Goal: Task Accomplishment & Management: Manage account settings

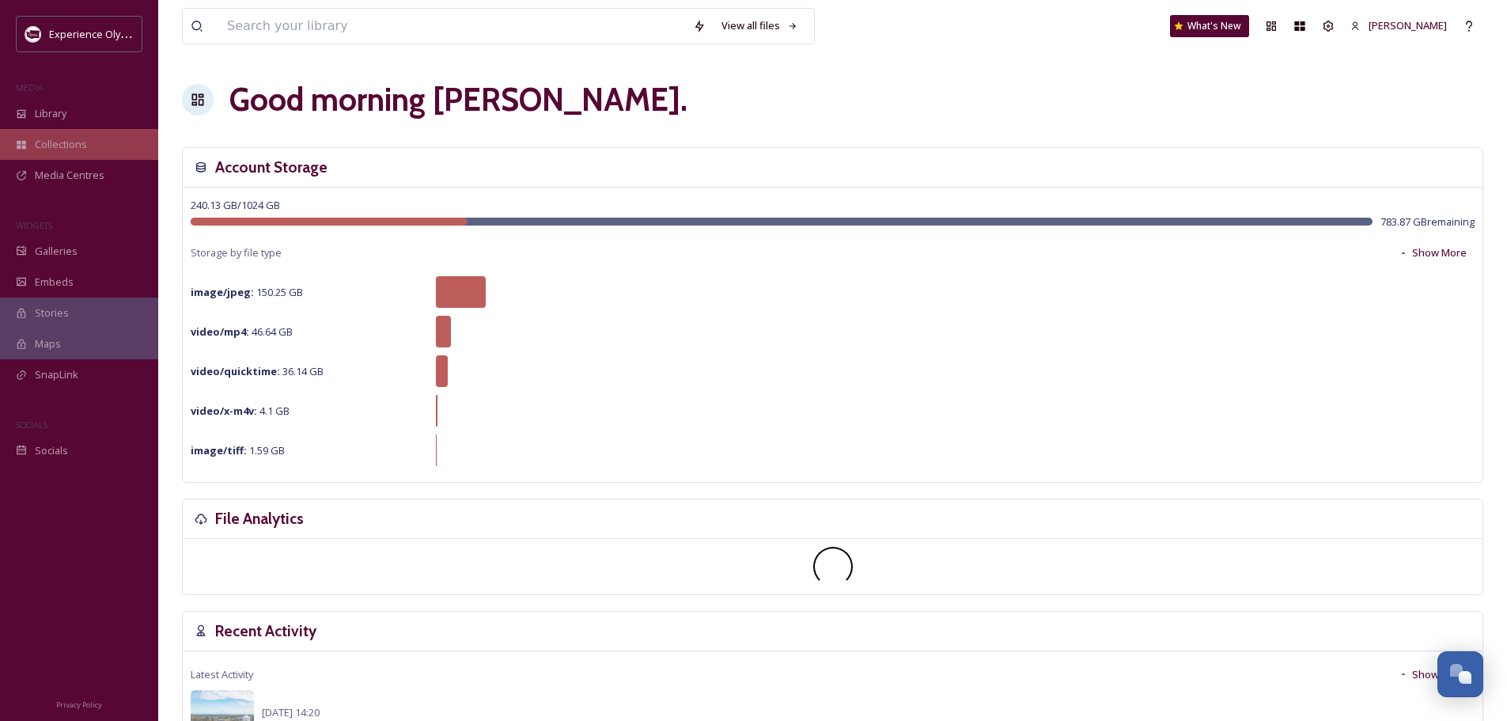
click at [85, 143] on span "Collections" at bounding box center [61, 144] width 52 height 15
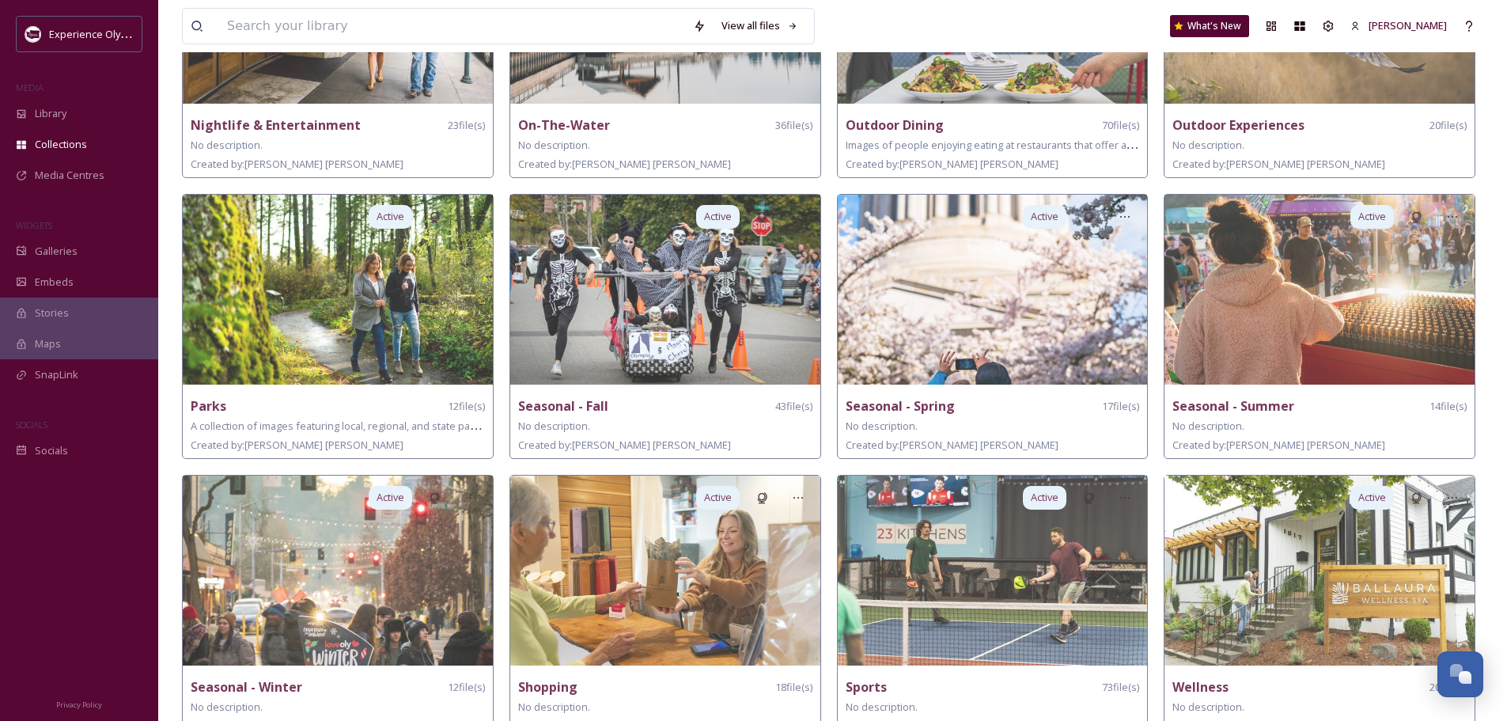
scroll to position [842, 0]
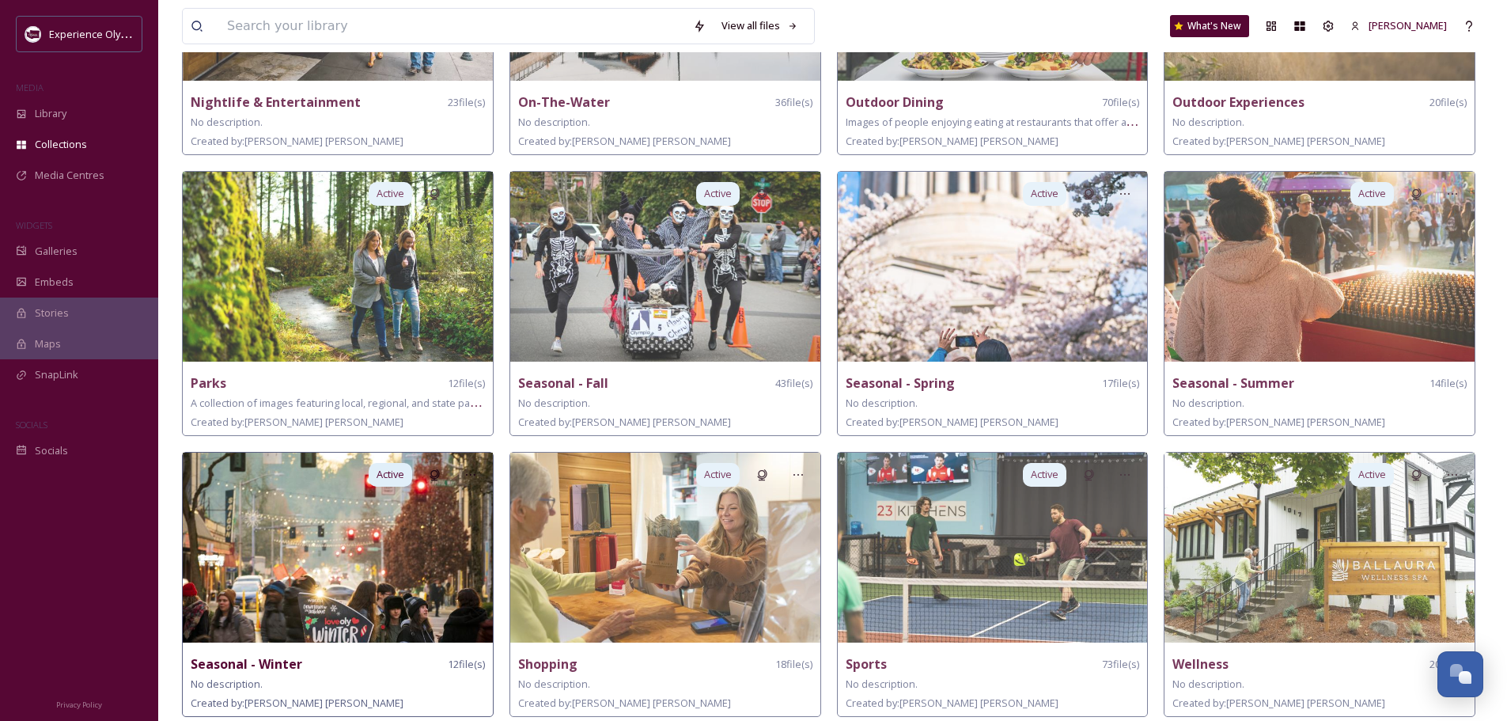
click at [341, 545] on img at bounding box center [338, 547] width 310 height 190
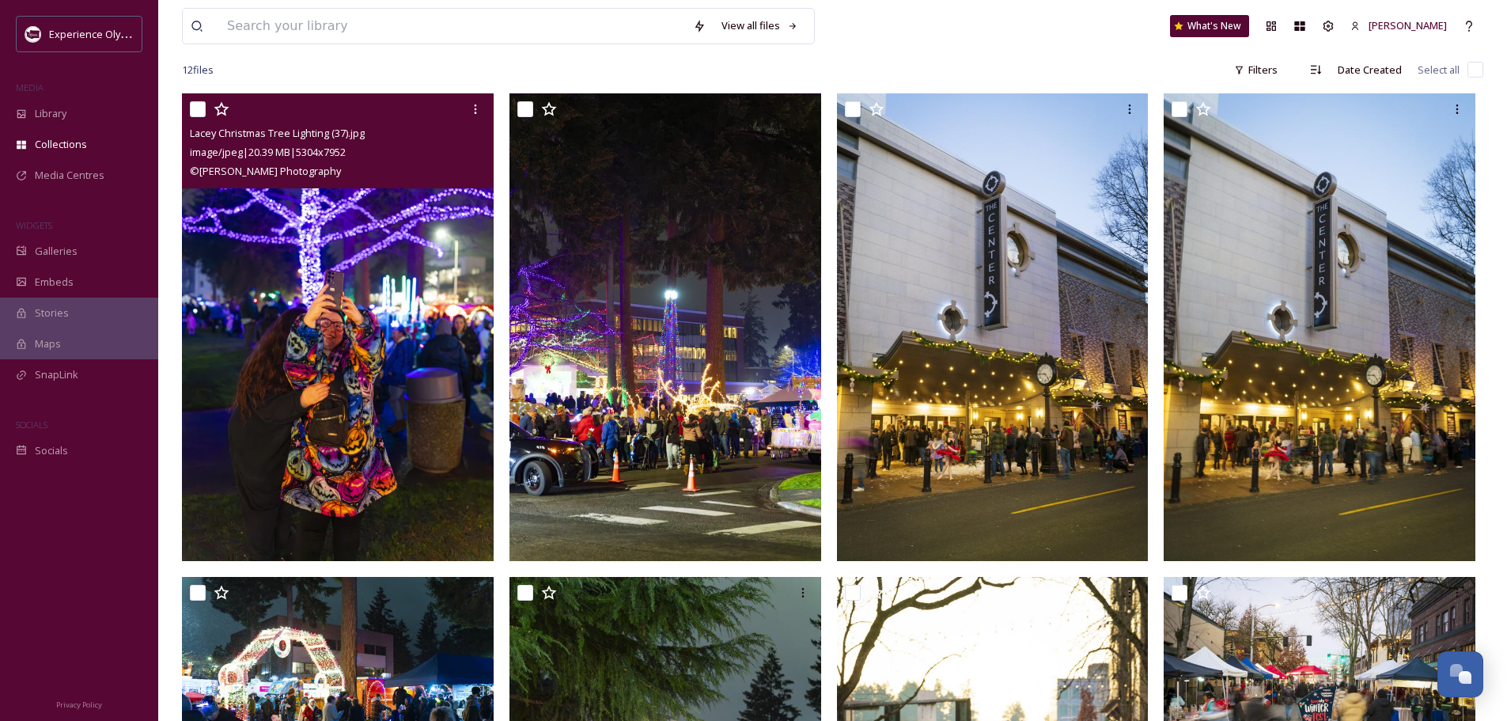
scroll to position [88, 0]
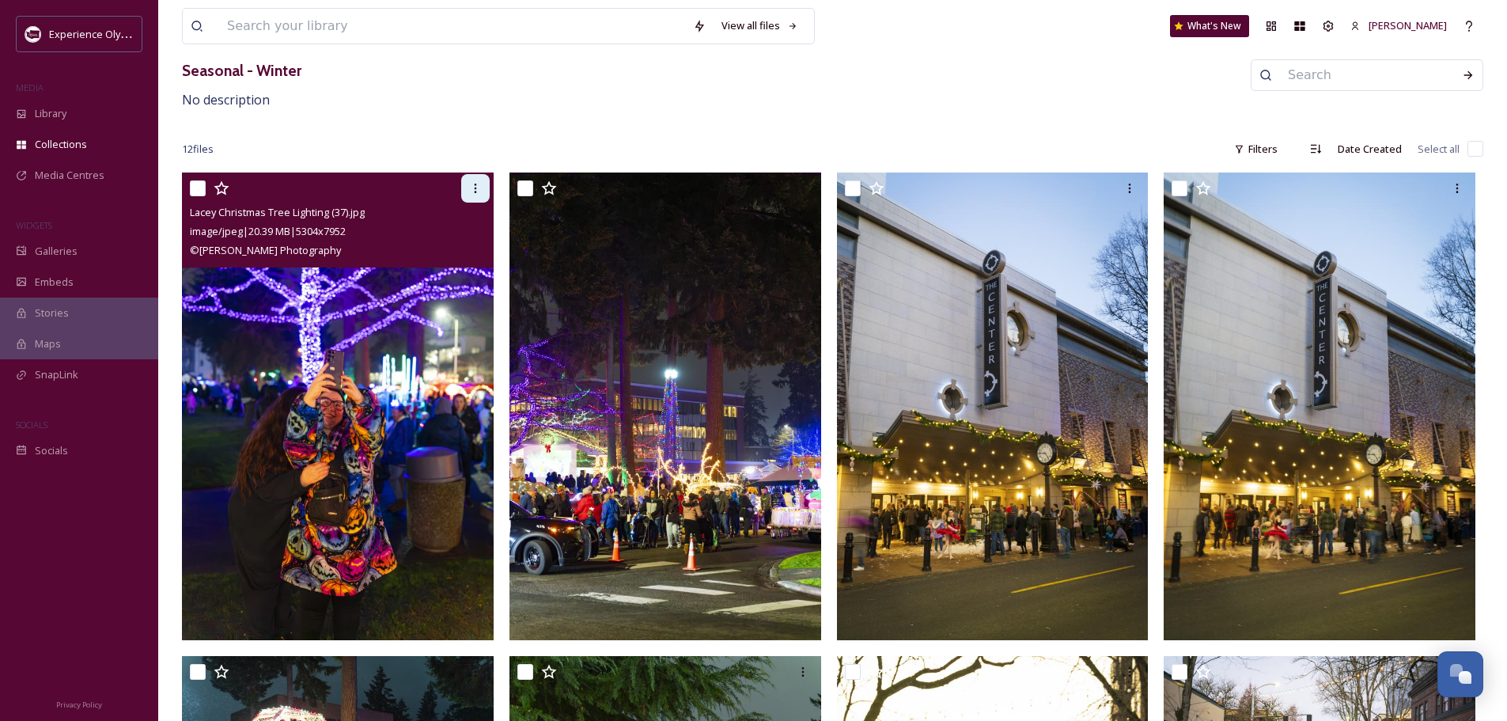
click at [482, 187] on div at bounding box center [475, 188] width 28 height 28
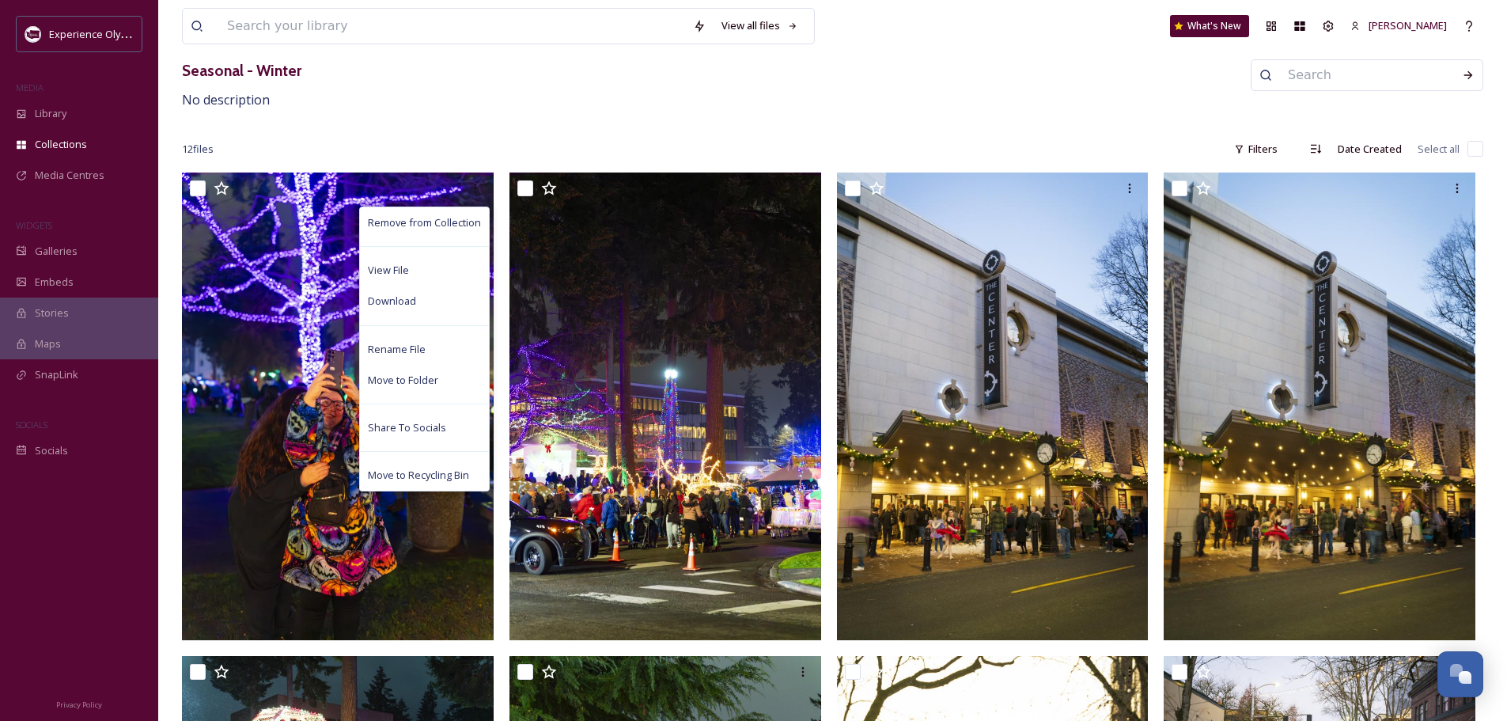
click at [417, 139] on div "12 file s Filters Date Created Select all" at bounding box center [832, 149] width 1301 height 31
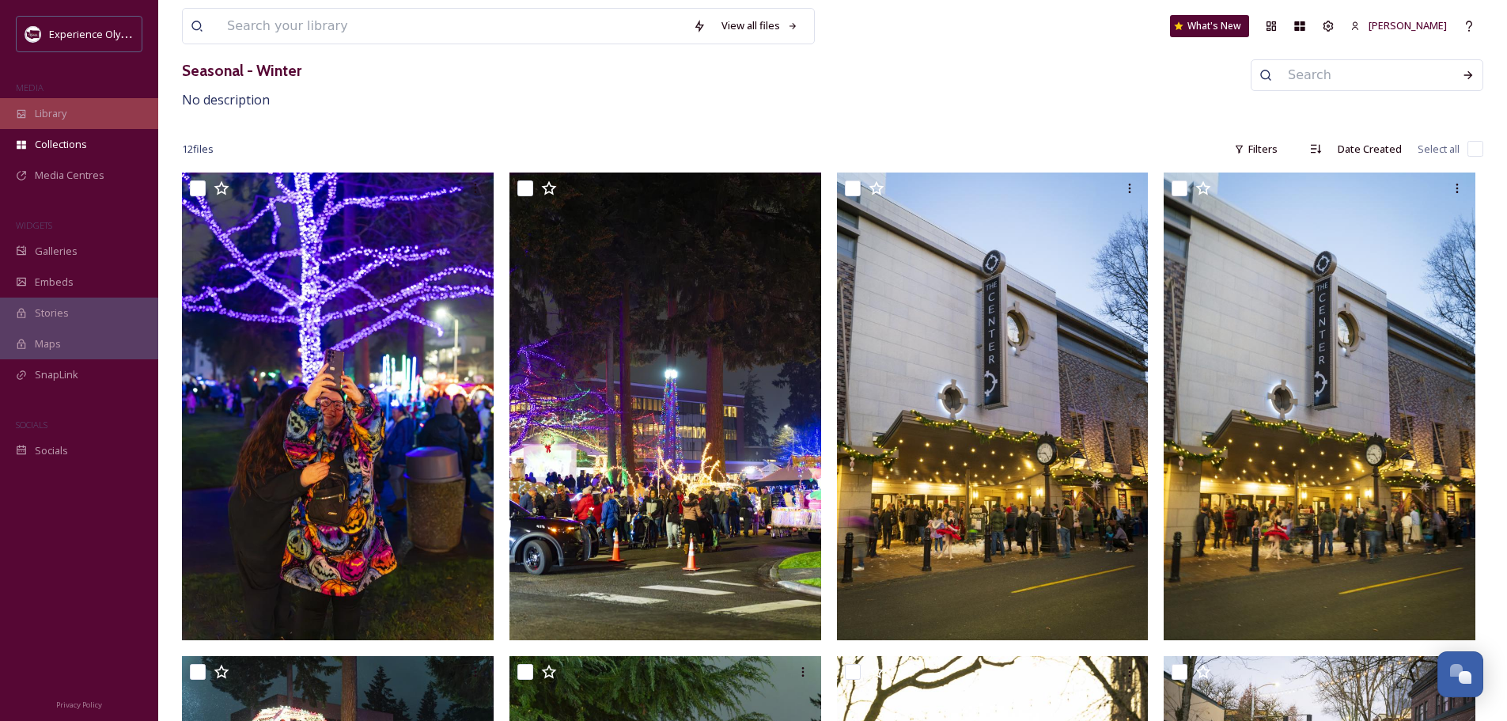
click at [59, 118] on span "Library" at bounding box center [51, 113] width 32 height 15
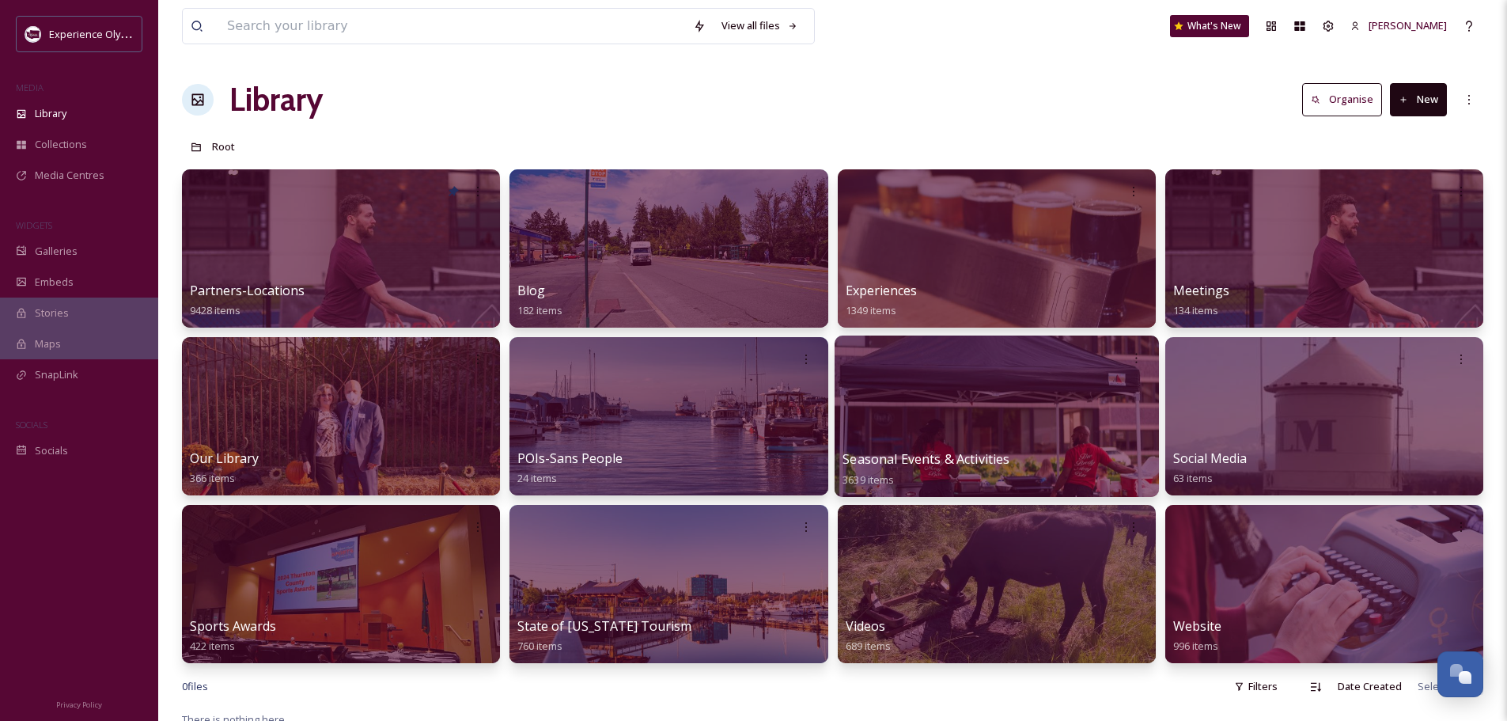
click at [898, 457] on span "Seasonal Events & Activities" at bounding box center [925, 458] width 167 height 17
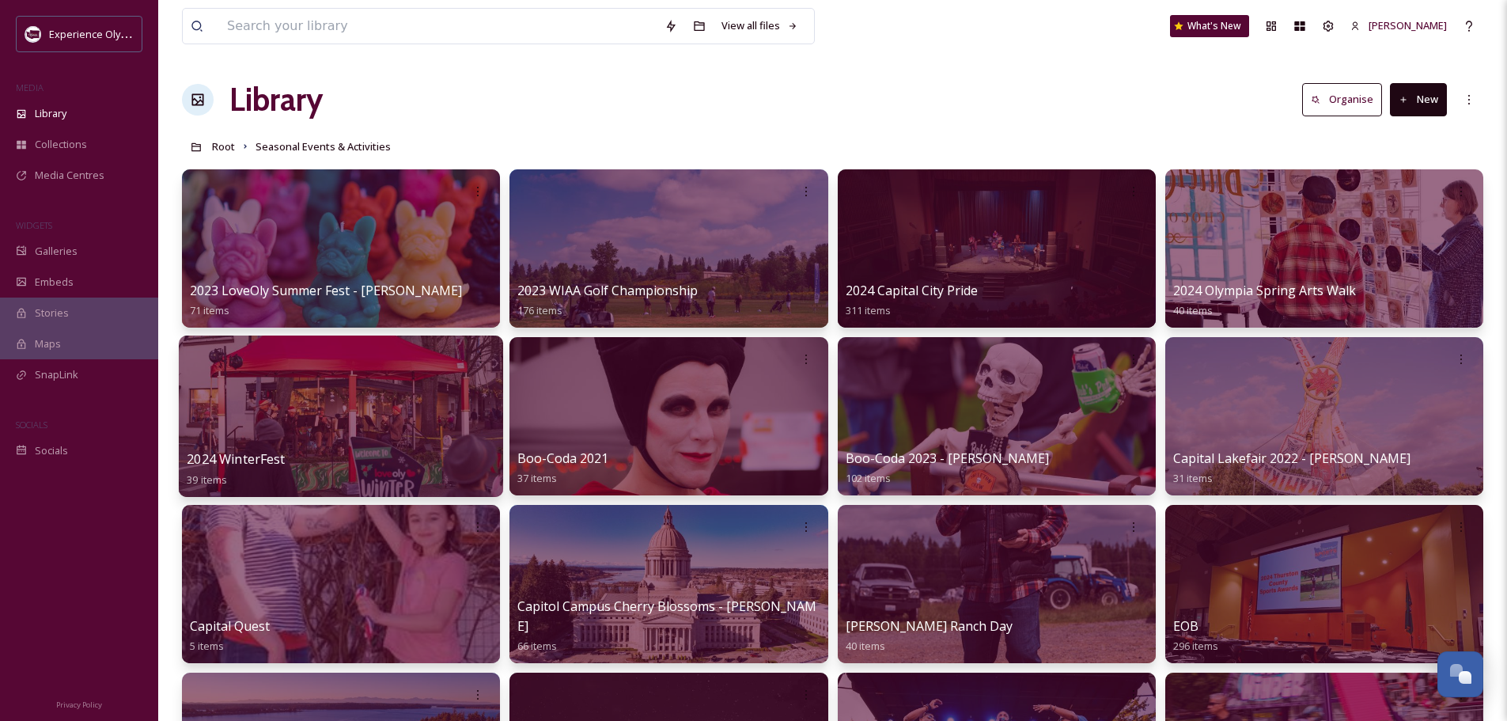
click at [252, 460] on span "2024 WinterFest" at bounding box center [236, 458] width 98 height 17
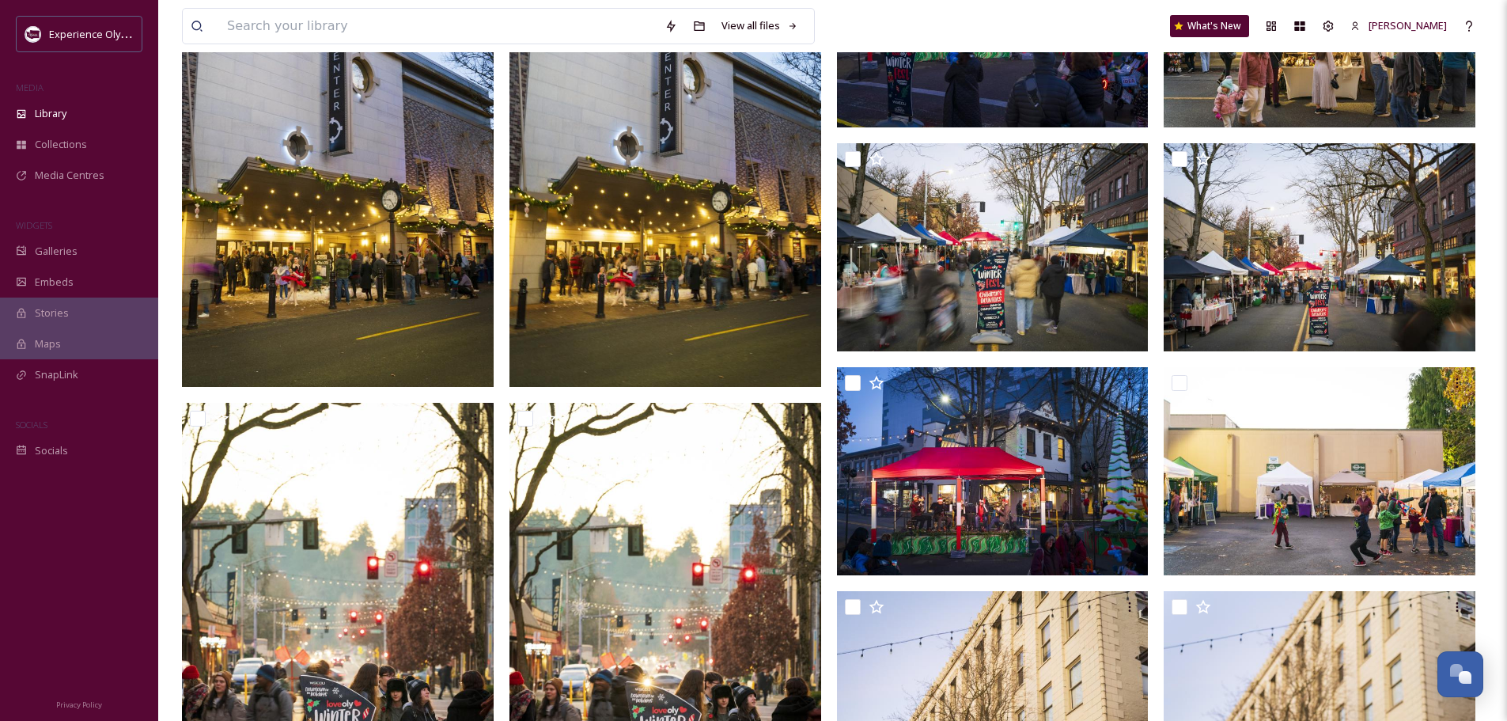
scroll to position [316, 0]
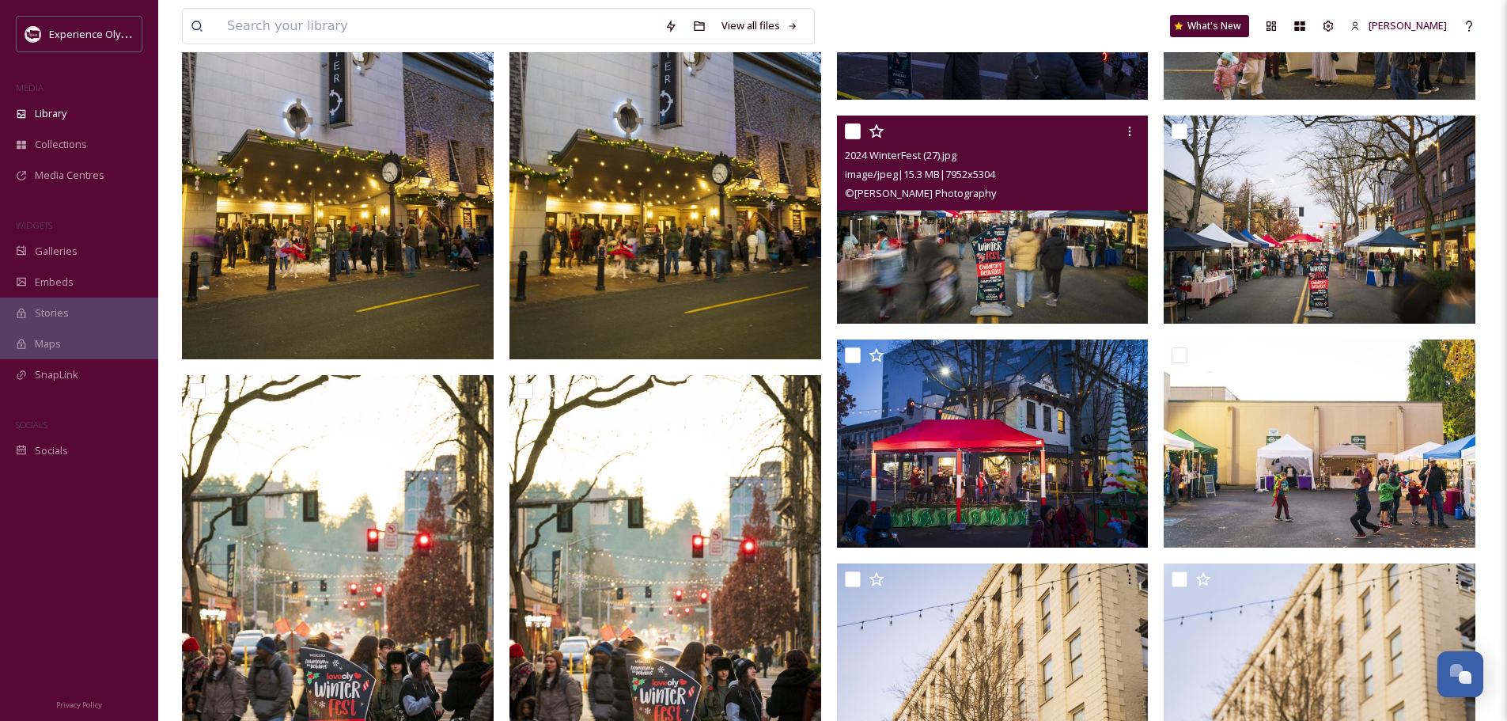
click at [853, 130] on input "checkbox" at bounding box center [853, 131] width 16 height 16
checkbox input "true"
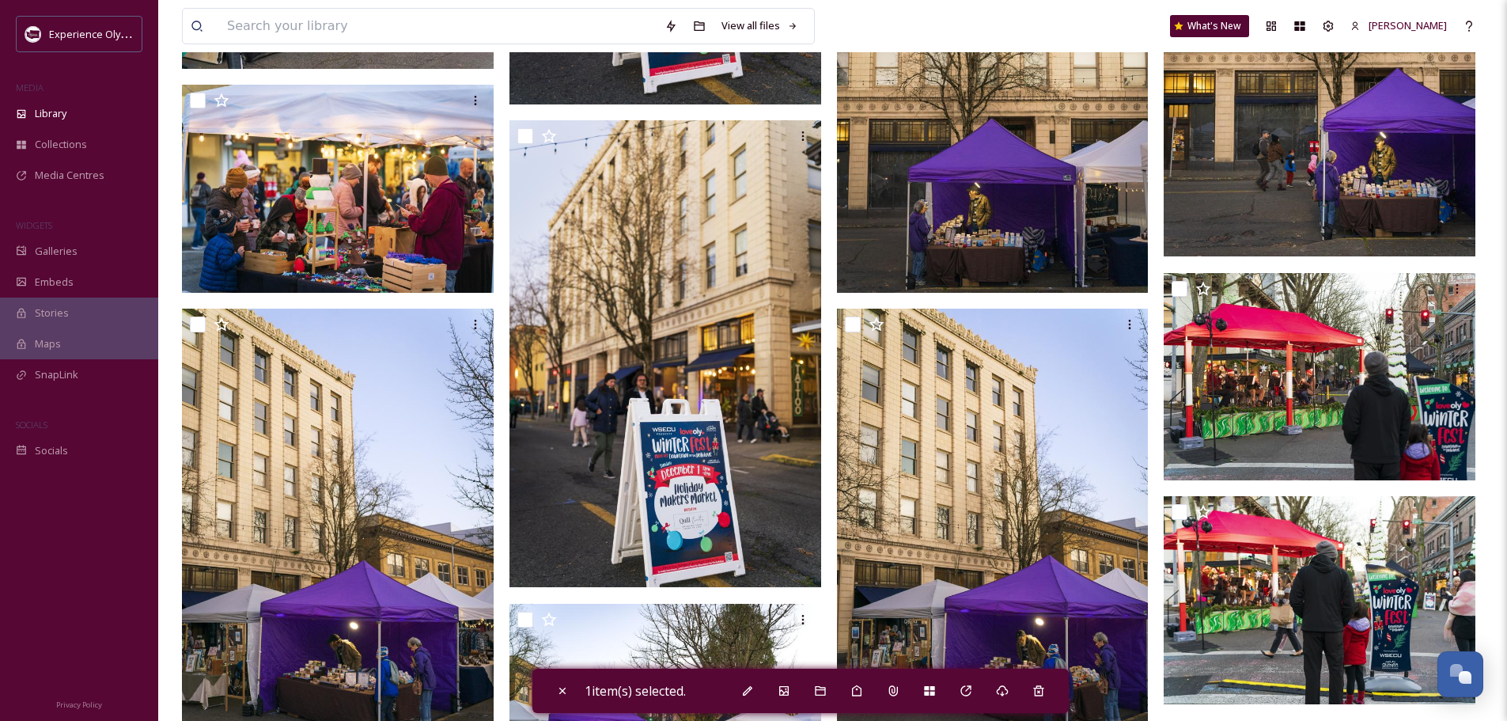
scroll to position [2057, 0]
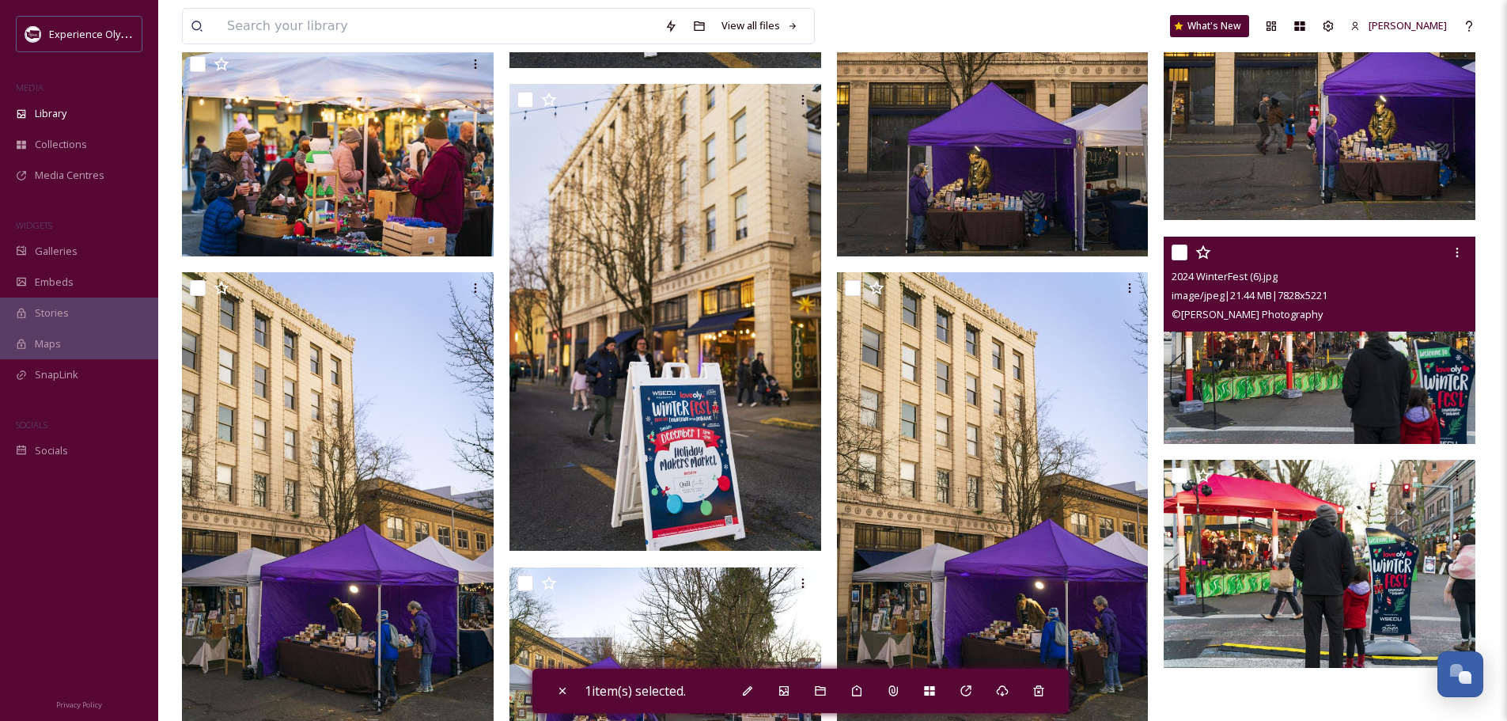
click at [1179, 246] on input "checkbox" at bounding box center [1179, 252] width 16 height 16
checkbox input "true"
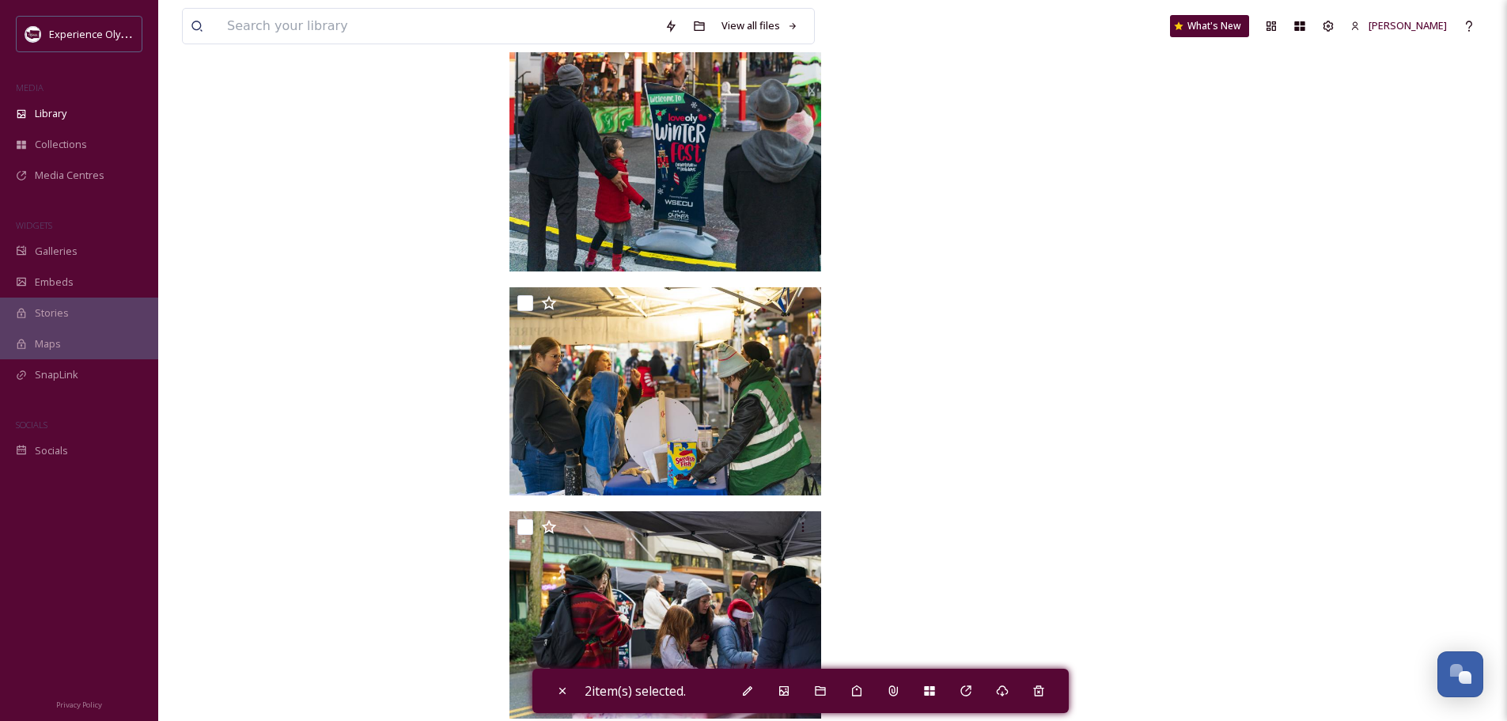
scroll to position [3551, 0]
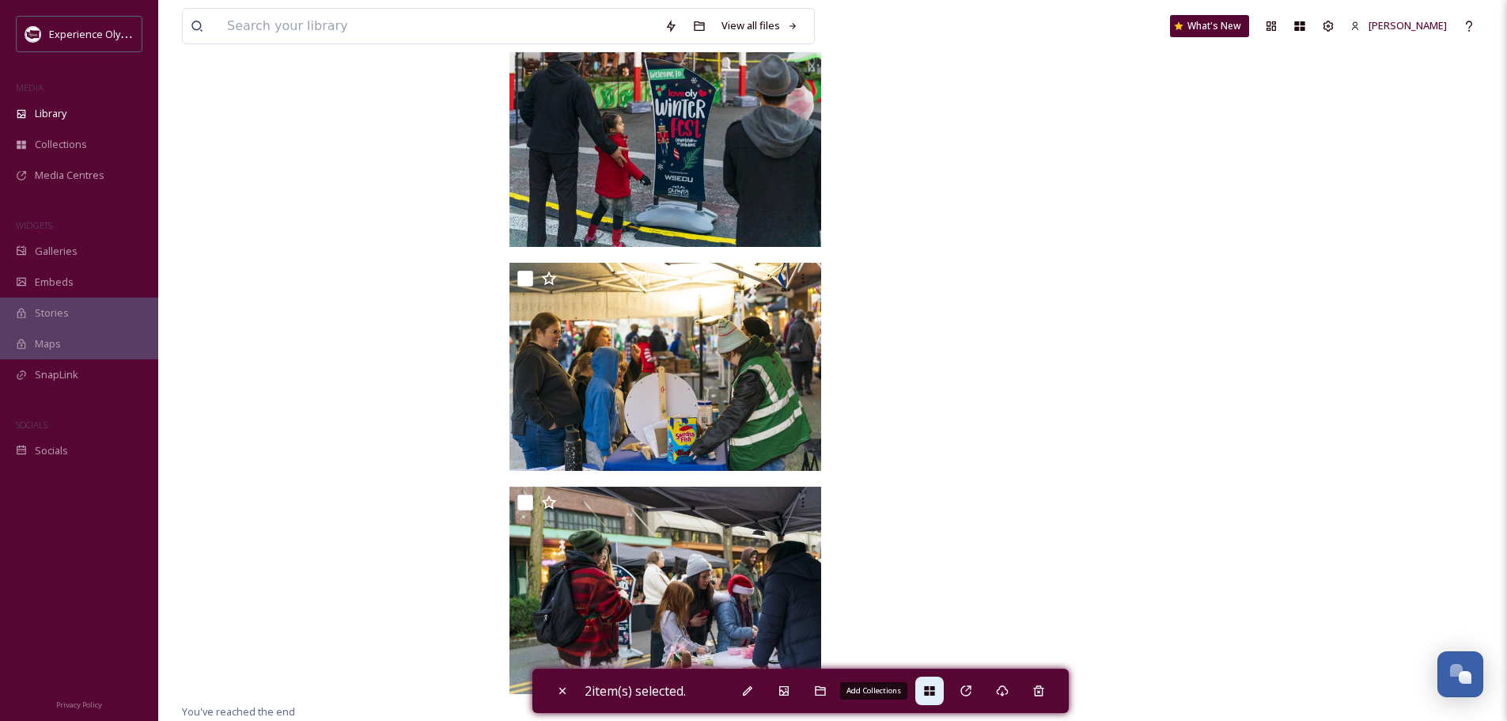
click at [941, 691] on div "Add Collections" at bounding box center [929, 690] width 28 height 28
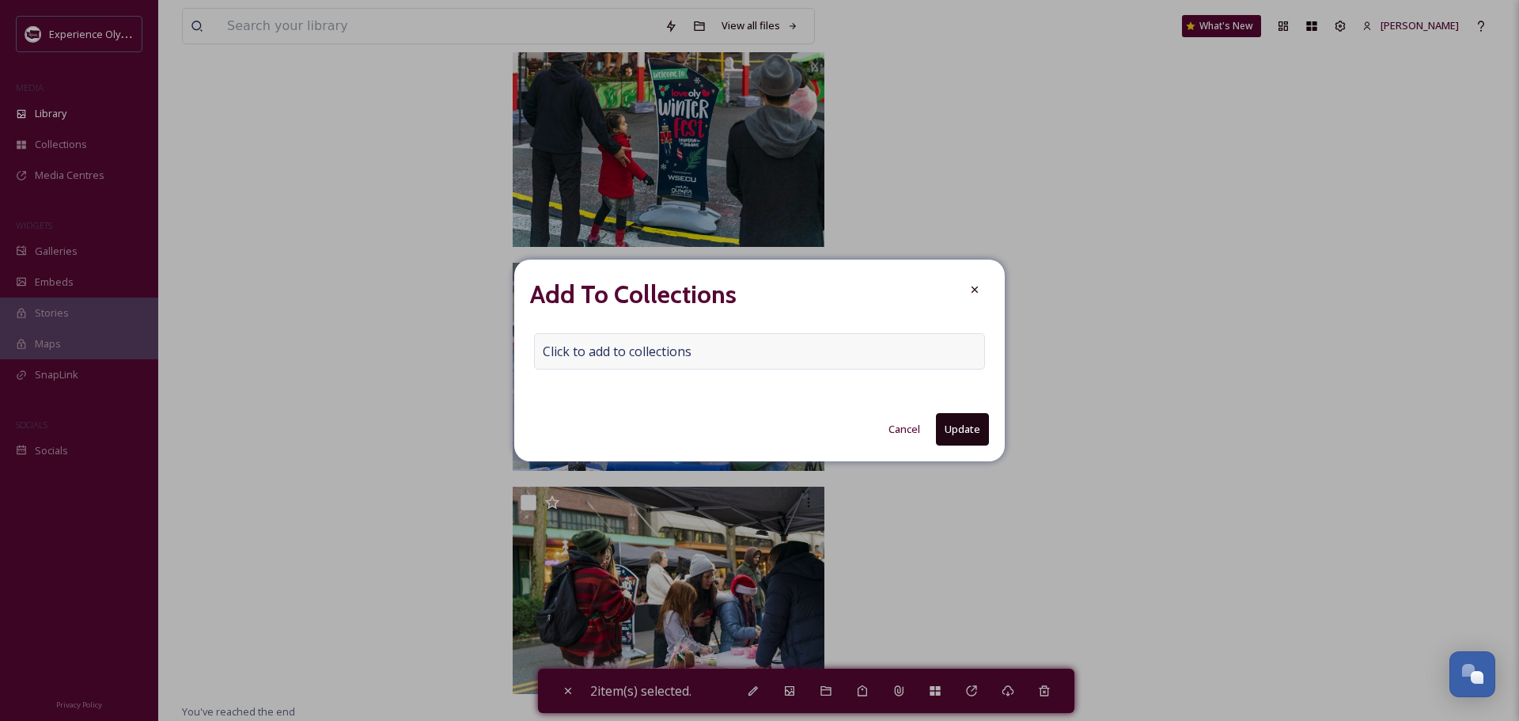
click at [757, 352] on div "Click to add to collections" at bounding box center [759, 351] width 451 height 36
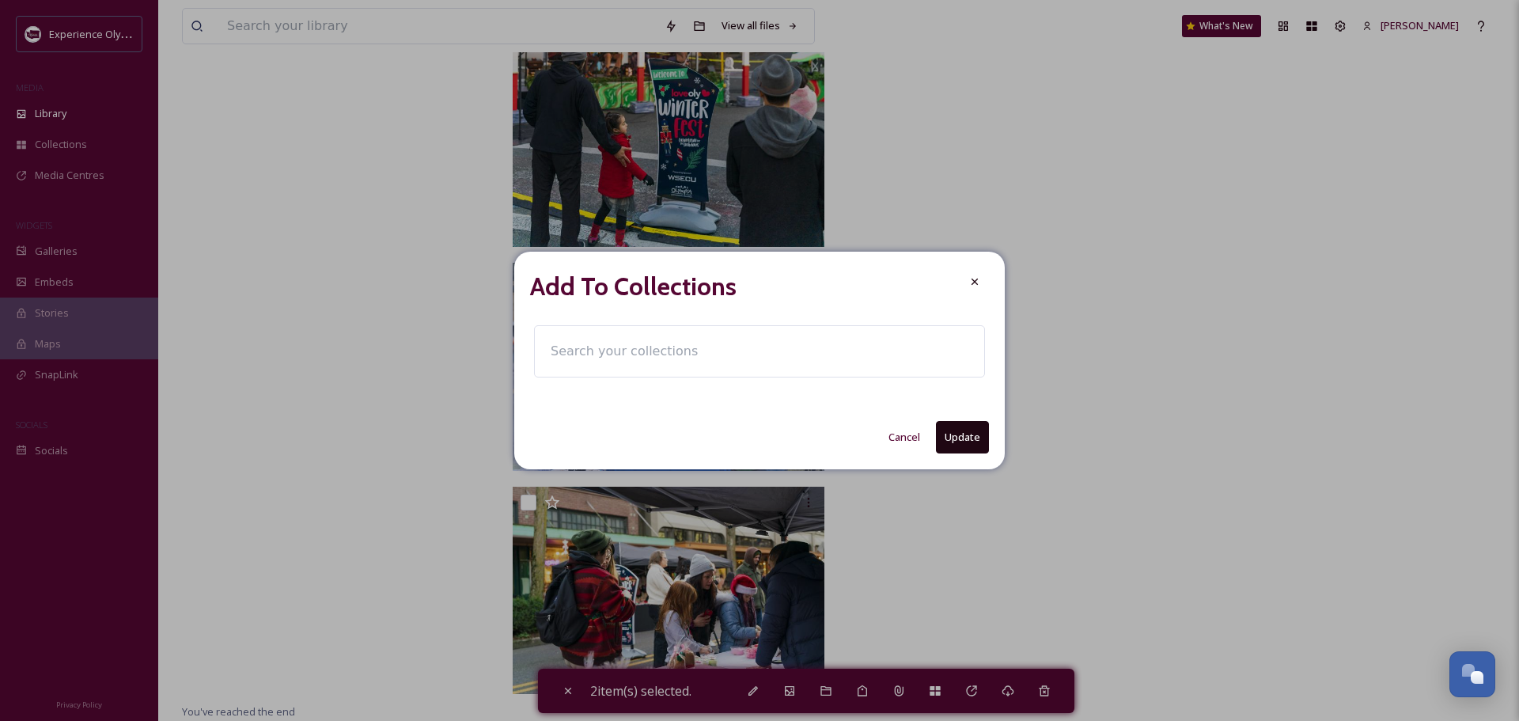
click at [565, 353] on input at bounding box center [630, 351] width 174 height 35
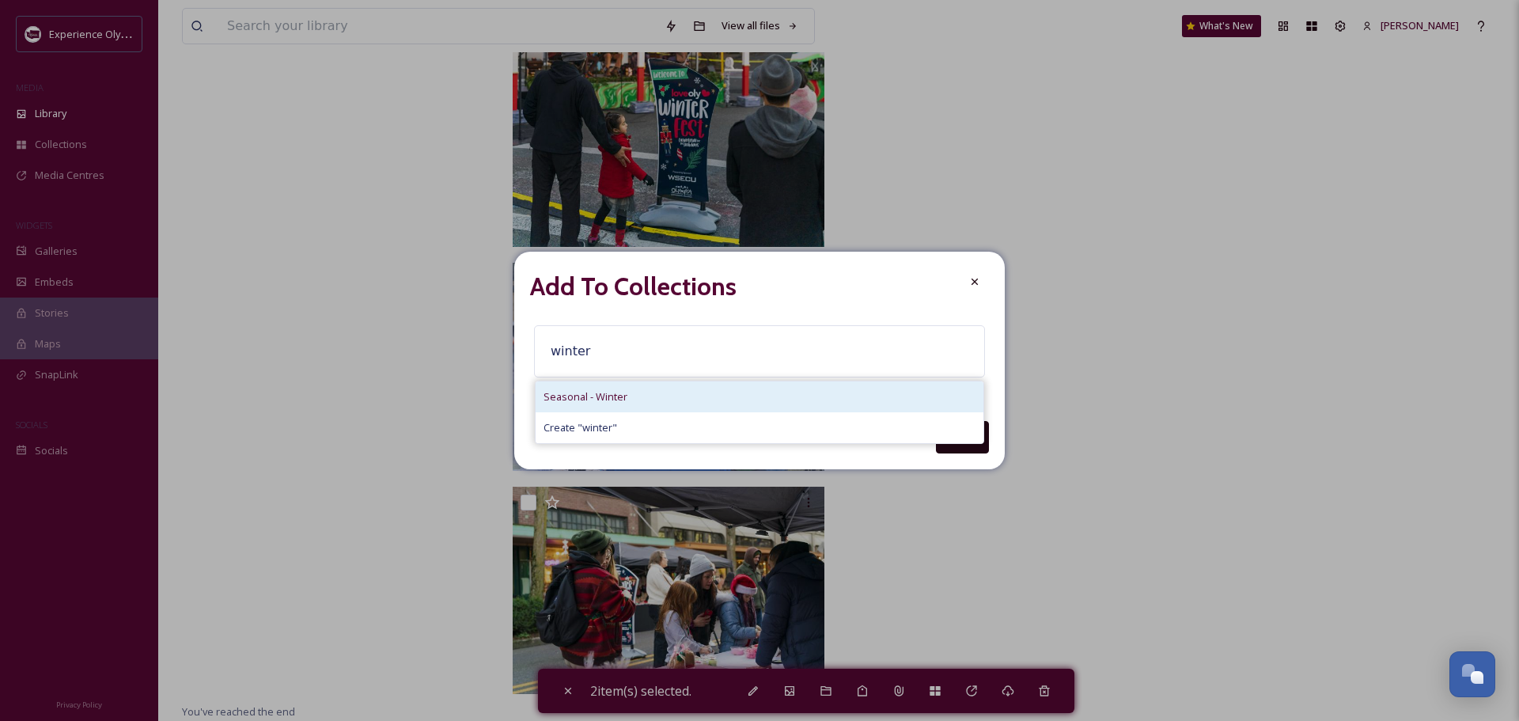
type input "winter"
click at [590, 393] on span "Seasonal - Winter" at bounding box center [585, 396] width 84 height 15
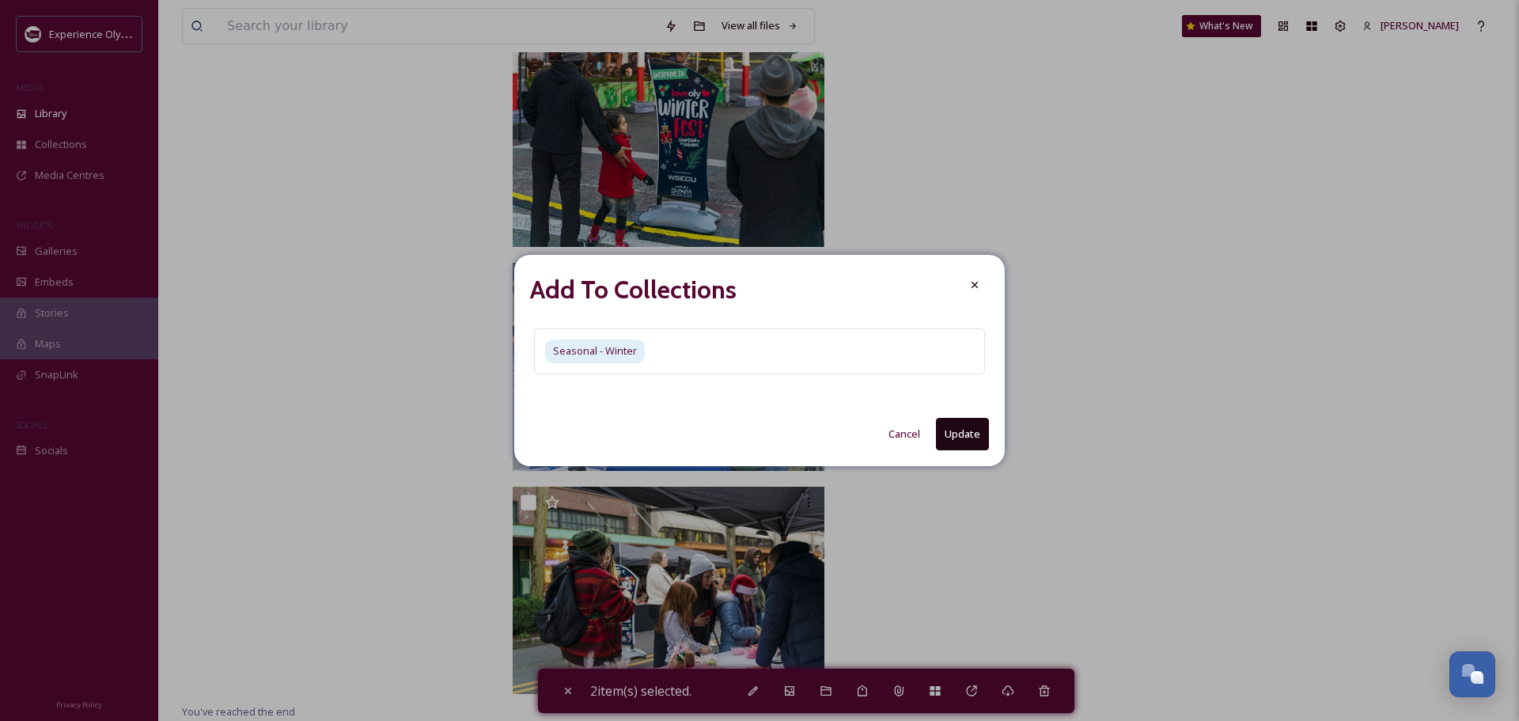
click at [966, 437] on button "Update" at bounding box center [962, 434] width 53 height 32
checkbox input "false"
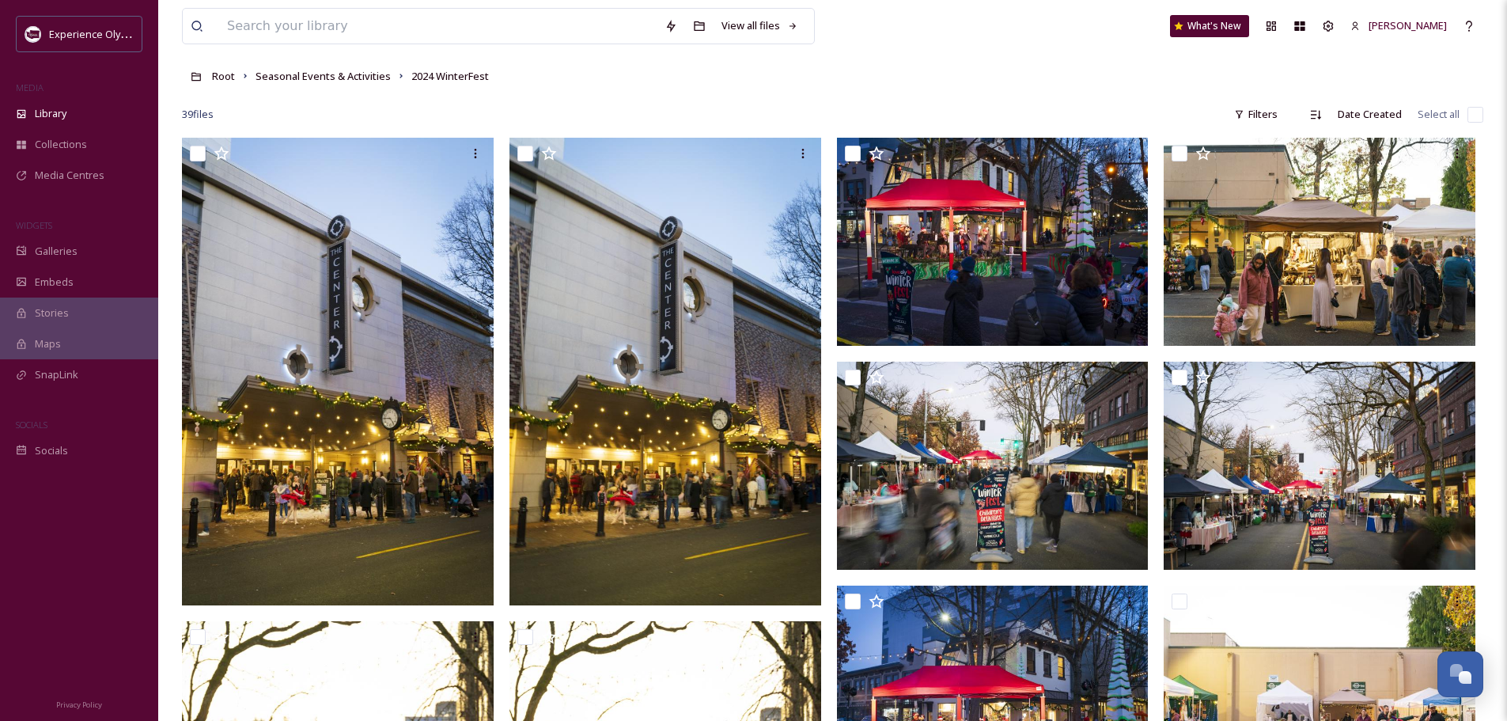
scroll to position [0, 0]
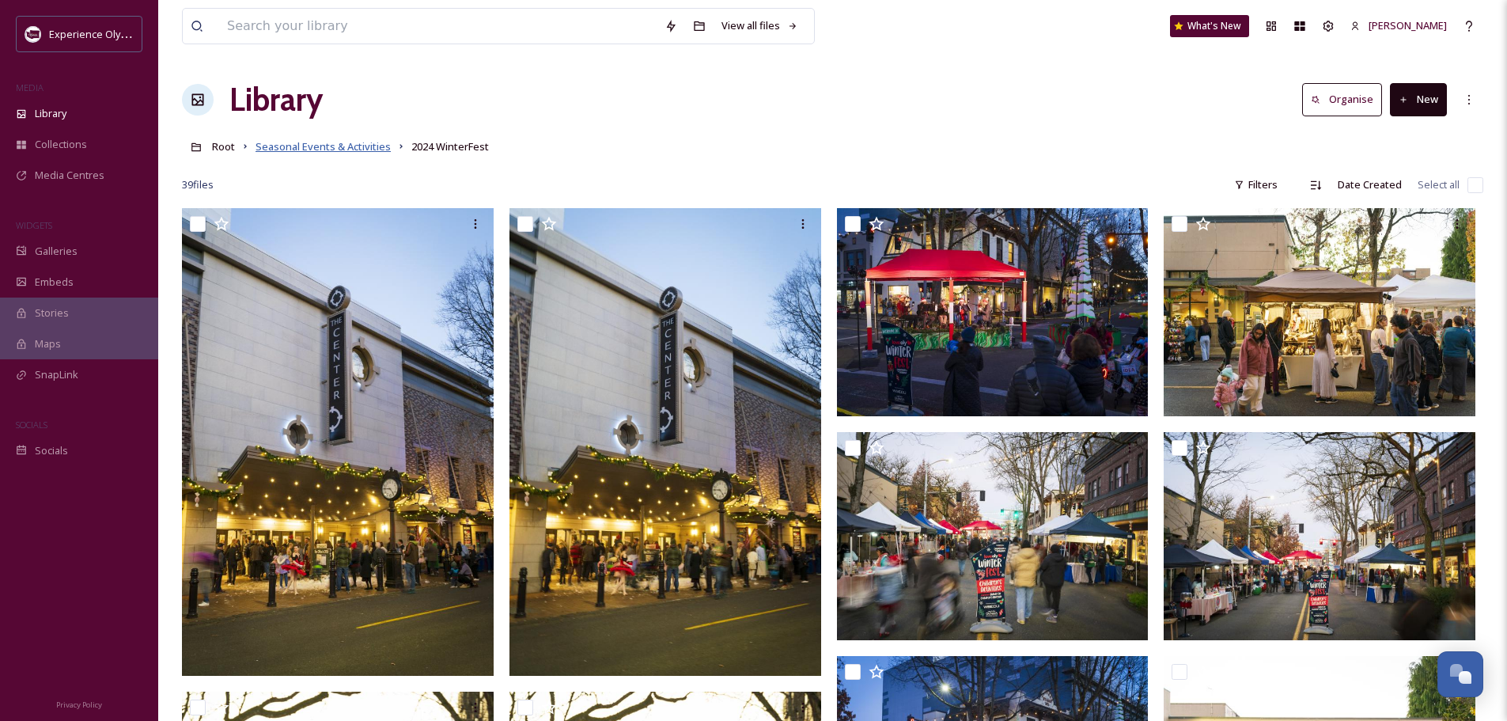
click at [301, 148] on span "Seasonal Events & Activities" at bounding box center [322, 146] width 135 height 14
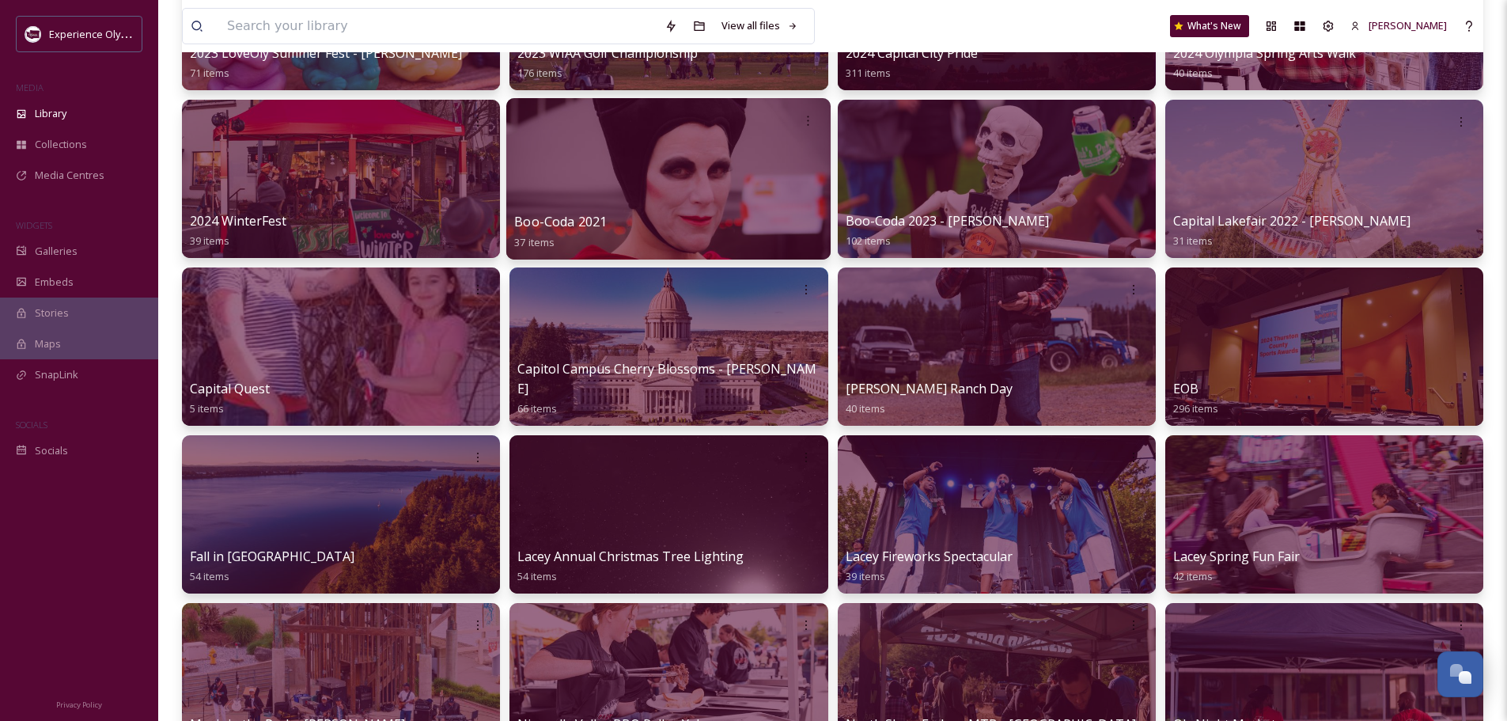
scroll to position [316, 0]
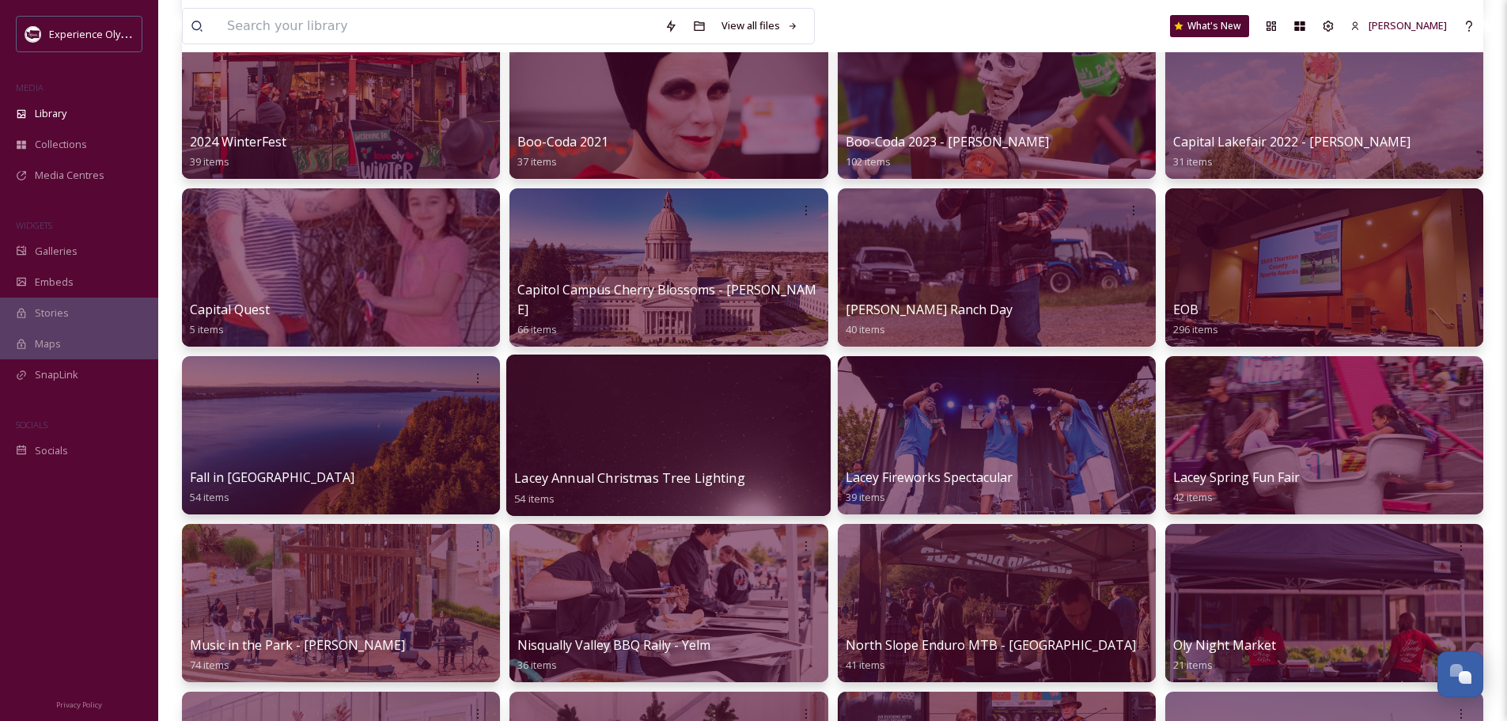
click at [587, 470] on span "Lacey Annual Christmas Tree Lighting" at bounding box center [629, 477] width 231 height 17
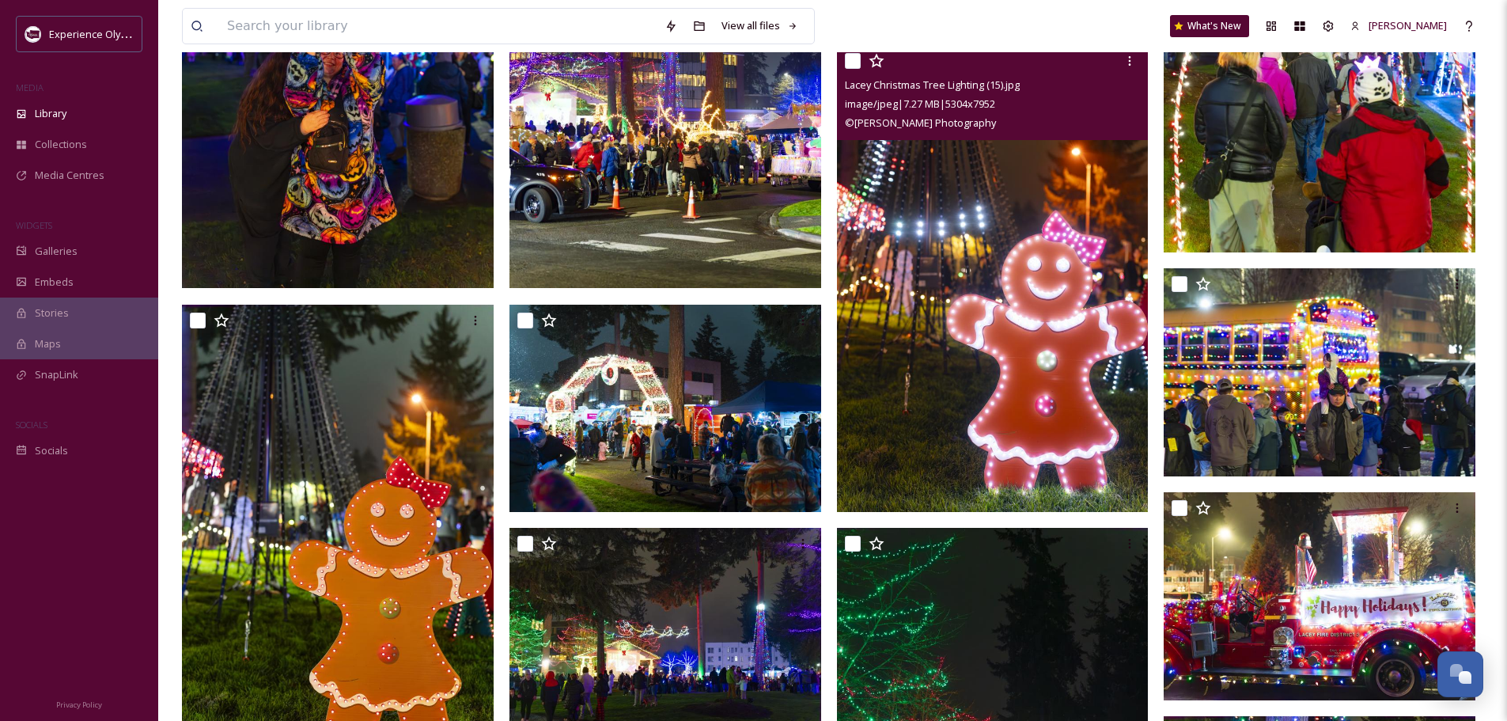
scroll to position [949, 0]
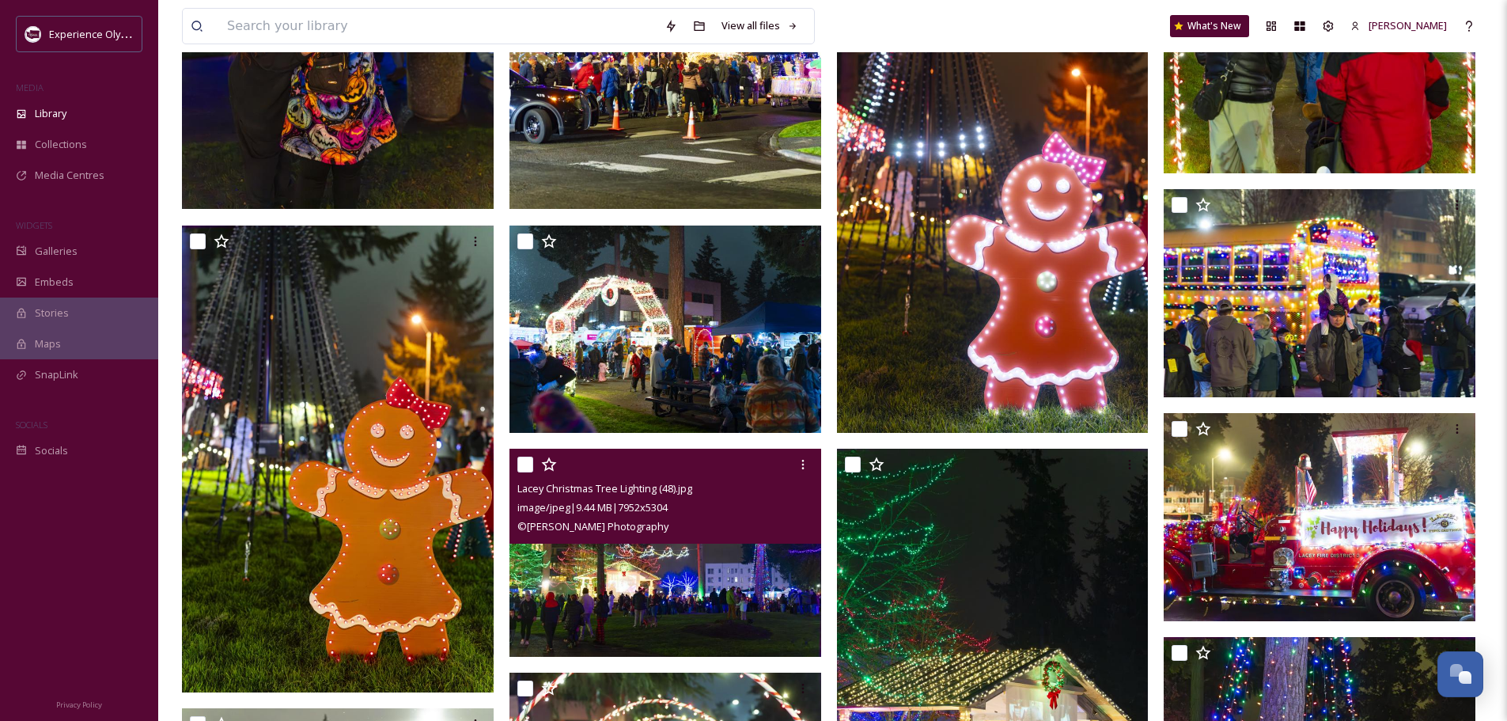
click at [526, 458] on input "checkbox" at bounding box center [525, 464] width 16 height 16
checkbox input "true"
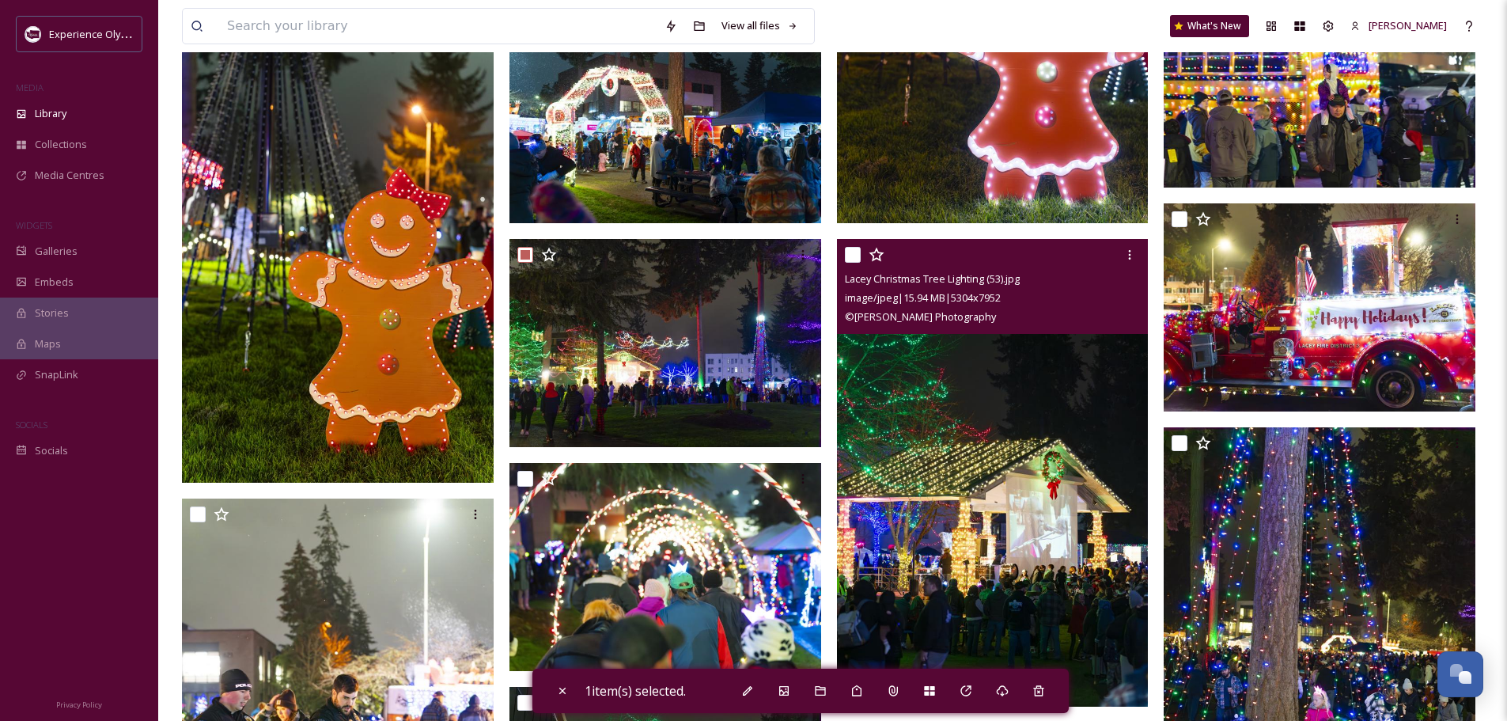
scroll to position [1186, 0]
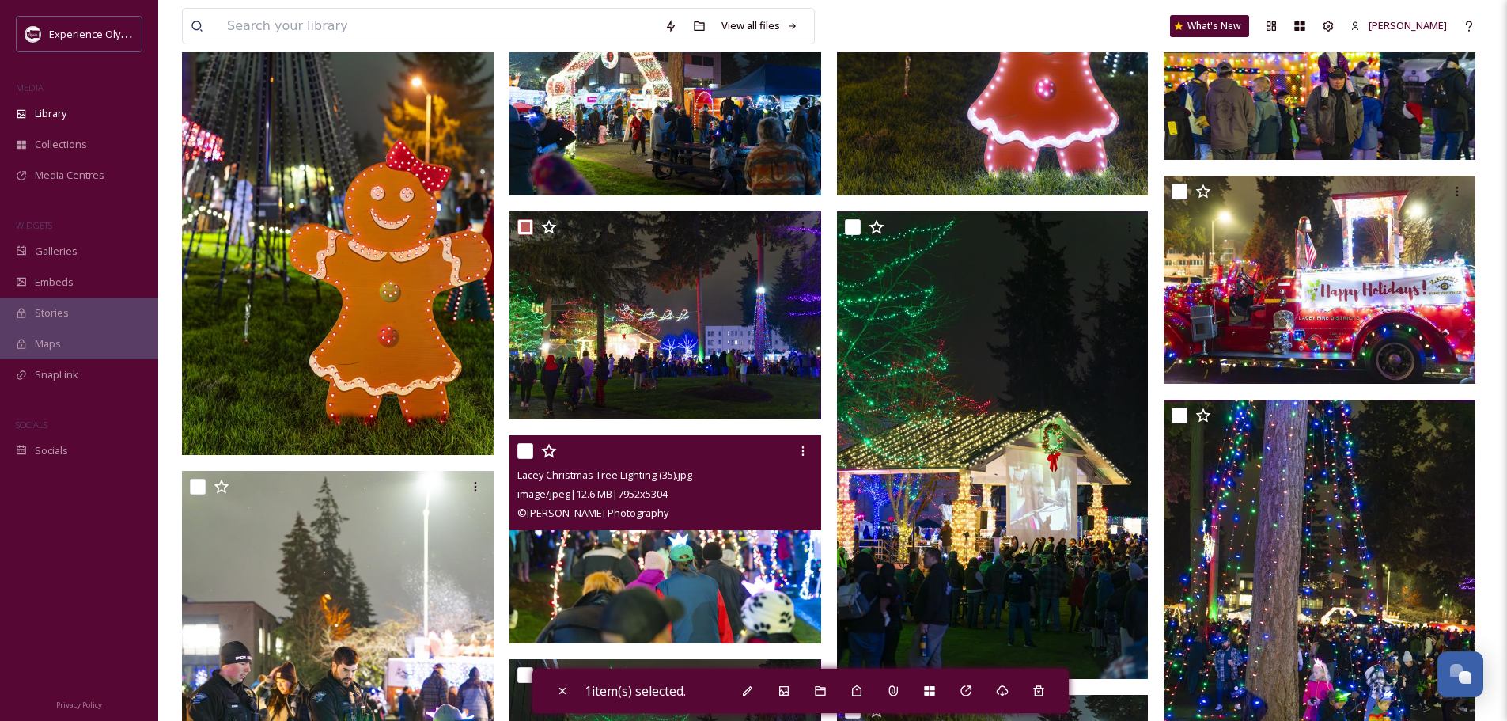
click at [526, 448] on input "checkbox" at bounding box center [525, 451] width 16 height 16
checkbox input "true"
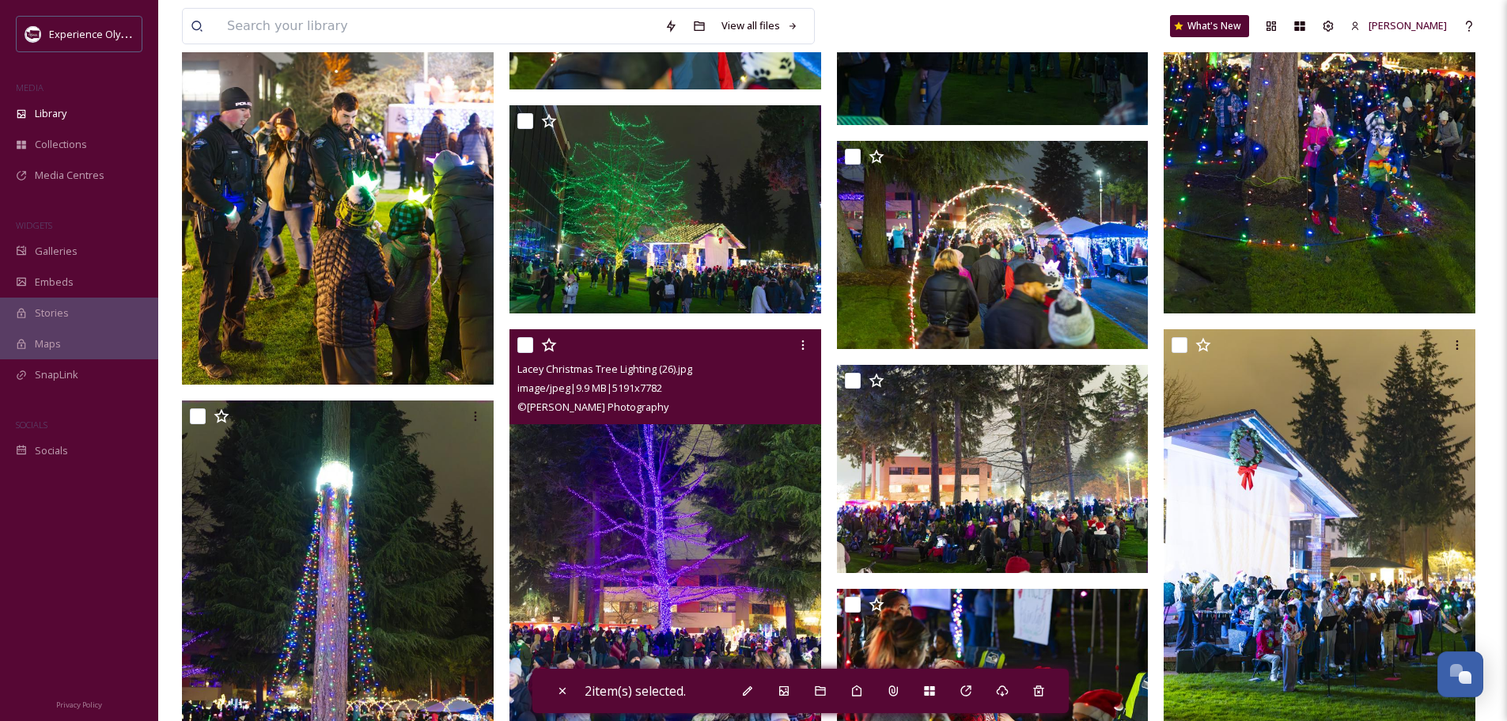
scroll to position [1819, 0]
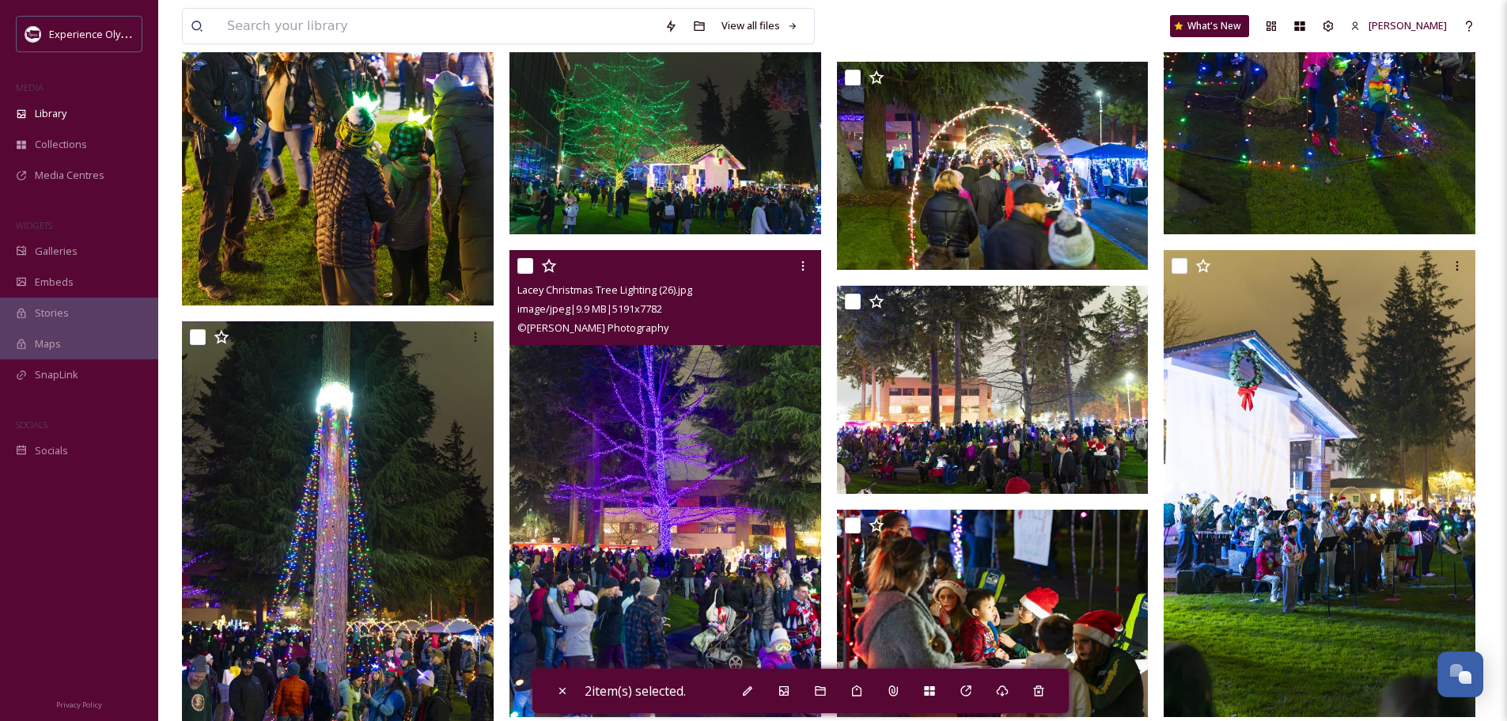
click at [526, 262] on input "checkbox" at bounding box center [525, 266] width 16 height 16
checkbox input "true"
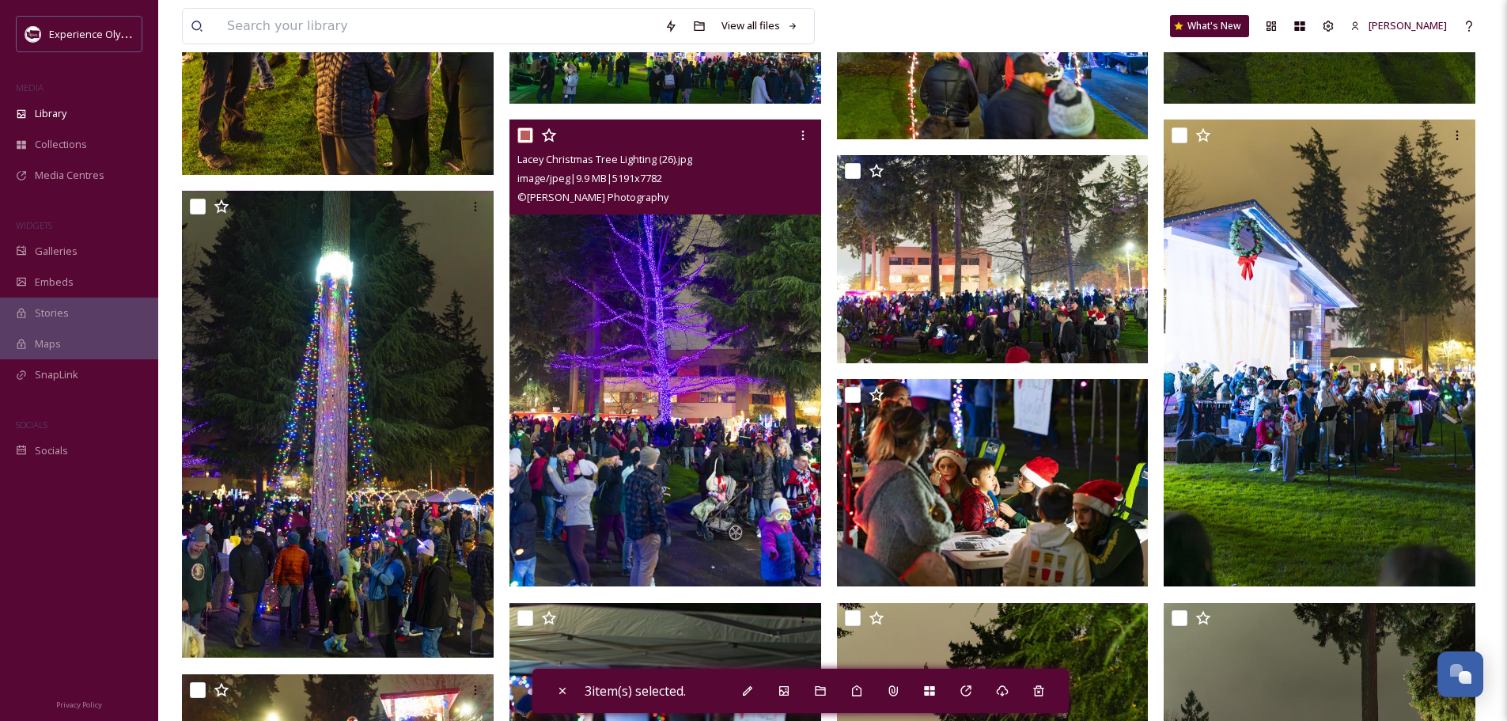
scroll to position [1977, 0]
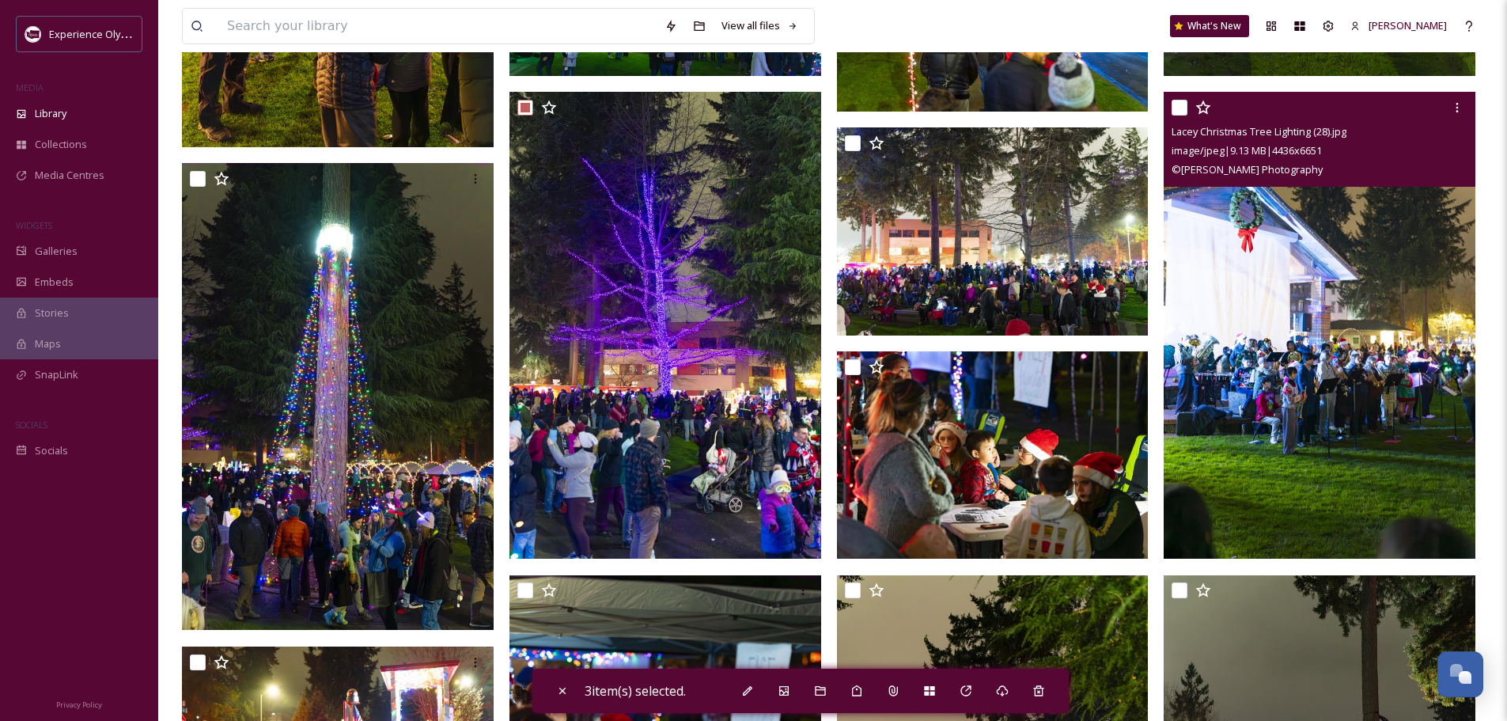
click at [1178, 107] on input "checkbox" at bounding box center [1179, 108] width 16 height 16
checkbox input "true"
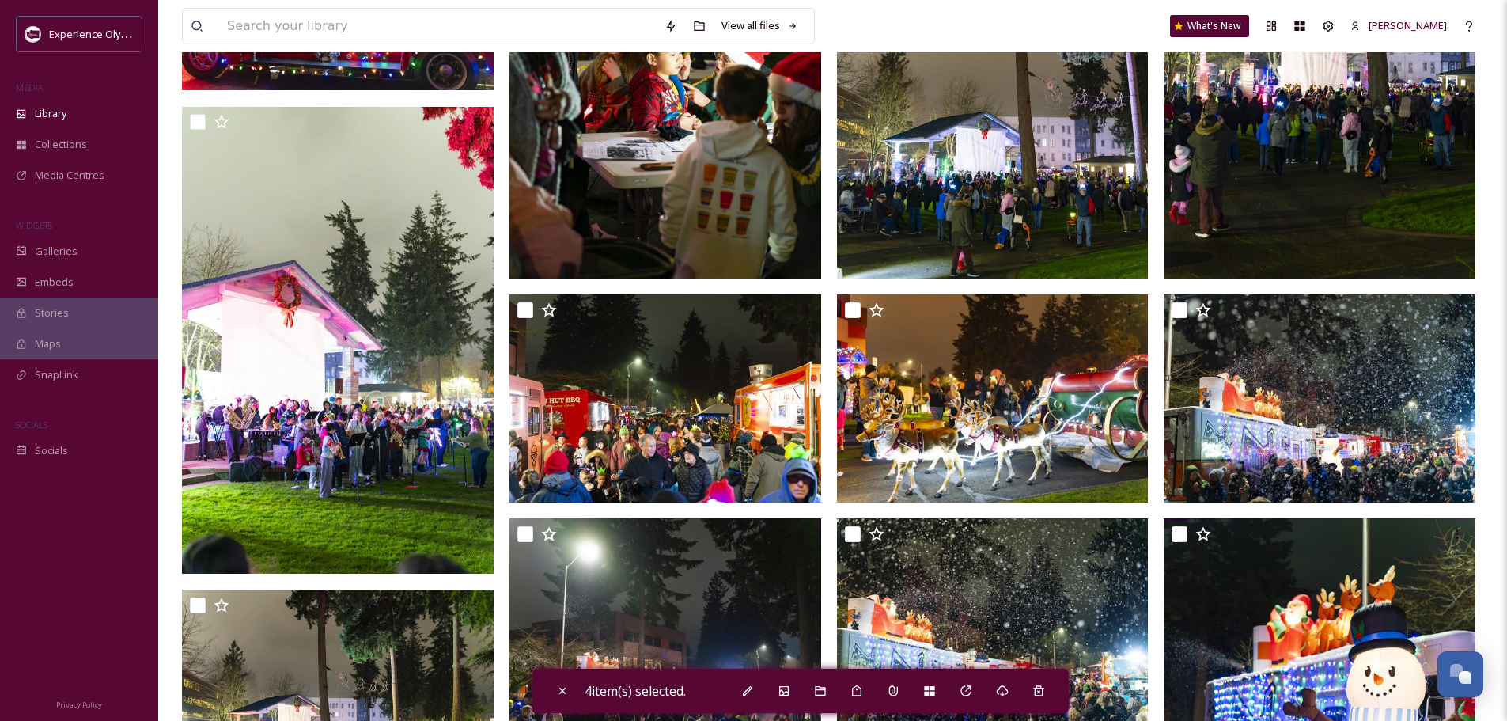
scroll to position [2768, 0]
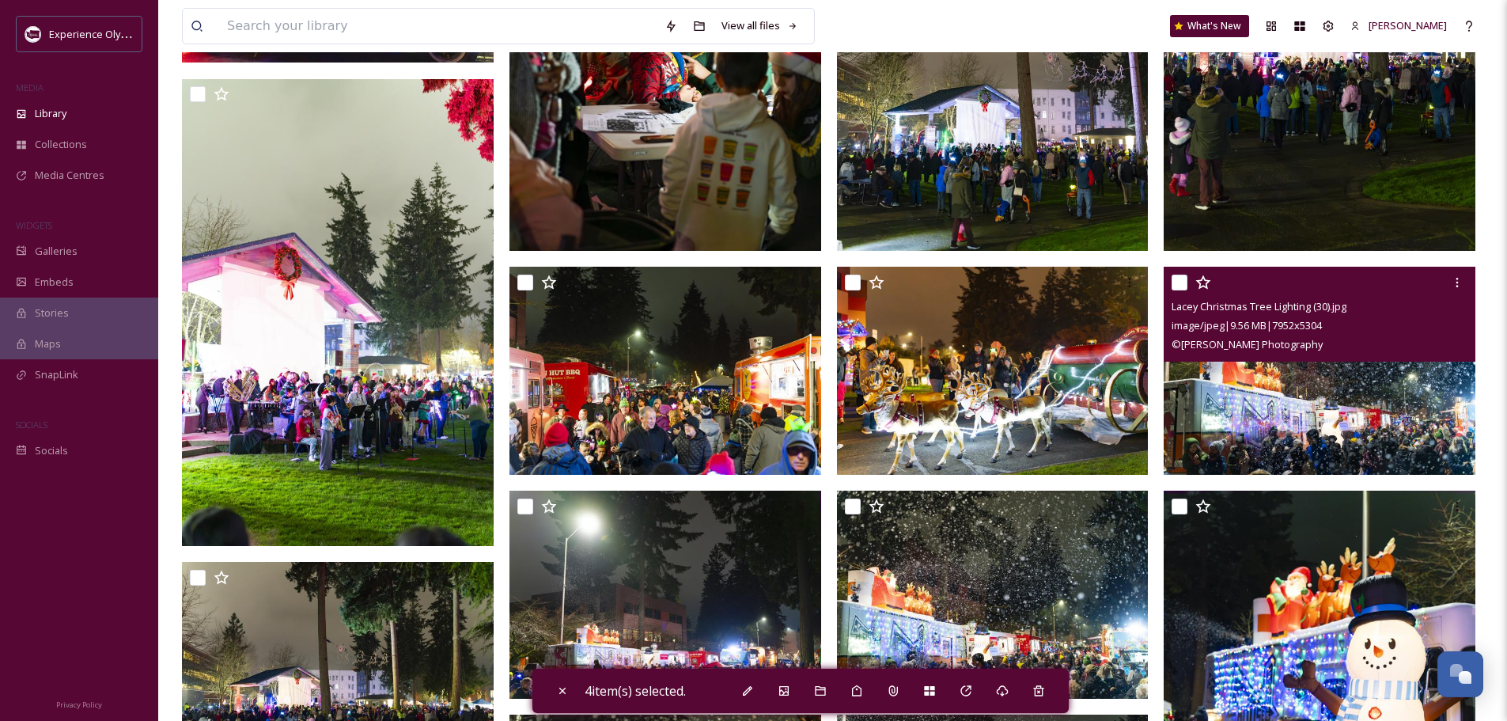
click at [1179, 282] on input "checkbox" at bounding box center [1179, 282] width 16 height 16
checkbox input "true"
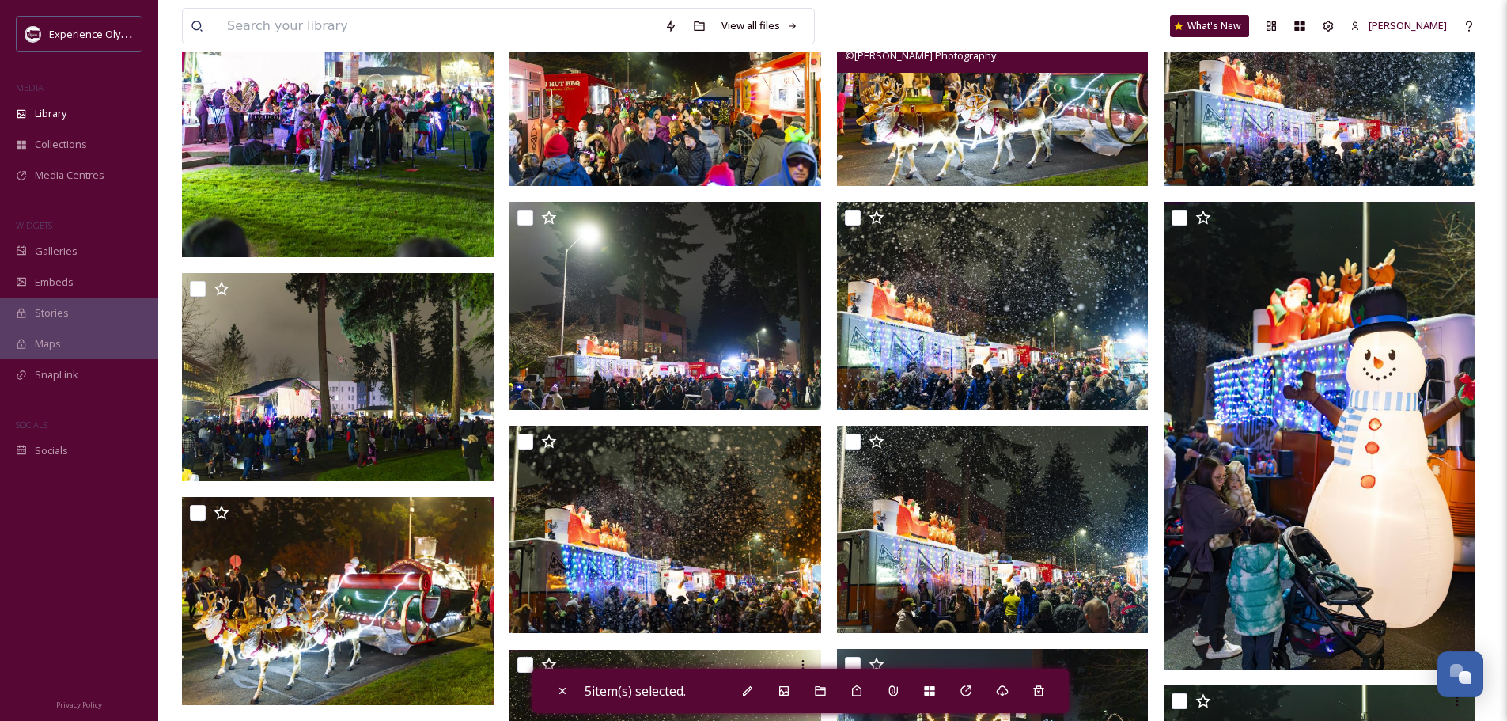
scroll to position [3085, 0]
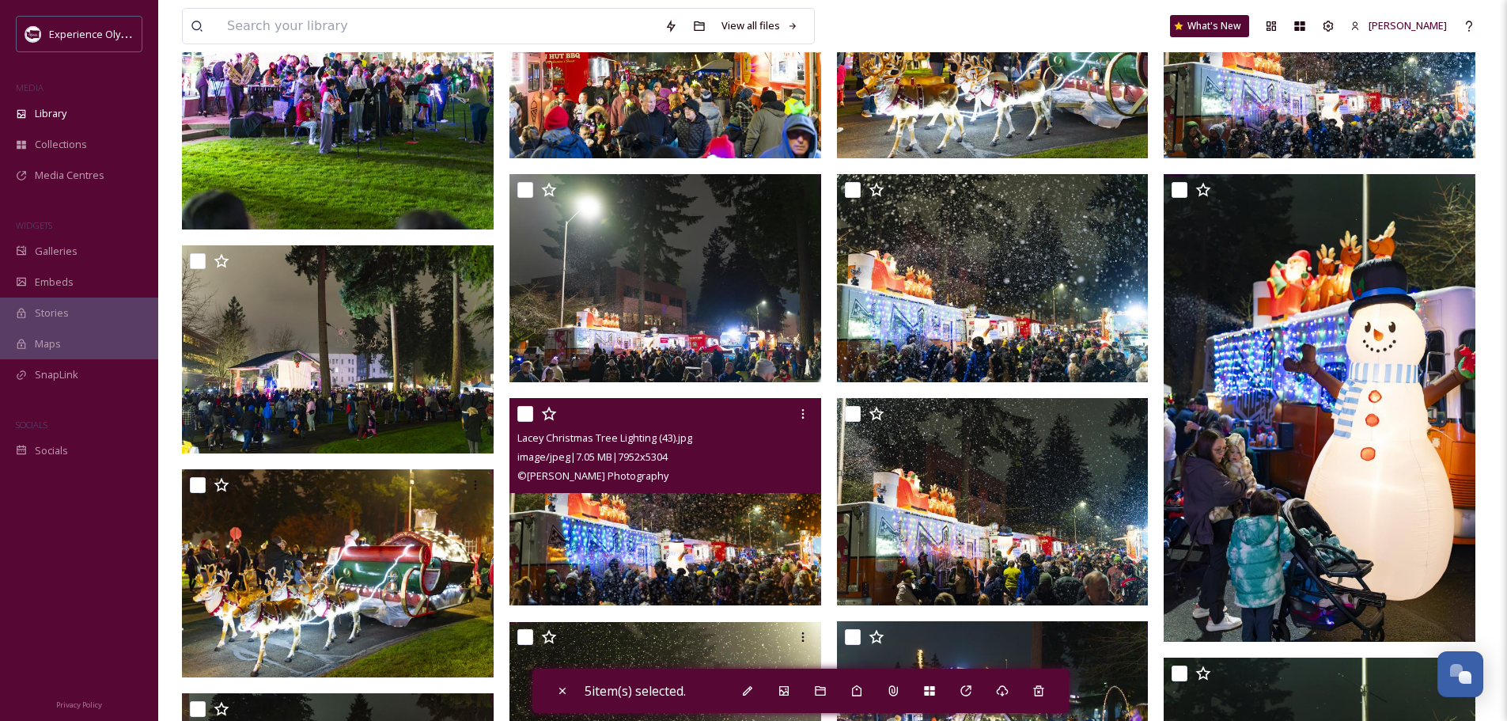
click at [522, 416] on input "checkbox" at bounding box center [525, 414] width 16 height 16
checkbox input "true"
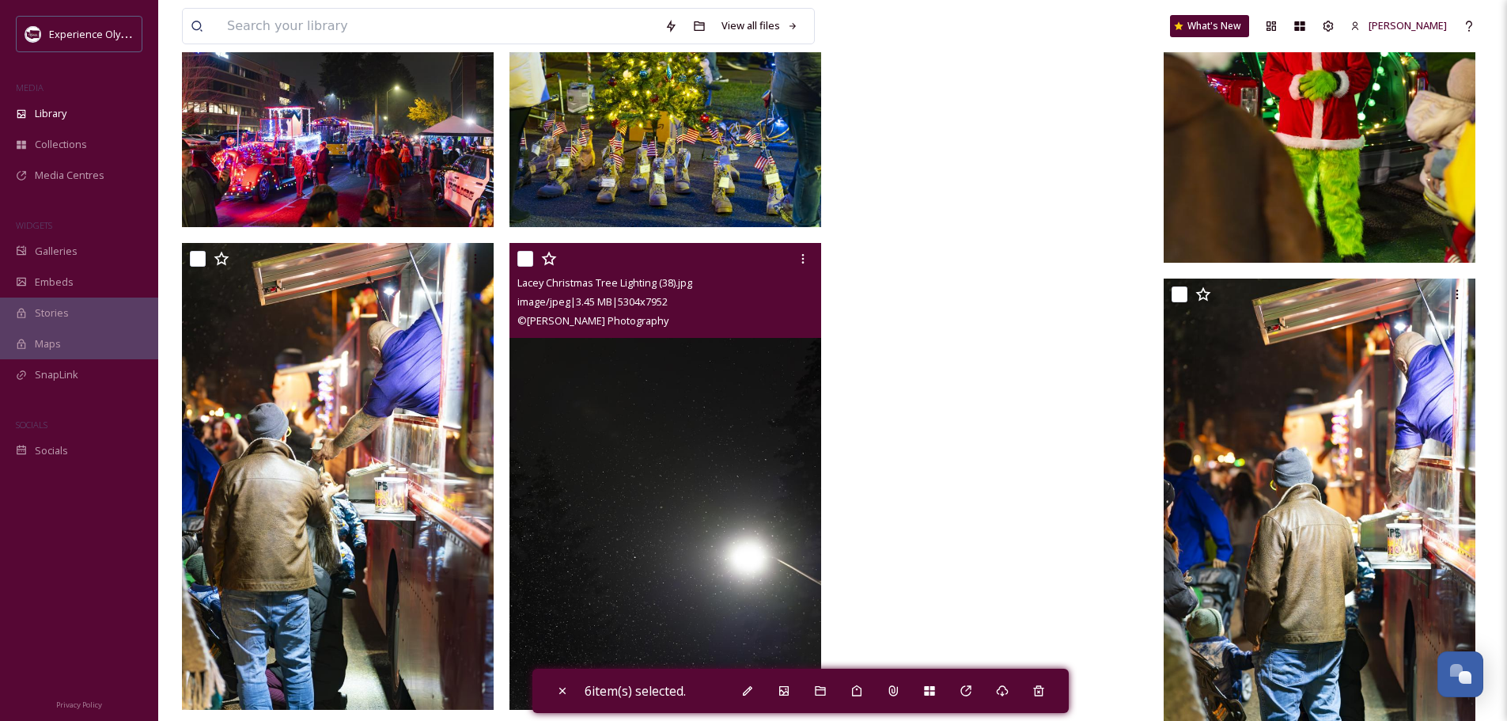
scroll to position [4482, 0]
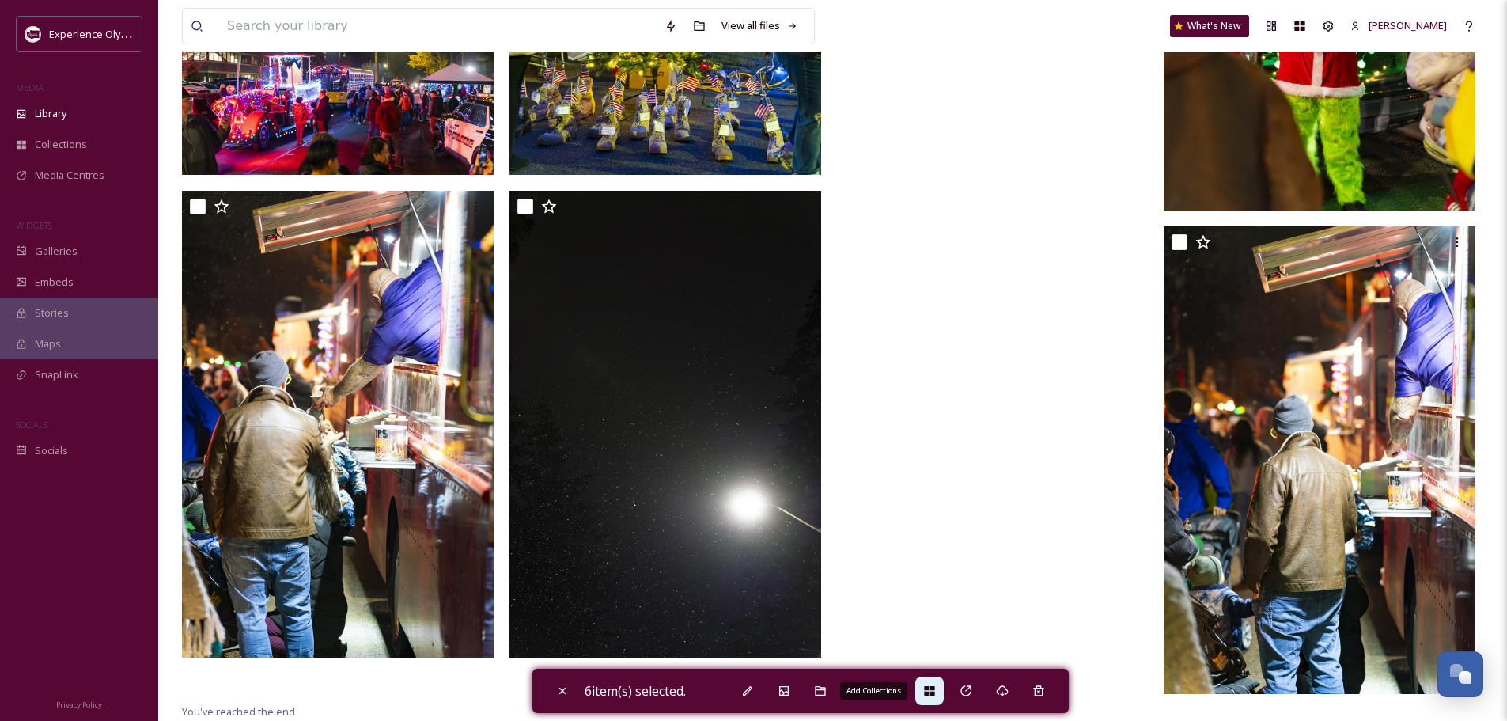
click at [933, 685] on icon at bounding box center [929, 690] width 13 height 13
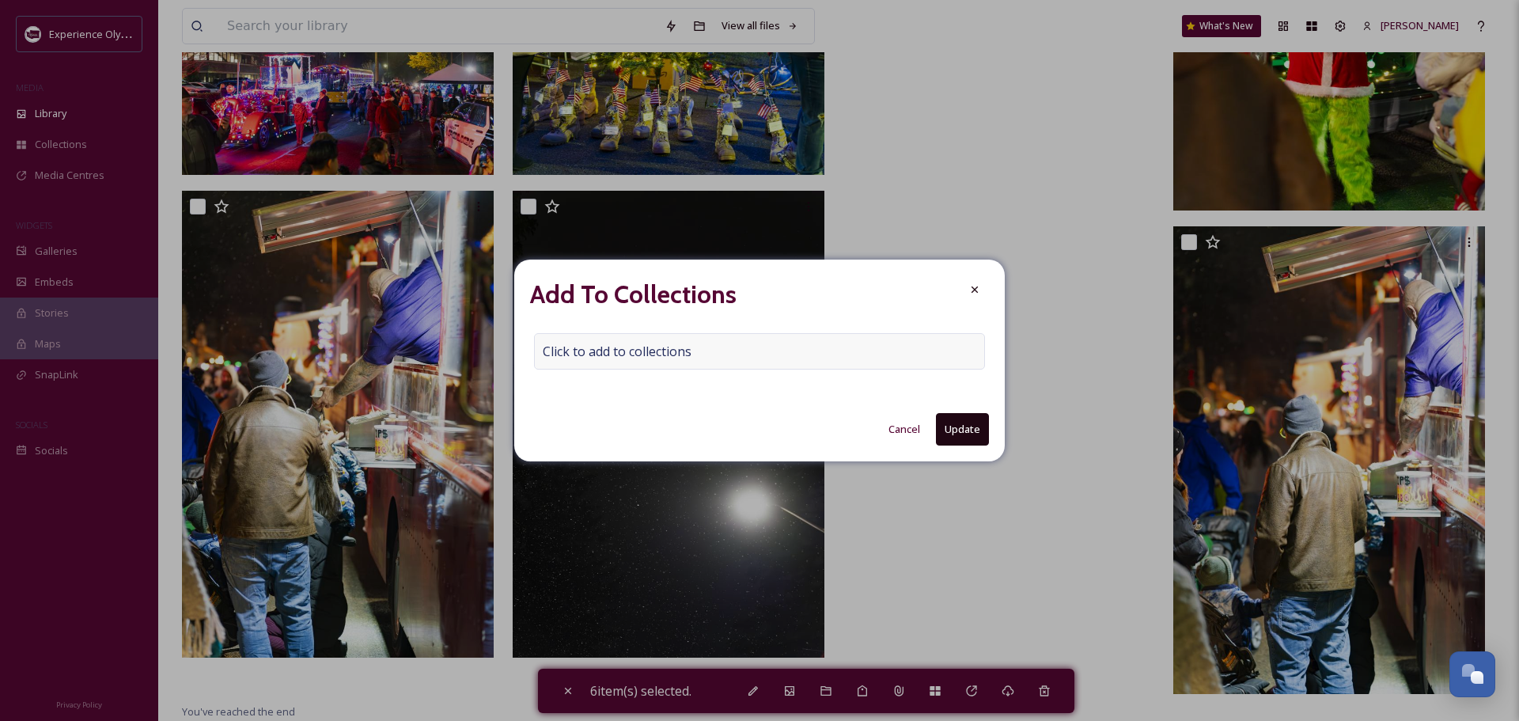
click at [614, 350] on span "Click to add to collections" at bounding box center [617, 351] width 149 height 19
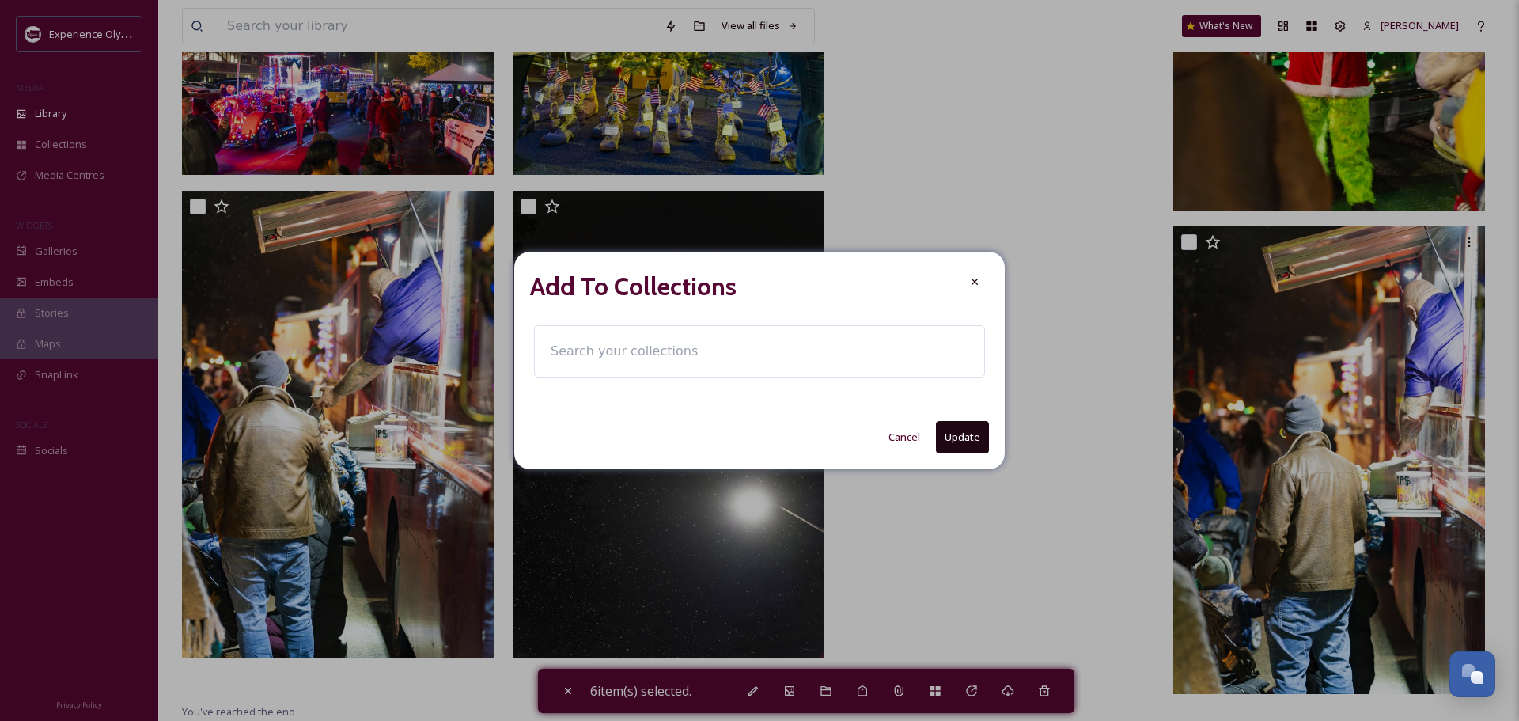
click at [557, 350] on input at bounding box center [630, 351] width 174 height 35
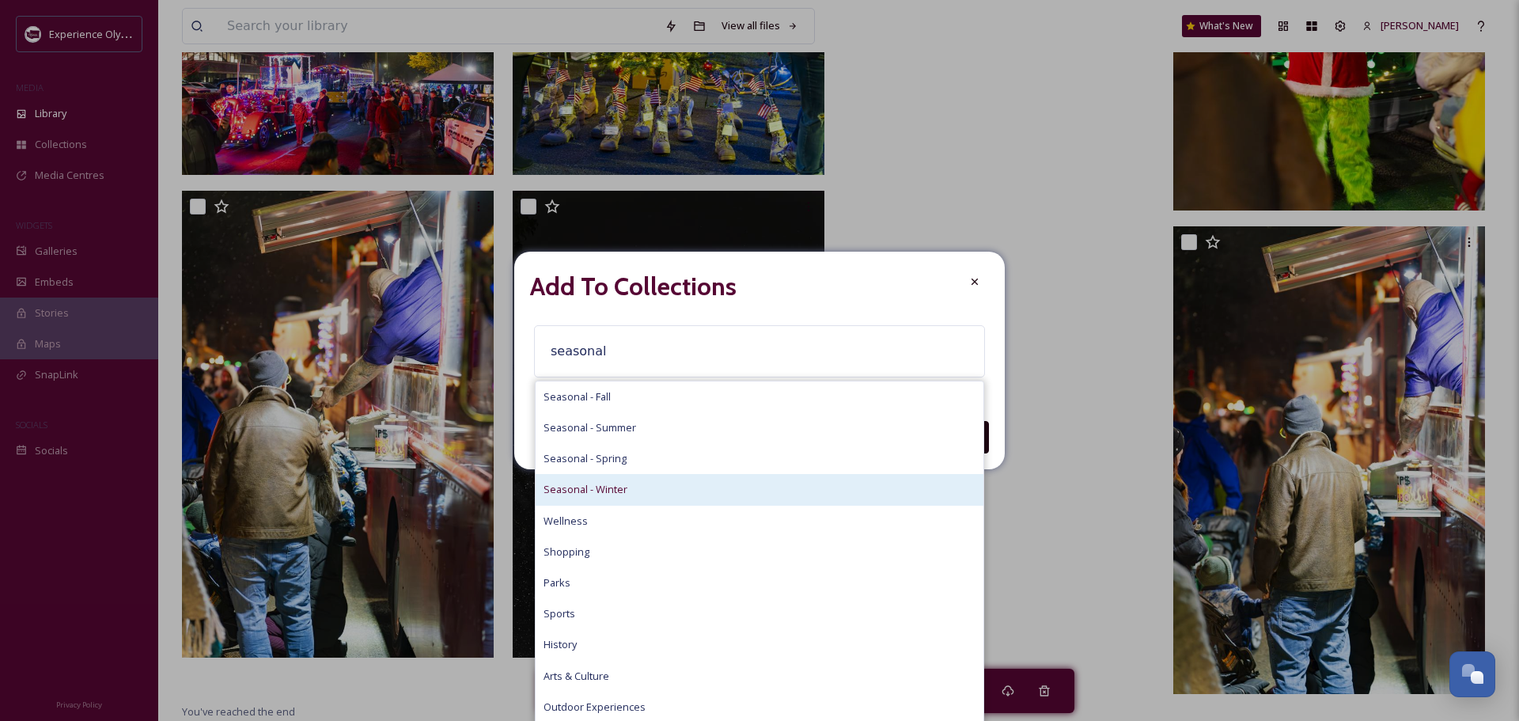
type input "seasonal"
click at [566, 491] on span "Seasonal - Winter" at bounding box center [585, 489] width 84 height 15
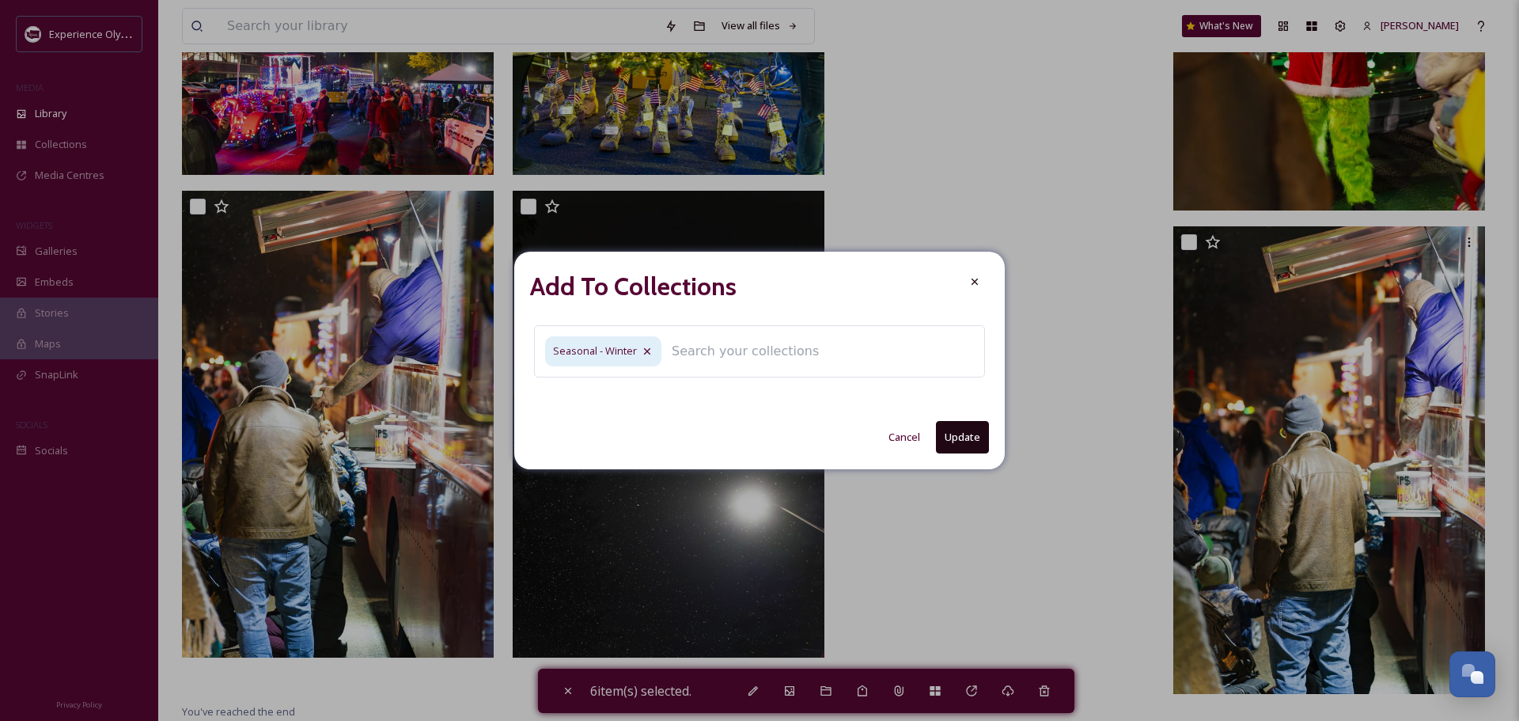
click at [959, 434] on button "Update" at bounding box center [962, 437] width 53 height 32
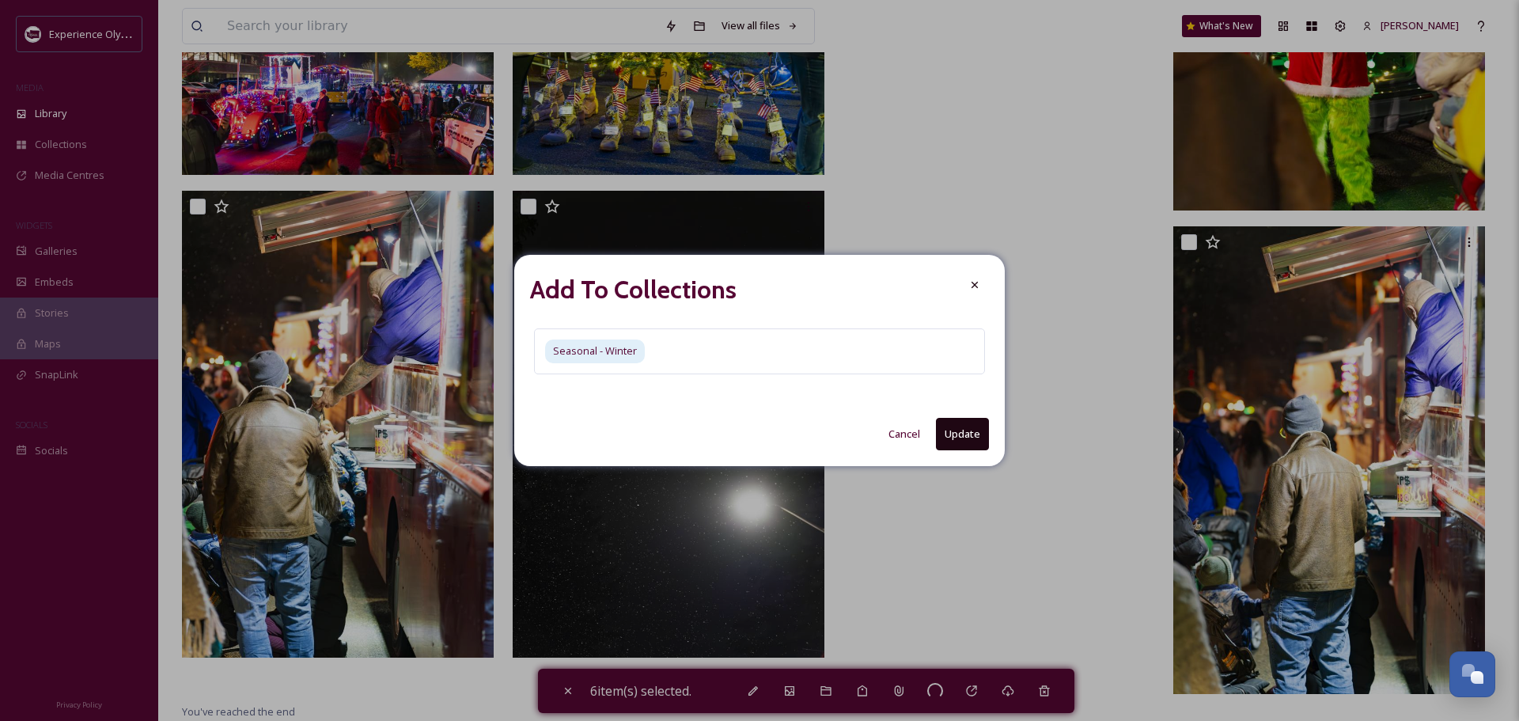
checkbox input "false"
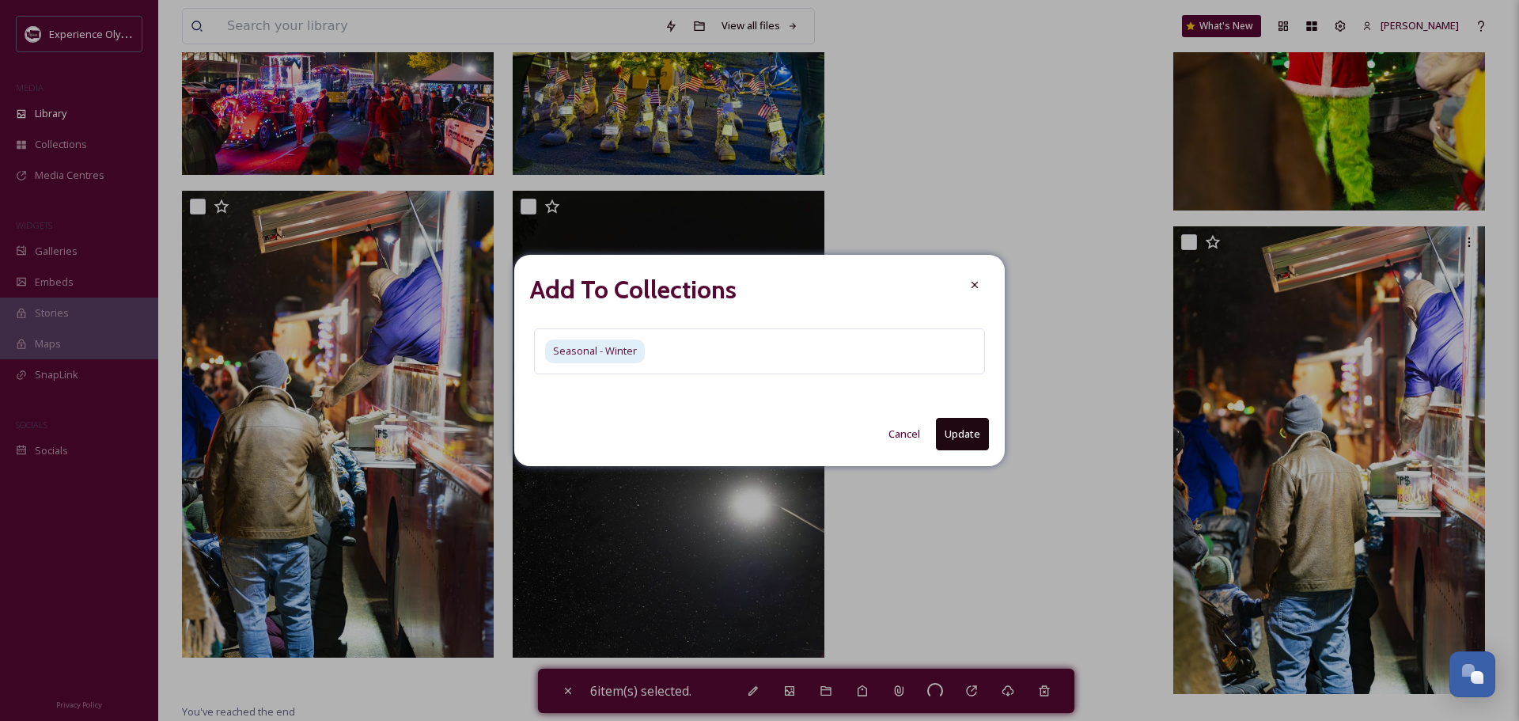
checkbox input "false"
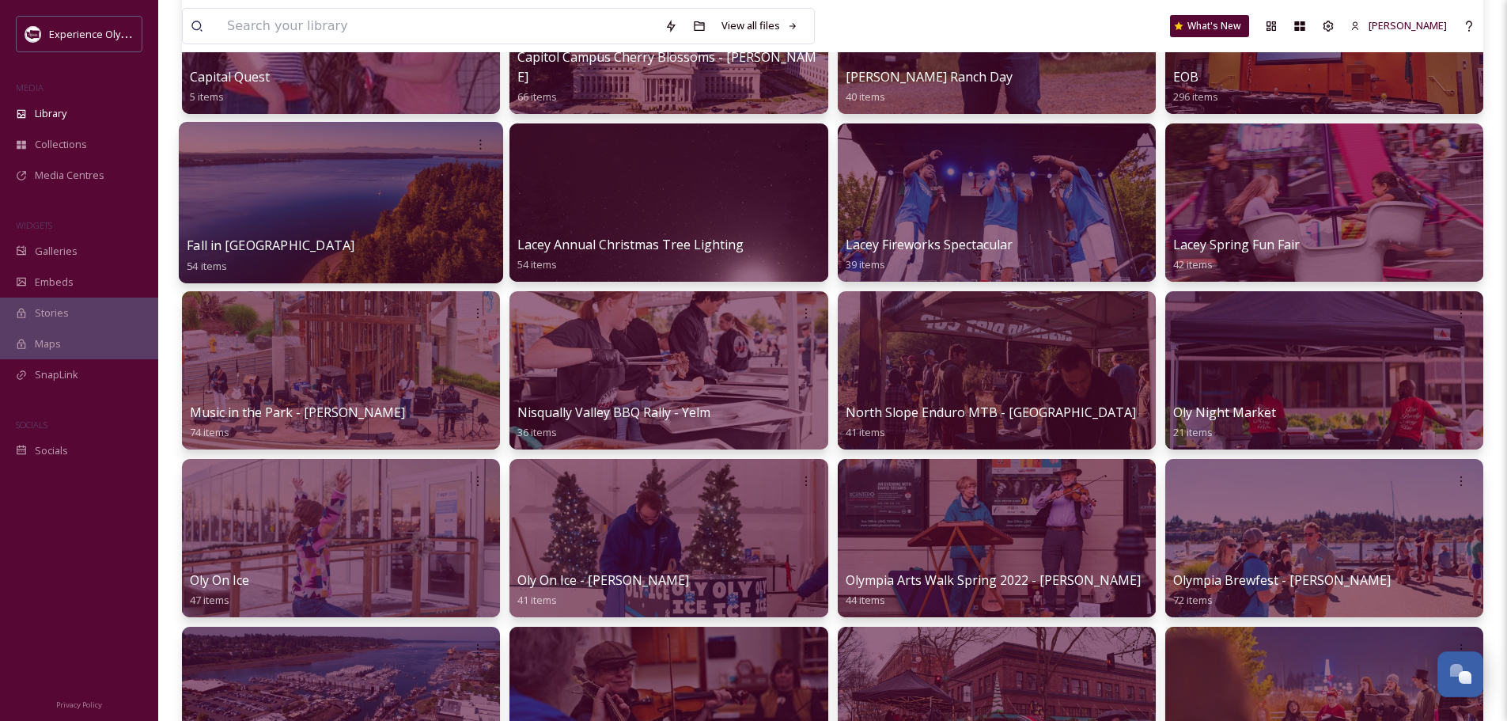
scroll to position [554, 0]
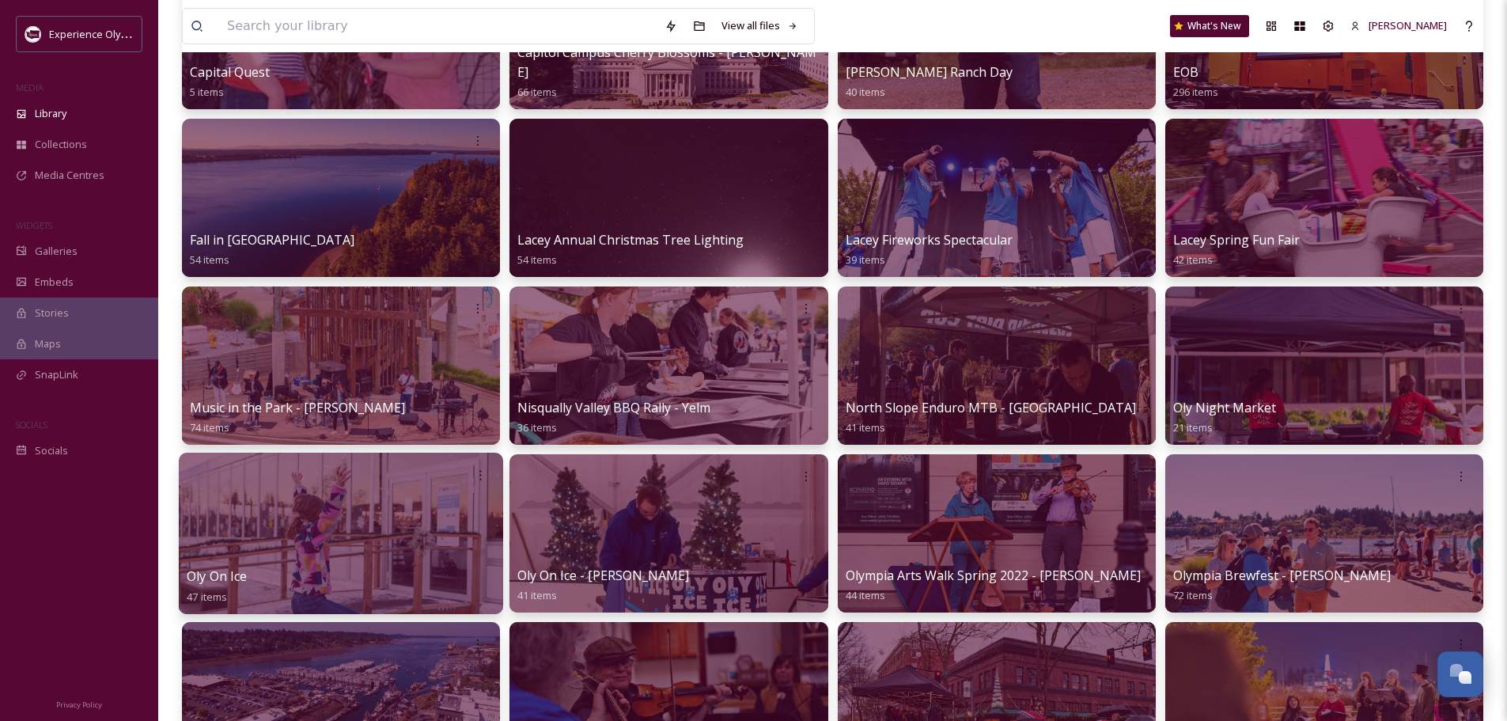
click at [227, 574] on span "Oly On Ice" at bounding box center [217, 575] width 60 height 17
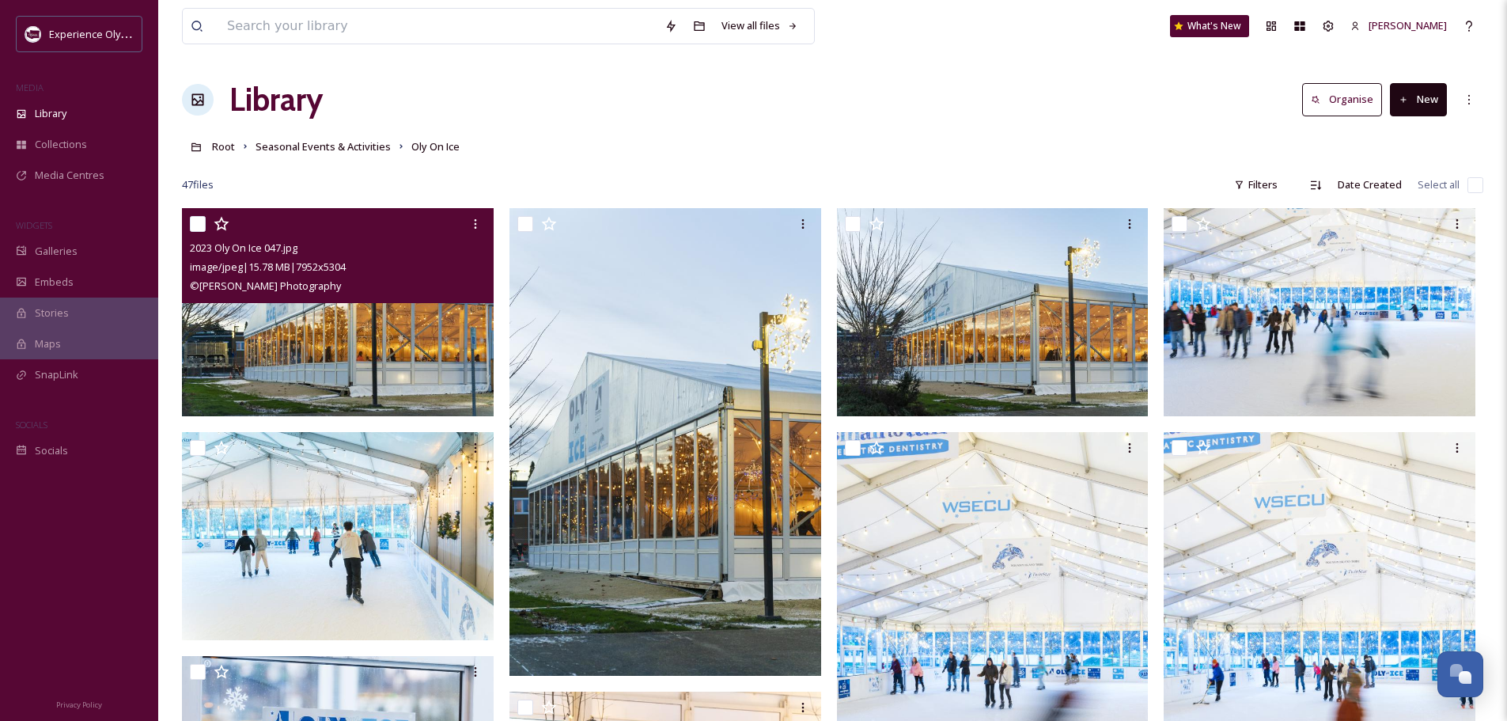
click at [197, 225] on input "checkbox" at bounding box center [198, 224] width 16 height 16
checkbox input "true"
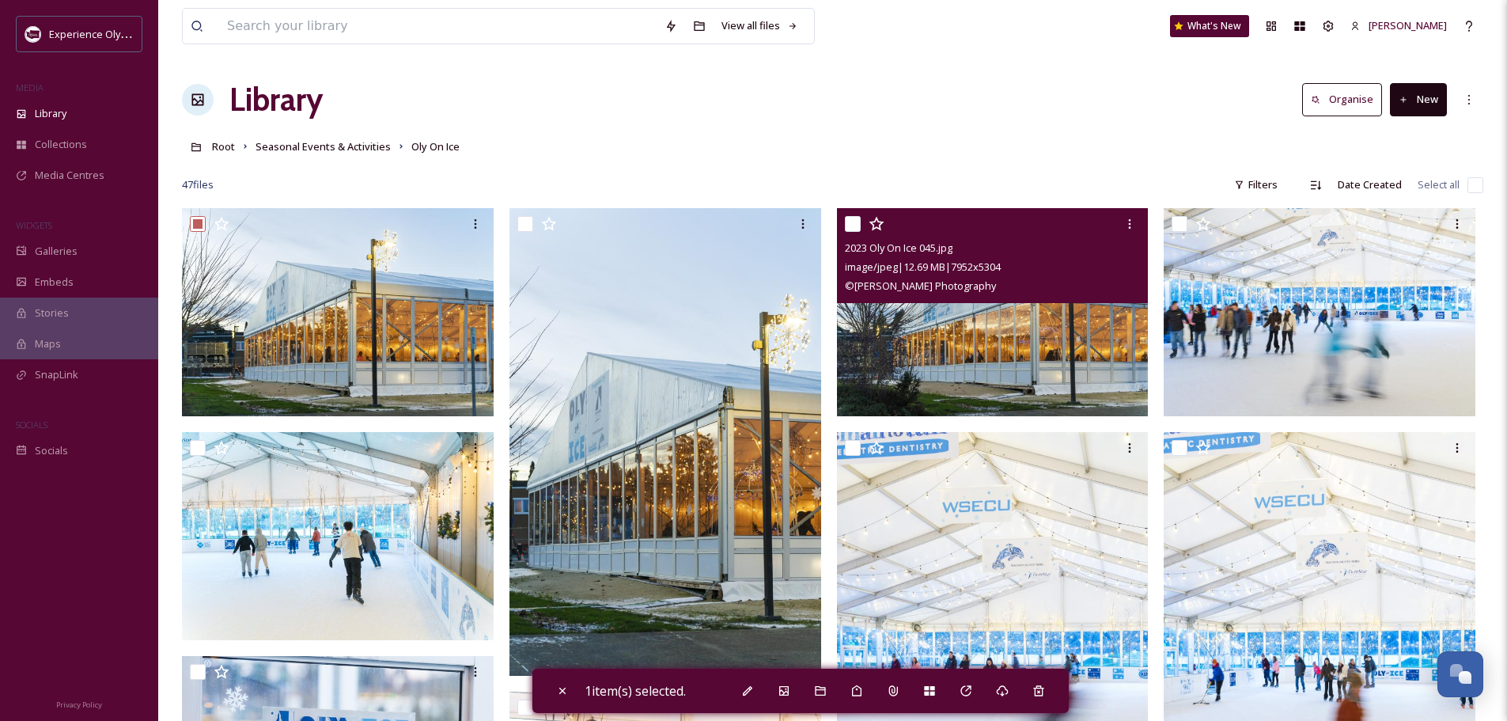
click at [850, 221] on input "checkbox" at bounding box center [853, 224] width 16 height 16
checkbox input "true"
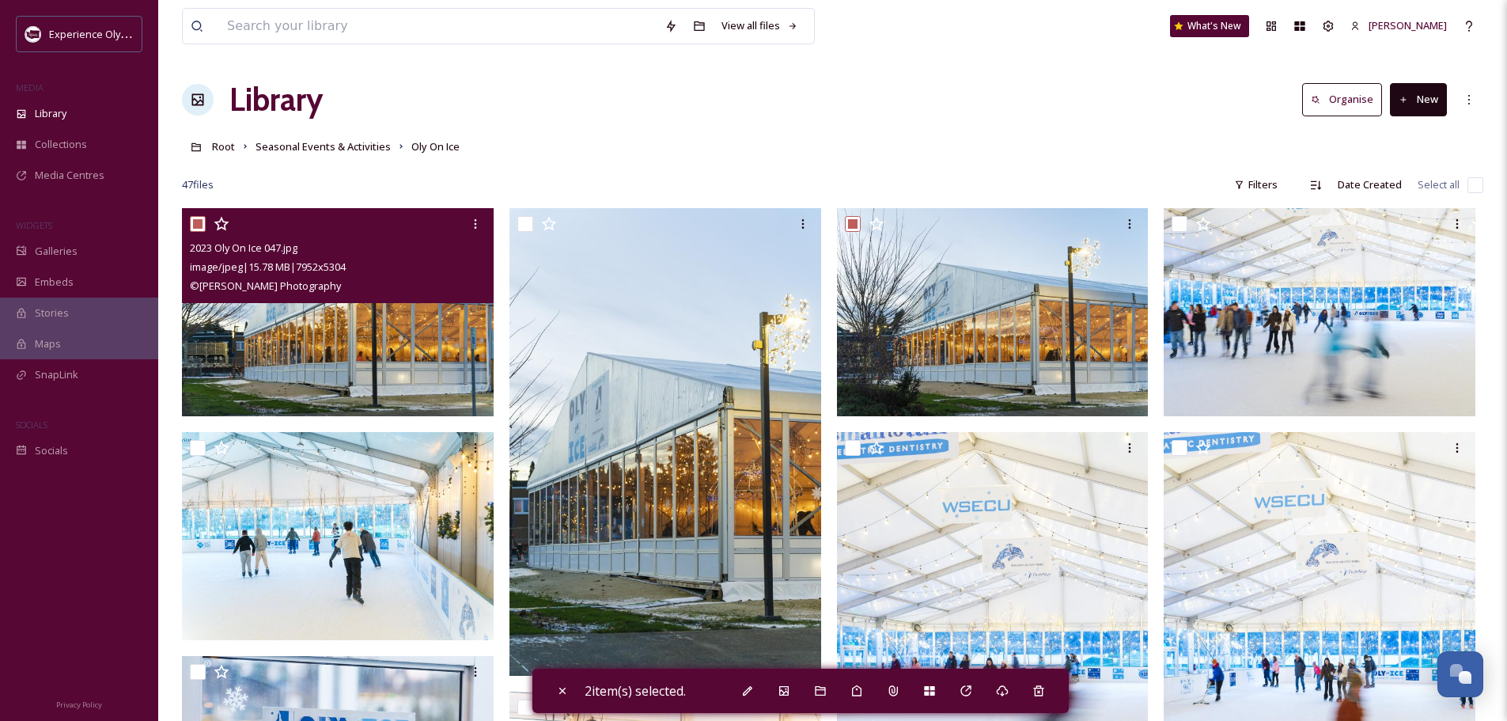
click at [197, 217] on input "checkbox" at bounding box center [198, 224] width 16 height 16
checkbox input "false"
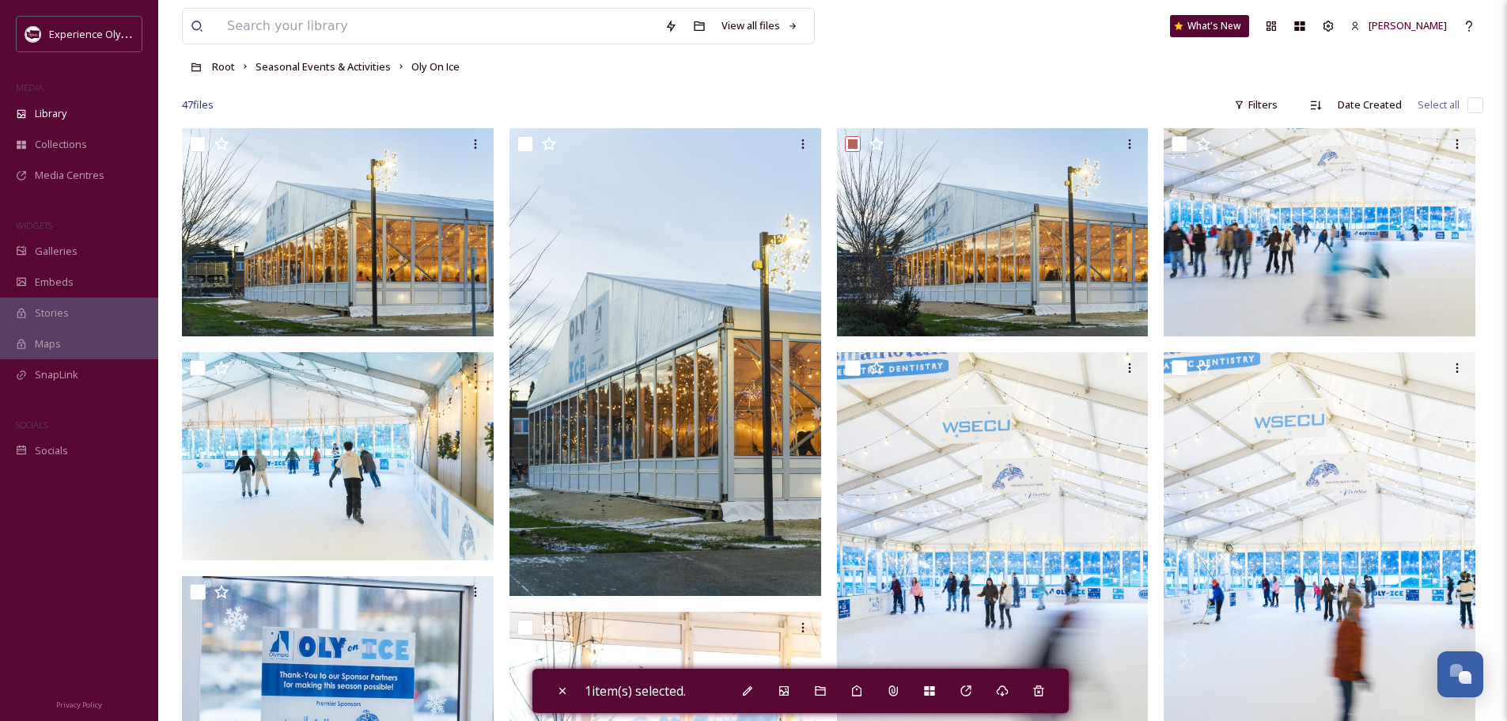
scroll to position [158, 0]
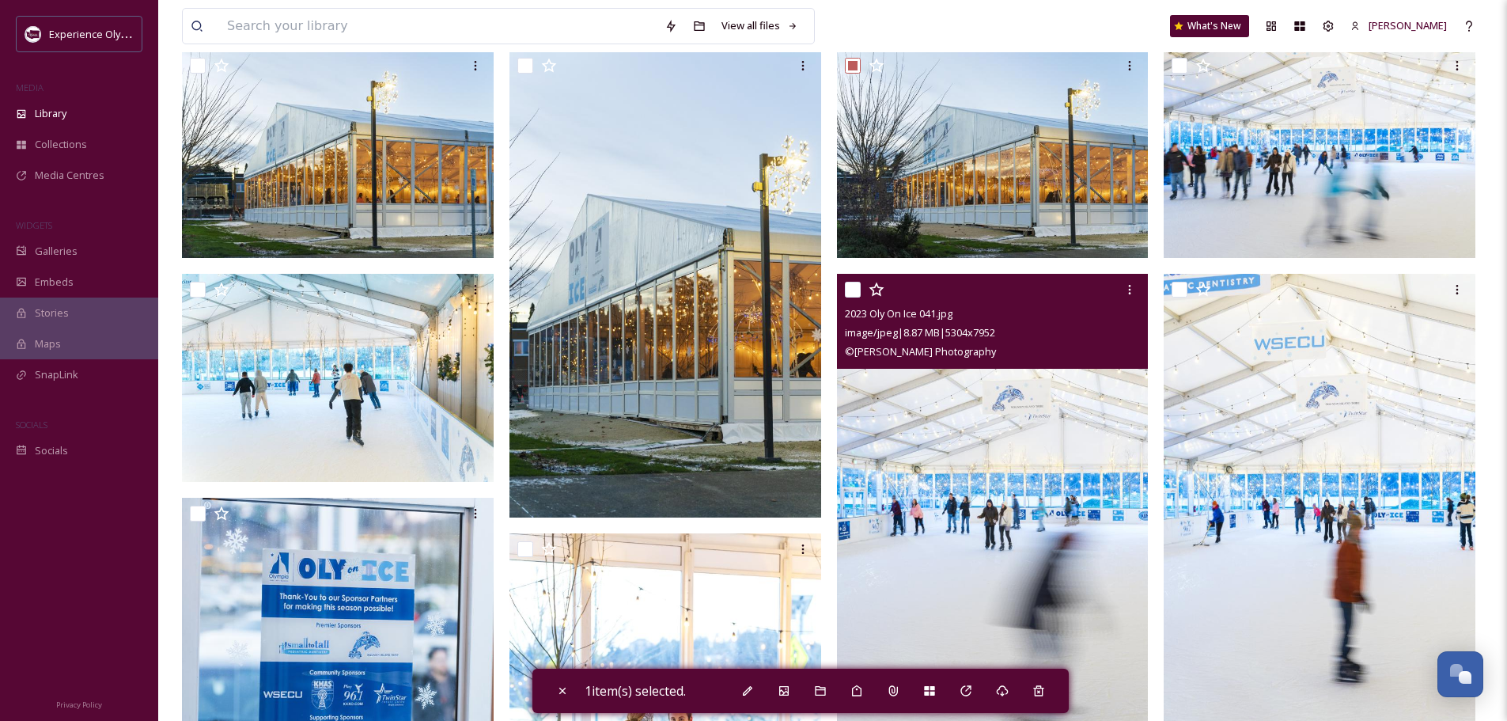
click at [850, 288] on input "checkbox" at bounding box center [853, 290] width 16 height 16
checkbox input "true"
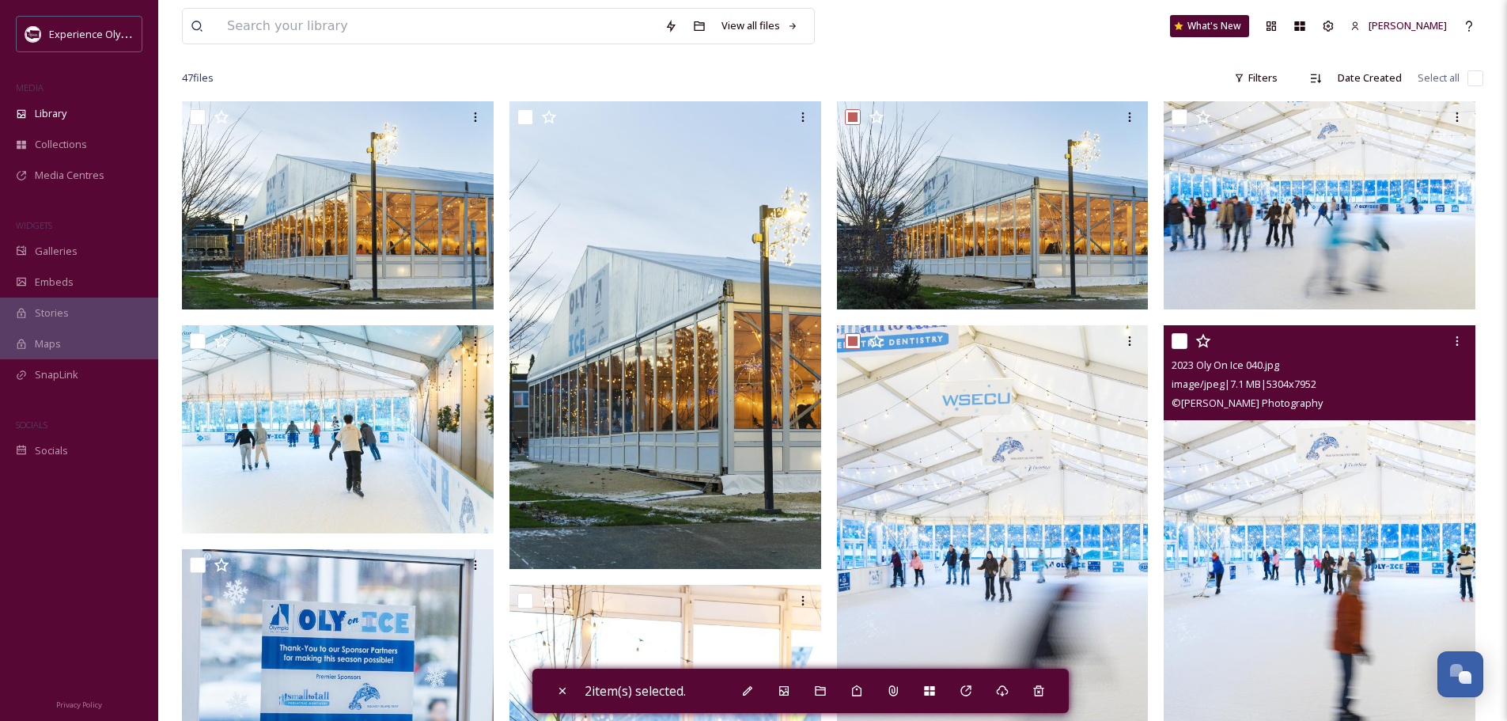
scroll to position [79, 0]
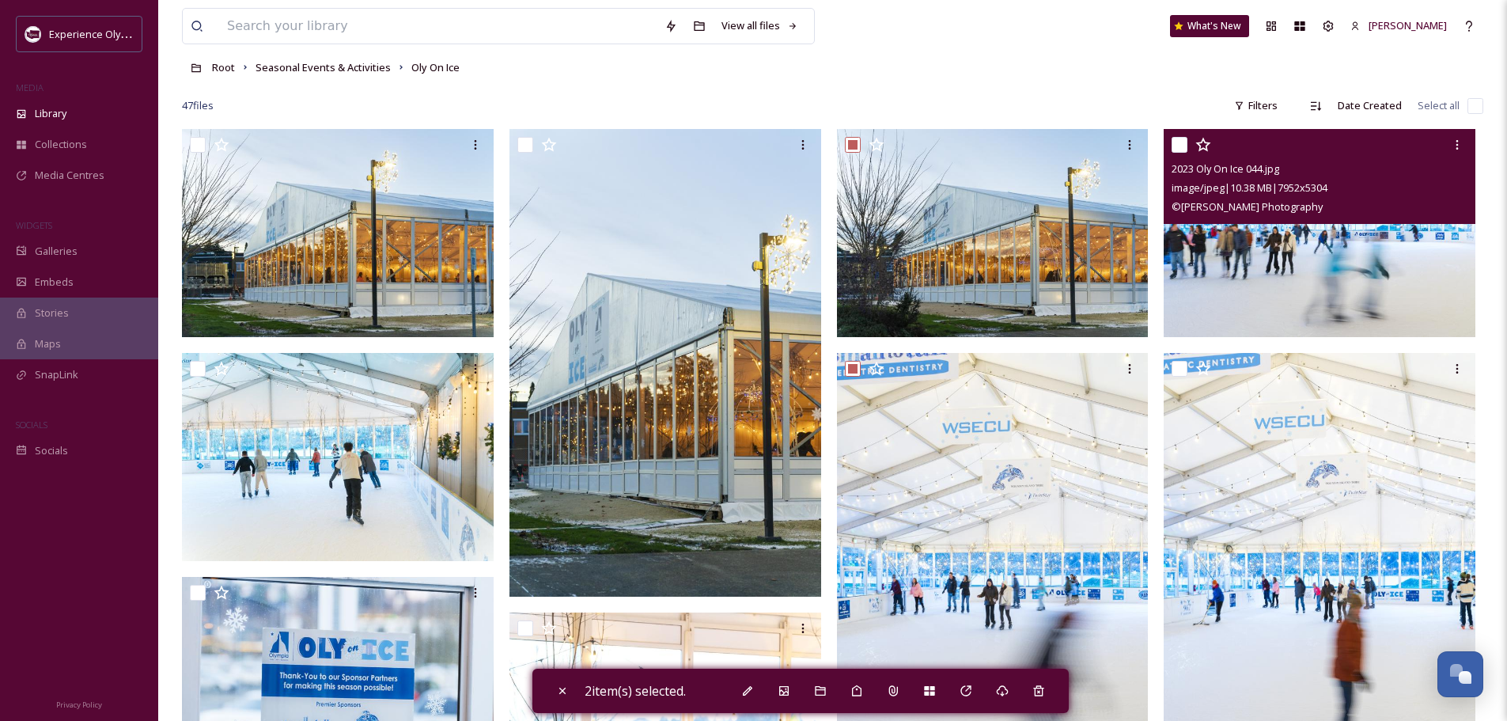
click at [1181, 143] on input "checkbox" at bounding box center [1179, 145] width 16 height 16
checkbox input "true"
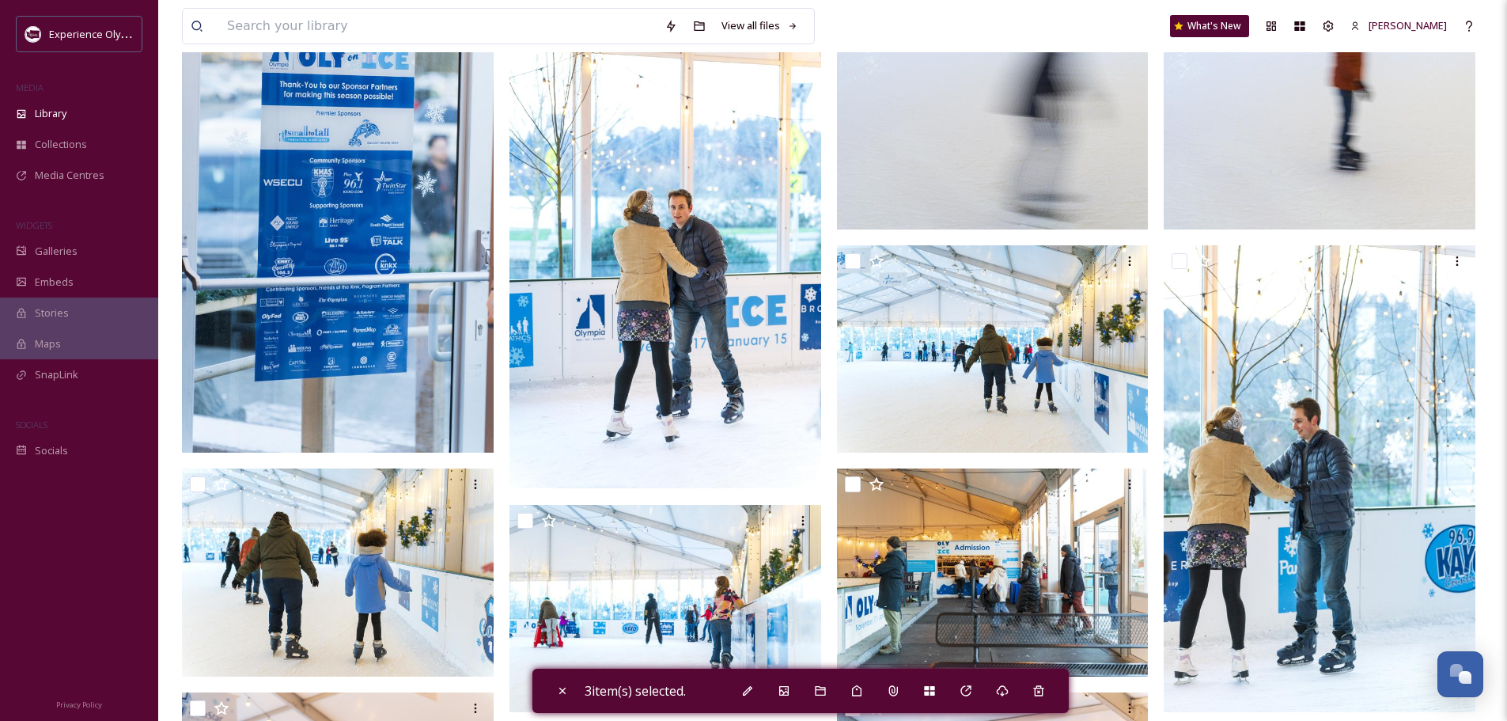
scroll to position [712, 0]
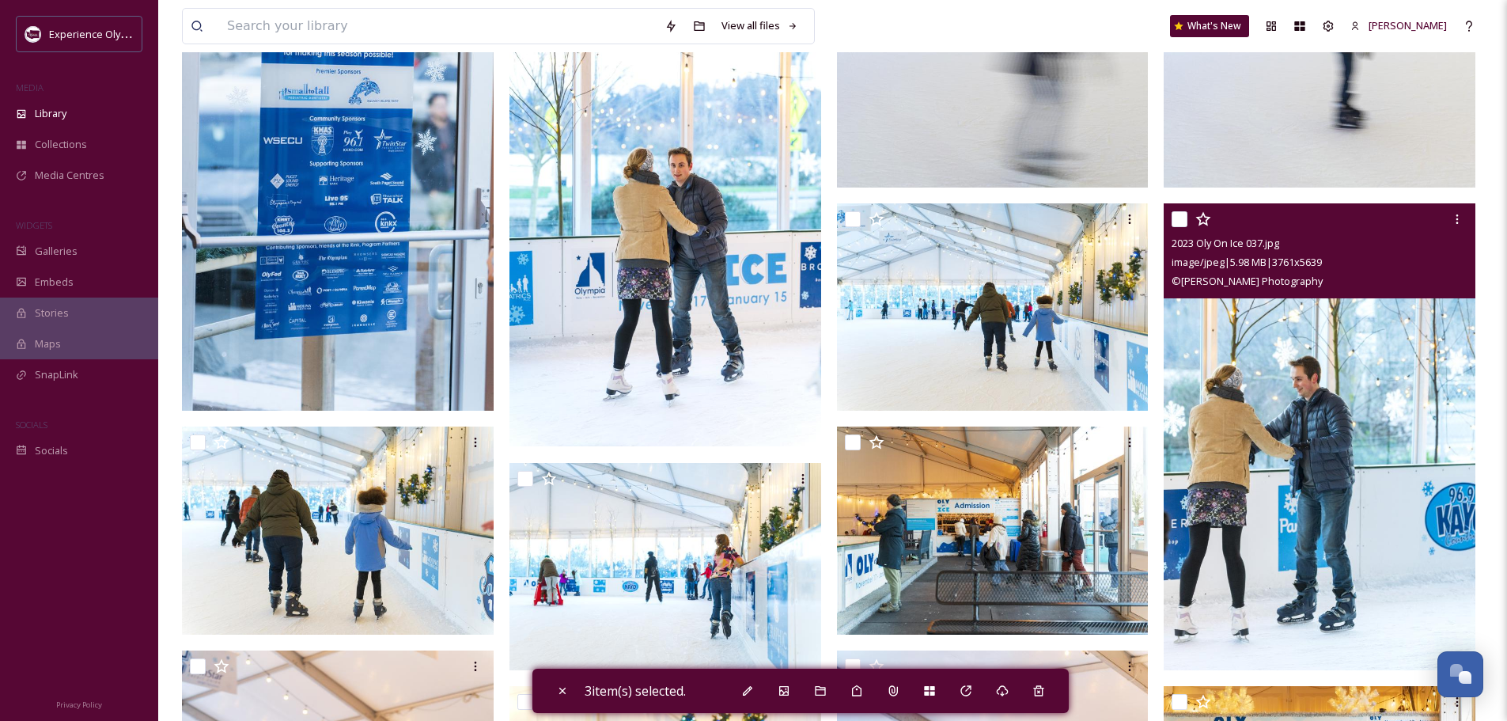
click at [1181, 218] on input "checkbox" at bounding box center [1179, 219] width 16 height 16
checkbox input "true"
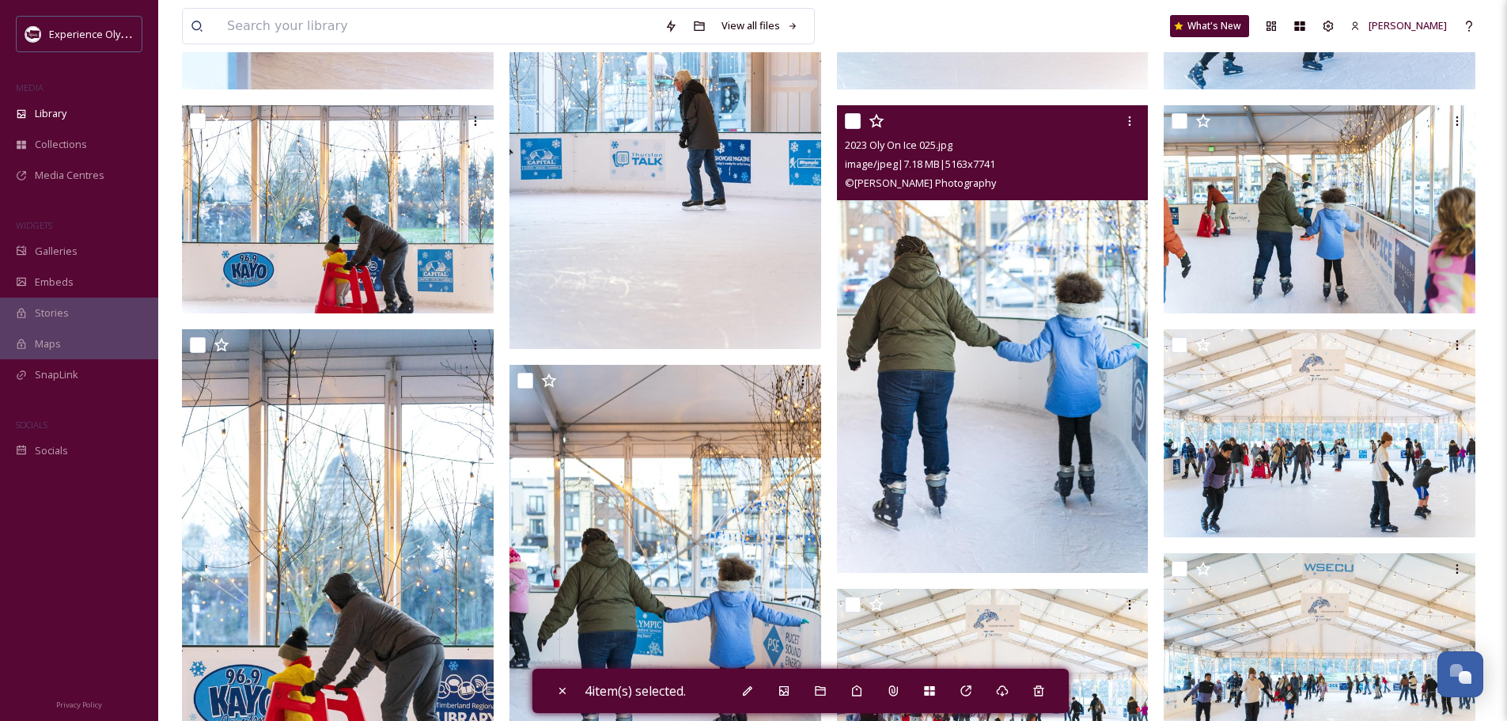
scroll to position [1819, 0]
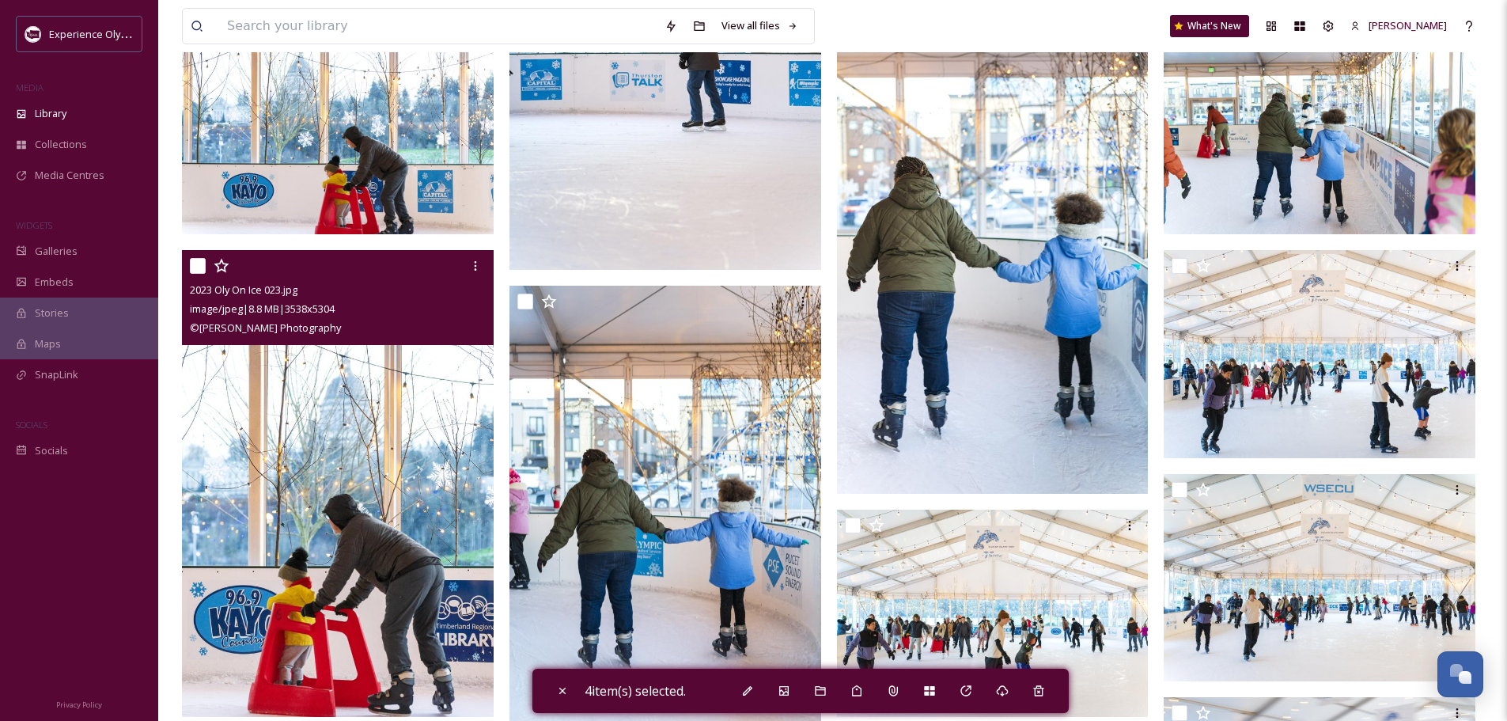
click at [194, 262] on input "checkbox" at bounding box center [198, 266] width 16 height 16
checkbox input "true"
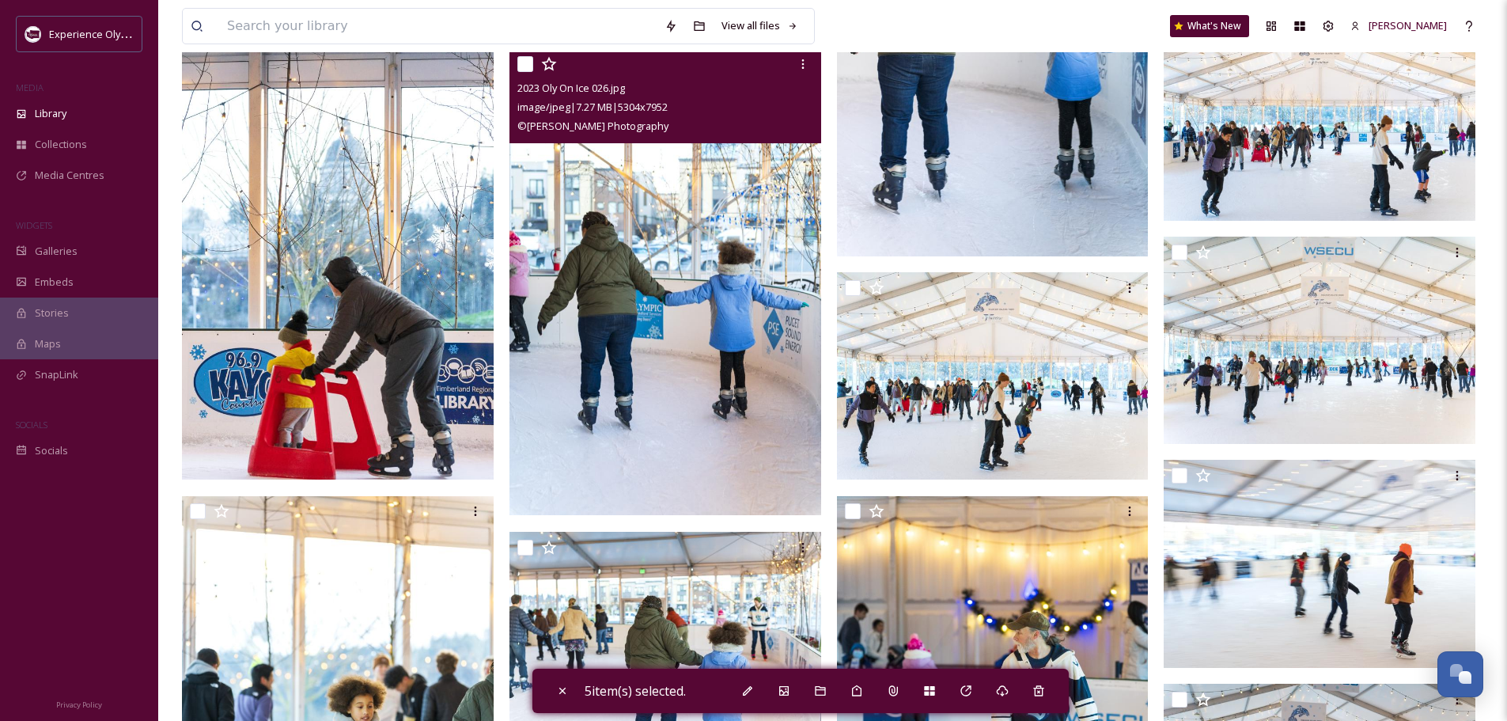
scroll to position [2136, 0]
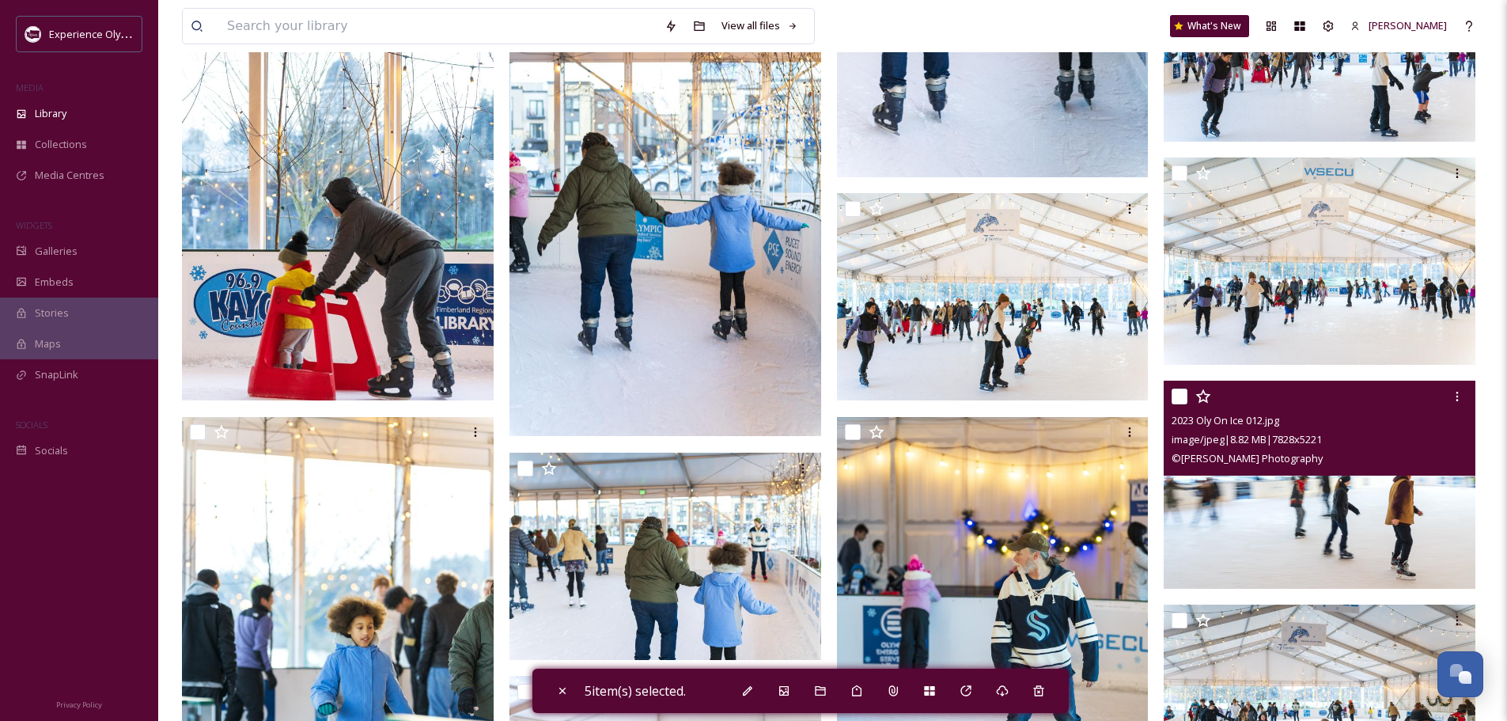
click at [1183, 394] on input "checkbox" at bounding box center [1179, 396] width 16 height 16
checkbox input "true"
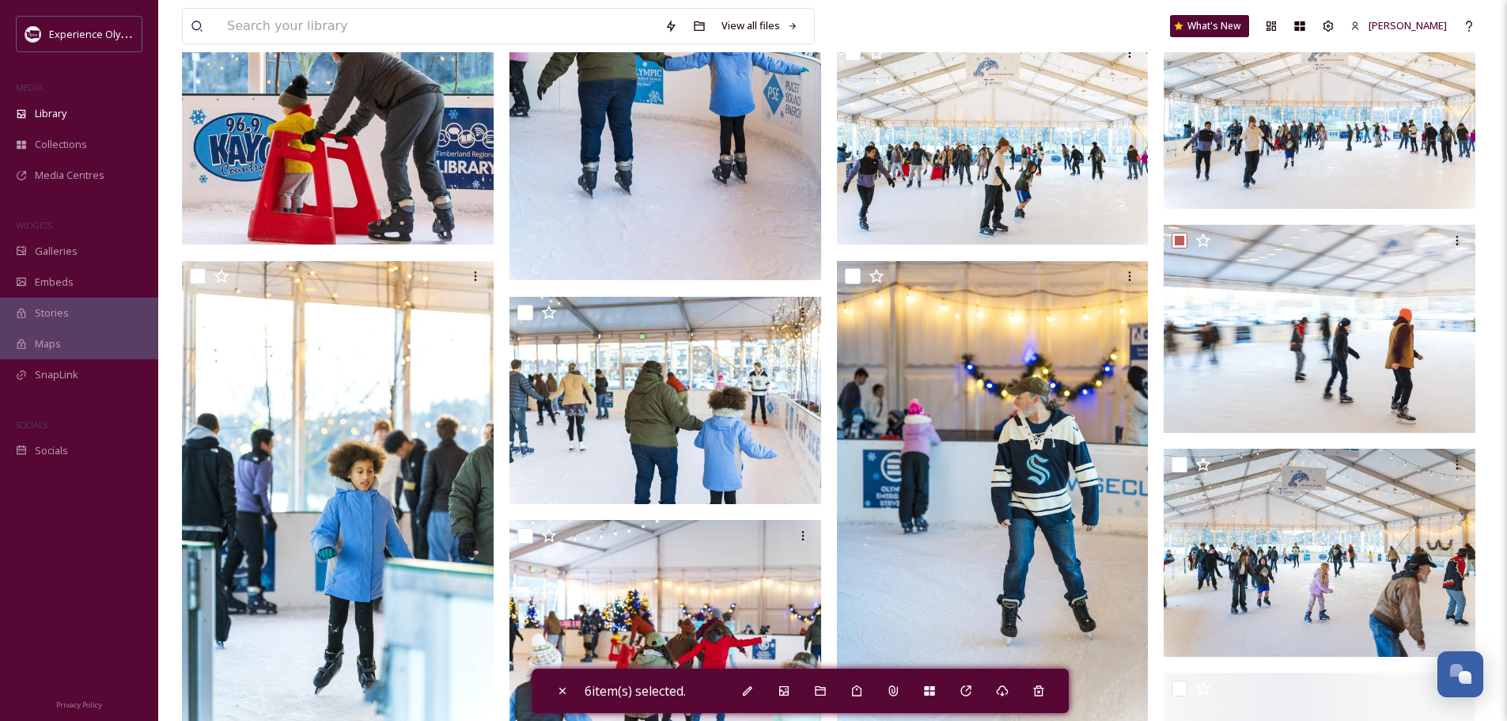
scroll to position [2294, 0]
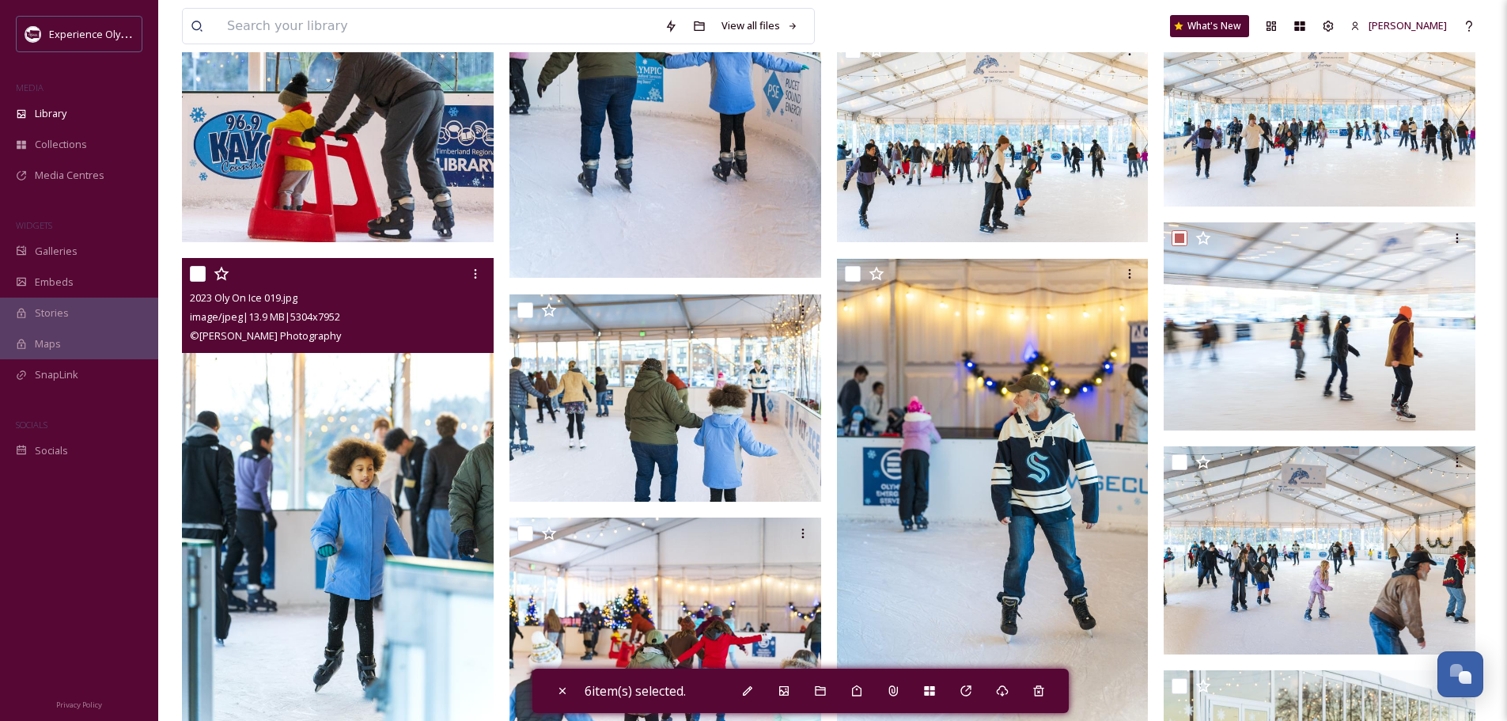
click at [187, 273] on div "2023 Oly On Ice 019.jpg image/jpeg | 13.9 MB | 5304 x 7952 © [PERSON_NAME] Phot…" at bounding box center [338, 305] width 312 height 95
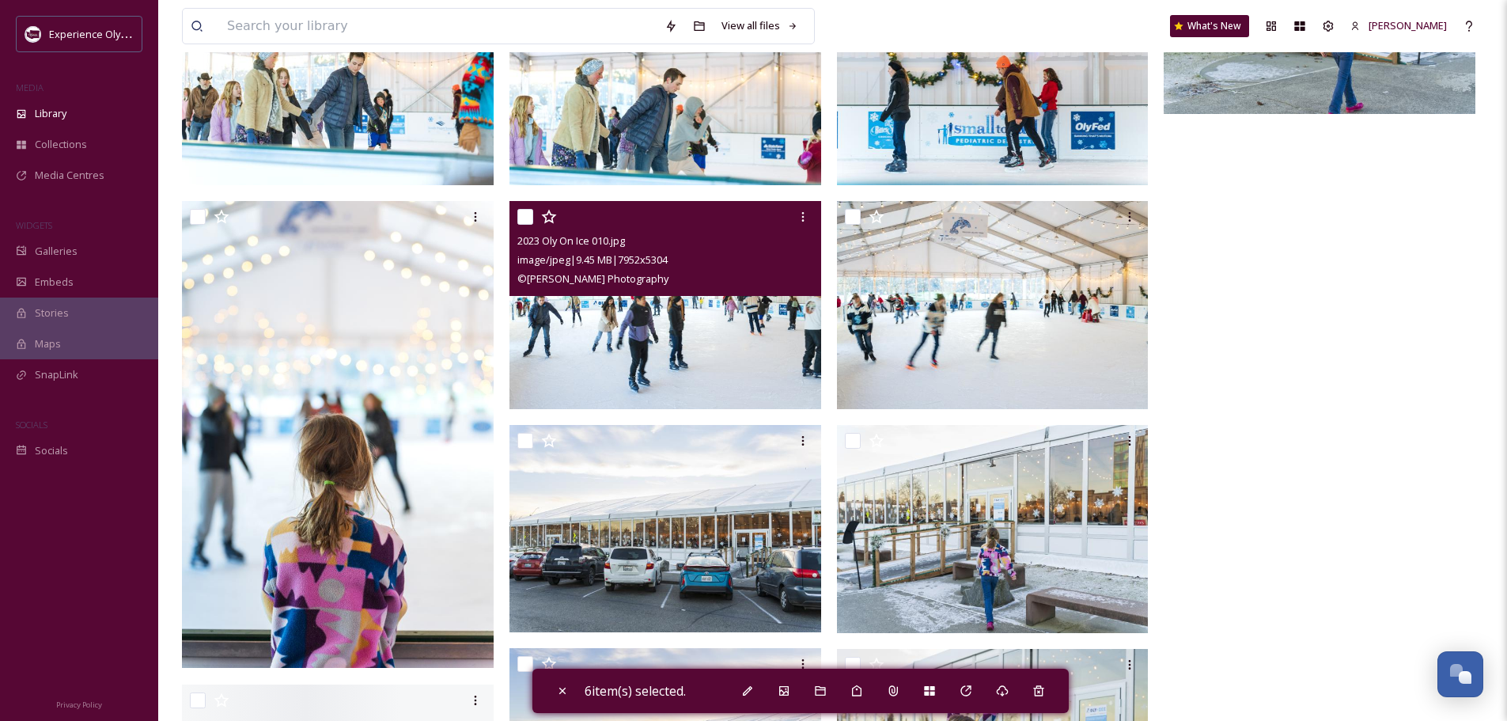
scroll to position [3085, 0]
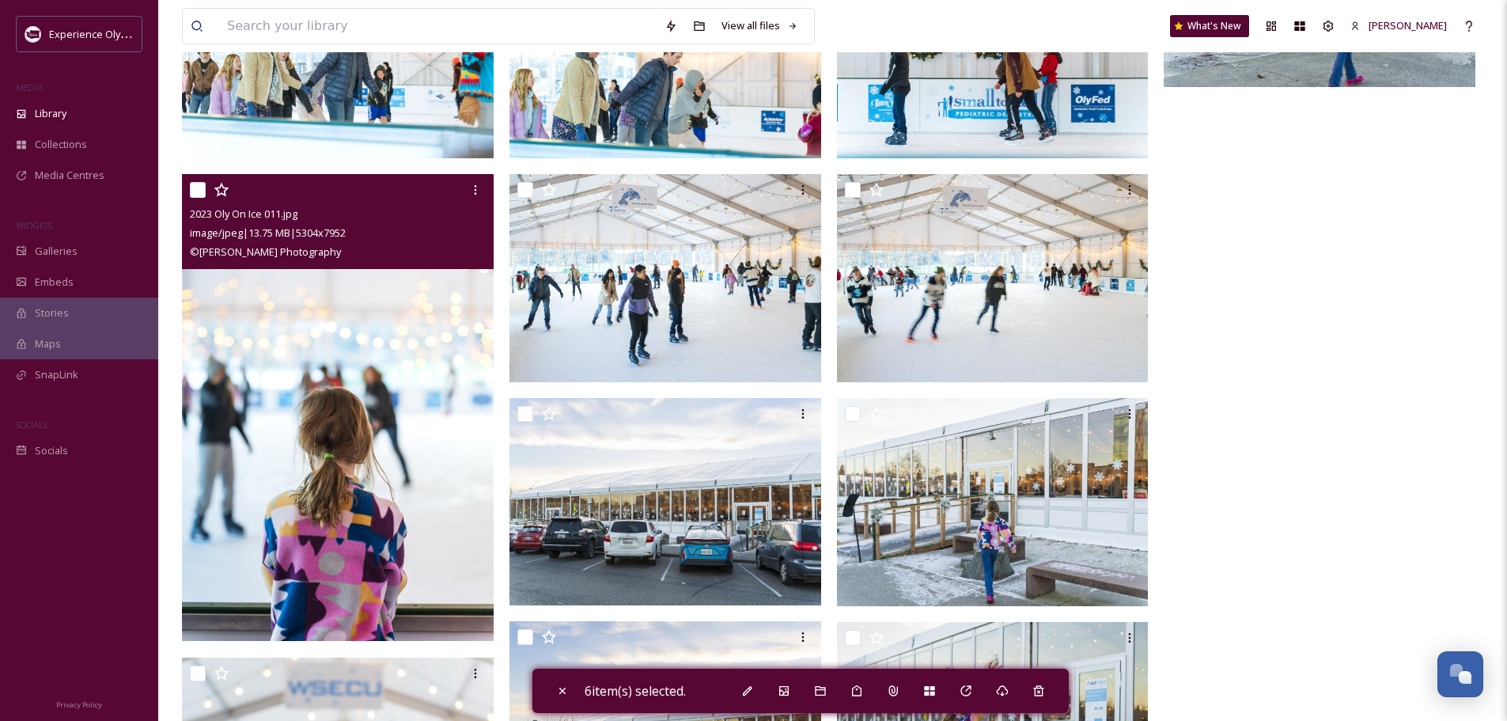
click at [192, 191] on input "checkbox" at bounding box center [198, 190] width 16 height 16
click at [195, 184] on input "checkbox" at bounding box center [198, 190] width 16 height 16
checkbox input "false"
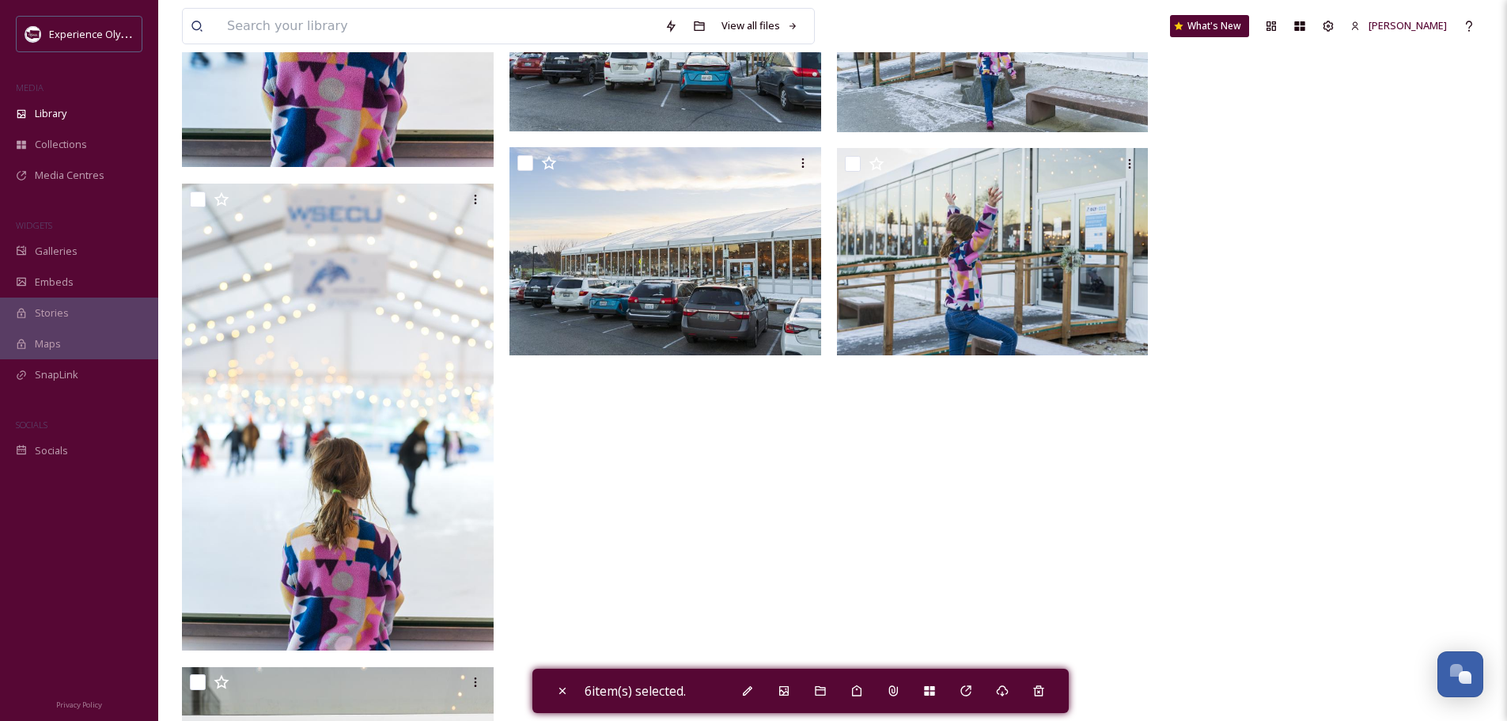
scroll to position [3559, 0]
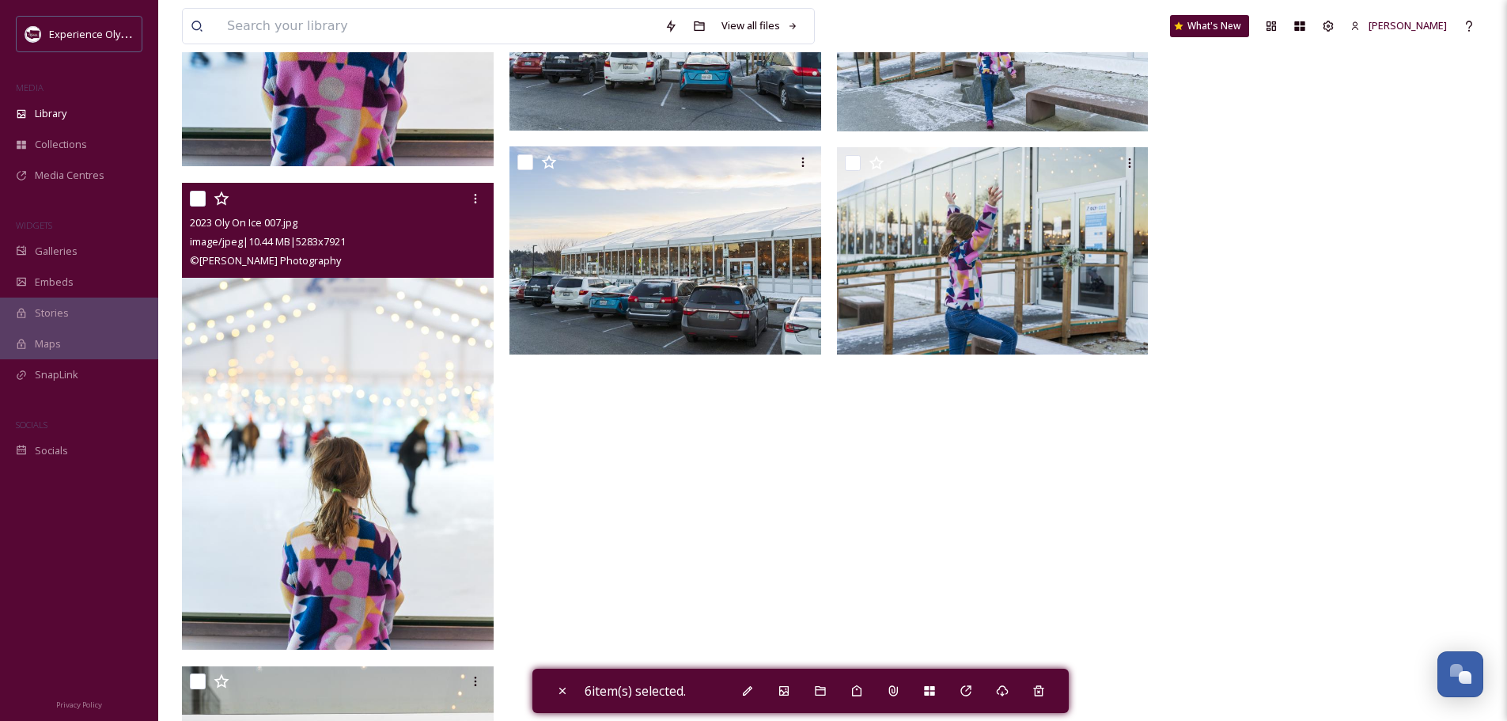
click at [197, 199] on input "checkbox" at bounding box center [198, 199] width 16 height 16
checkbox input "true"
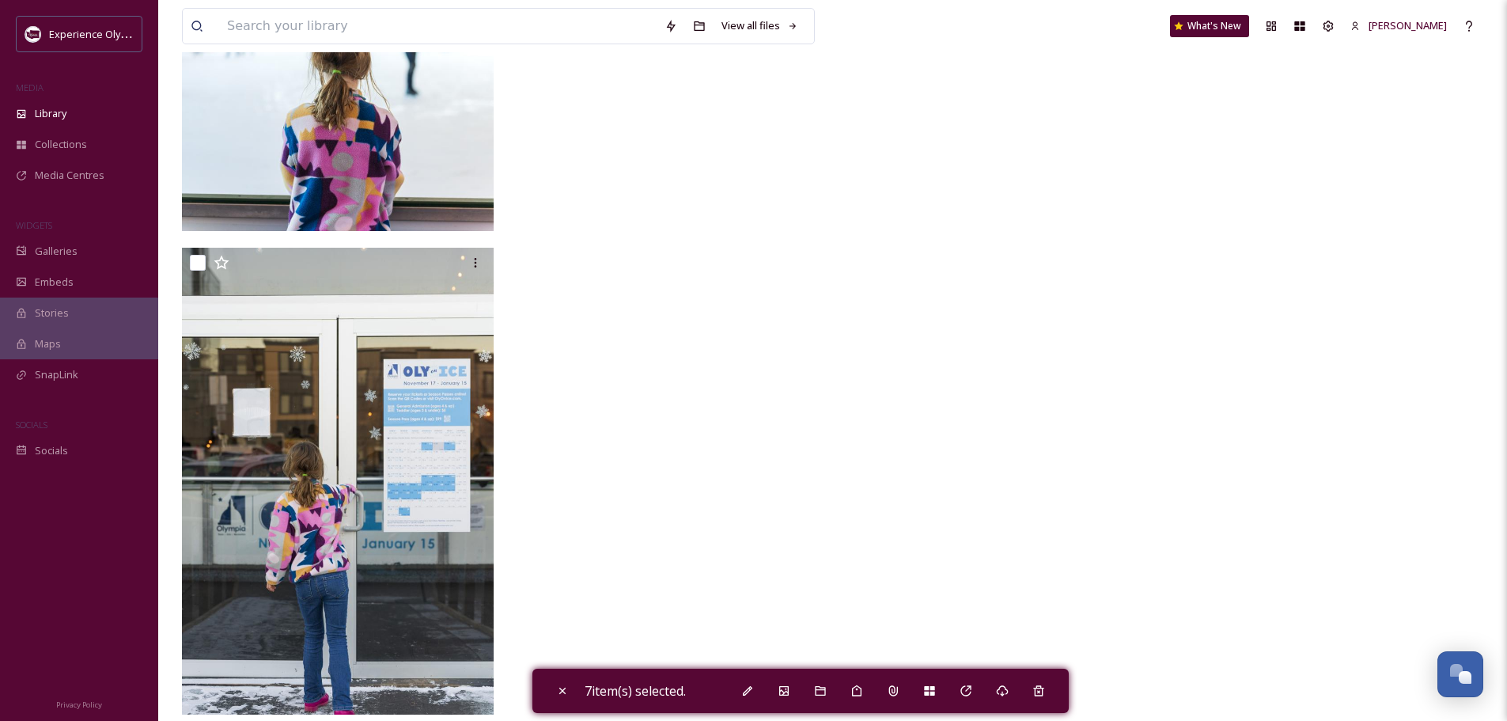
scroll to position [3998, 0]
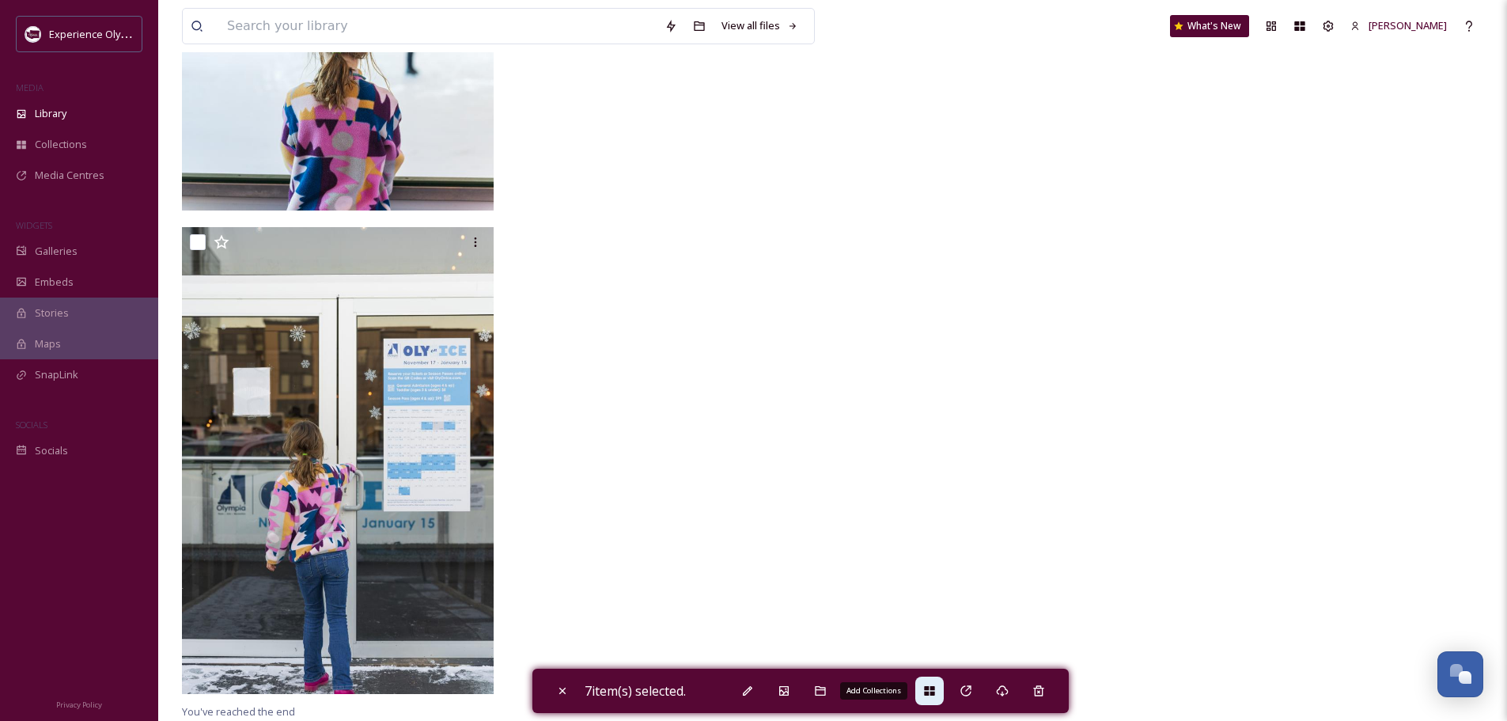
click at [936, 691] on icon at bounding box center [929, 690] width 13 height 13
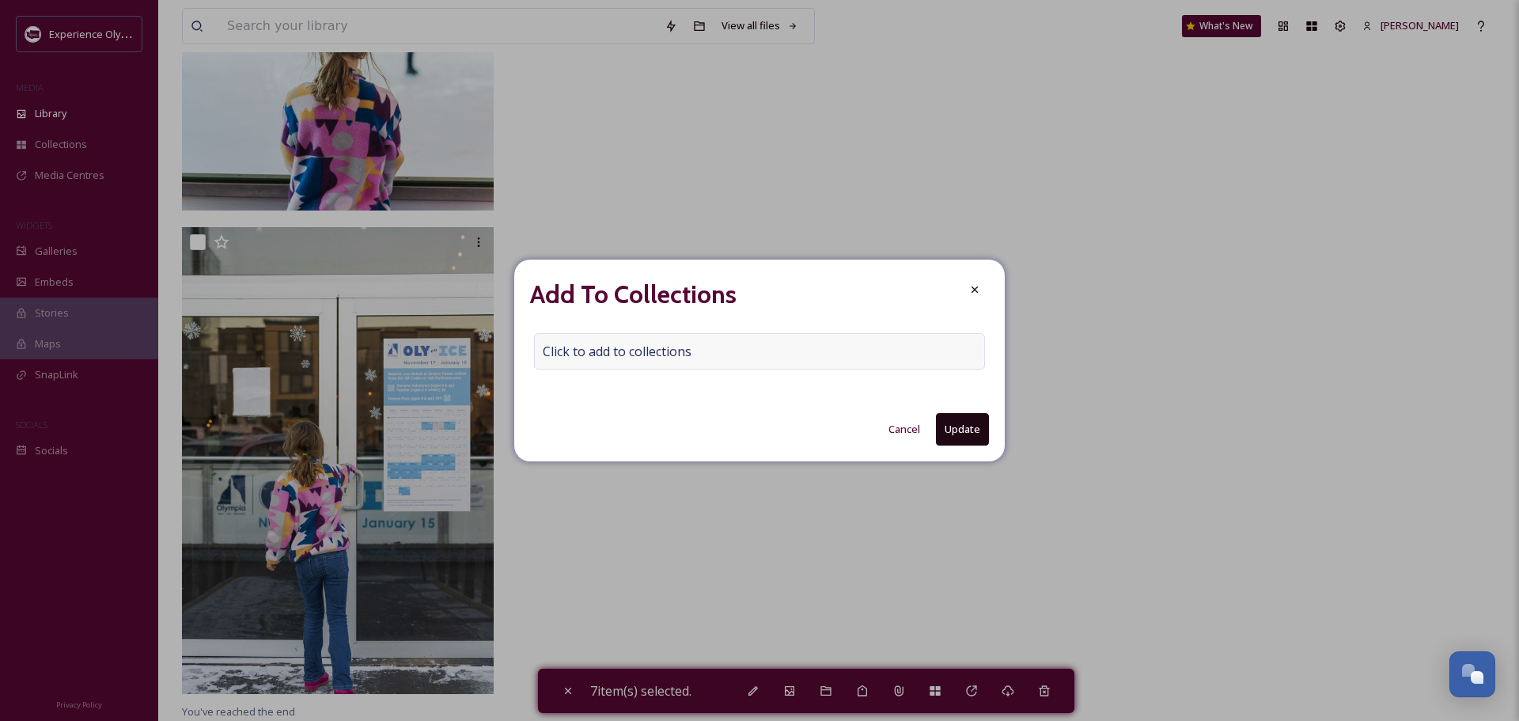
click at [606, 348] on span "Click to add to collections" at bounding box center [617, 351] width 149 height 19
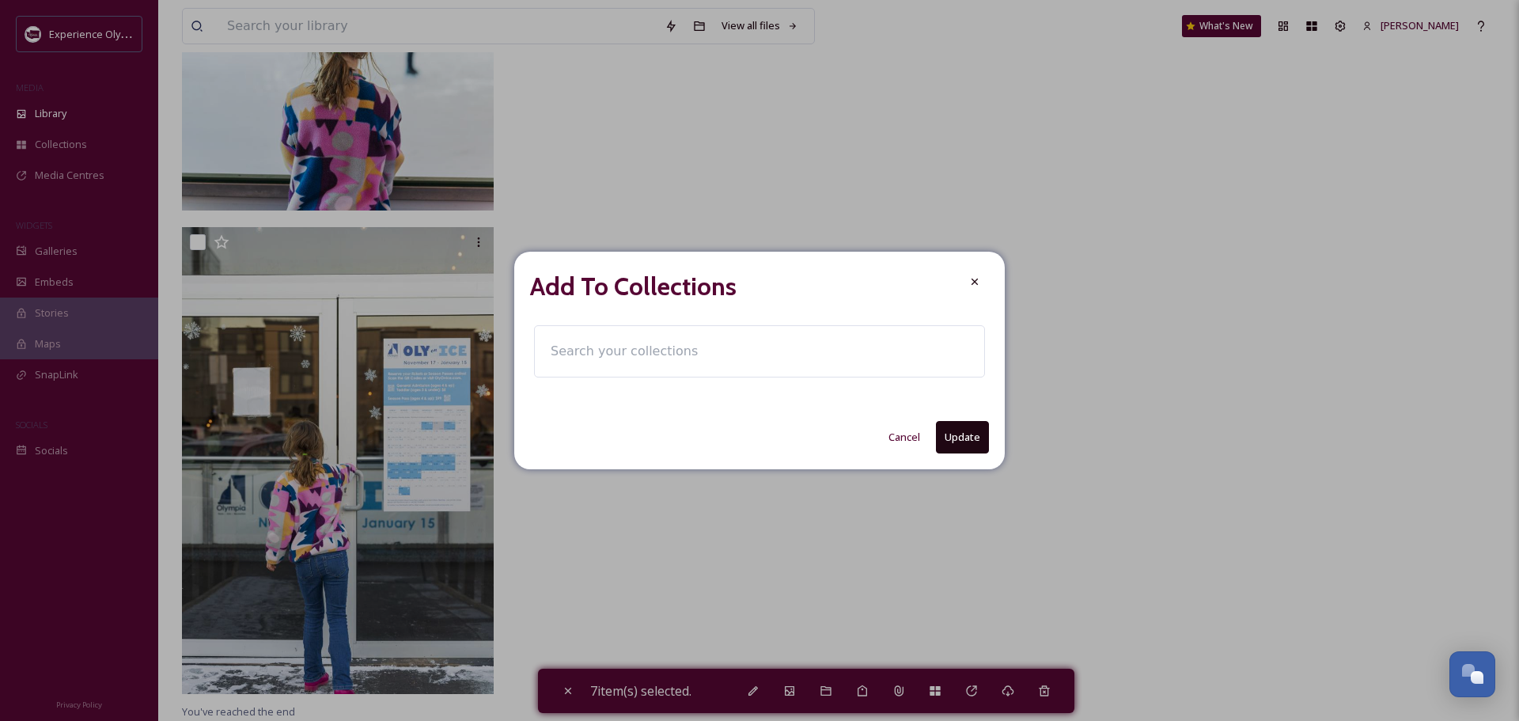
click at [588, 354] on input at bounding box center [630, 351] width 174 height 35
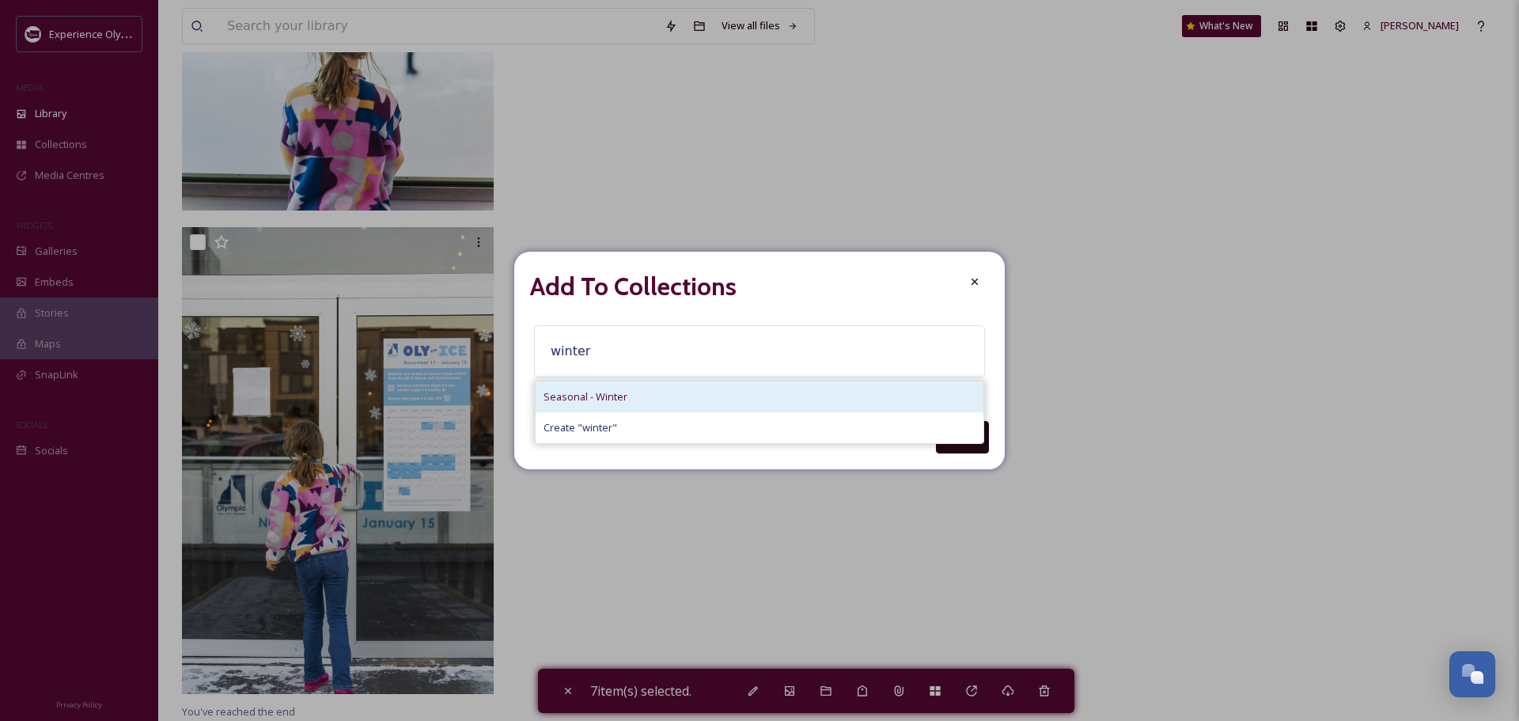
type input "winter"
click at [589, 390] on span "Seasonal - Winter" at bounding box center [585, 396] width 84 height 15
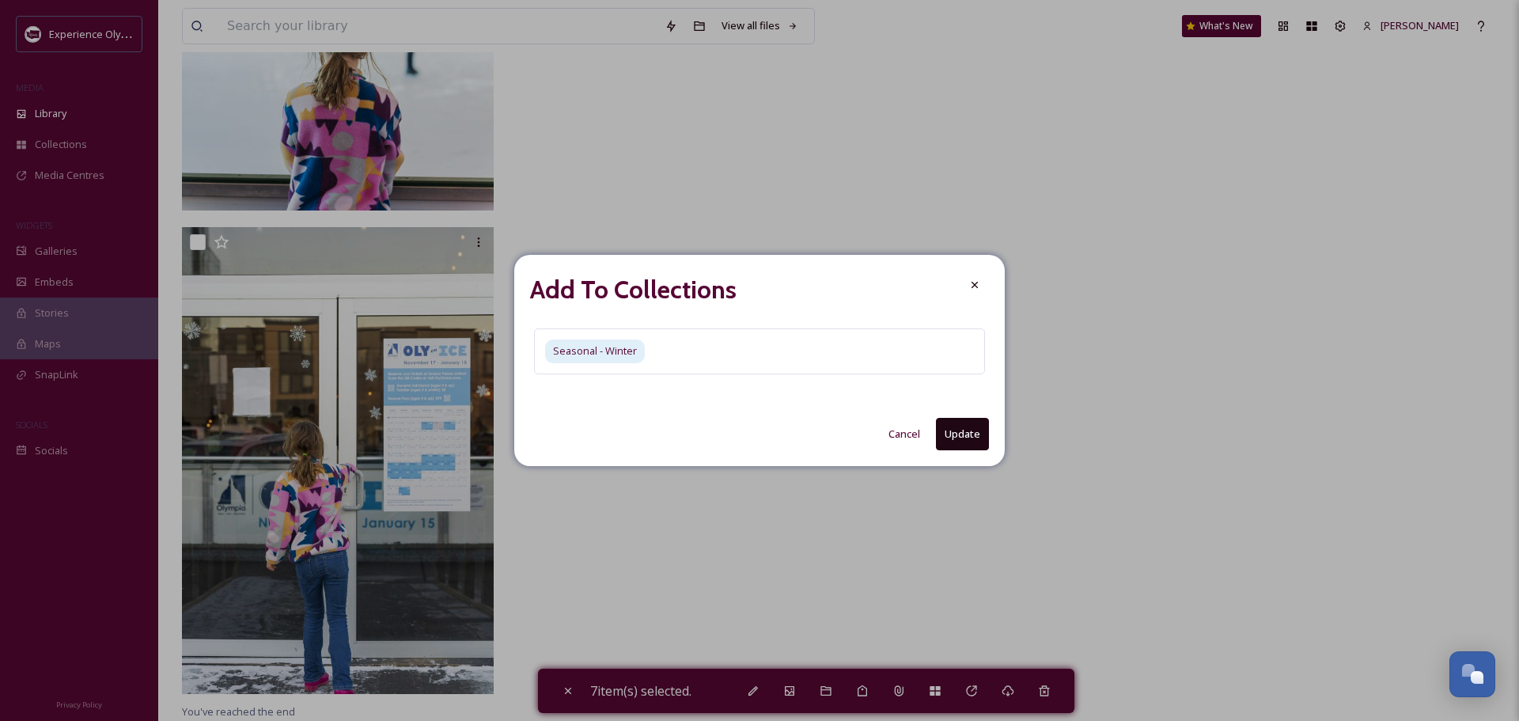
click at [959, 435] on button "Update" at bounding box center [962, 434] width 53 height 32
checkbox input "false"
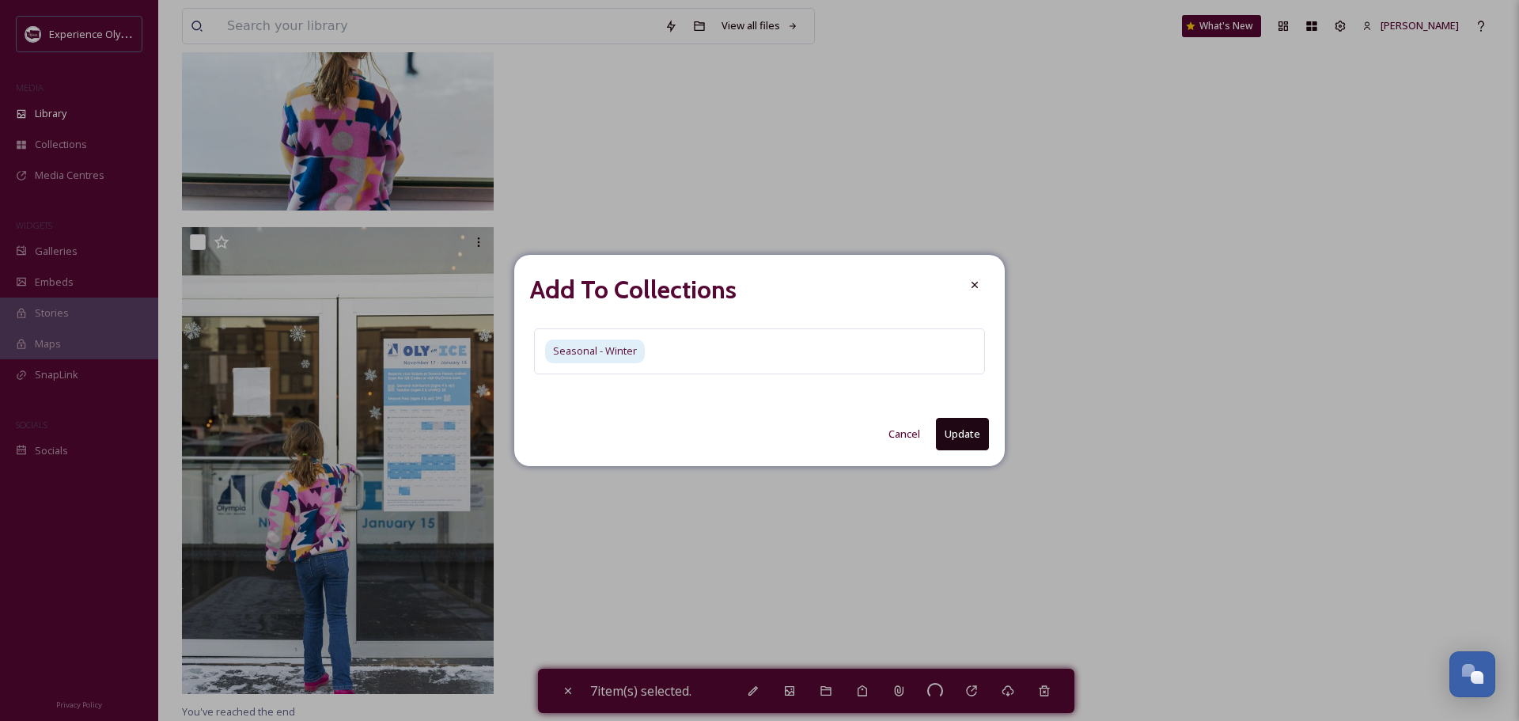
checkbox input "false"
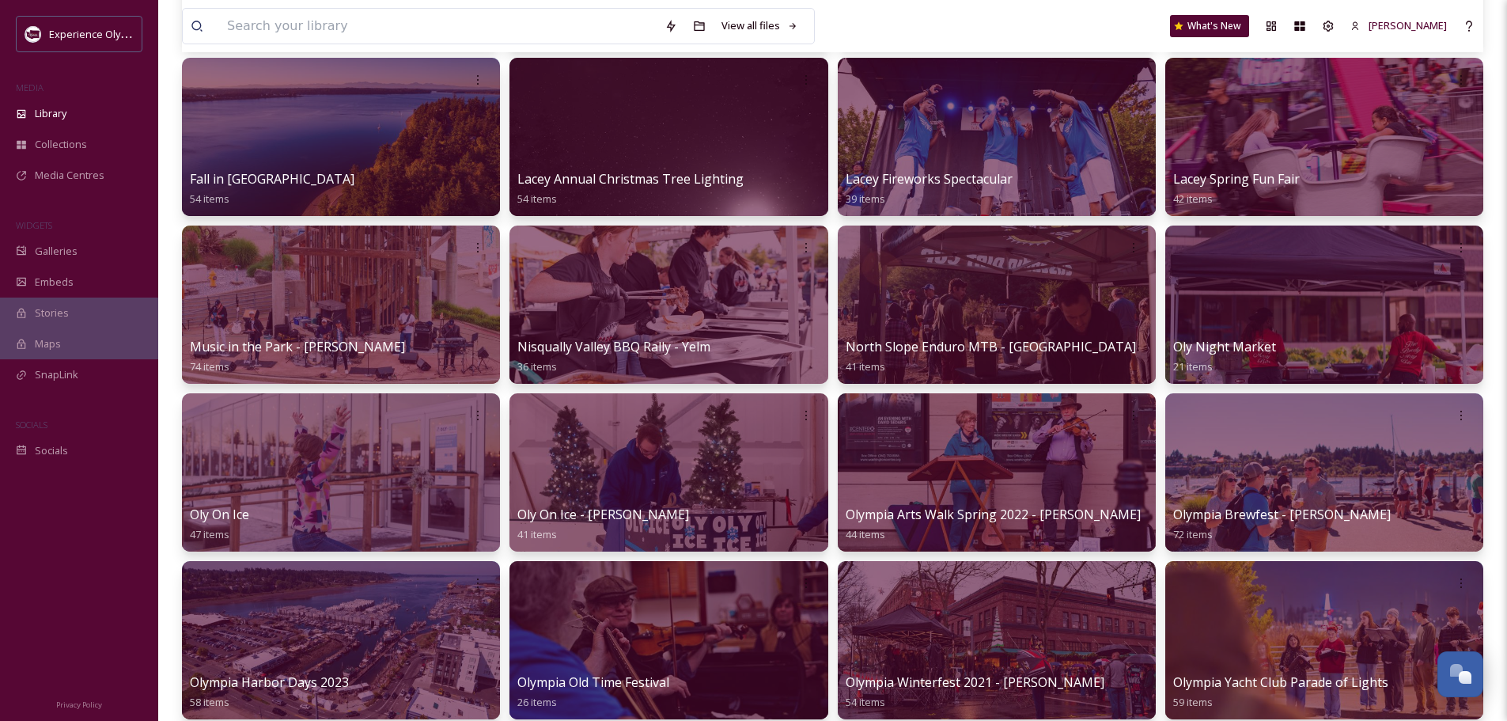
scroll to position [633, 0]
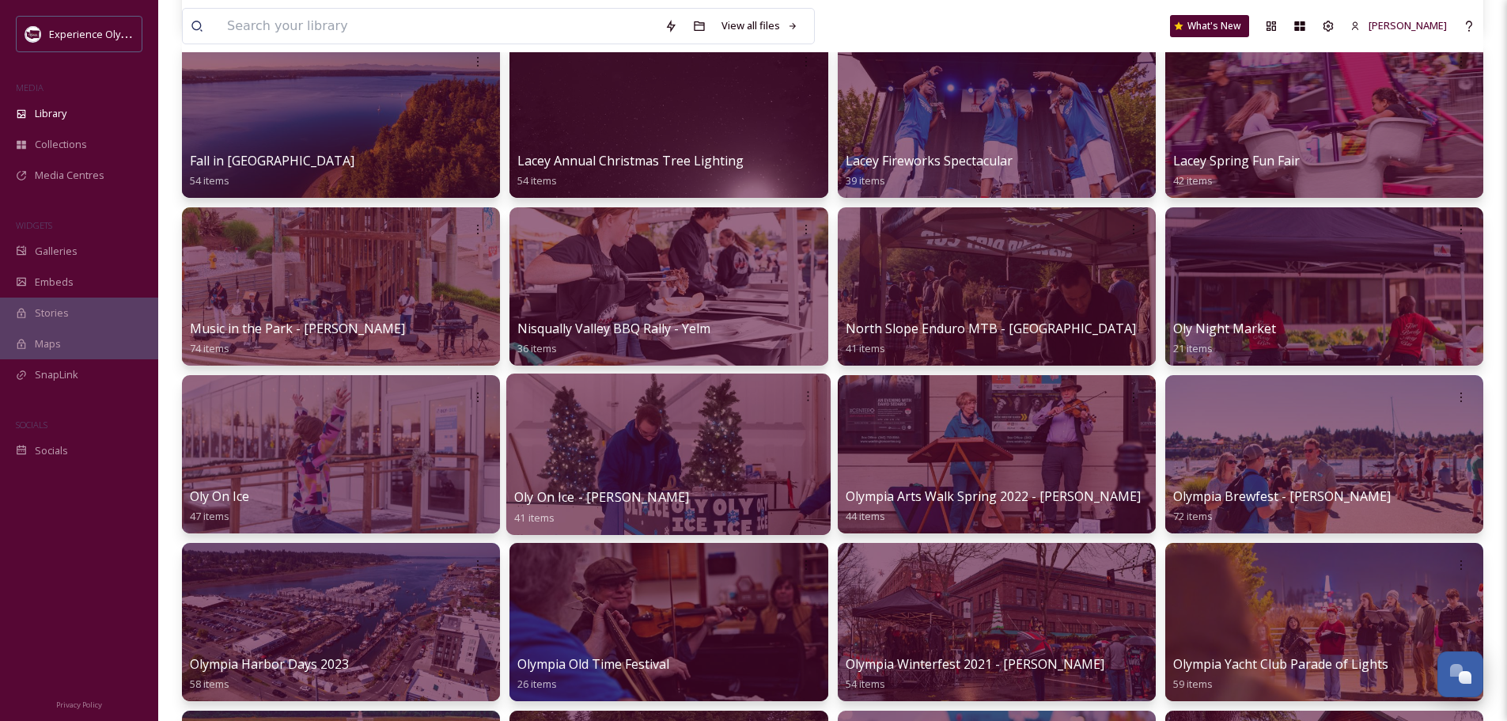
click at [568, 497] on span "Oly On Ice - [PERSON_NAME]" at bounding box center [601, 496] width 175 height 17
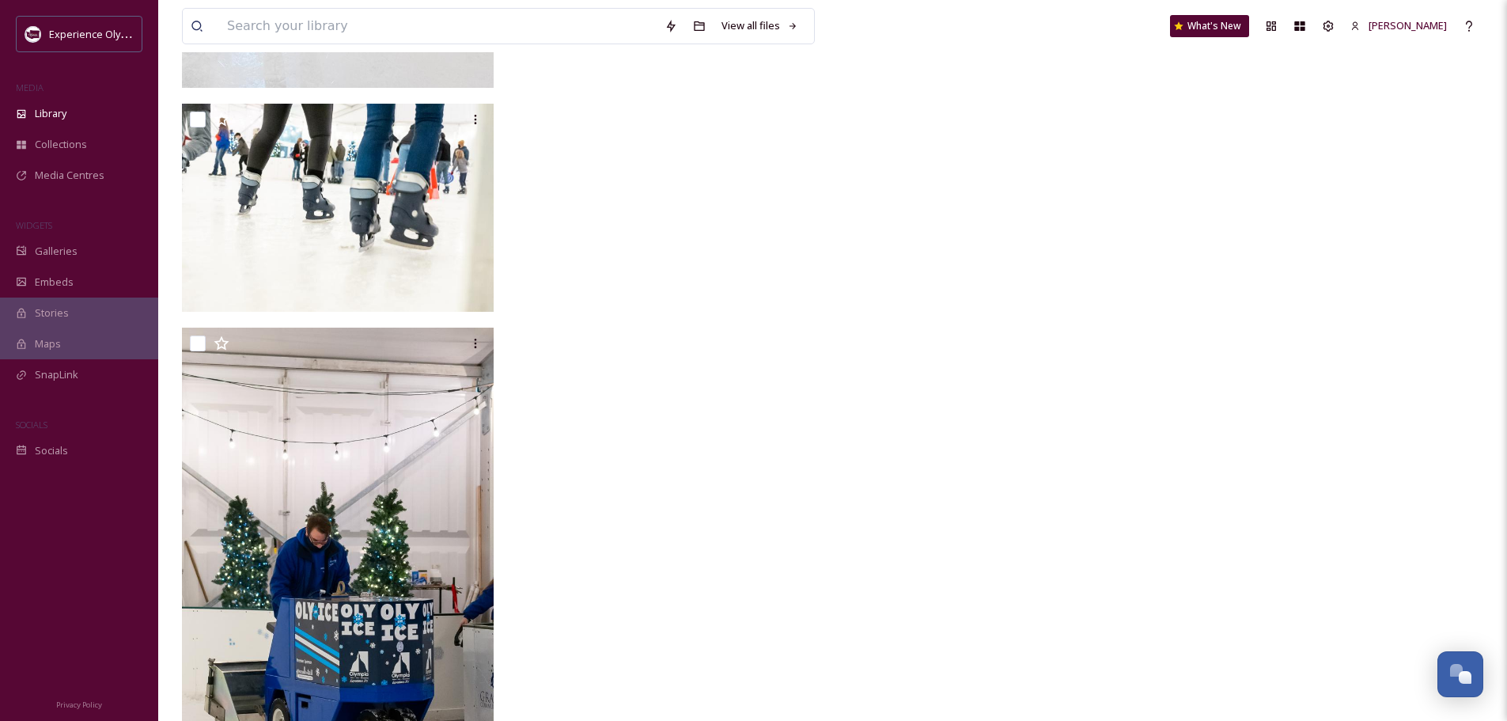
scroll to position [3264, 0]
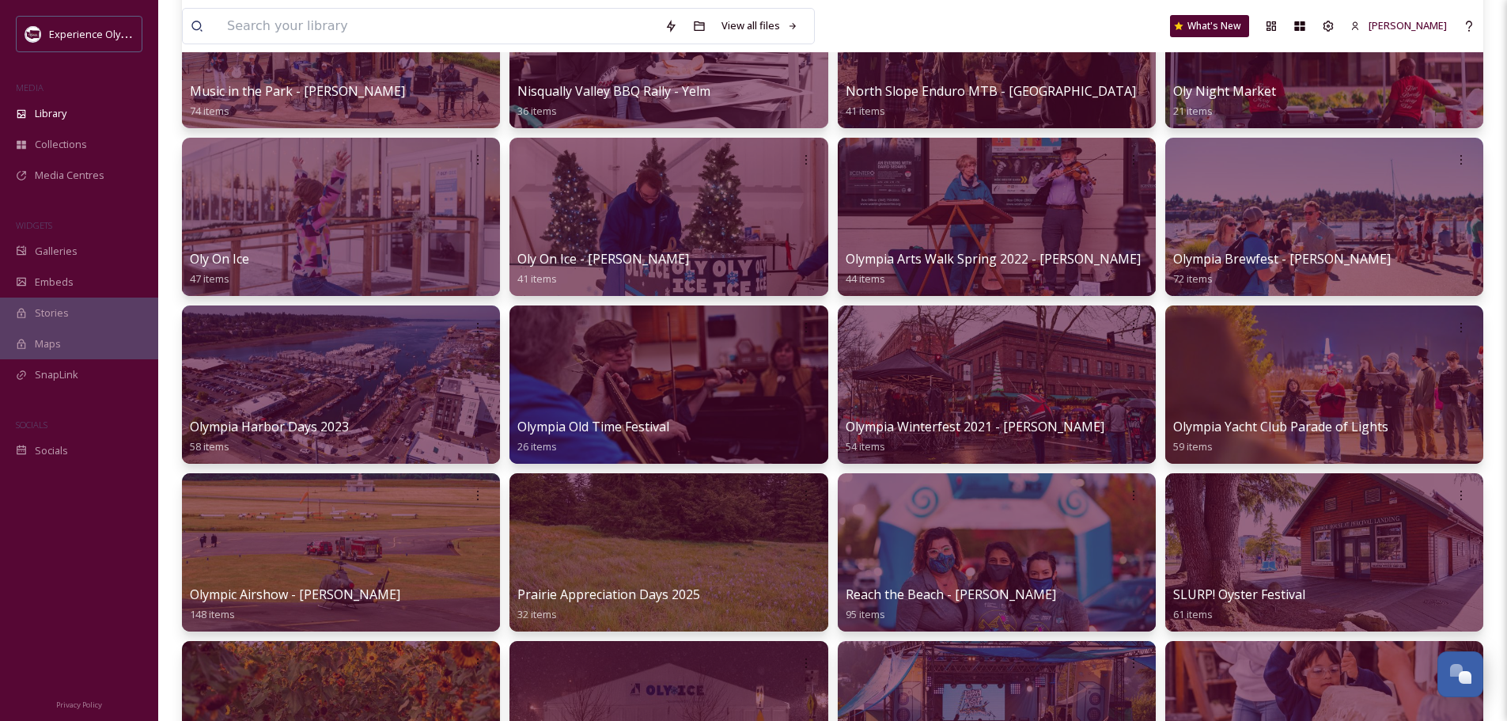
scroll to position [949, 0]
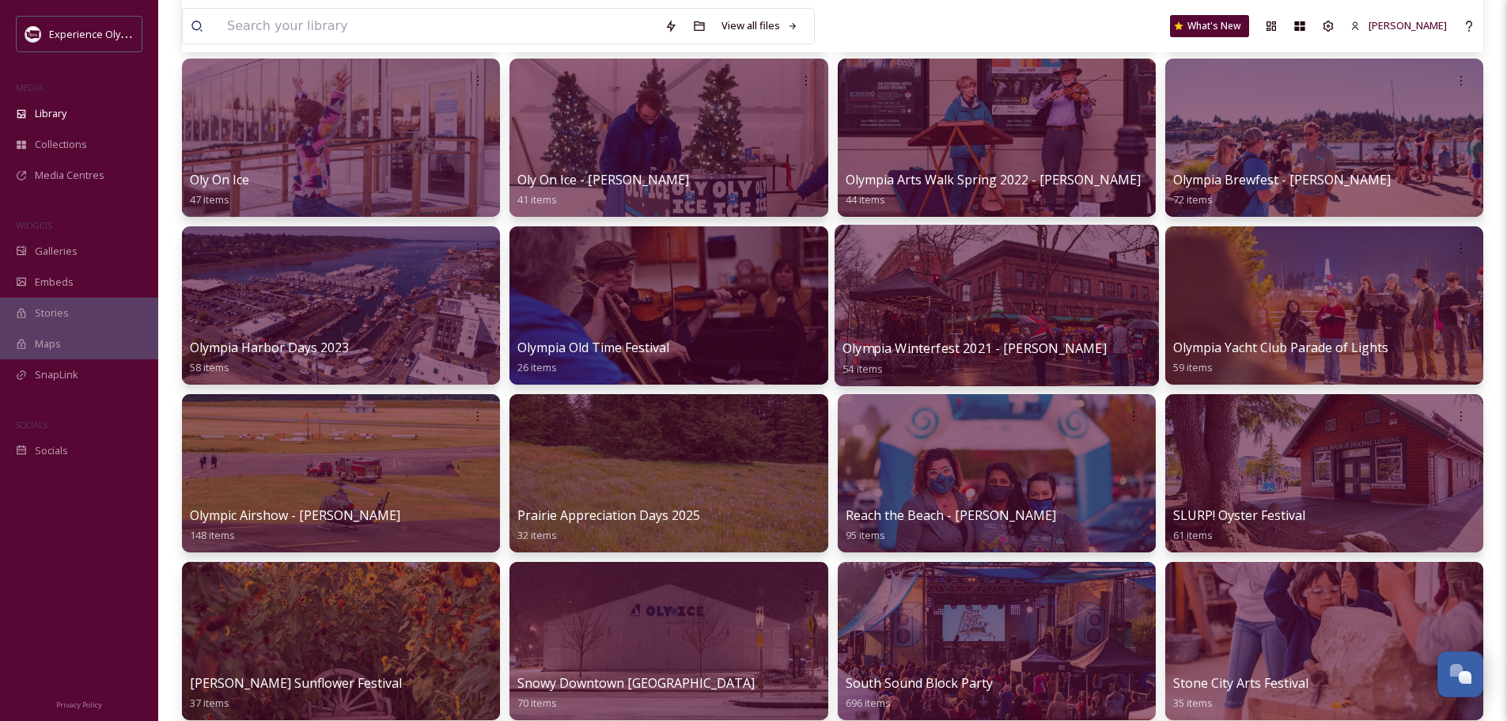
click at [1018, 351] on span "Olympia Winterfest 2021 - [PERSON_NAME]" at bounding box center [974, 347] width 264 height 17
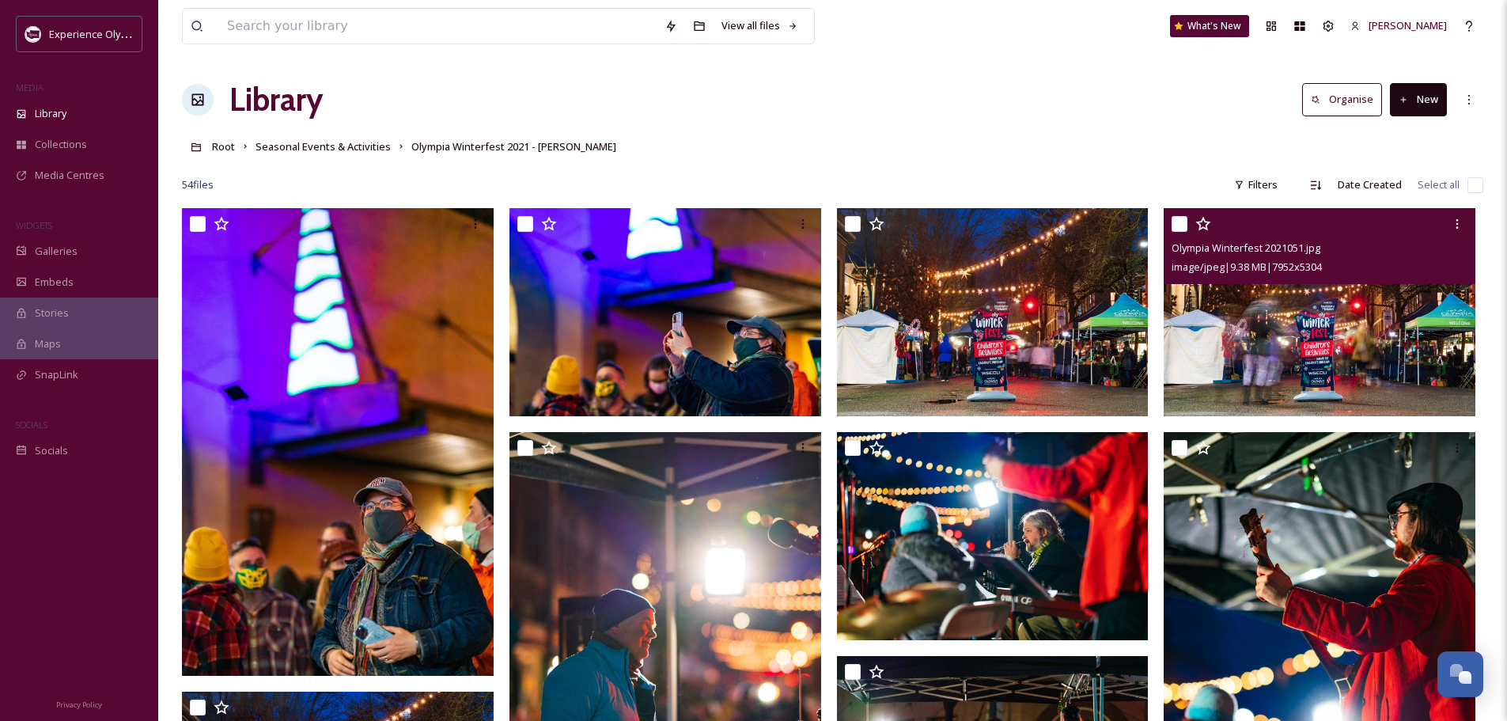
click at [1185, 225] on input "checkbox" at bounding box center [1179, 224] width 16 height 16
checkbox input "true"
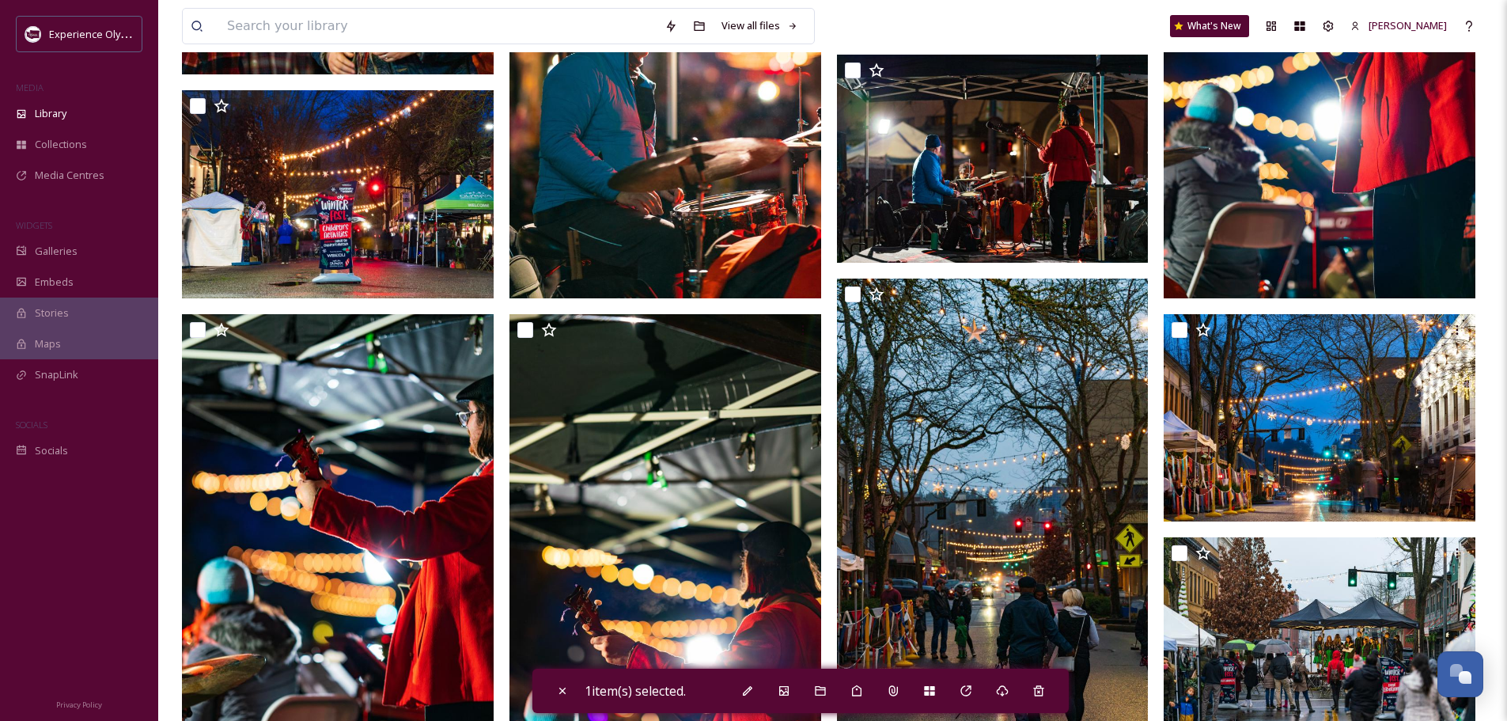
scroll to position [633, 0]
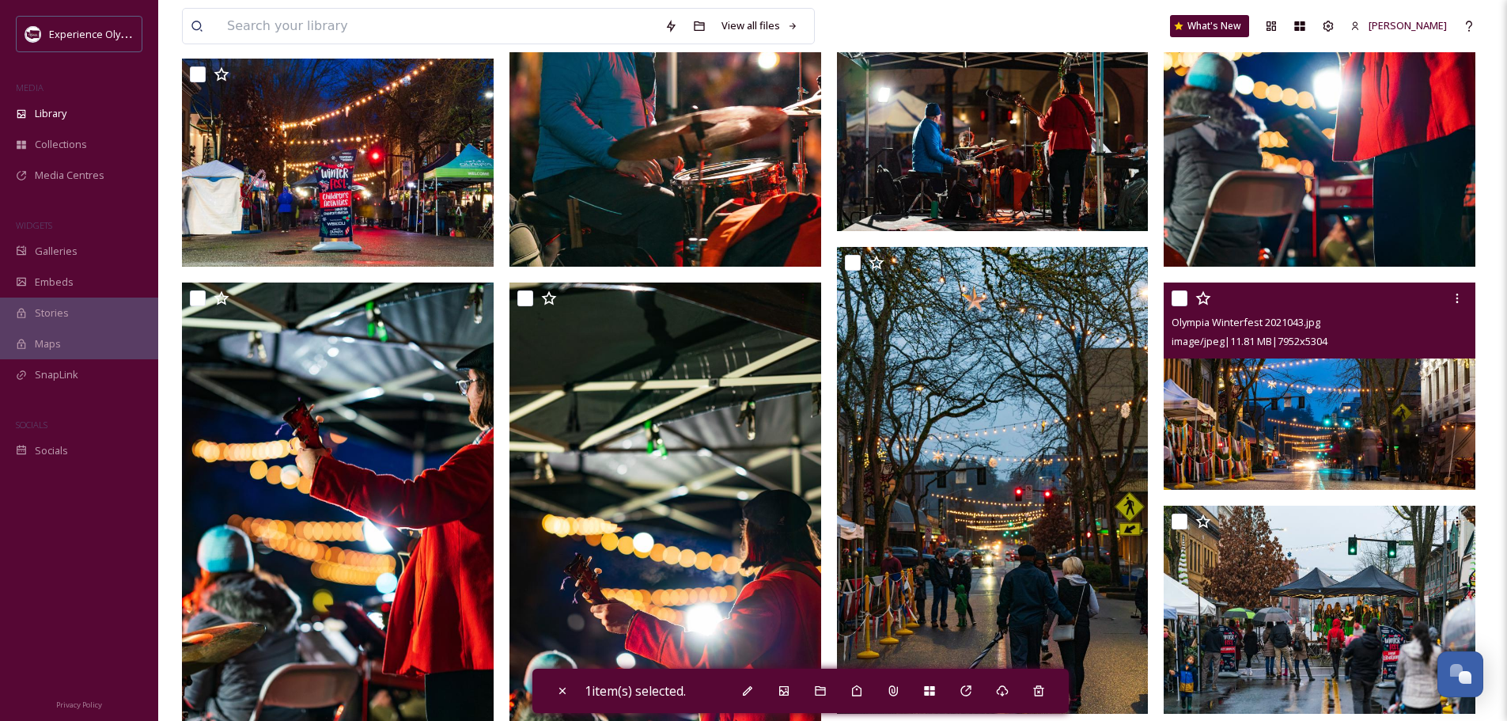
click at [1182, 299] on input "checkbox" at bounding box center [1179, 298] width 16 height 16
checkbox input "true"
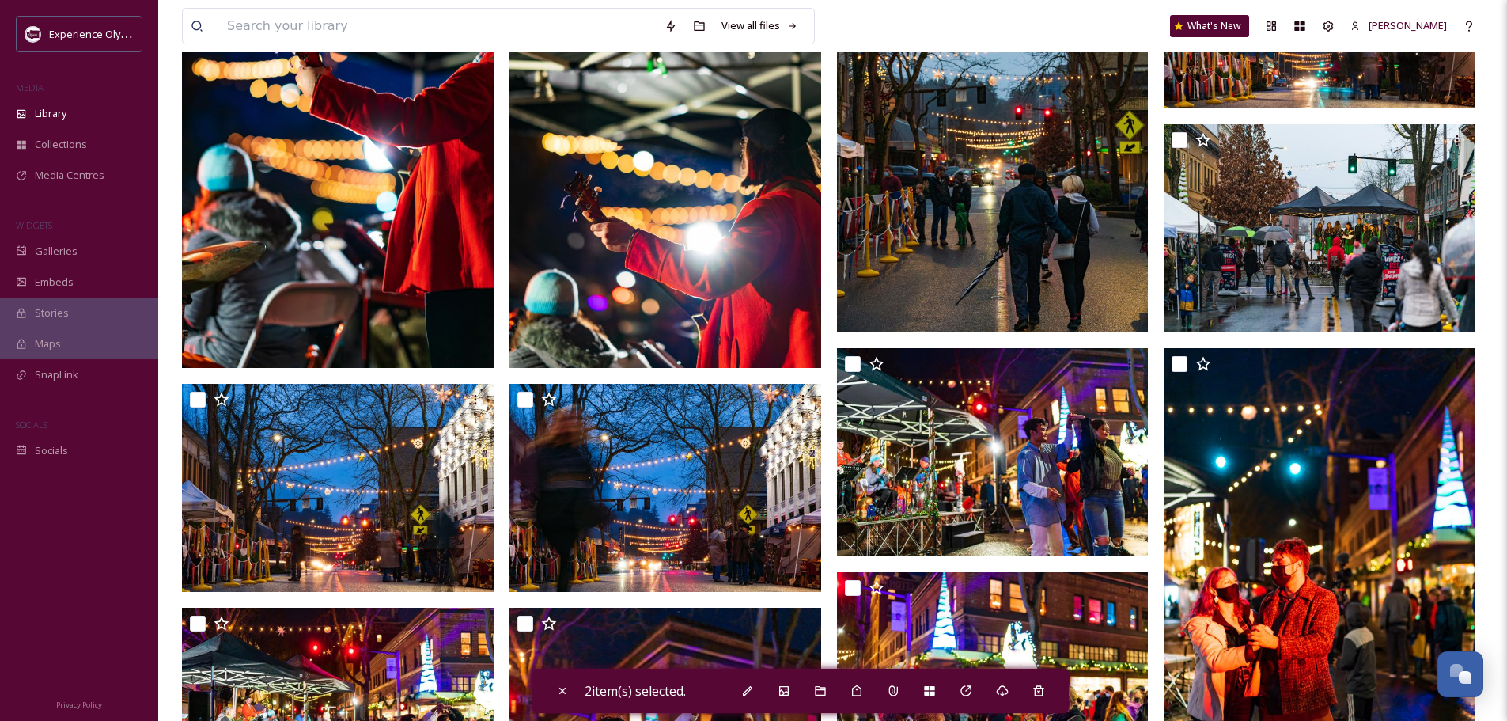
scroll to position [1028, 0]
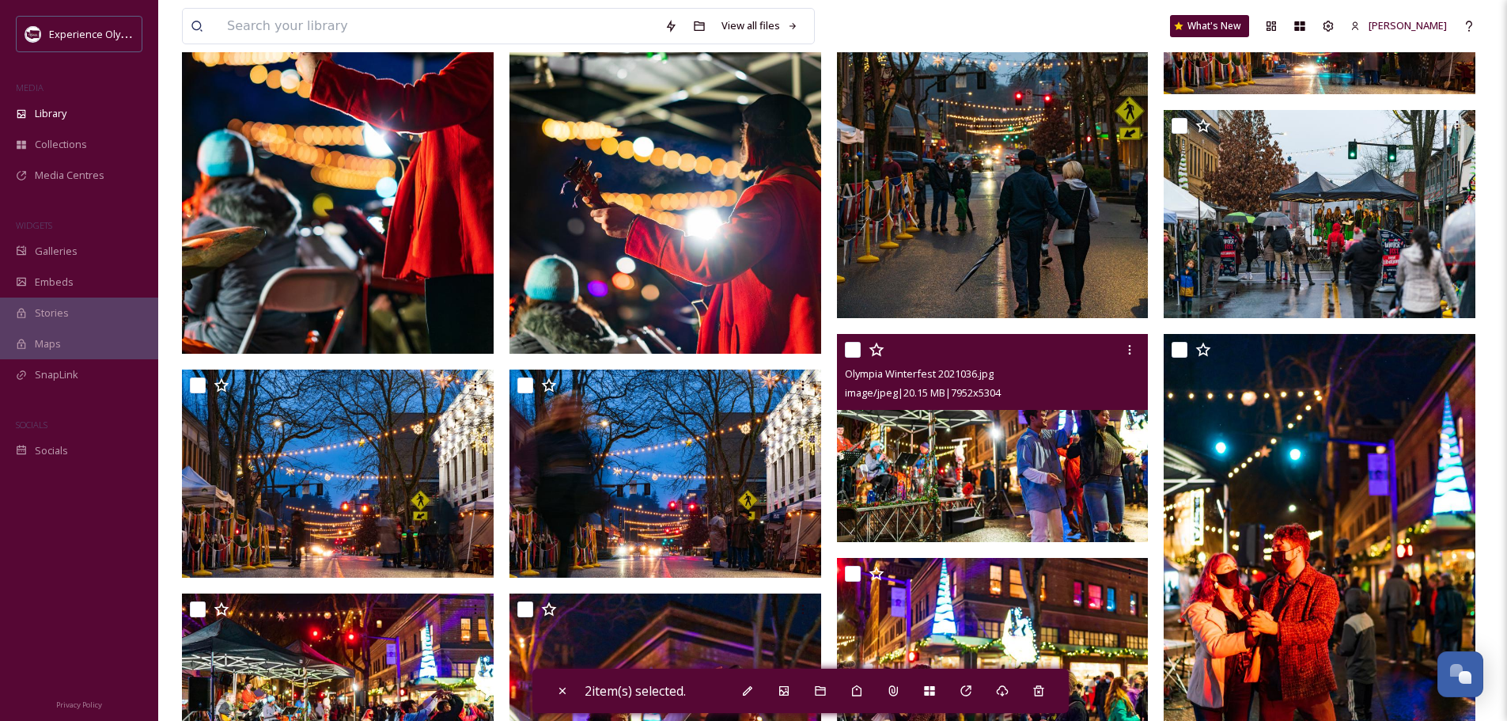
click at [853, 346] on input "checkbox" at bounding box center [853, 350] width 16 height 16
checkbox input "true"
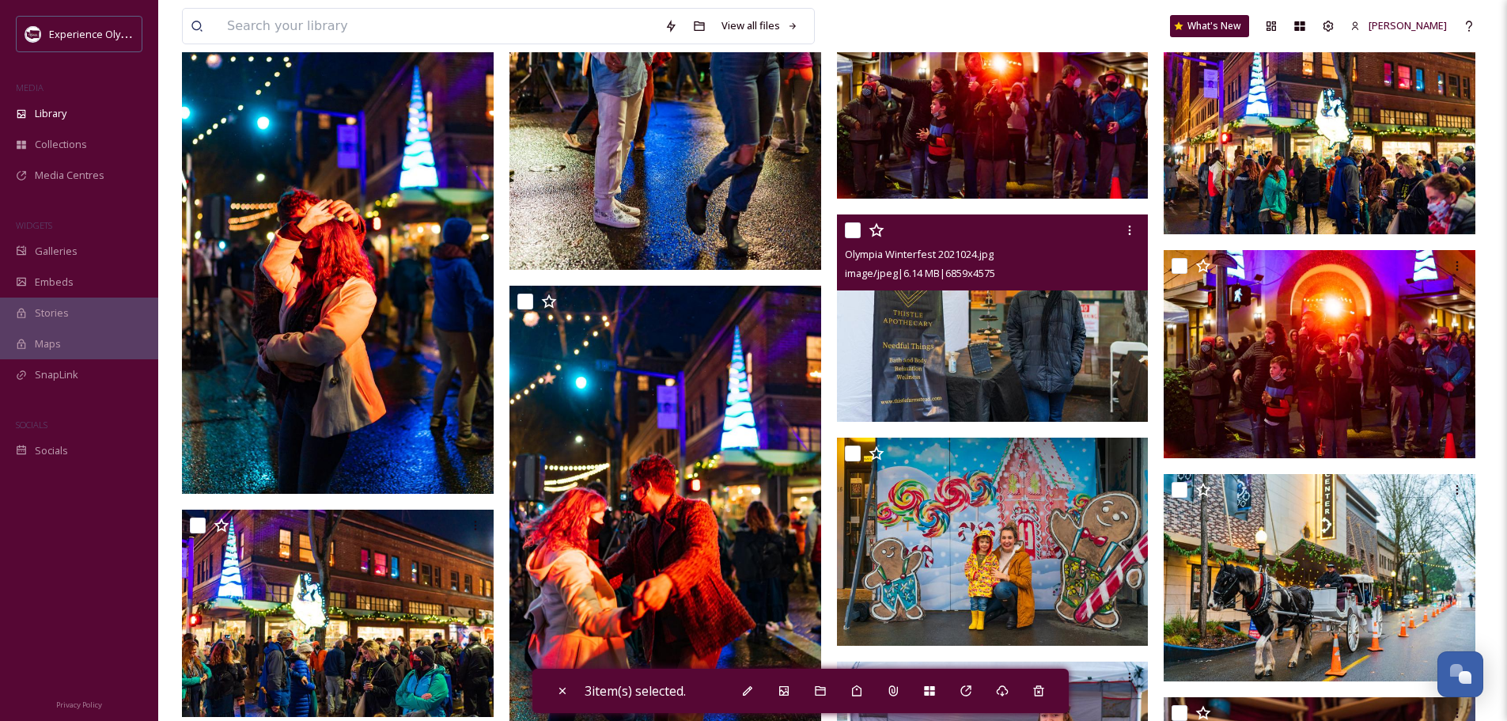
scroll to position [1898, 0]
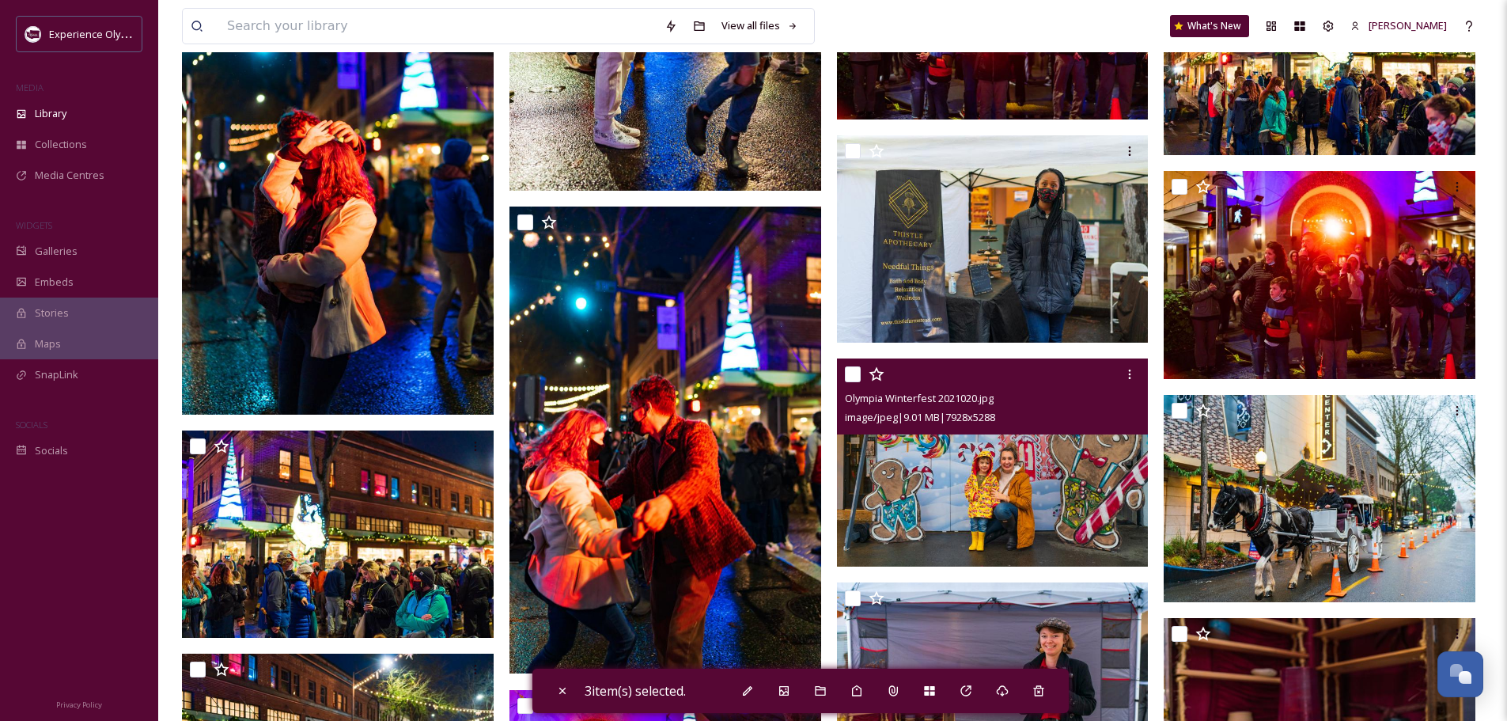
click at [853, 376] on input "checkbox" at bounding box center [853, 374] width 16 height 16
checkbox input "true"
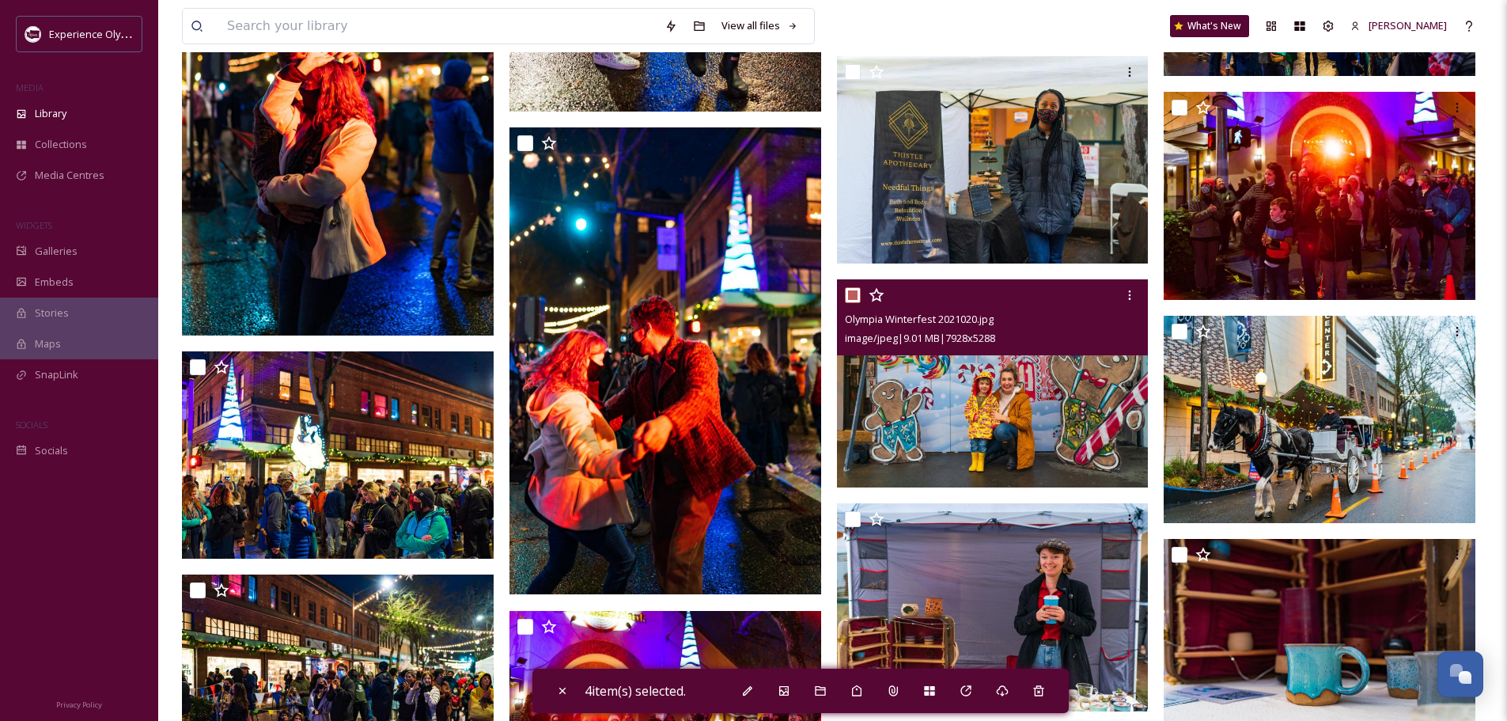
scroll to position [2057, 0]
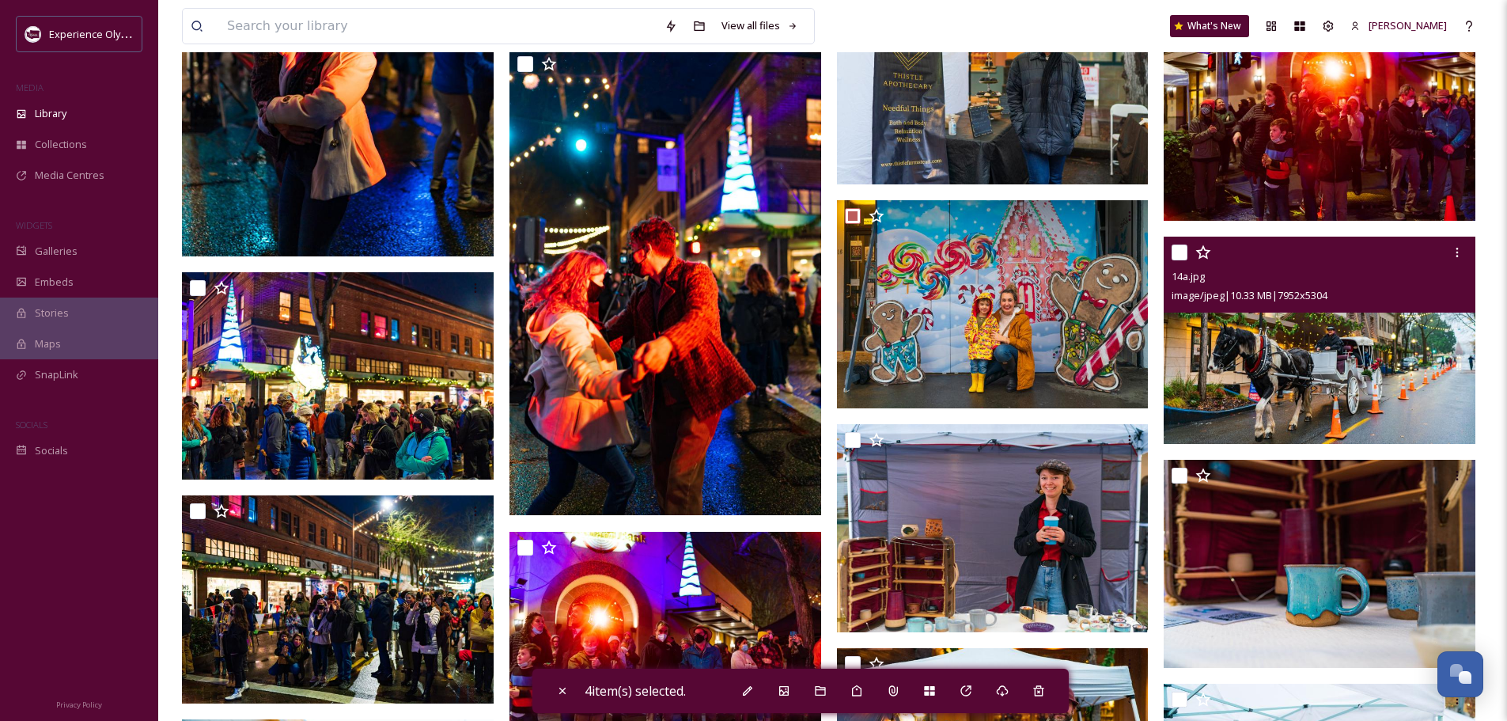
click at [1179, 244] on input "checkbox" at bounding box center [1179, 252] width 16 height 16
checkbox input "true"
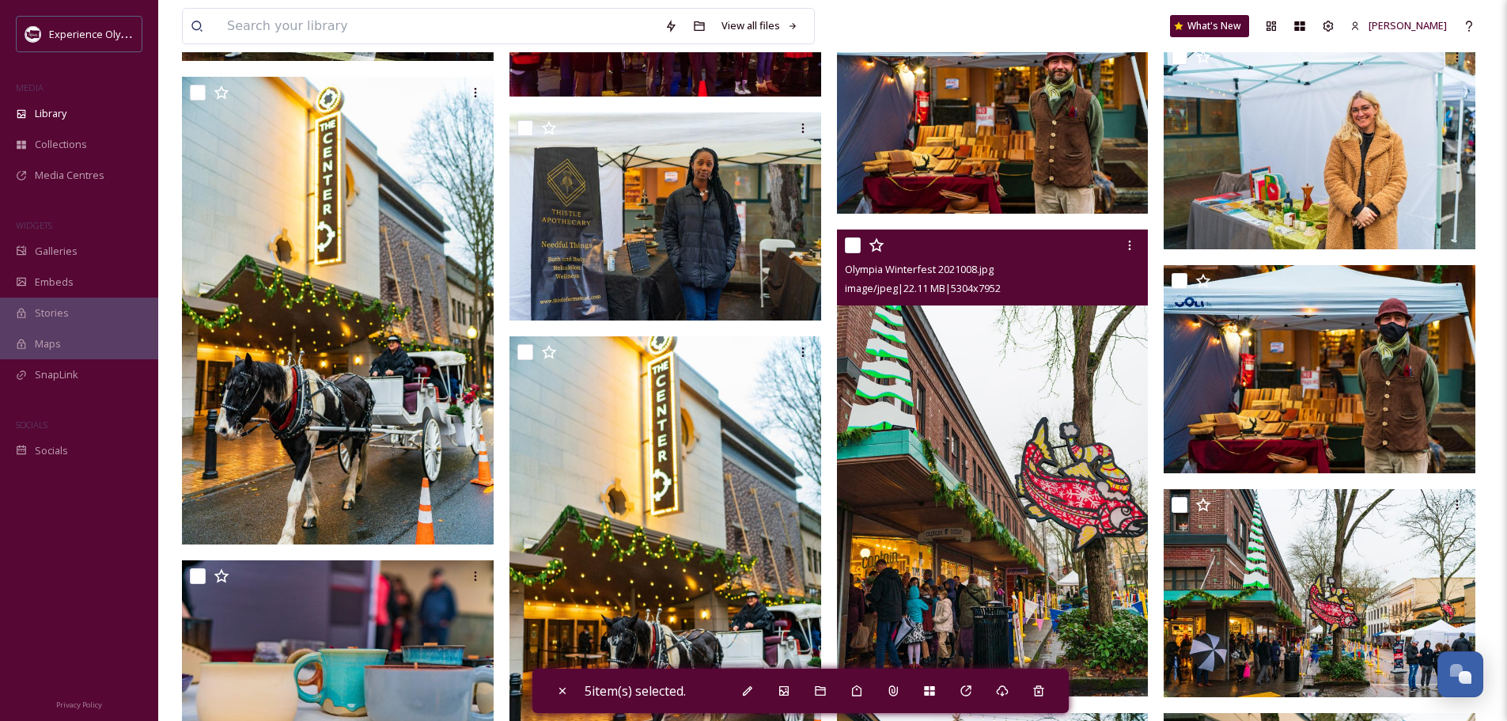
scroll to position [2610, 0]
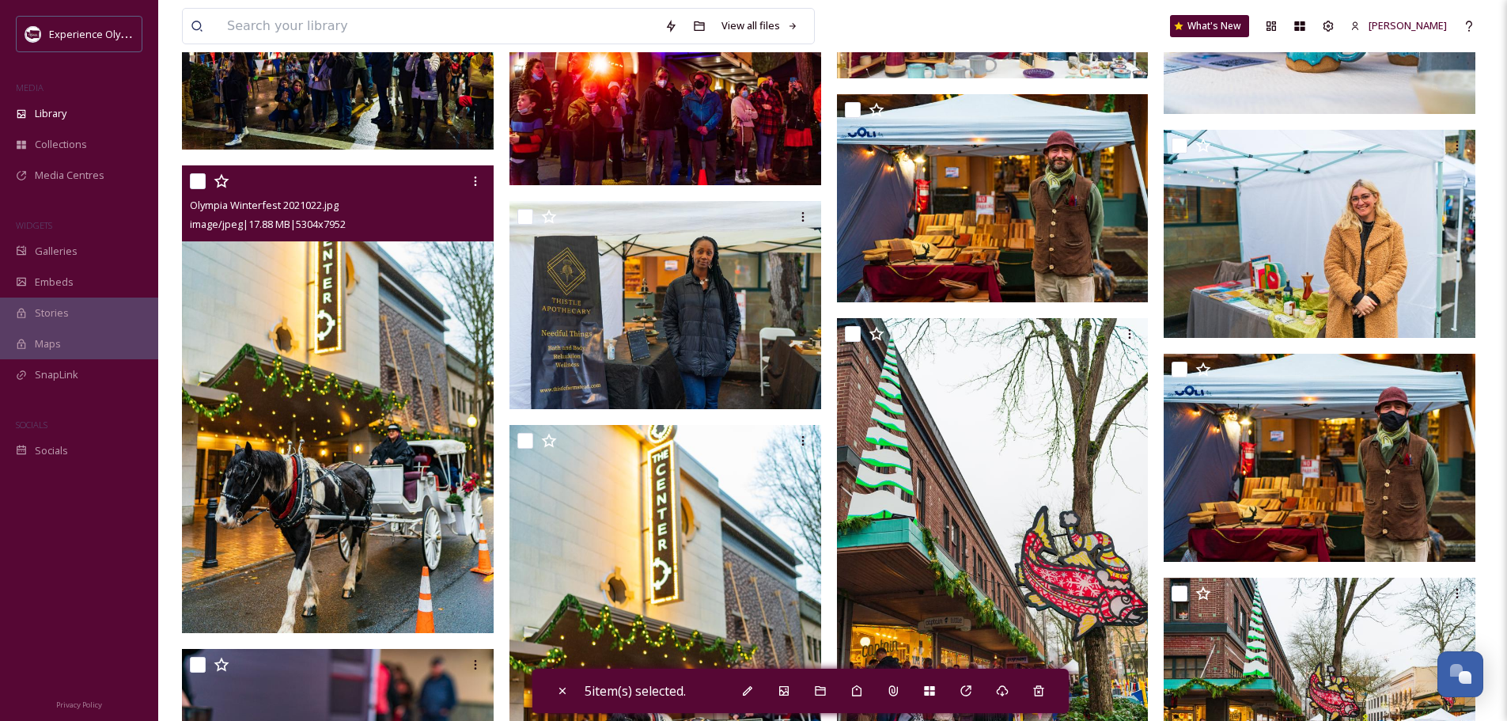
click at [197, 180] on input "checkbox" at bounding box center [198, 181] width 16 height 16
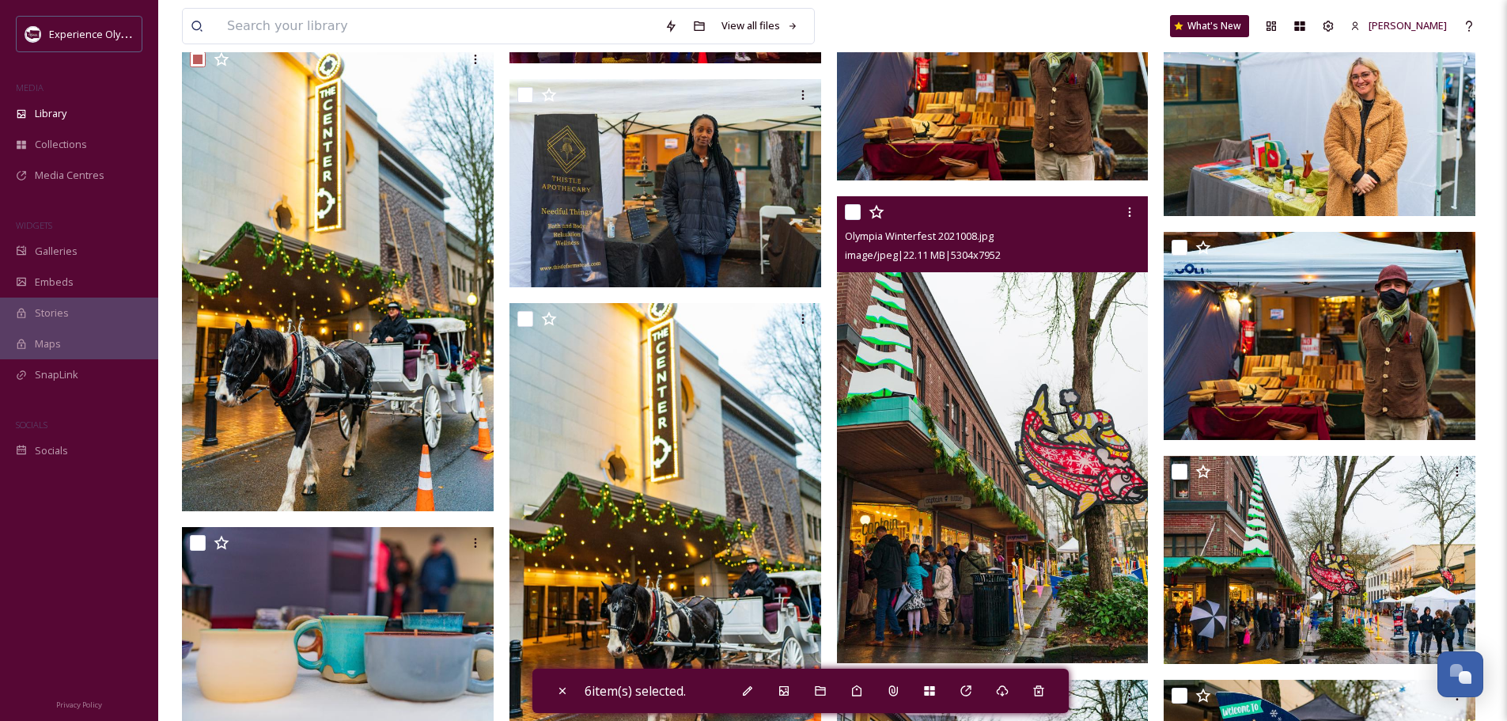
scroll to position [2689, 0]
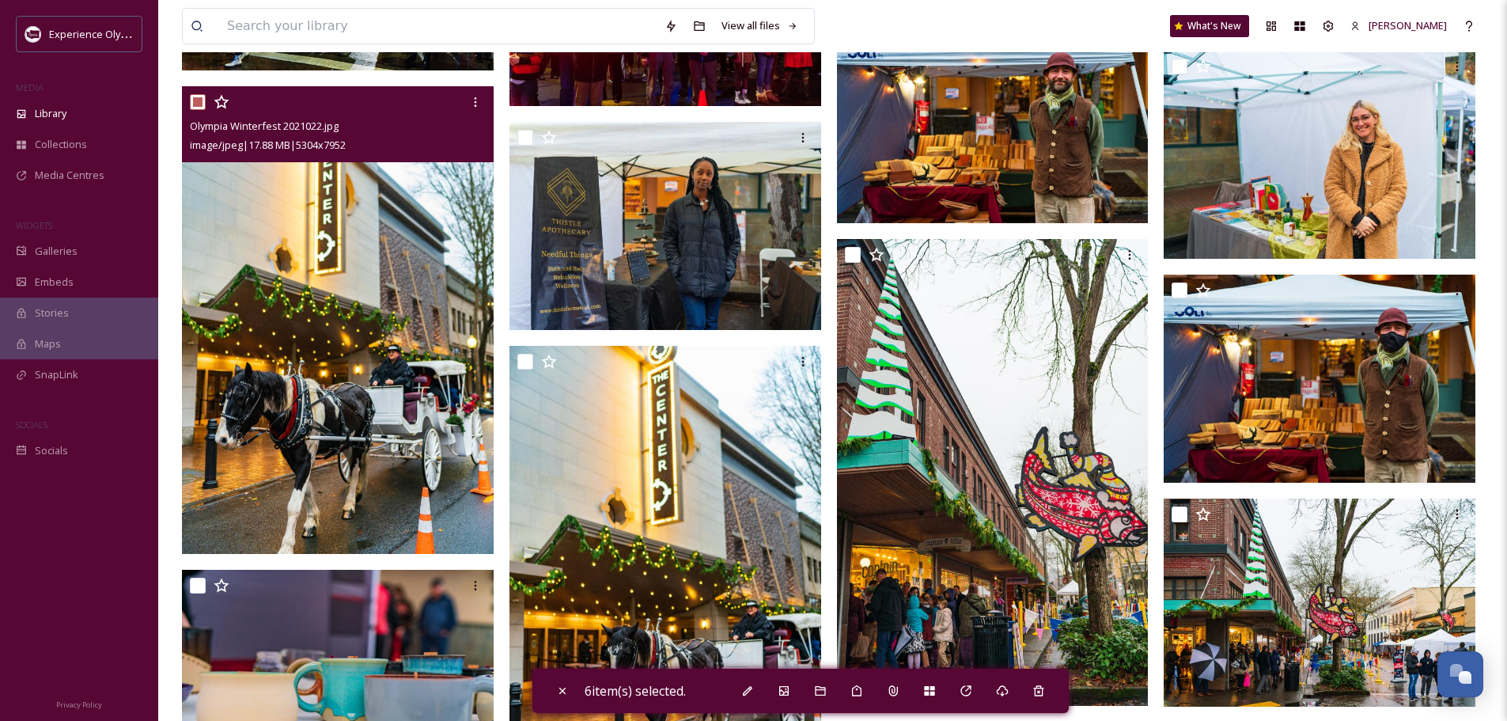
click at [187, 97] on div "Olympia Winterfest 2021022.jpg image/jpeg | 17.88 MB | 5304 x 7952" at bounding box center [338, 124] width 312 height 76
click at [199, 98] on input "checkbox" at bounding box center [198, 102] width 16 height 16
checkbox input "false"
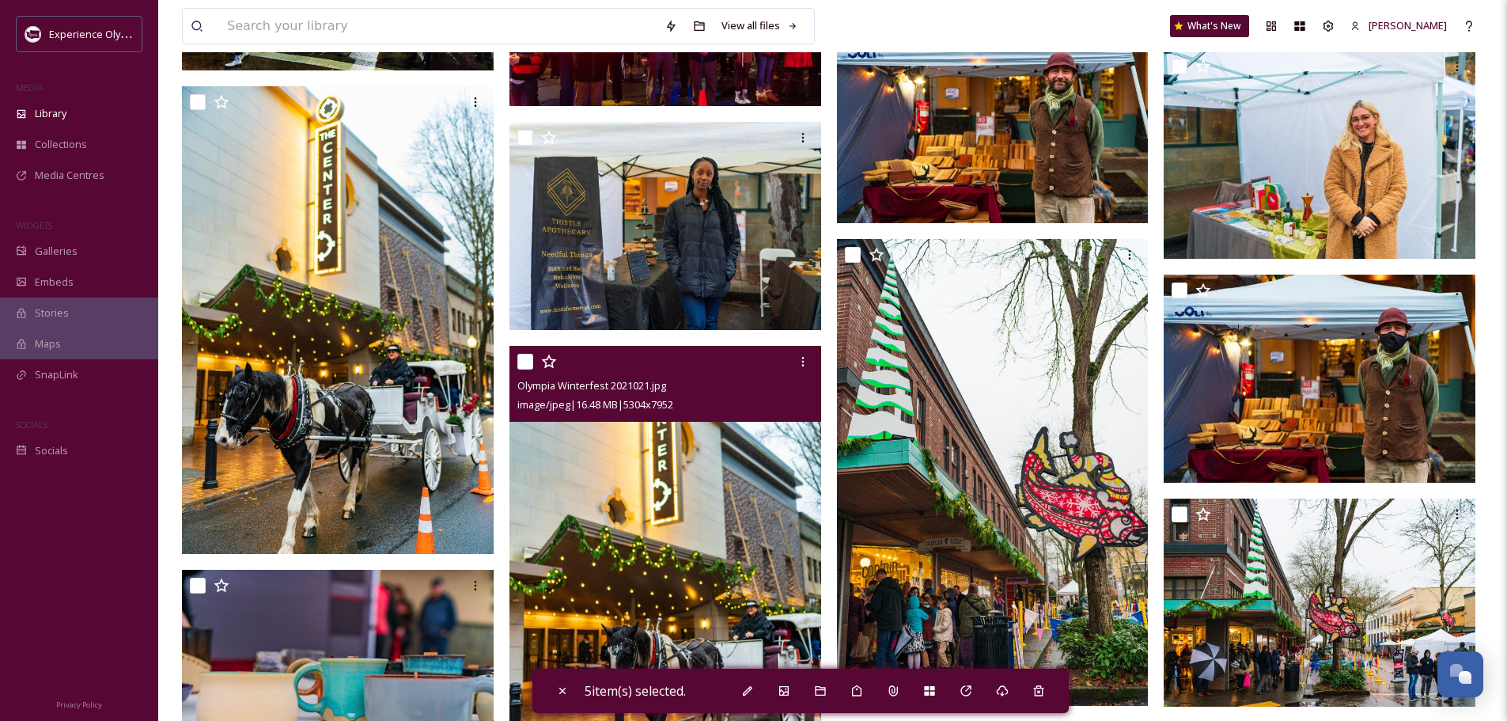
click at [528, 356] on input "checkbox" at bounding box center [525, 362] width 16 height 16
checkbox input "true"
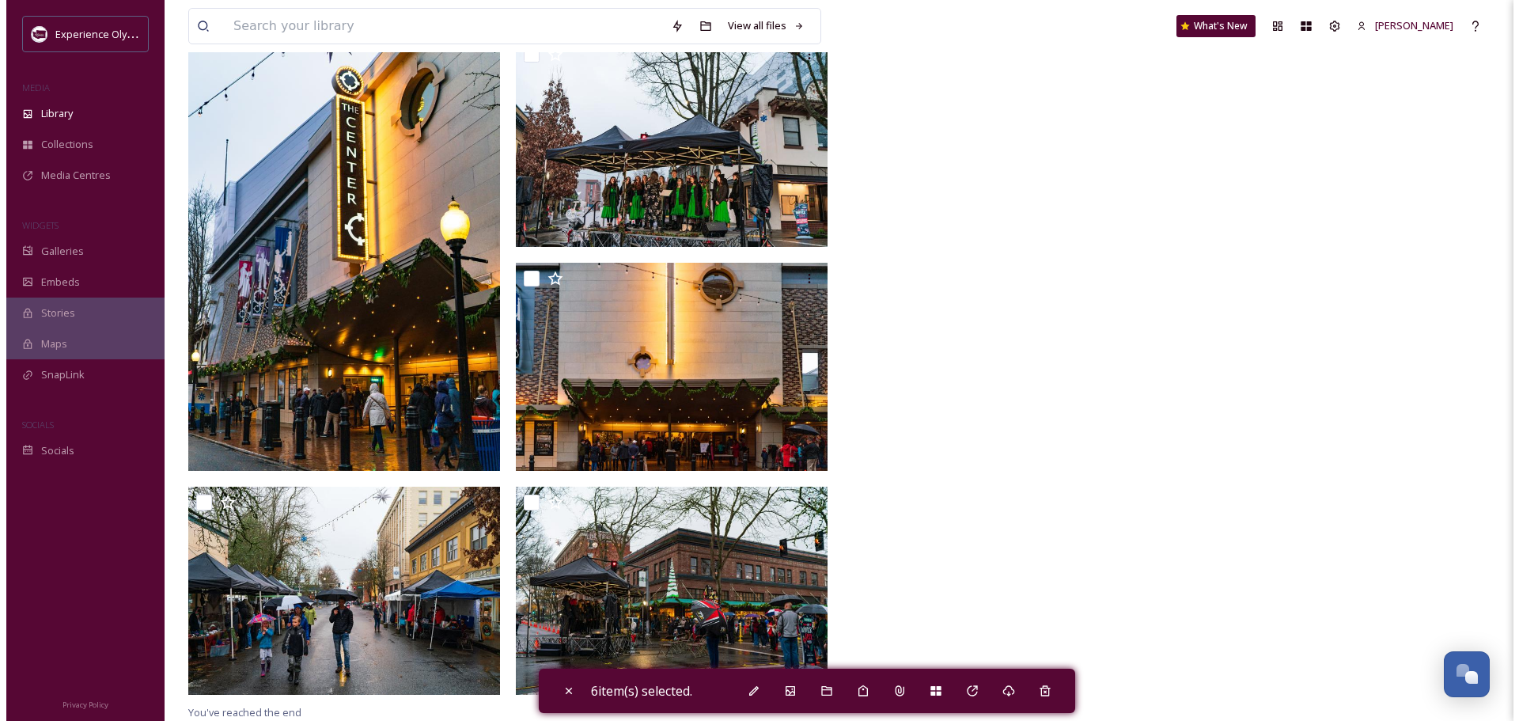
scroll to position [3927, 0]
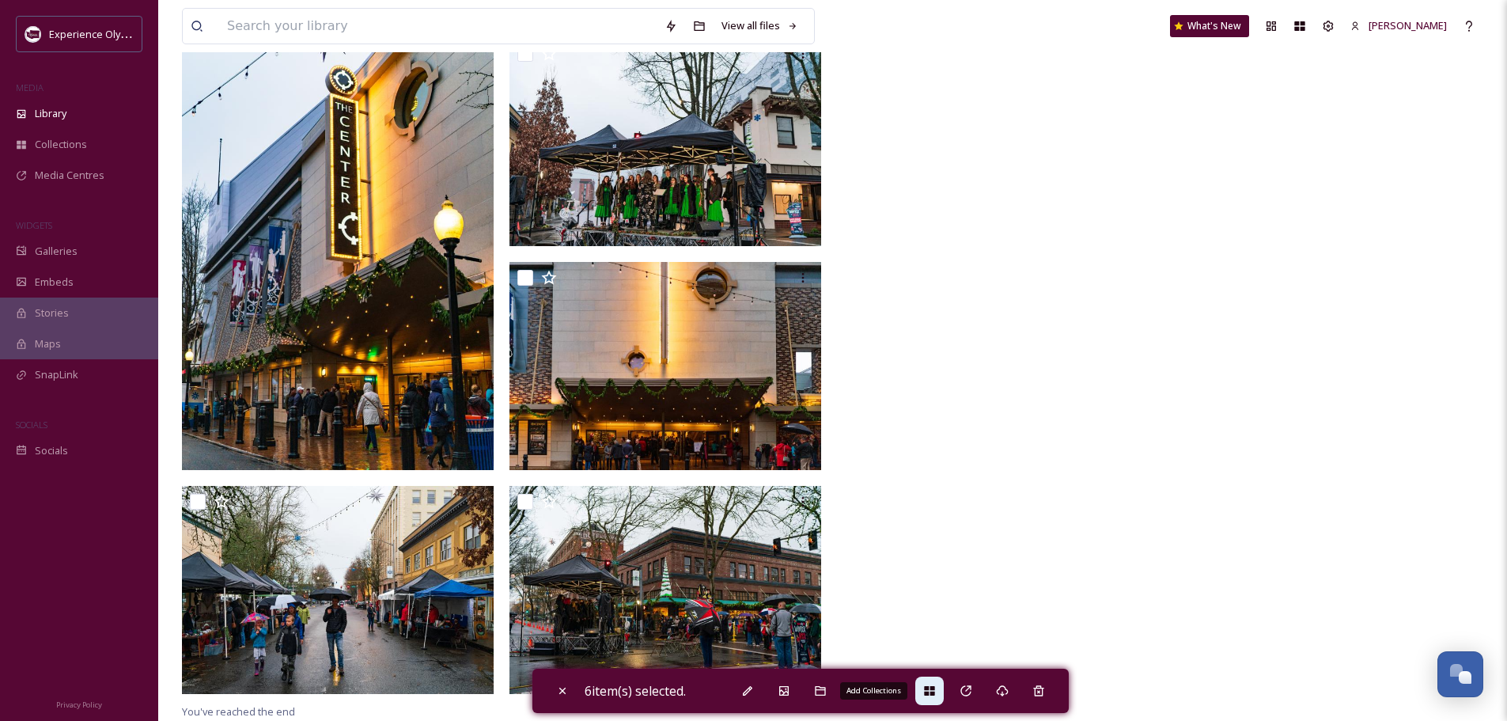
click at [936, 683] on div "Add Collections" at bounding box center [929, 690] width 28 height 28
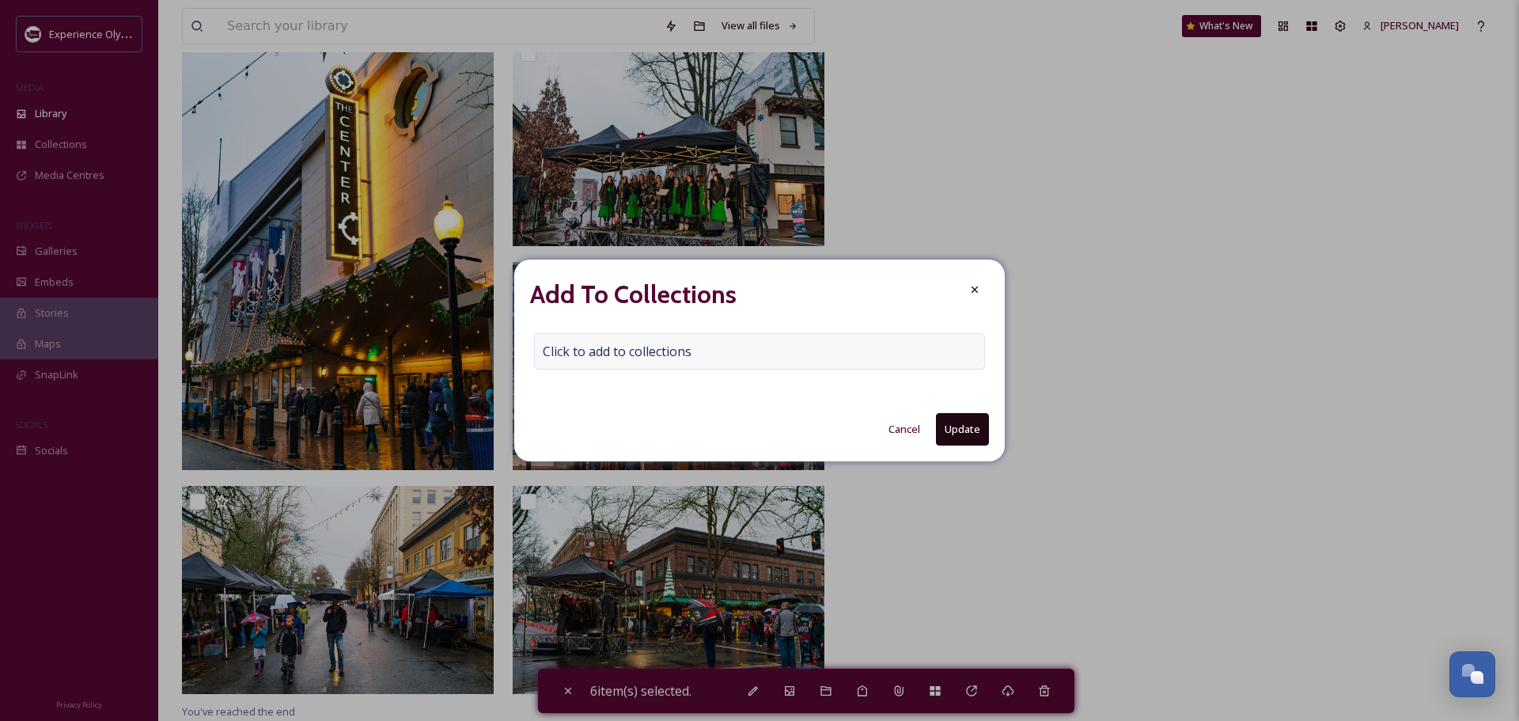
click at [603, 351] on span "Click to add to collections" at bounding box center [617, 351] width 149 height 19
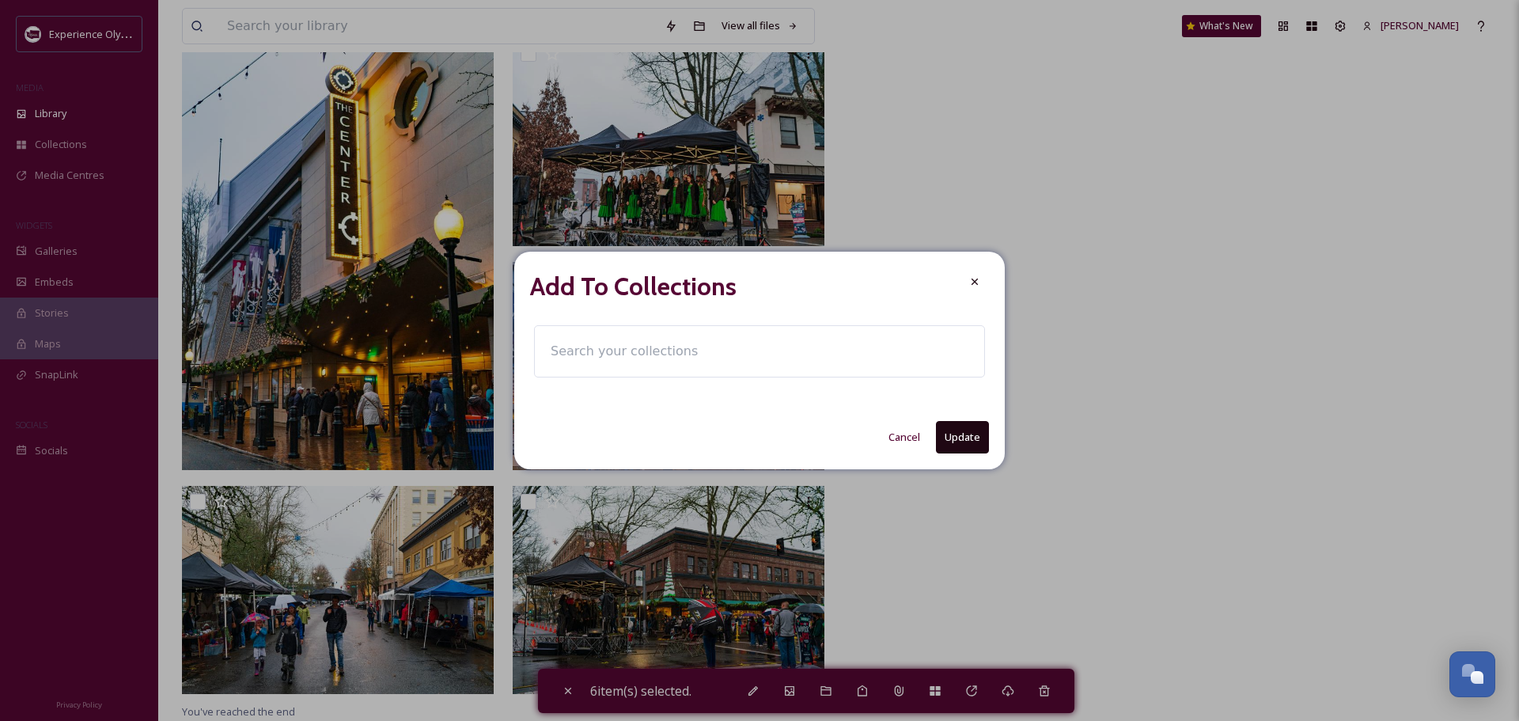
click at [562, 346] on input at bounding box center [630, 351] width 174 height 35
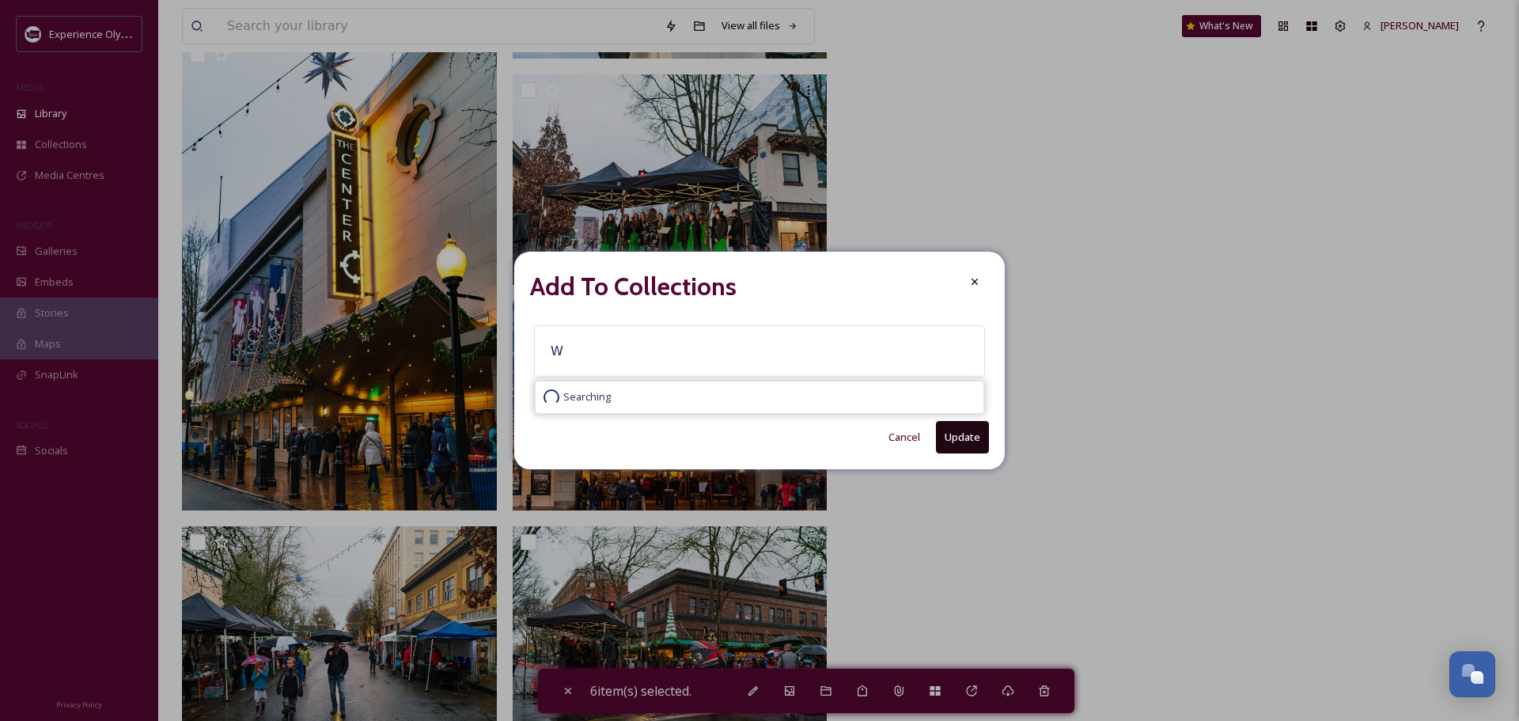
scroll to position [3964, 0]
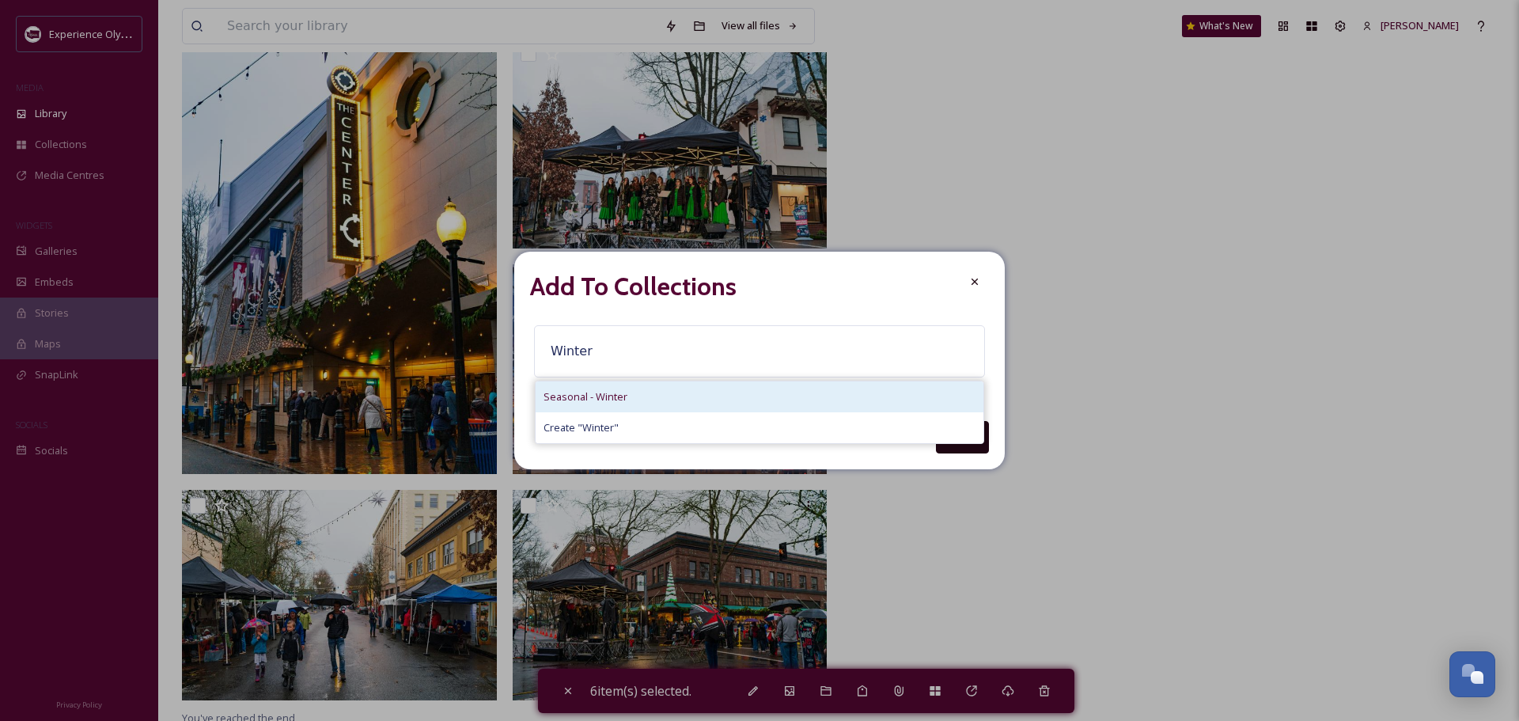
type input "Winter"
click at [592, 385] on div "Seasonal - Winter" at bounding box center [760, 396] width 448 height 31
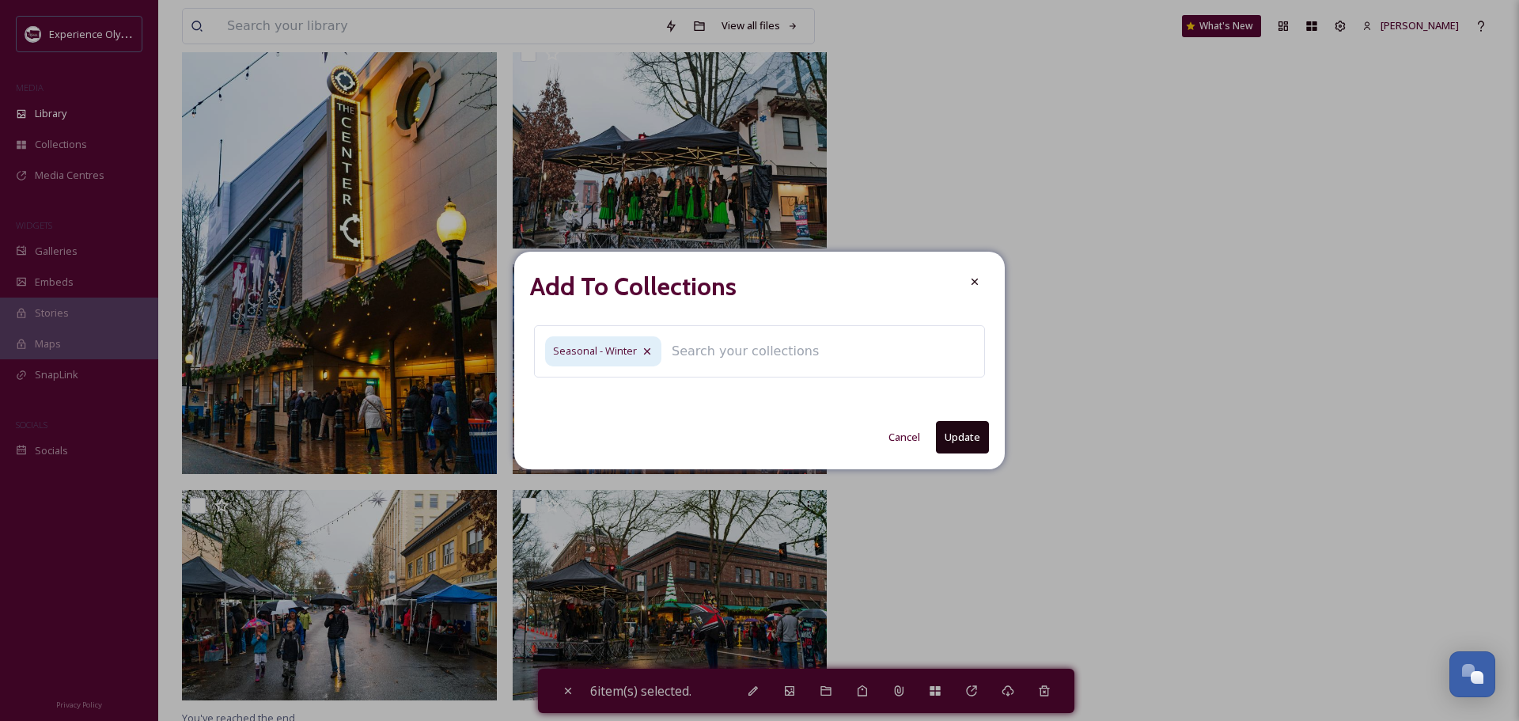
click at [941, 438] on button "Update" at bounding box center [962, 437] width 53 height 32
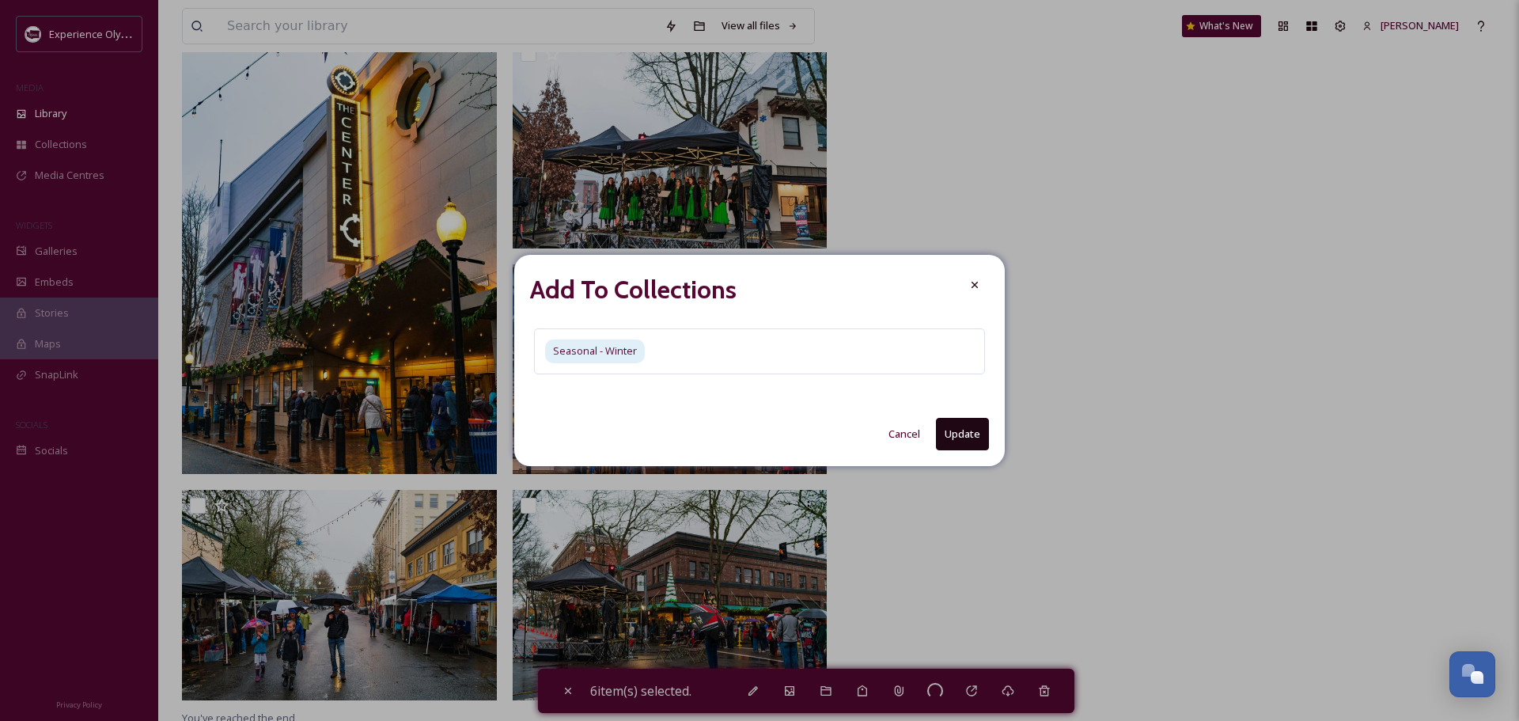
checkbox input "false"
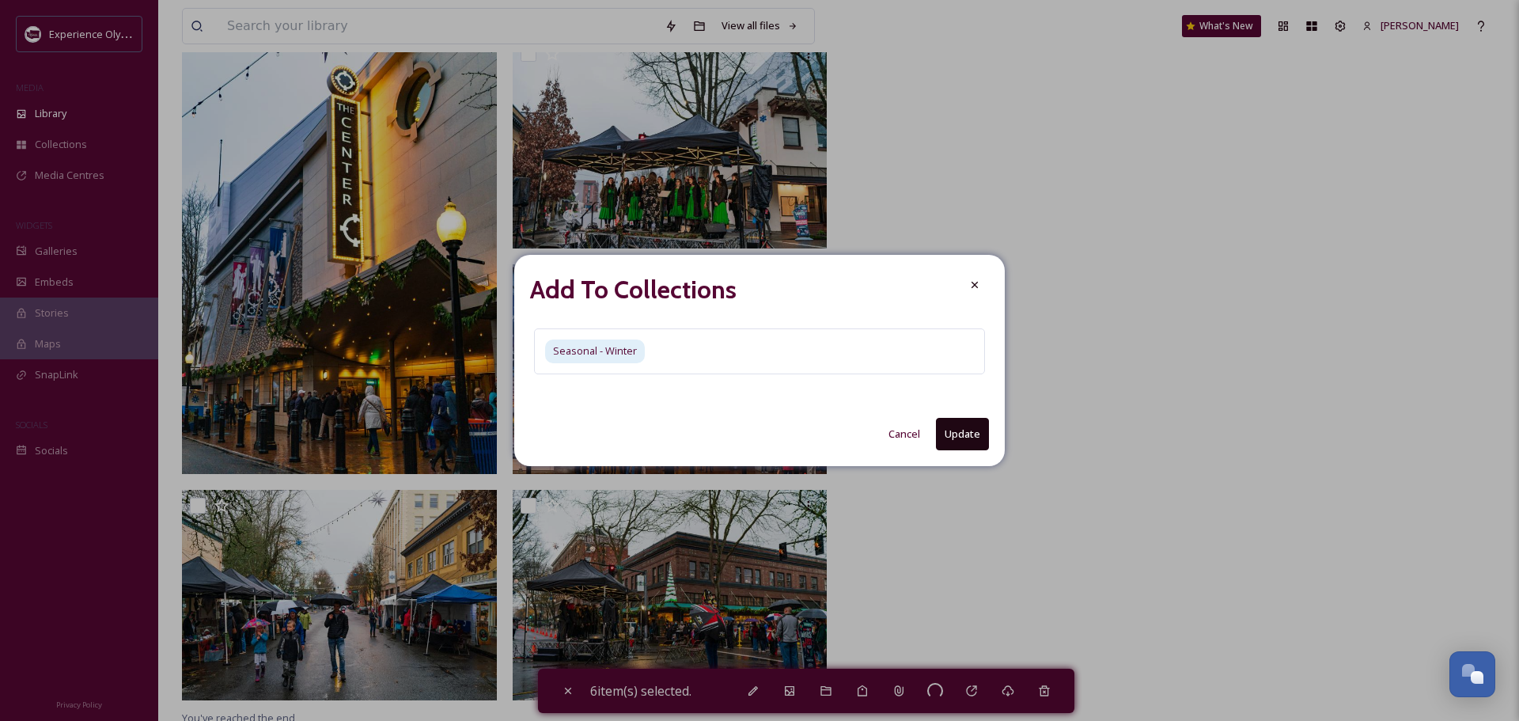
checkbox input "false"
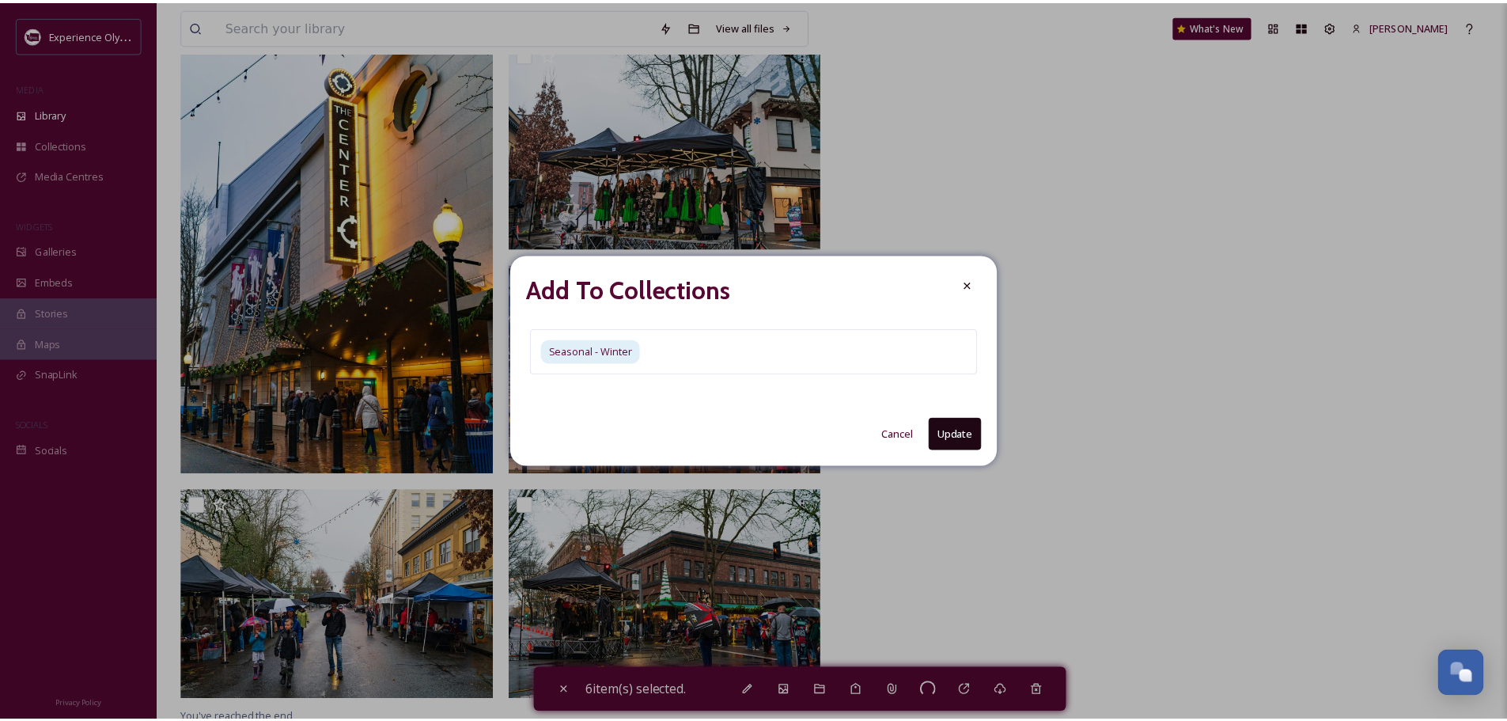
scroll to position [3927, 0]
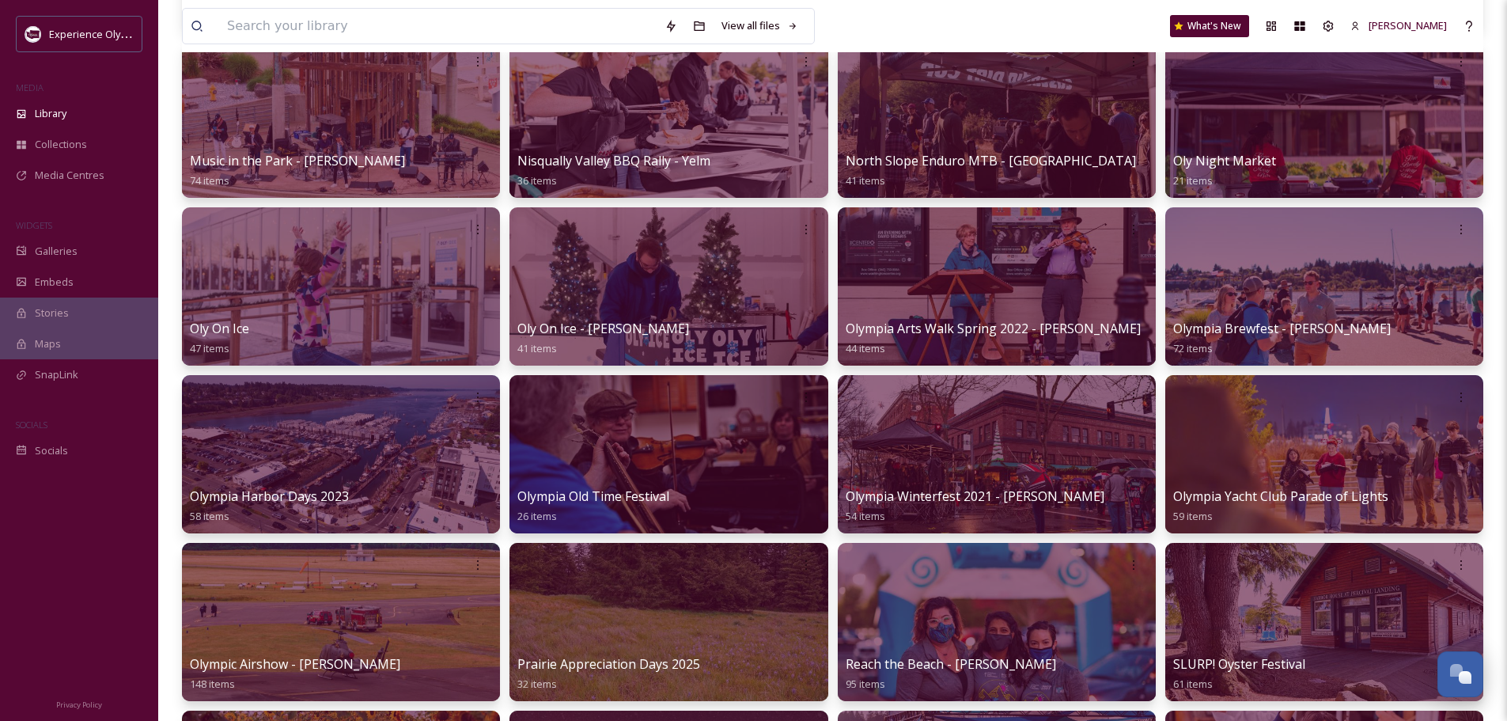
scroll to position [949, 0]
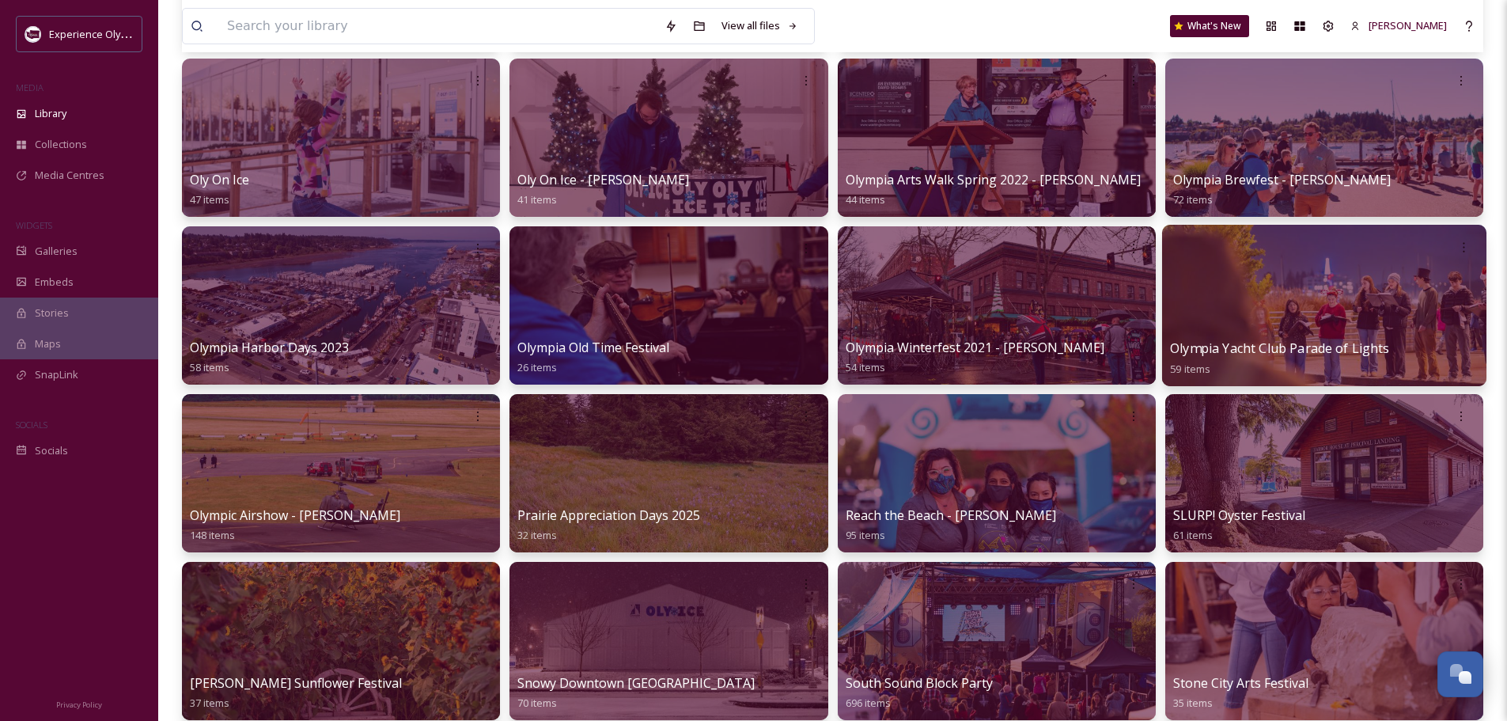
click at [1245, 346] on span "Olympia Yacht Club Parade of Lights" at bounding box center [1279, 347] width 219 height 17
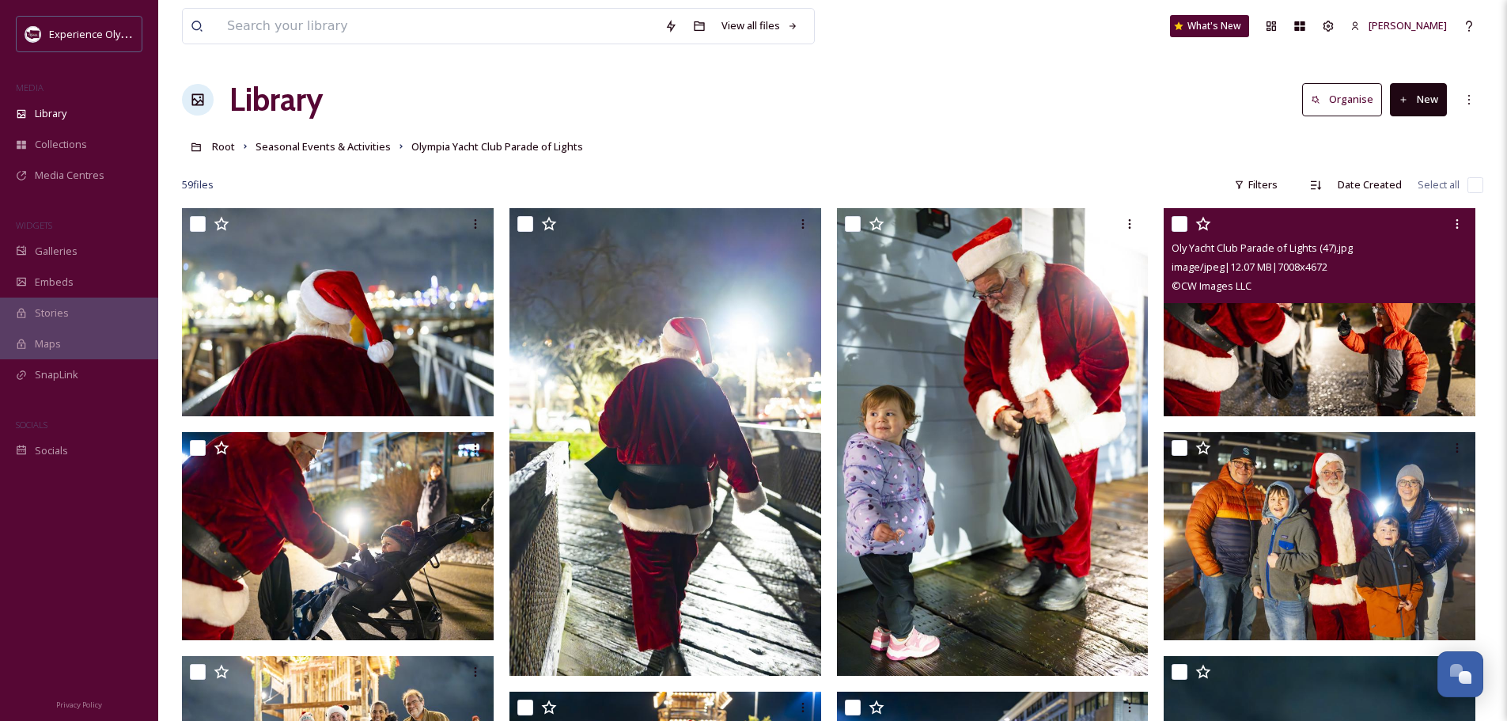
click at [1179, 221] on input "checkbox" at bounding box center [1179, 224] width 16 height 16
checkbox input "true"
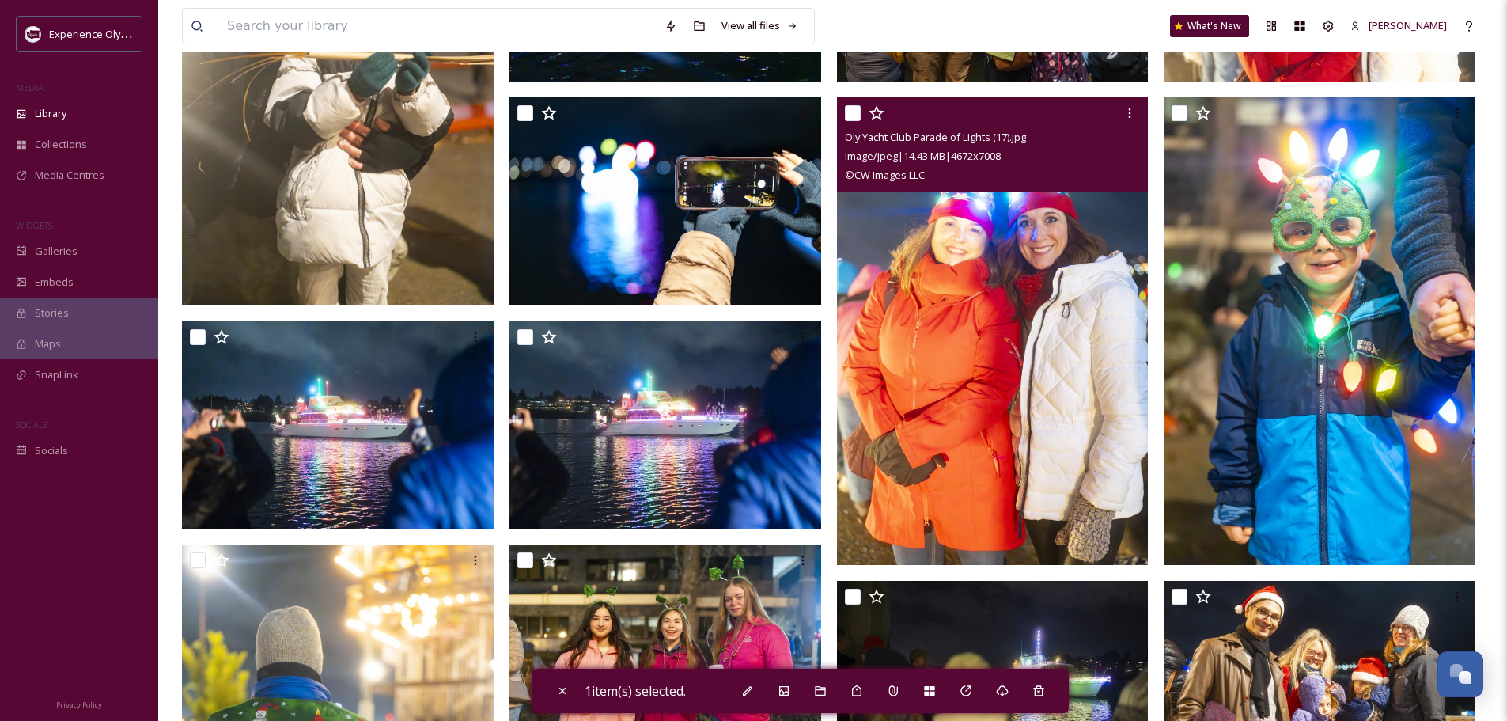
scroll to position [1266, 0]
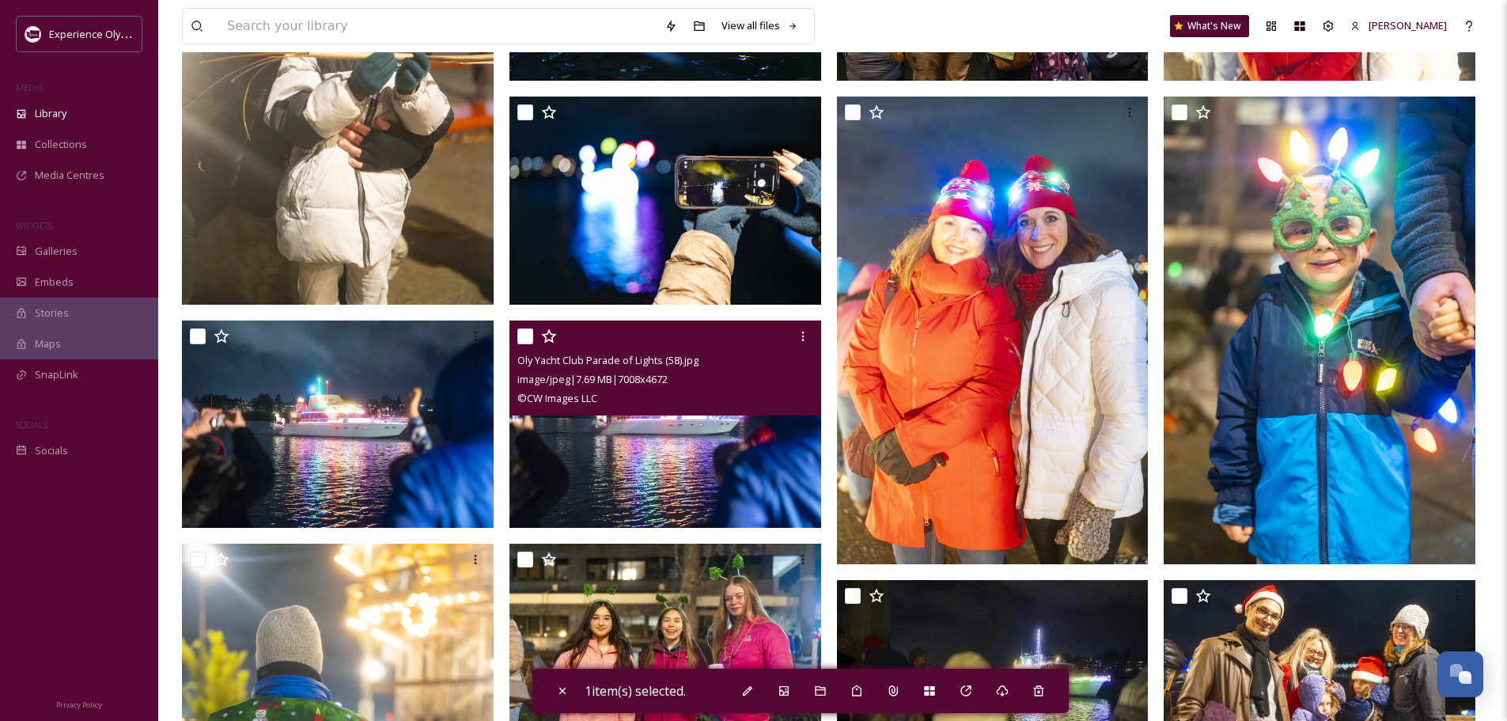
click at [526, 332] on input "checkbox" at bounding box center [525, 336] width 16 height 16
checkbox input "true"
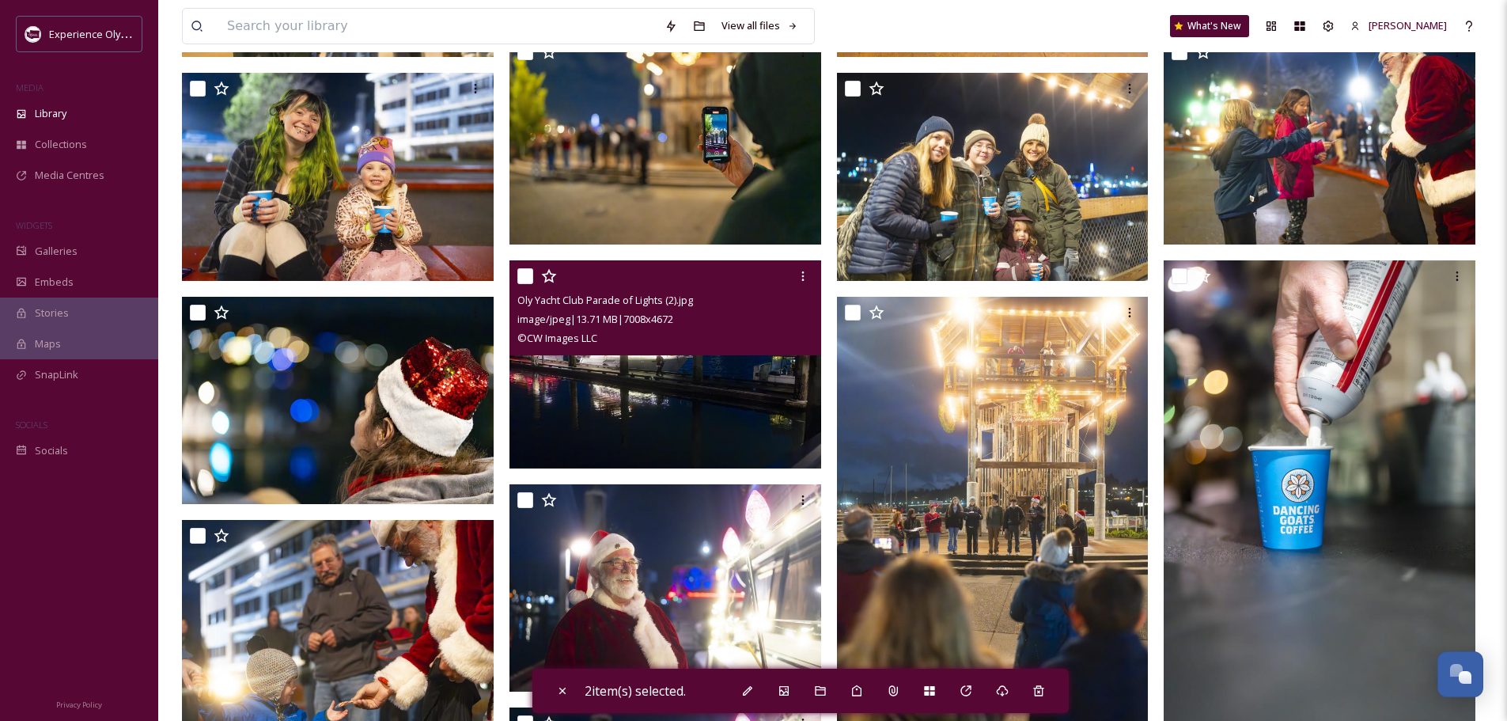
scroll to position [3006, 0]
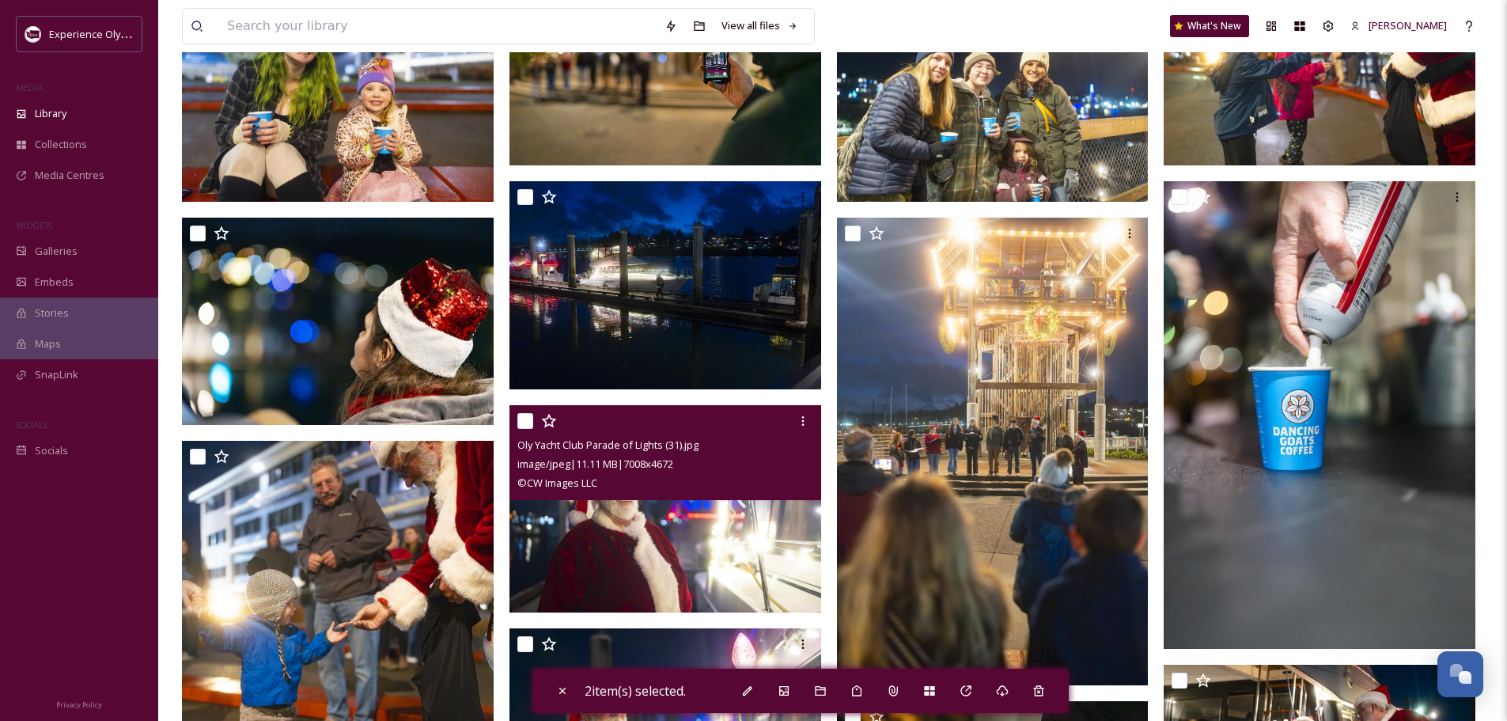
click at [526, 417] on input "checkbox" at bounding box center [525, 421] width 16 height 16
checkbox input "true"
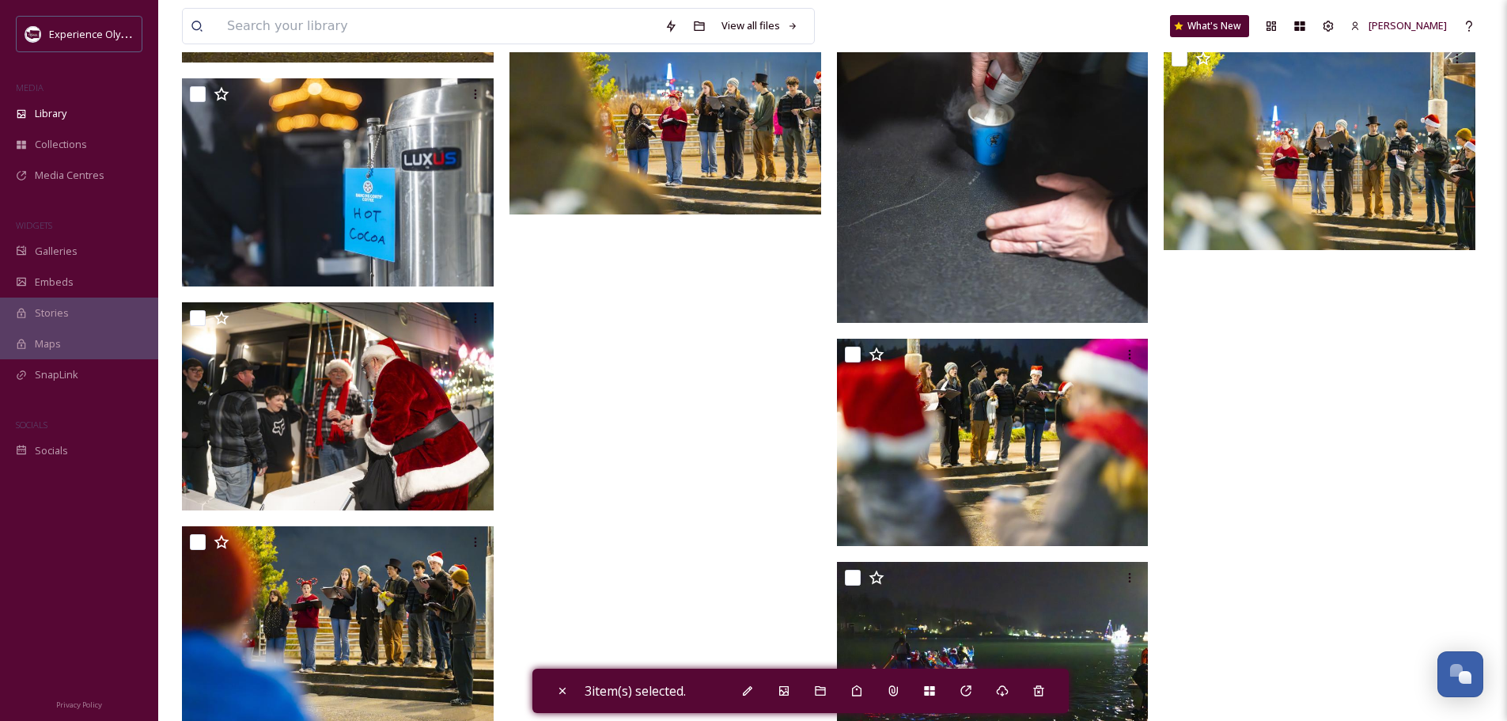
scroll to position [3756, 0]
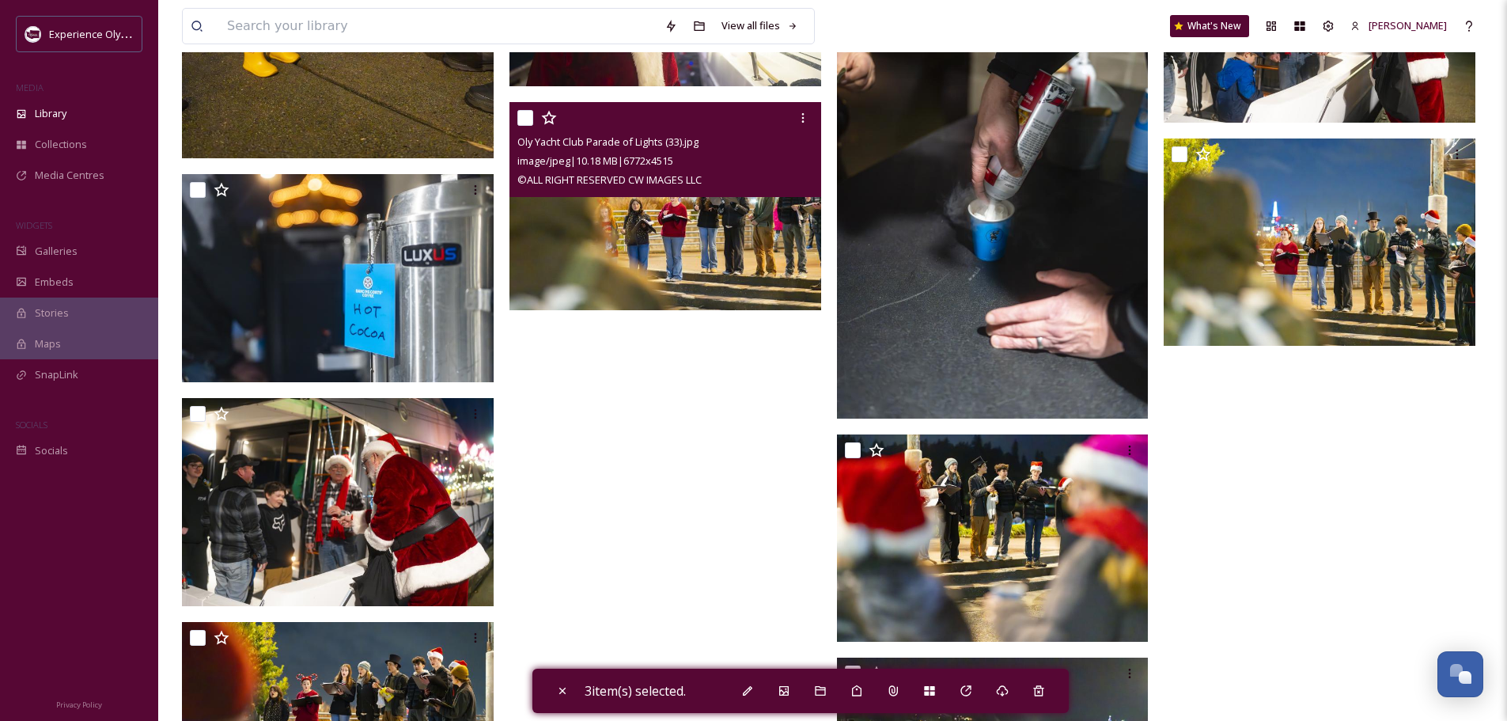
click at [525, 114] on input "checkbox" at bounding box center [525, 118] width 16 height 16
checkbox input "true"
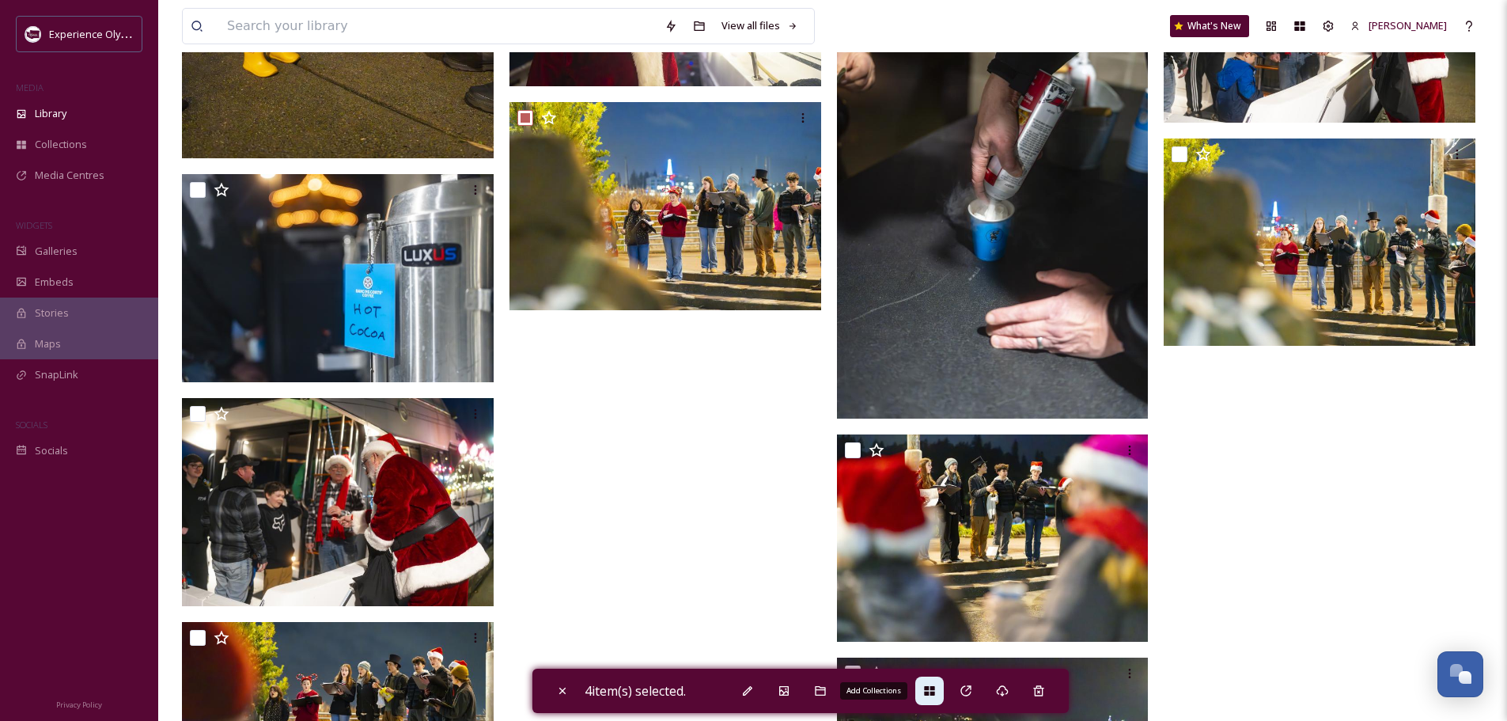
click at [934, 687] on icon at bounding box center [929, 690] width 10 height 9
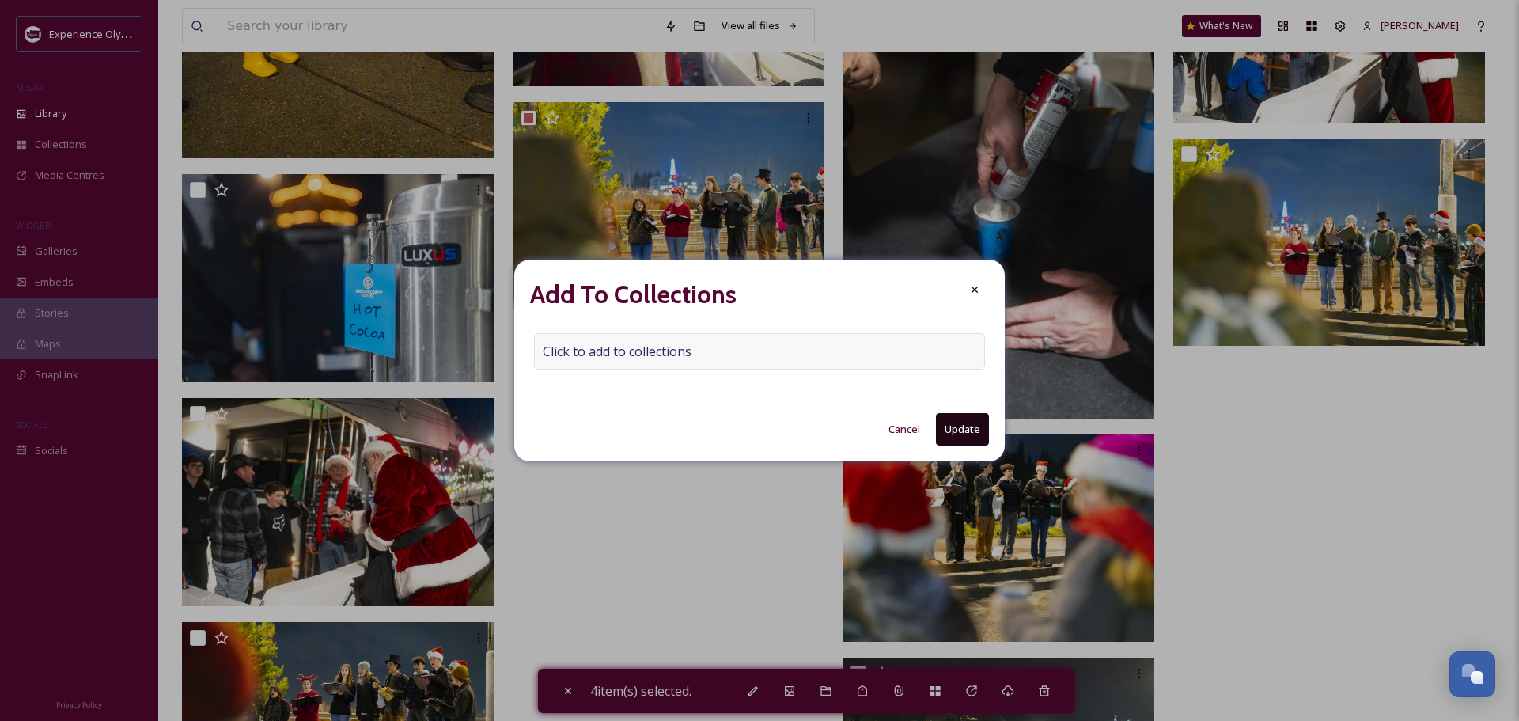
click at [609, 346] on span "Click to add to collections" at bounding box center [617, 351] width 149 height 19
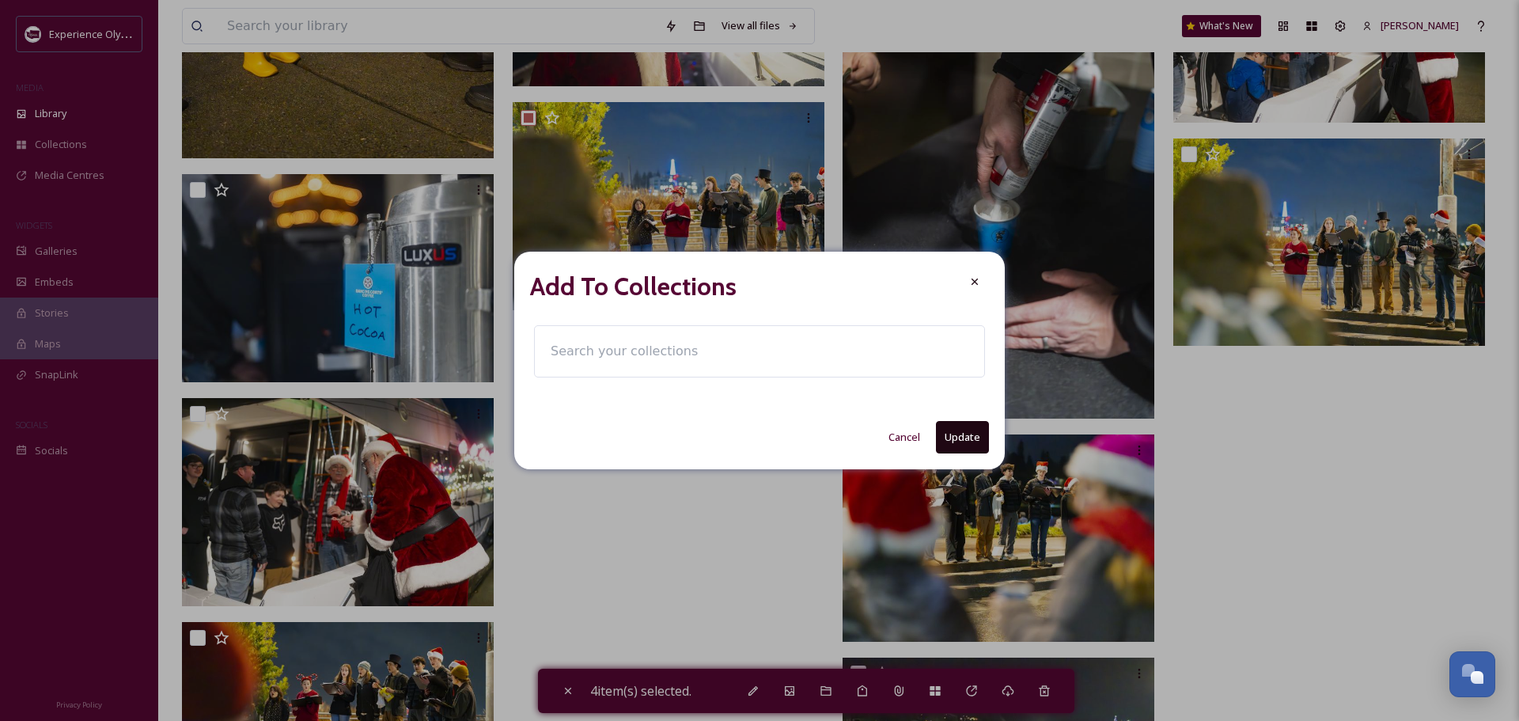
click at [573, 347] on input at bounding box center [630, 351] width 174 height 35
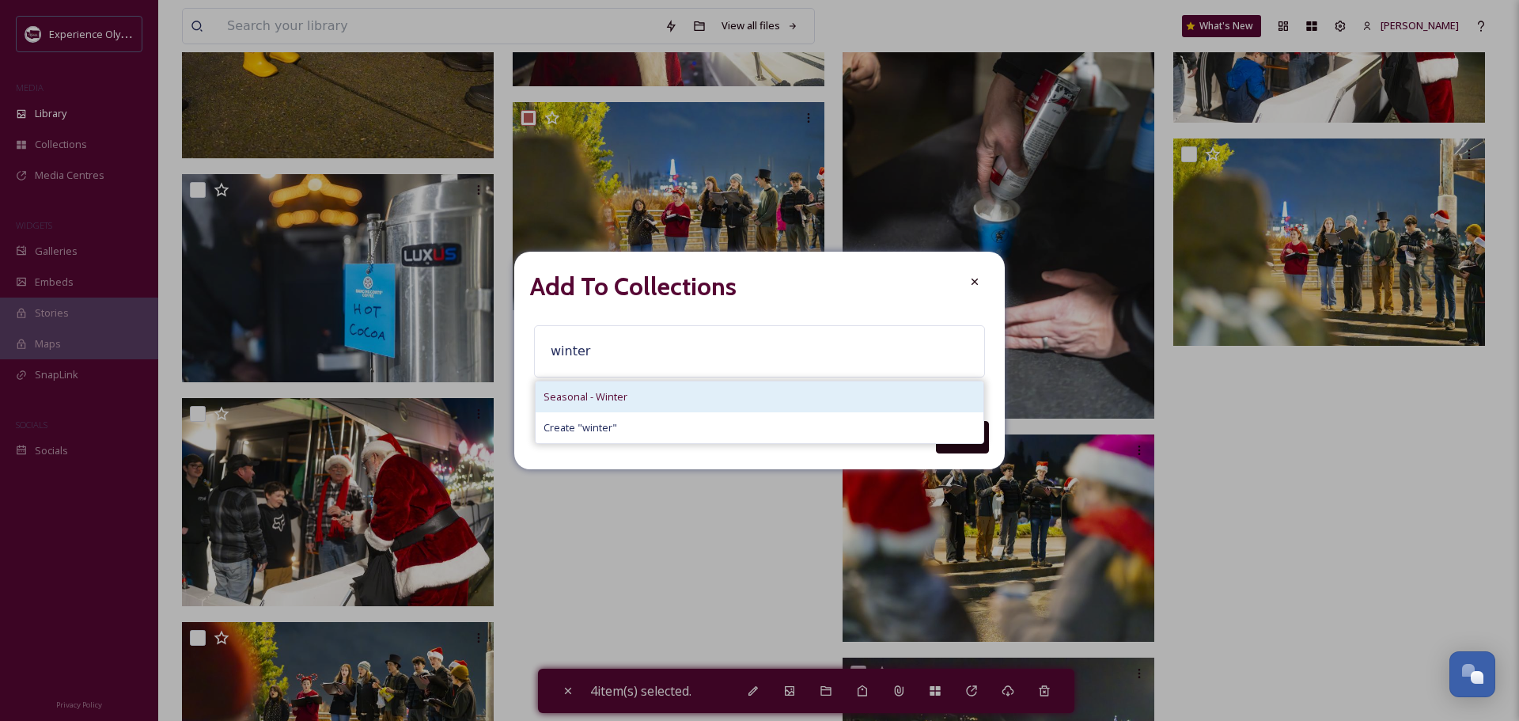
type input "winter"
click at [591, 391] on span "Seasonal - Winter" at bounding box center [585, 396] width 84 height 15
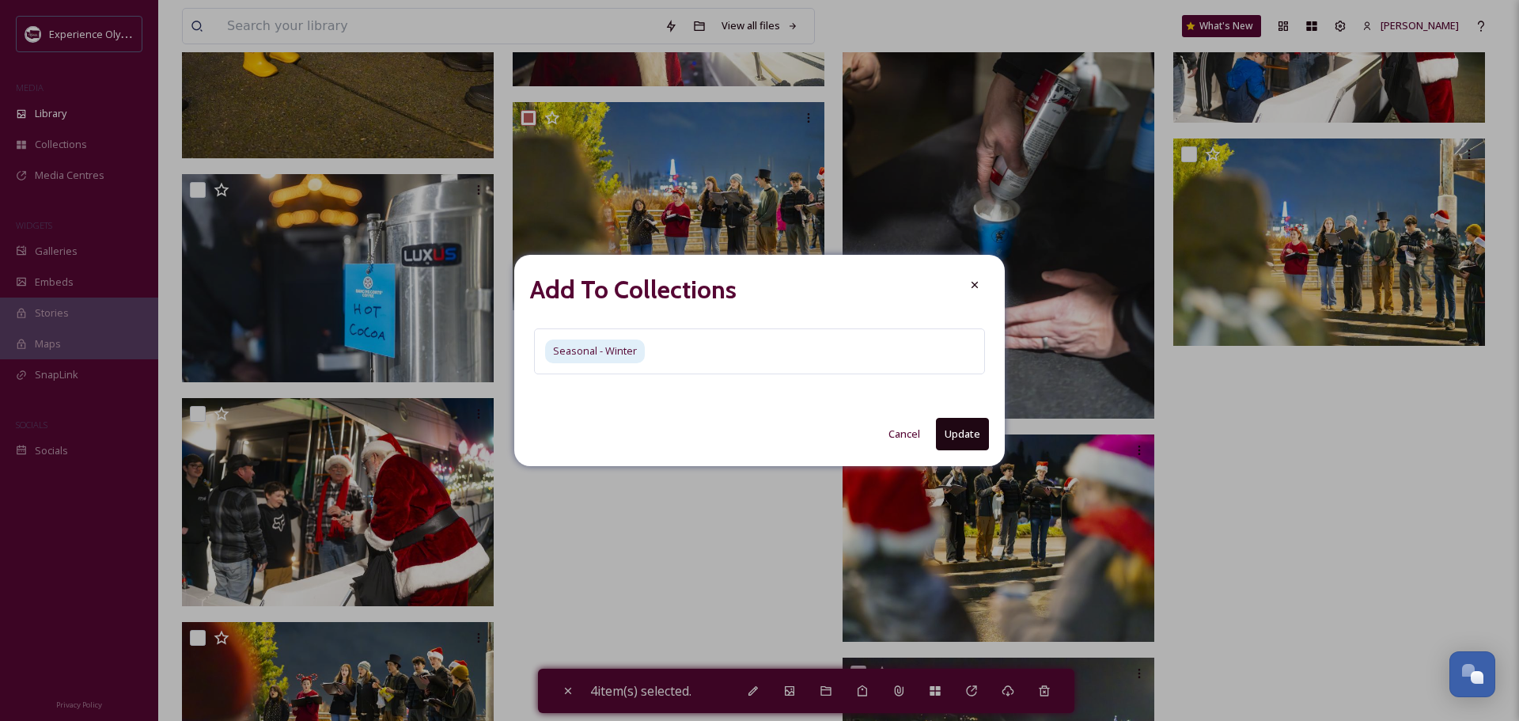
click at [954, 439] on button "Update" at bounding box center [962, 434] width 53 height 32
checkbox input "false"
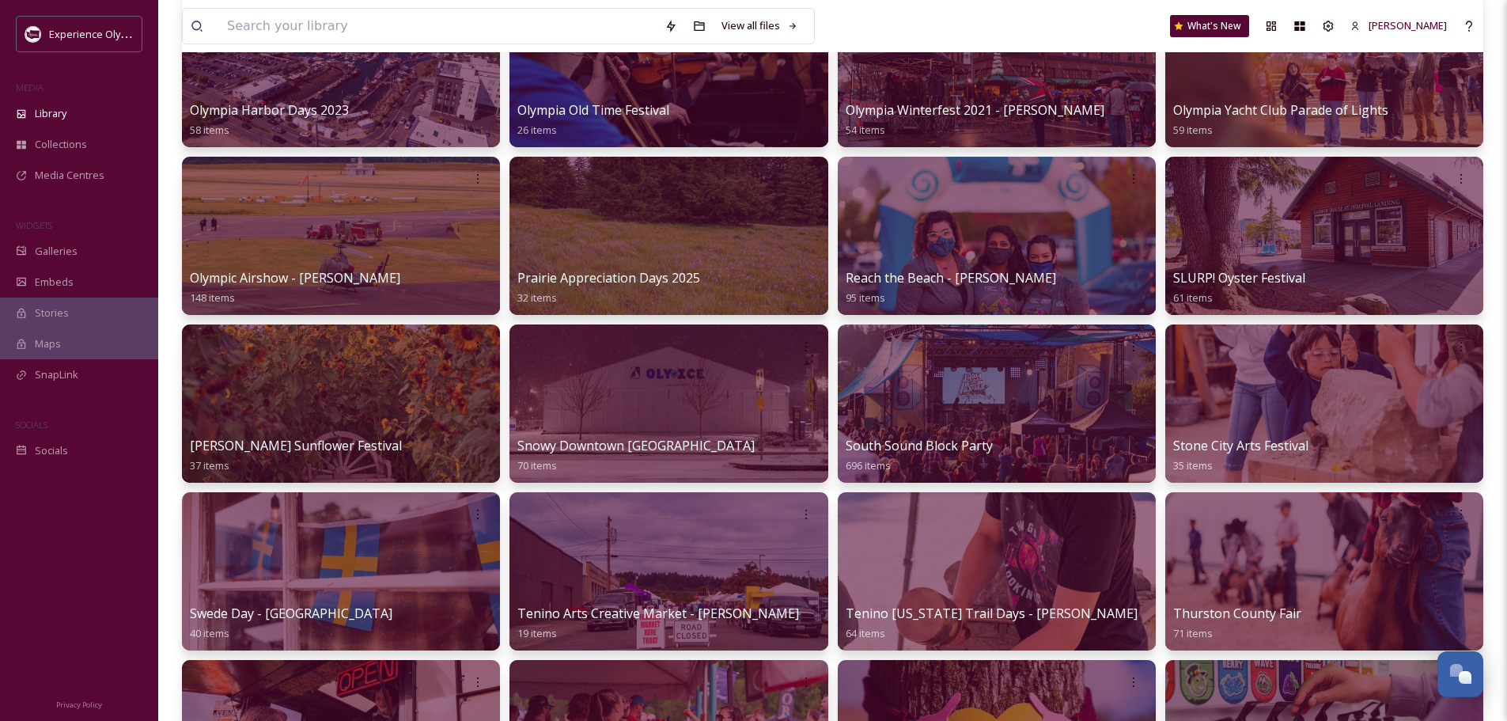
scroll to position [1266, 0]
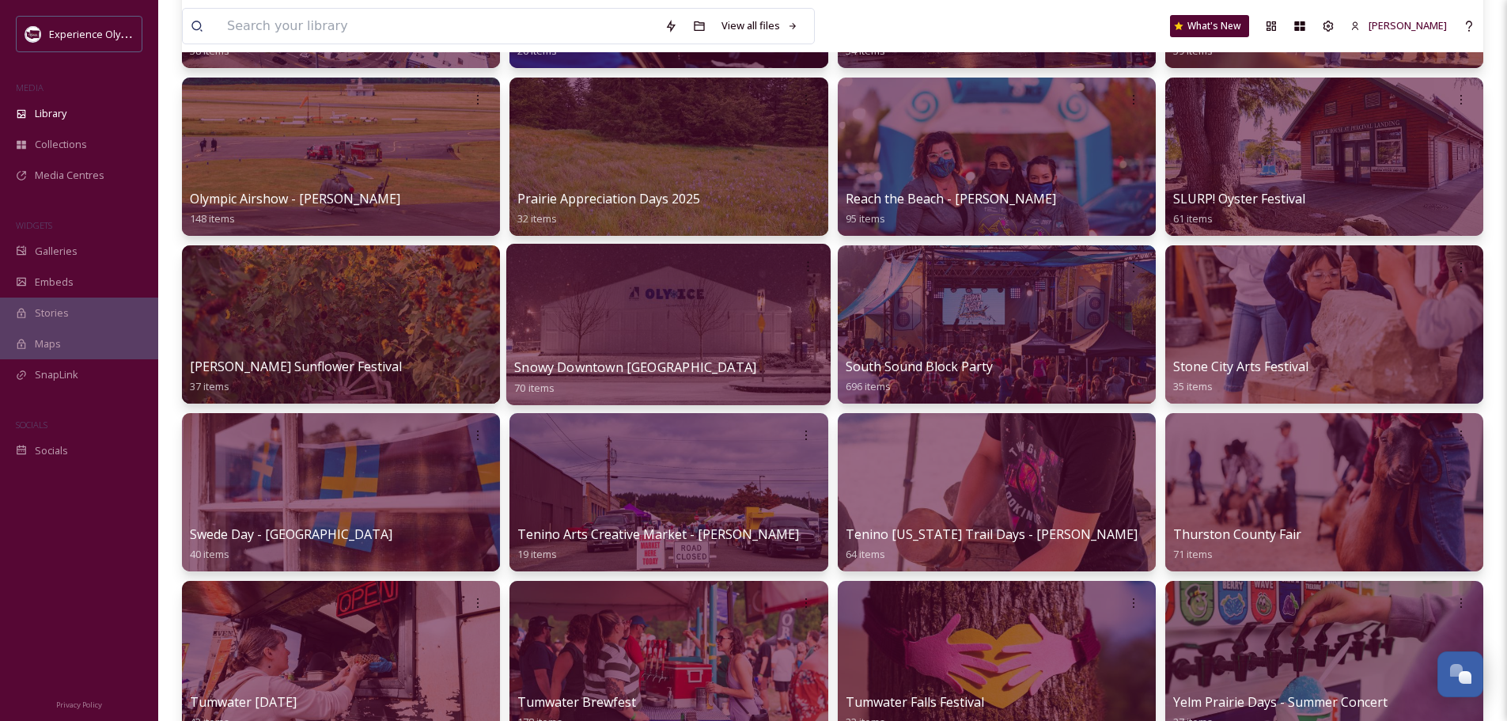
click at [574, 358] on span "Snowy Downtown [GEOGRAPHIC_DATA]" at bounding box center [635, 366] width 242 height 17
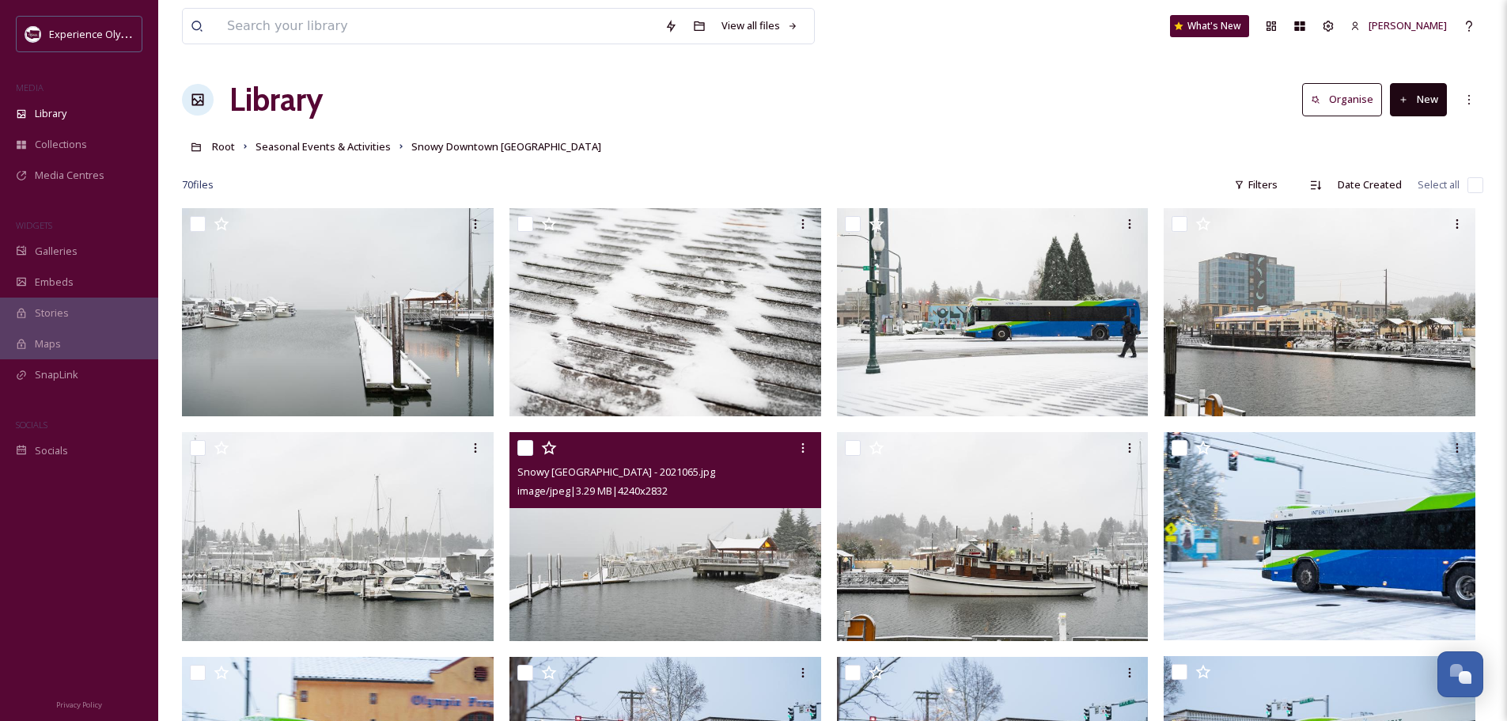
click at [524, 447] on input "checkbox" at bounding box center [525, 448] width 16 height 16
checkbox input "true"
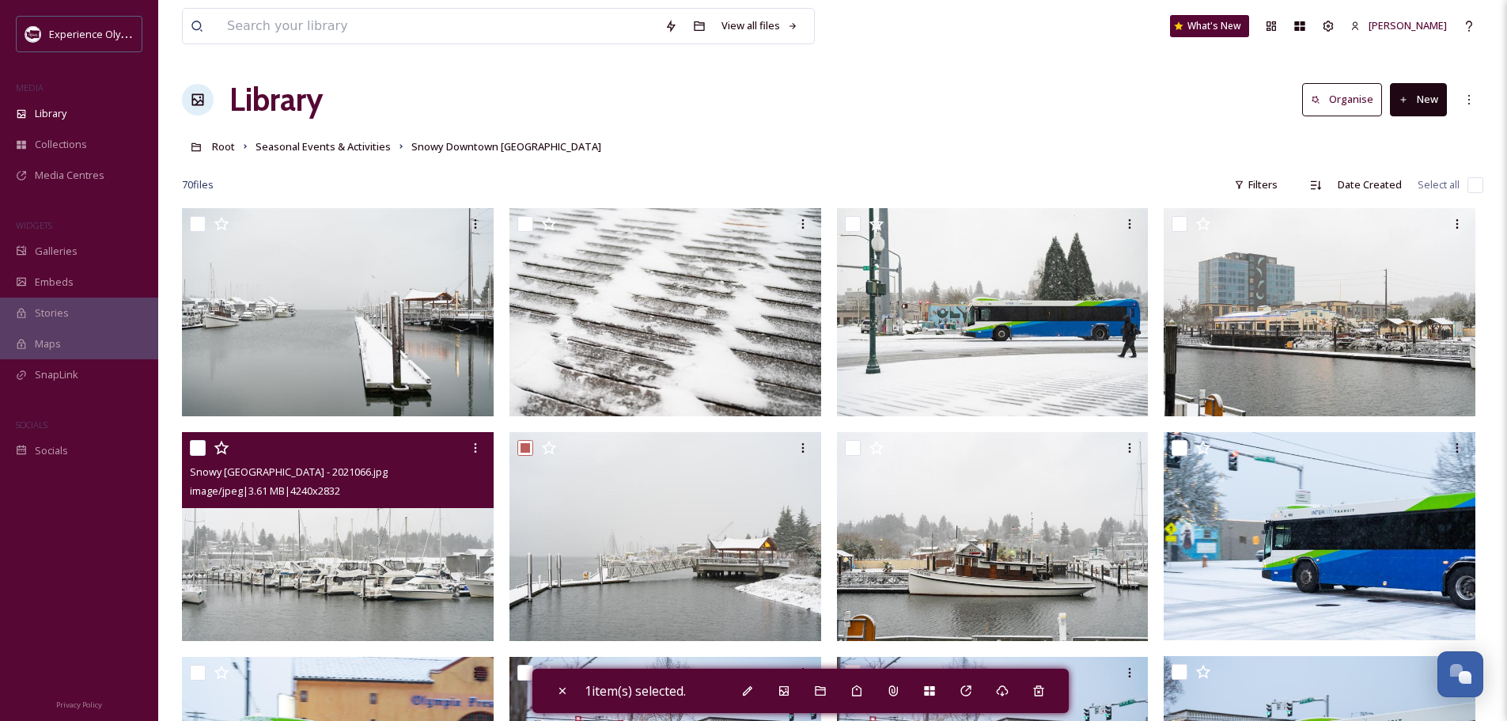
click at [197, 446] on input "checkbox" at bounding box center [198, 448] width 16 height 16
checkbox input "true"
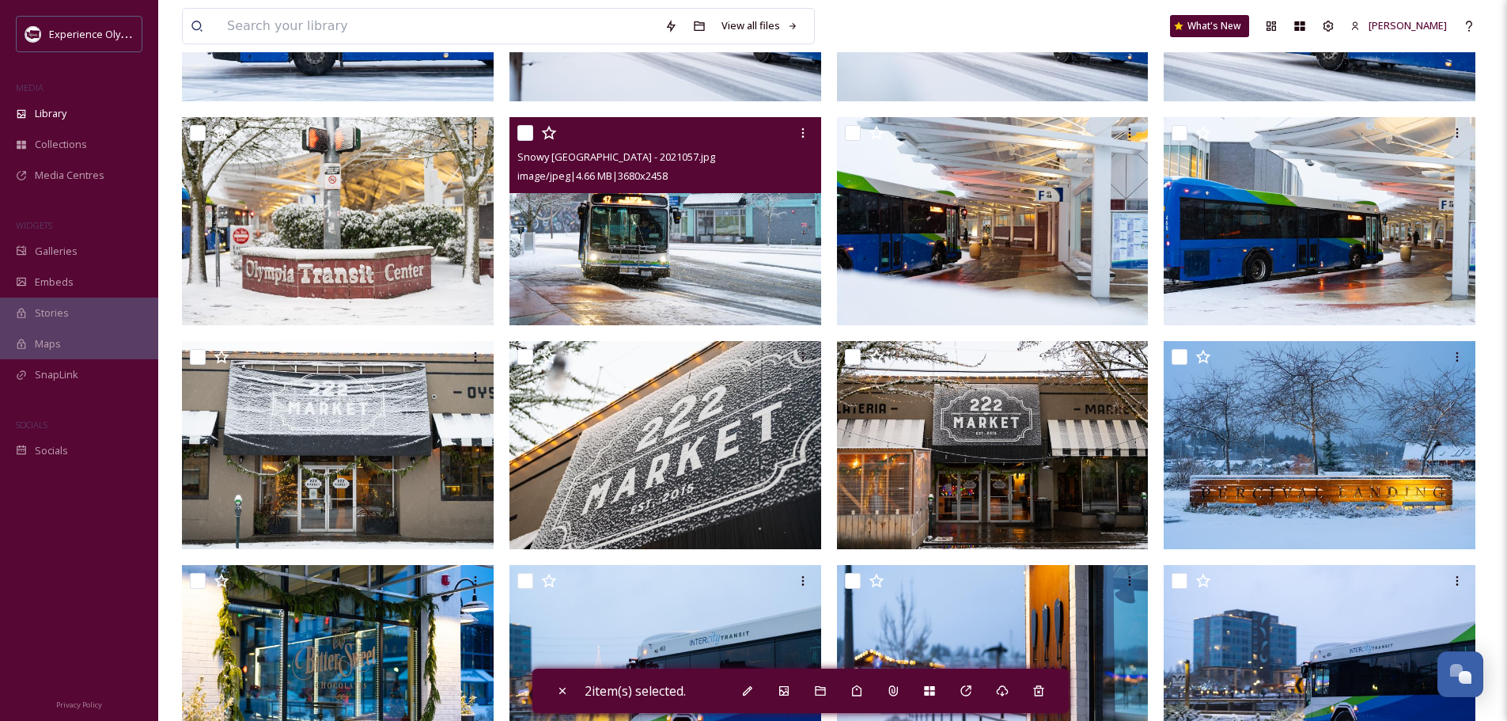
scroll to position [791, 0]
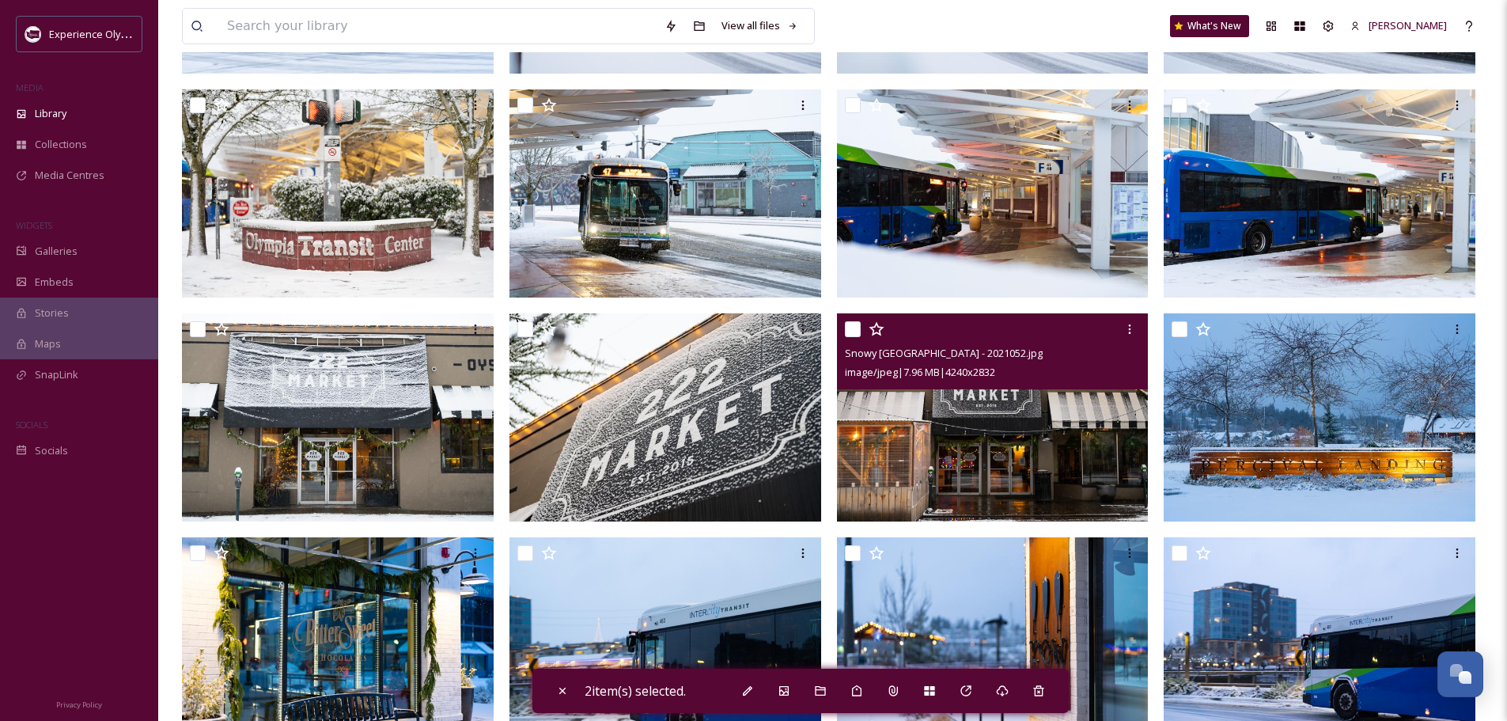
click at [850, 328] on input "checkbox" at bounding box center [853, 329] width 16 height 16
checkbox input "true"
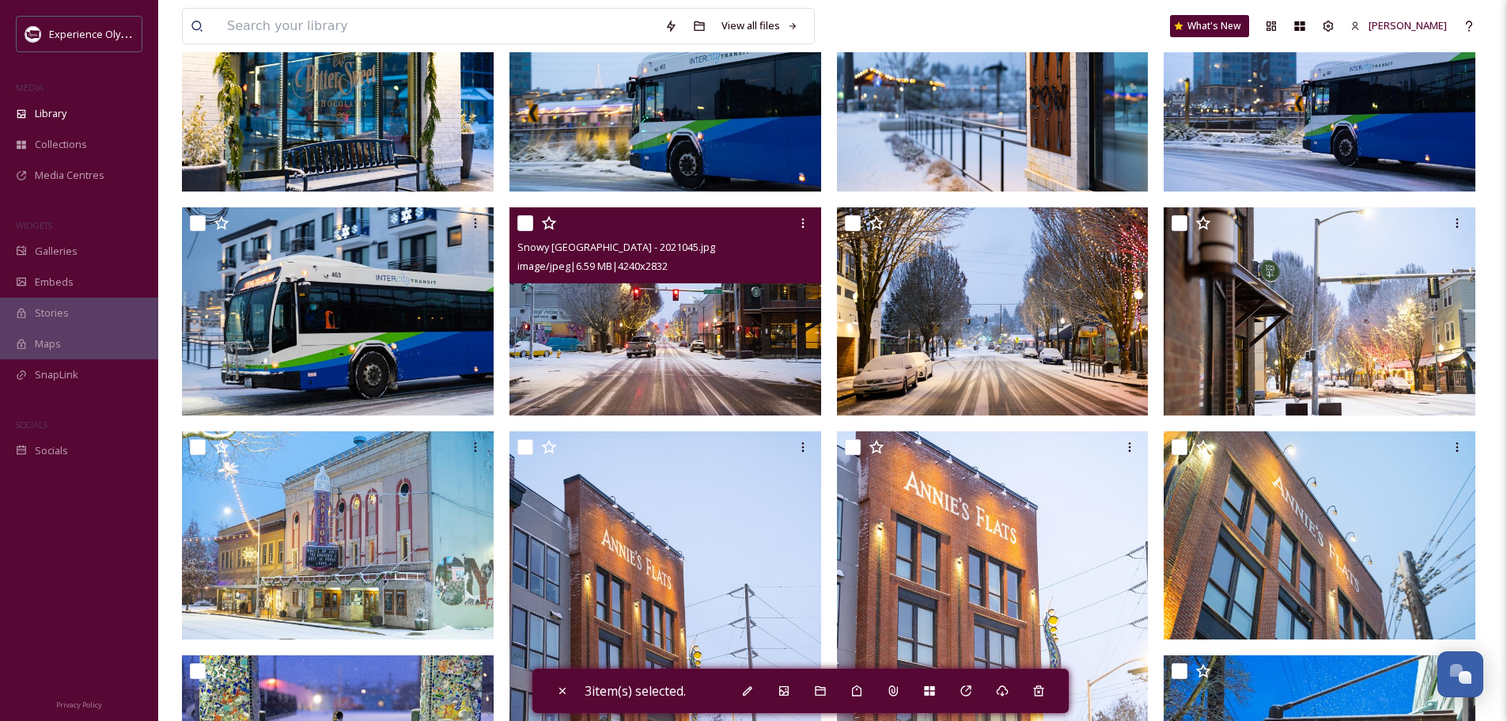
scroll to position [1424, 0]
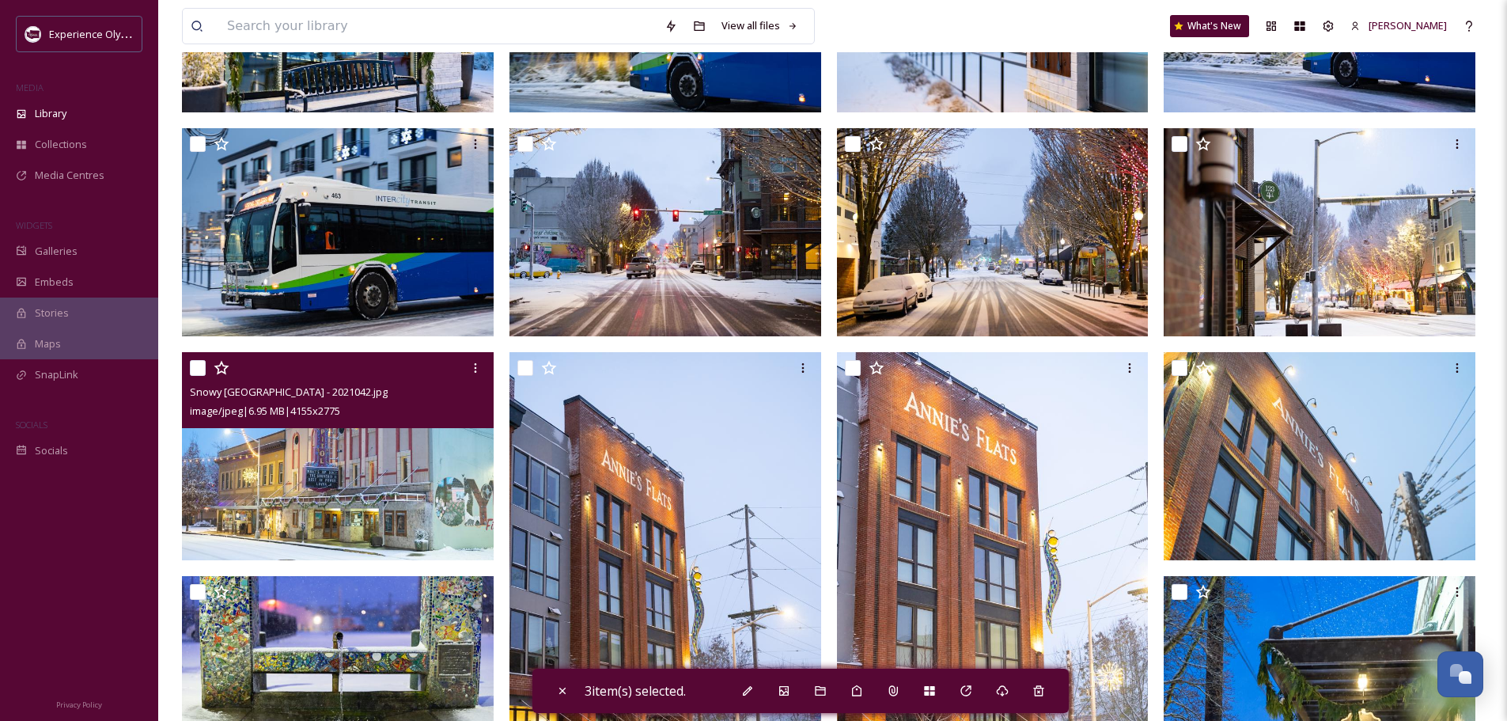
click at [199, 362] on input "checkbox" at bounding box center [198, 368] width 16 height 16
checkbox input "true"
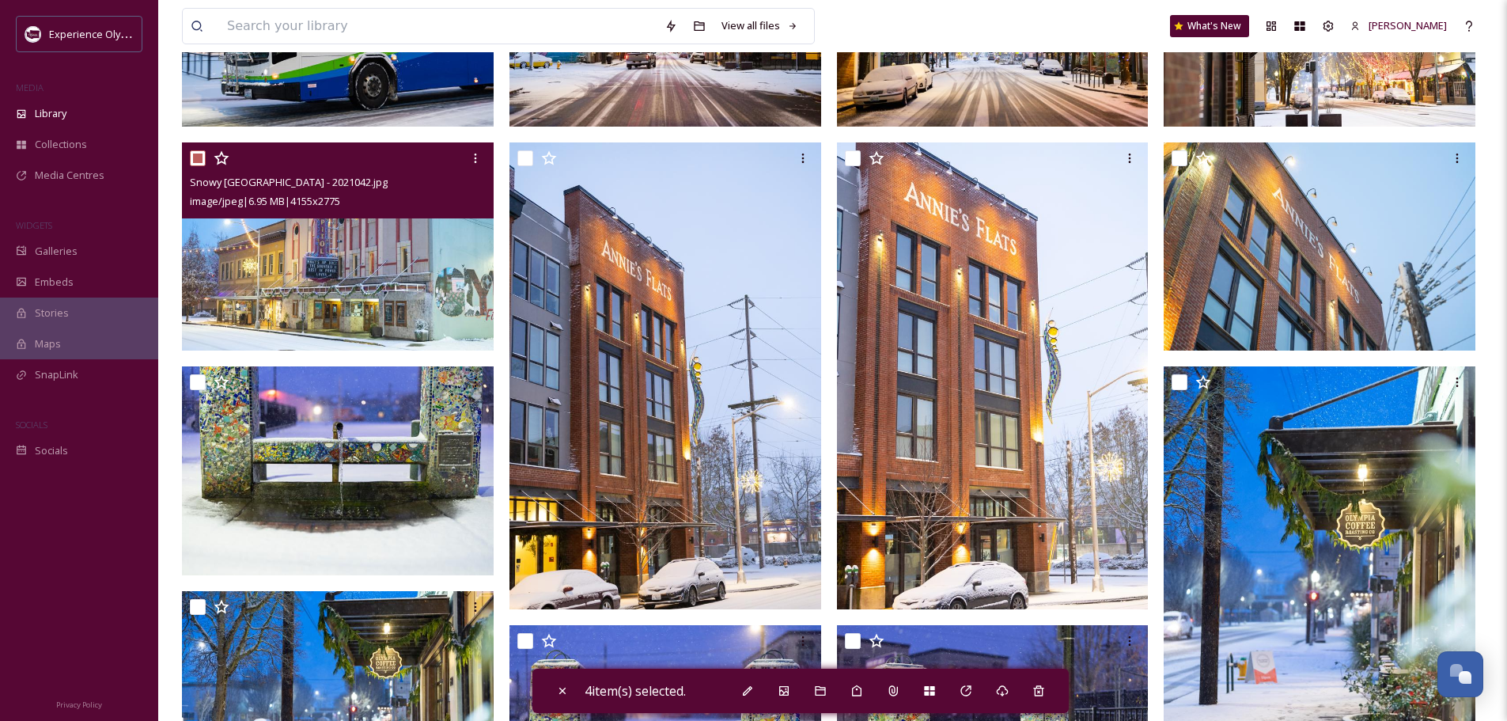
scroll to position [1661, 0]
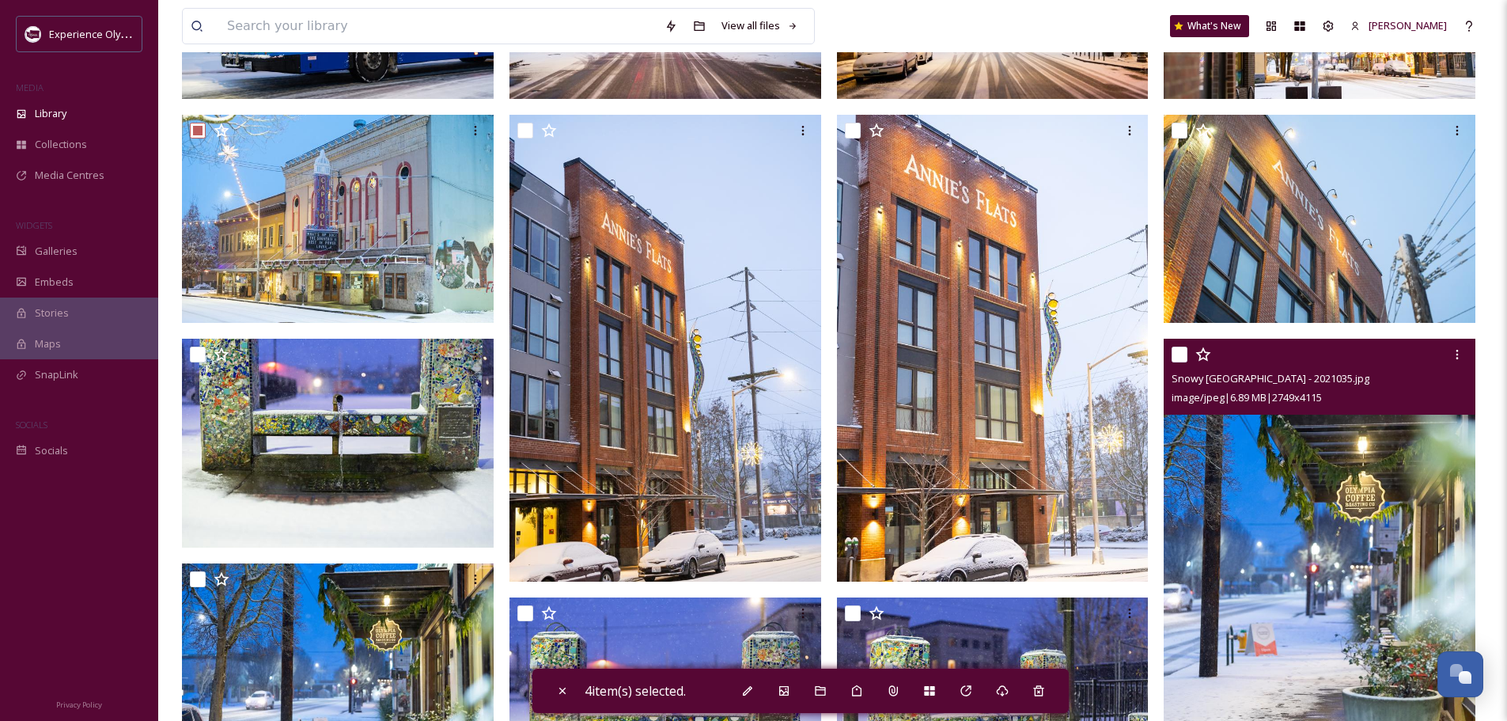
click at [1178, 357] on input "checkbox" at bounding box center [1179, 354] width 16 height 16
checkbox input "true"
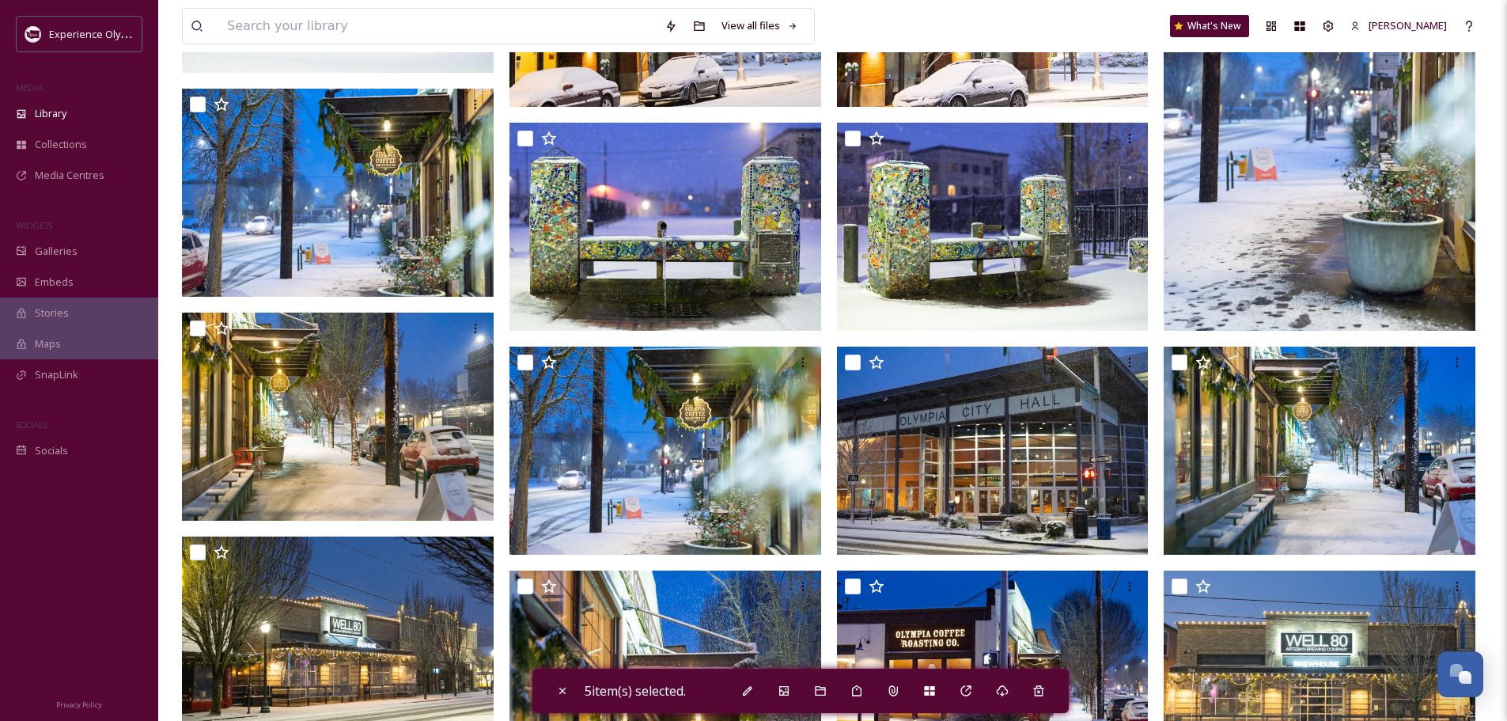
scroll to position [2215, 0]
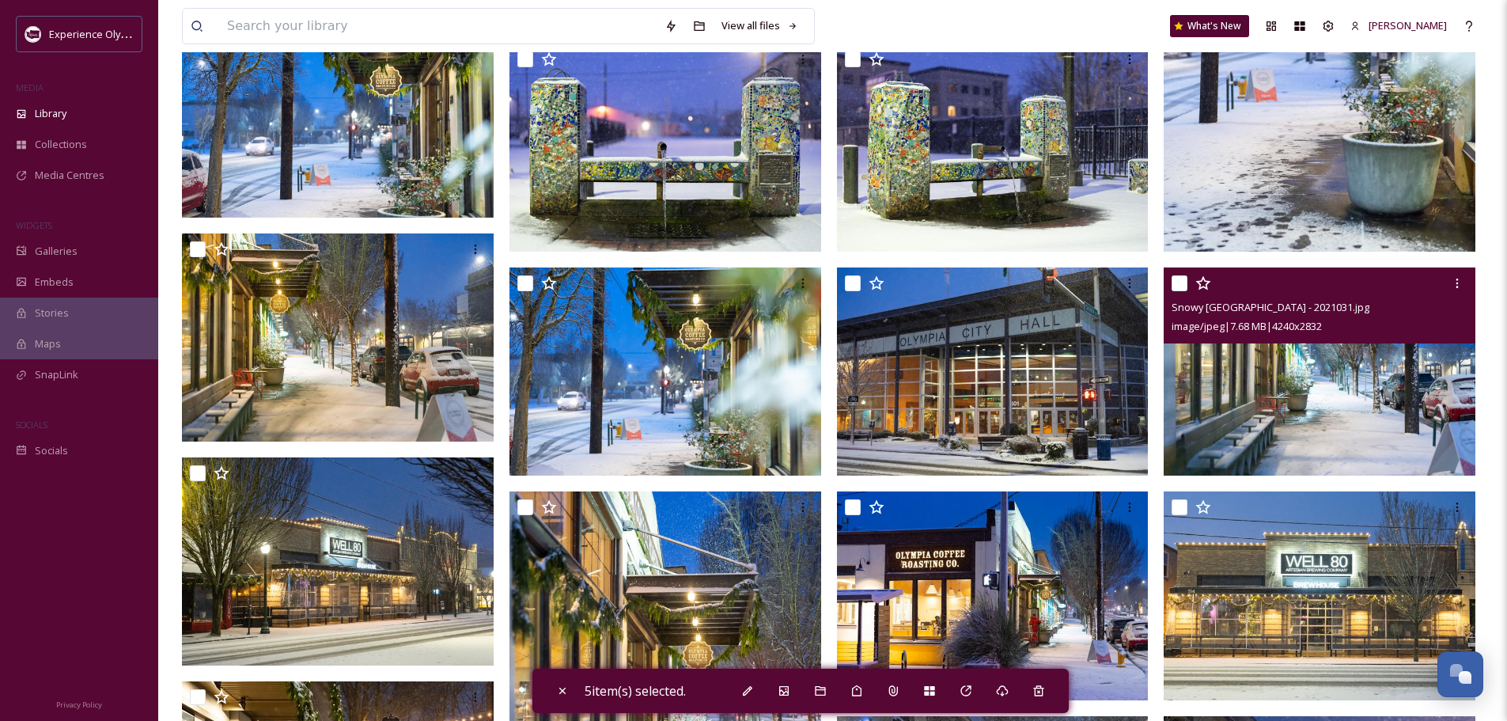
click at [1180, 281] on input "checkbox" at bounding box center [1179, 283] width 16 height 16
checkbox input "true"
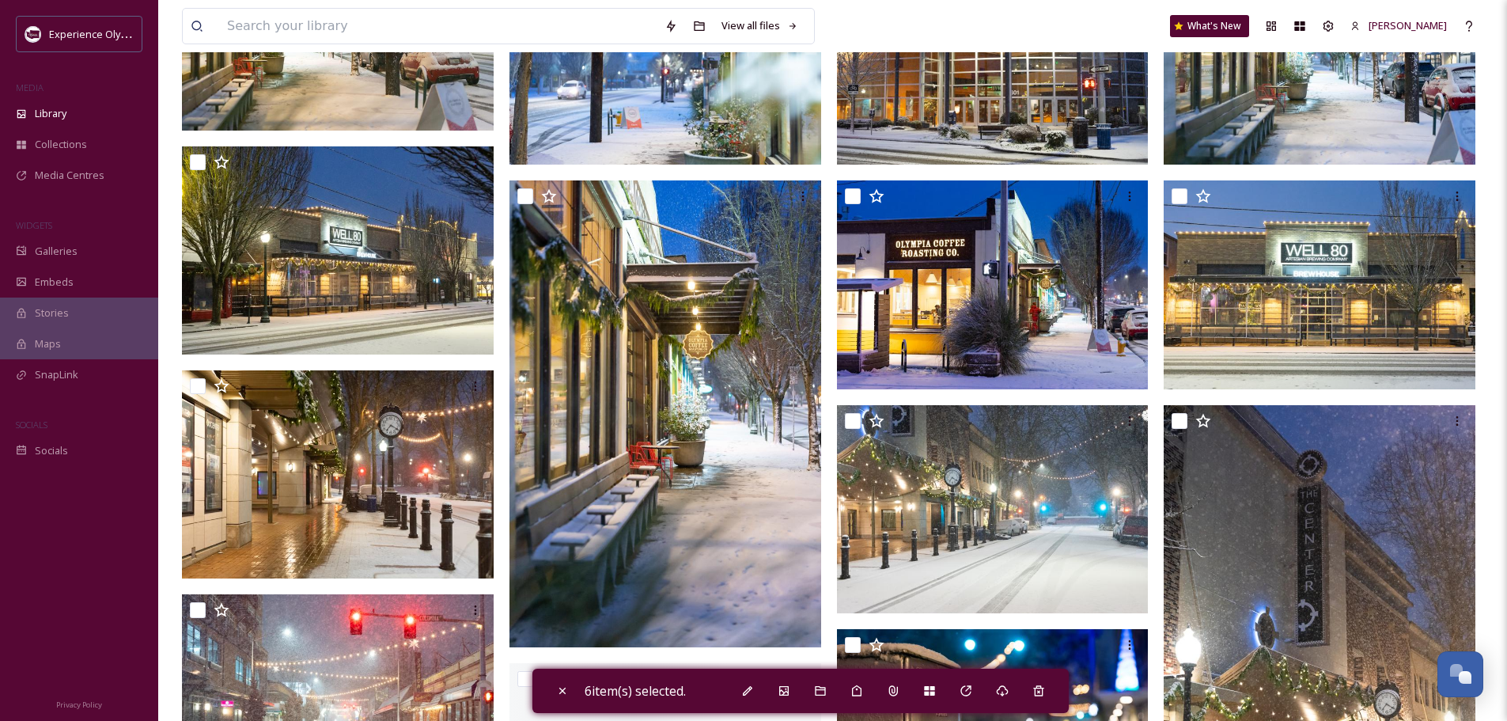
scroll to position [2531, 0]
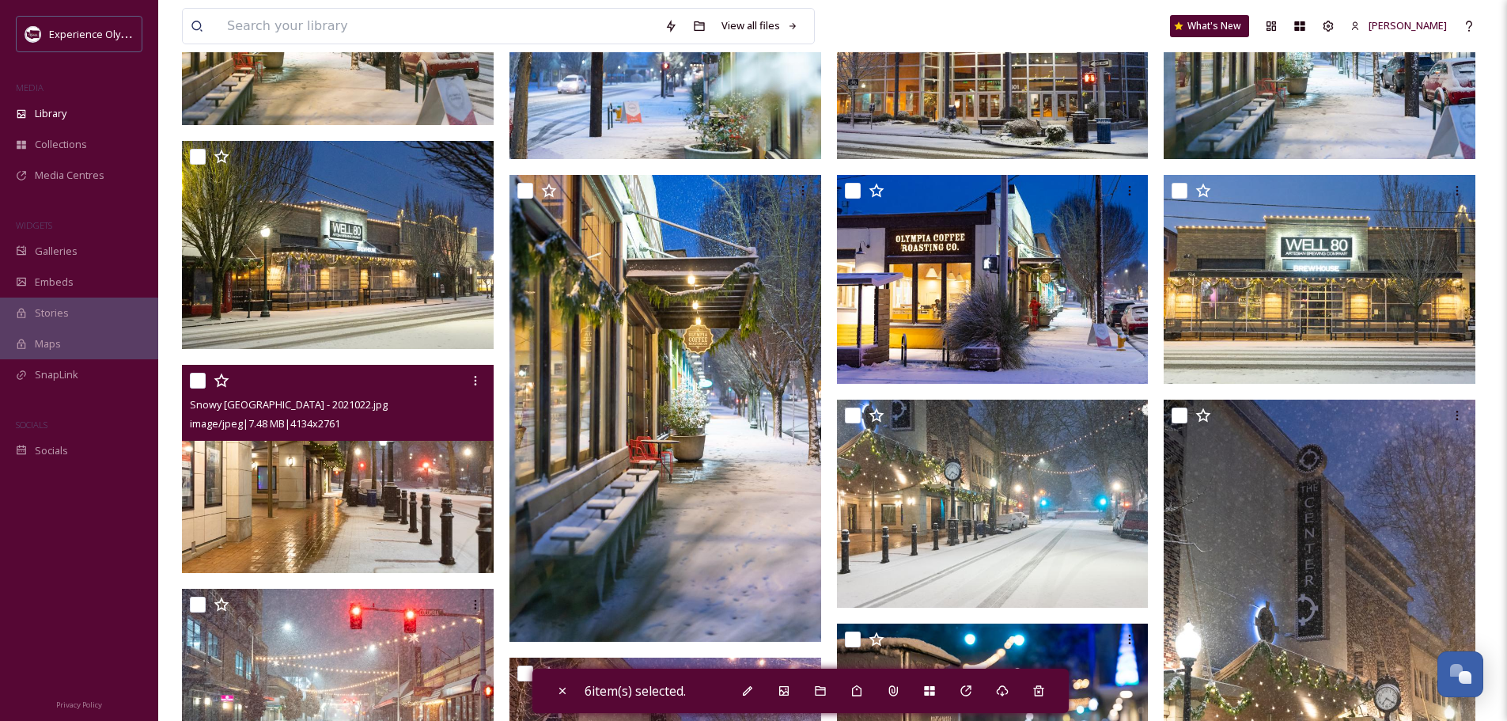
click at [192, 379] on input "checkbox" at bounding box center [198, 381] width 16 height 16
checkbox input "true"
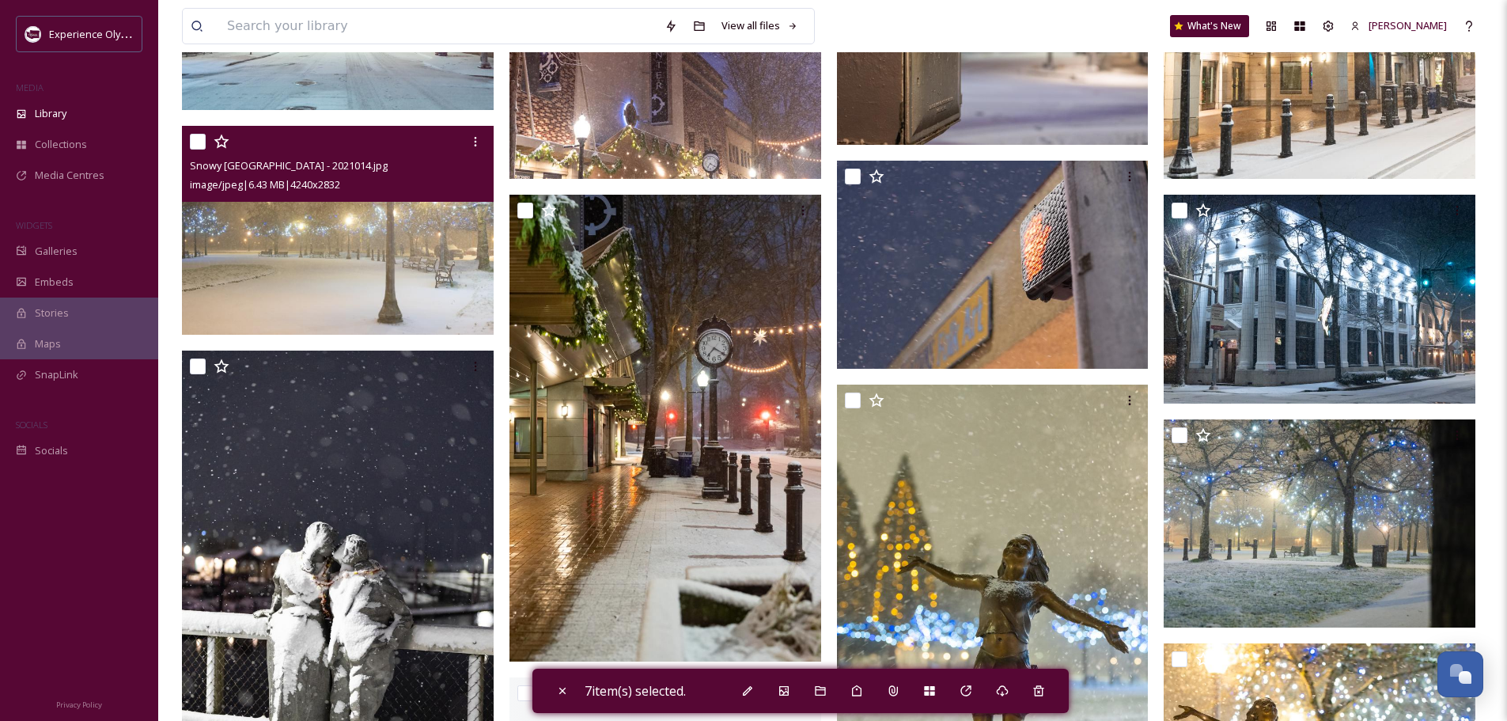
scroll to position [3243, 0]
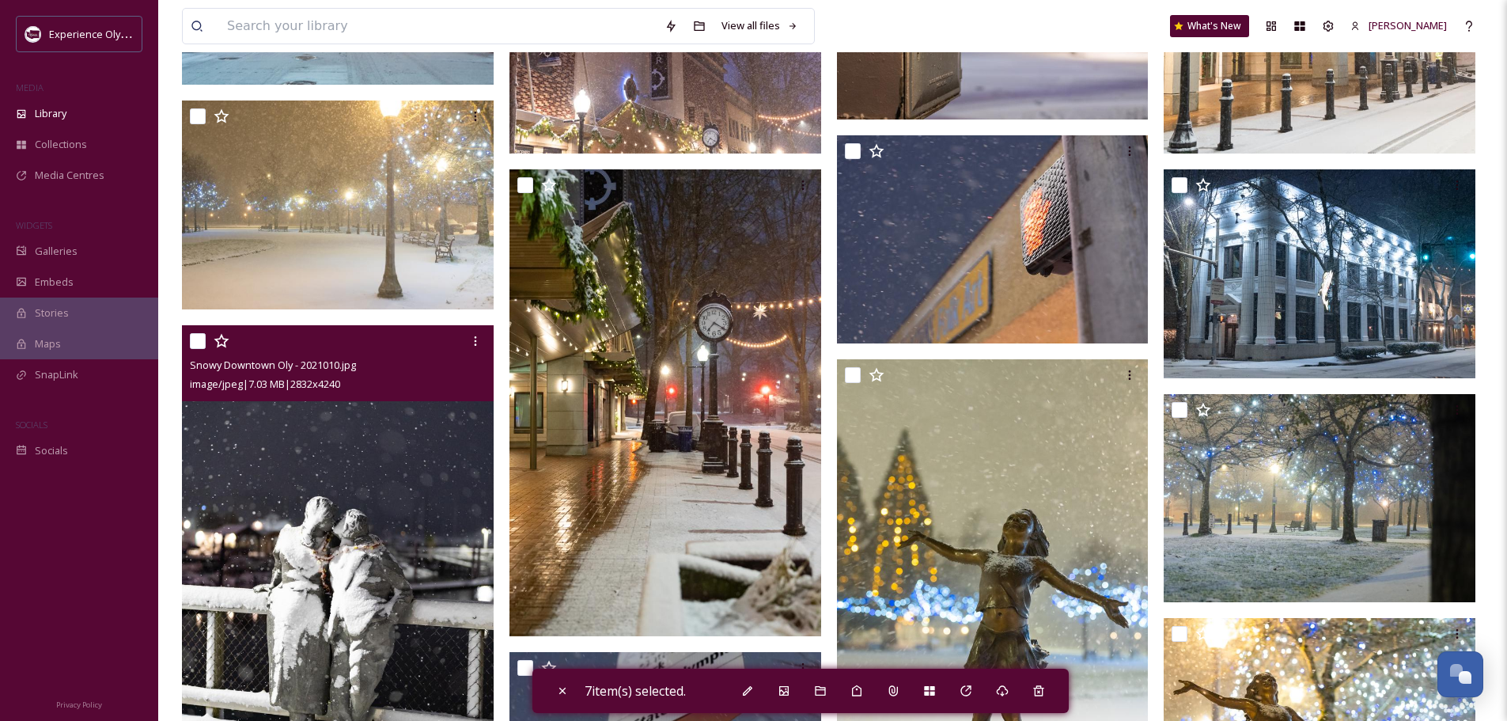
click at [193, 339] on input "checkbox" at bounding box center [198, 341] width 16 height 16
checkbox input "true"
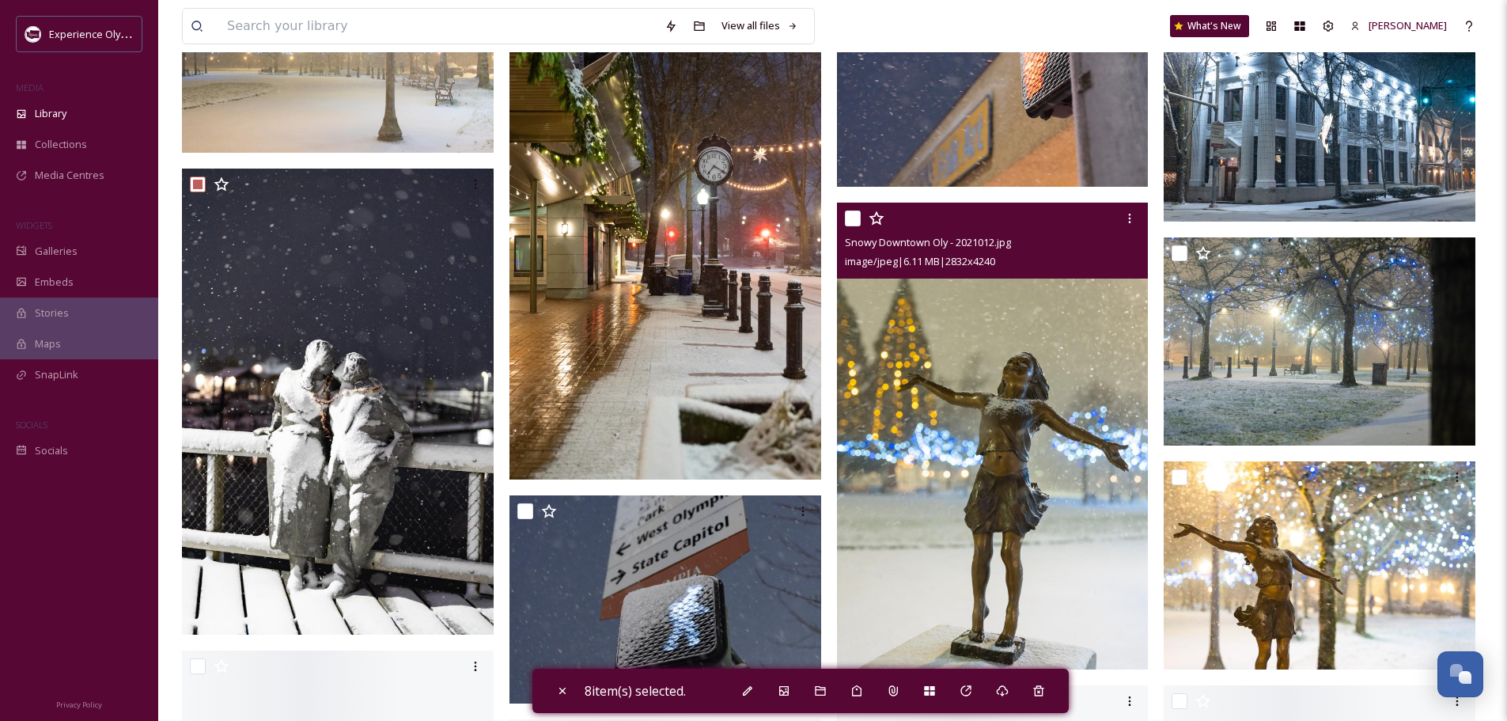
scroll to position [3401, 0]
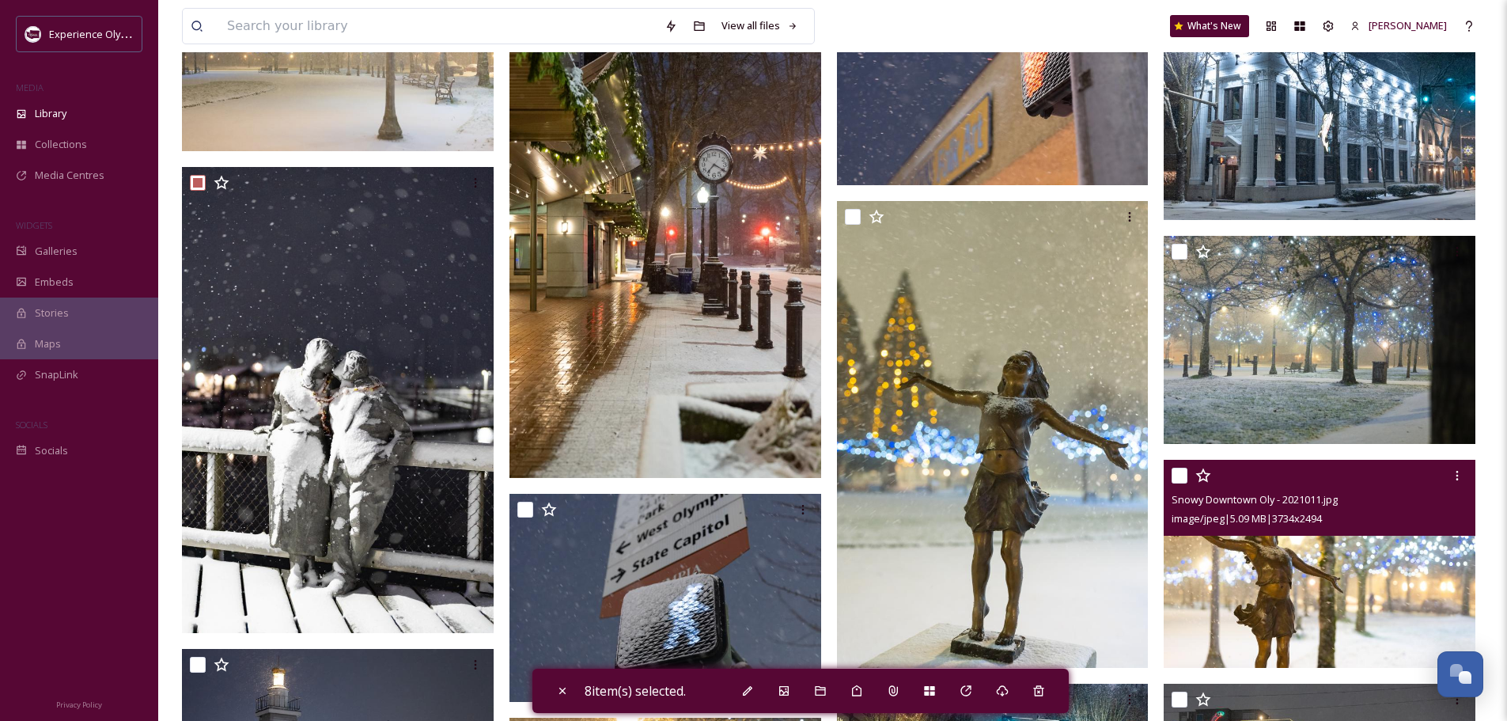
click at [1179, 467] on input "checkbox" at bounding box center [1179, 475] width 16 height 16
checkbox input "true"
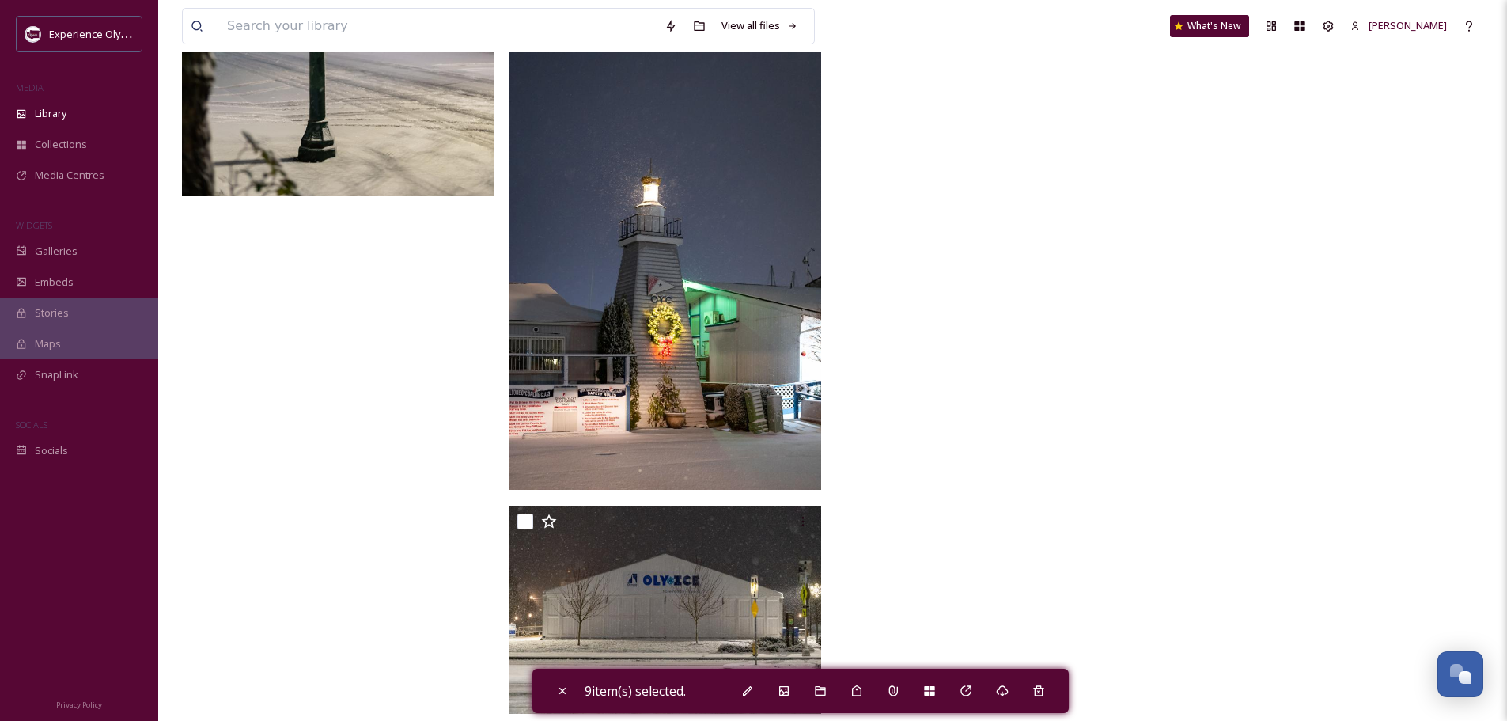
scroll to position [4564, 0]
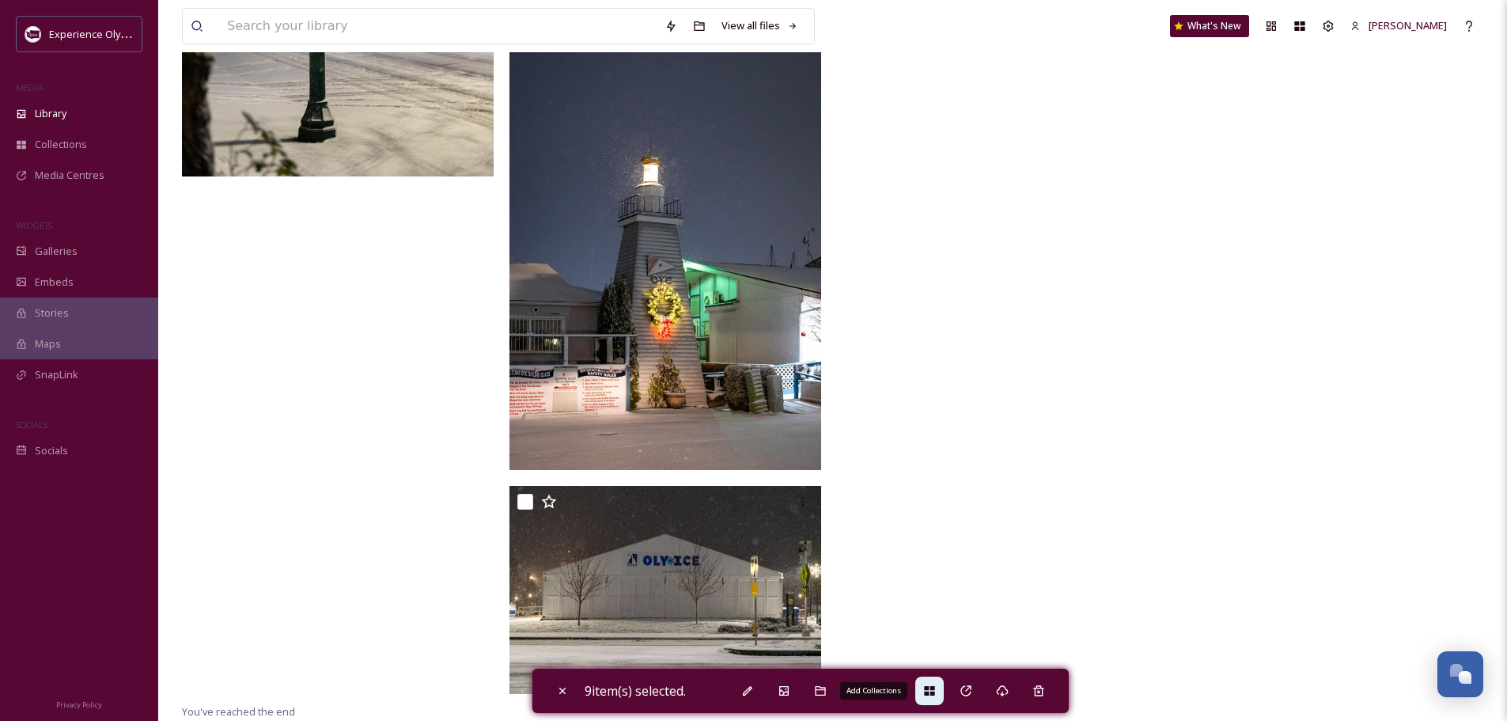
click at [934, 687] on icon at bounding box center [929, 690] width 10 height 9
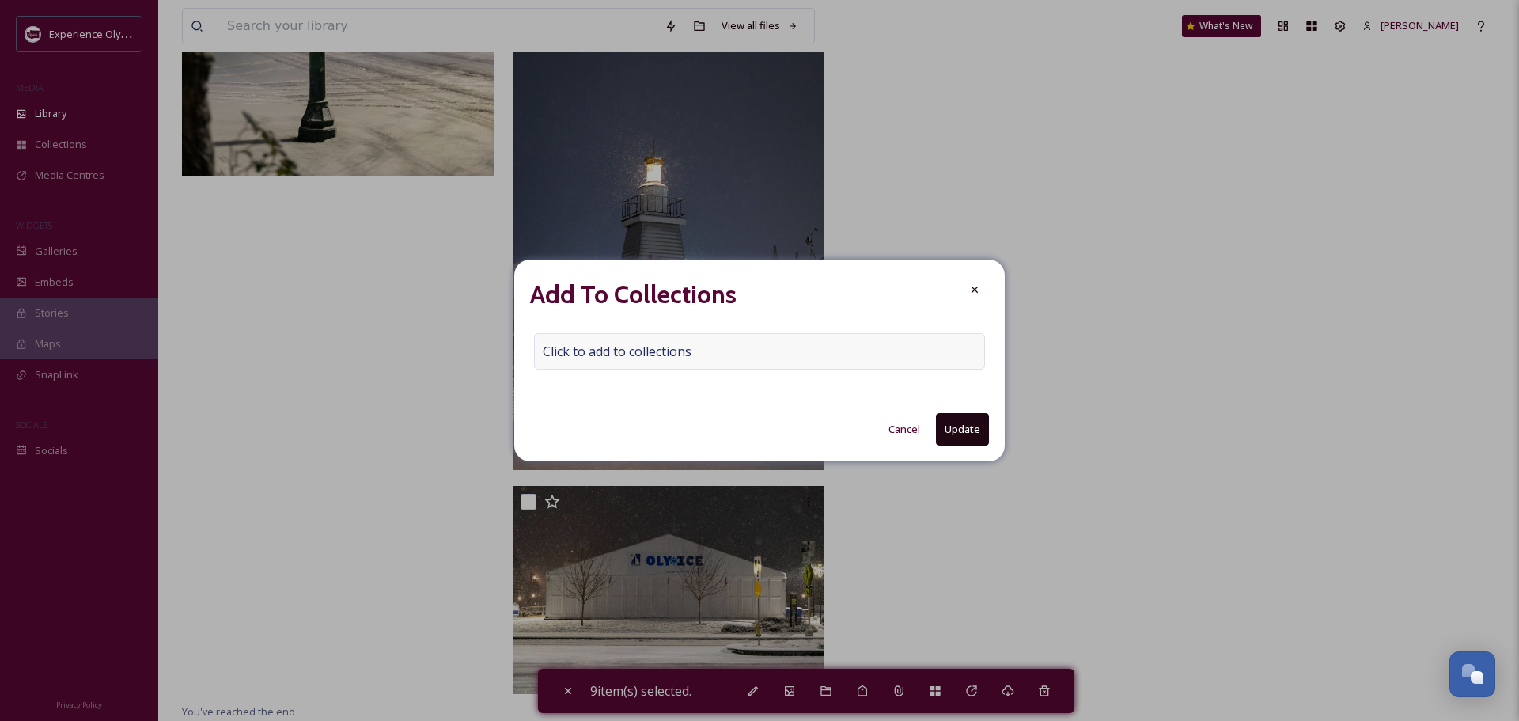
click at [592, 354] on span "Click to add to collections" at bounding box center [617, 351] width 149 height 19
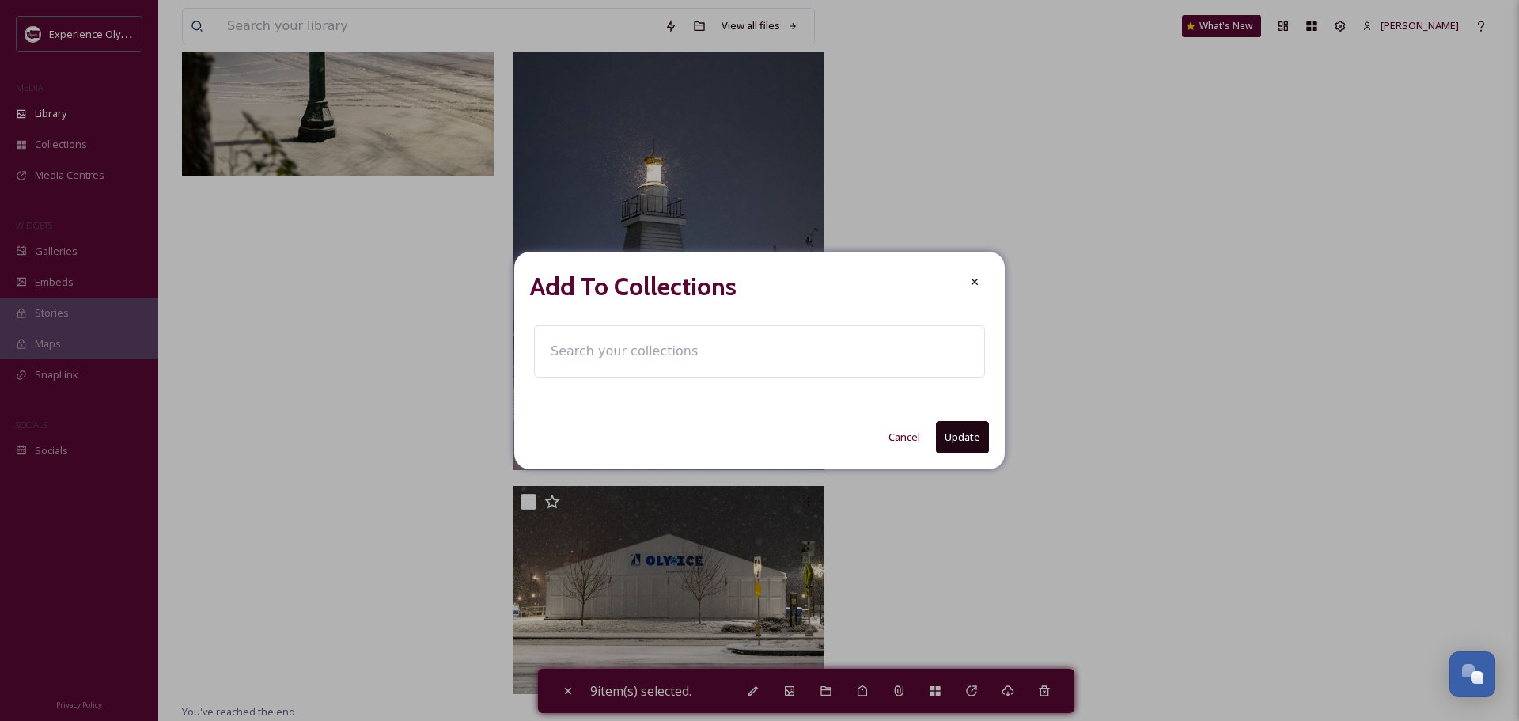
click at [587, 346] on input at bounding box center [630, 351] width 174 height 35
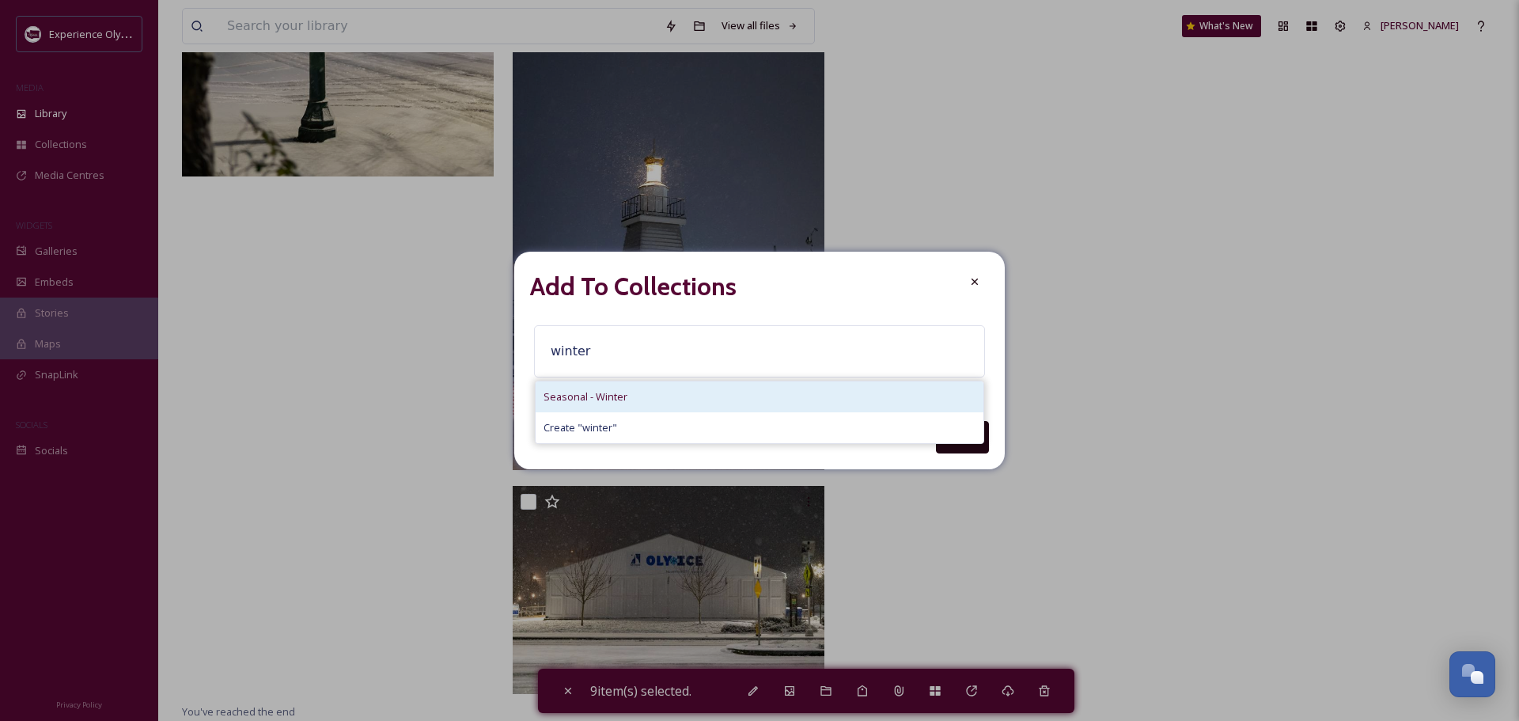
type input "winter"
click at [567, 397] on span "Seasonal - Winter" at bounding box center [585, 396] width 84 height 15
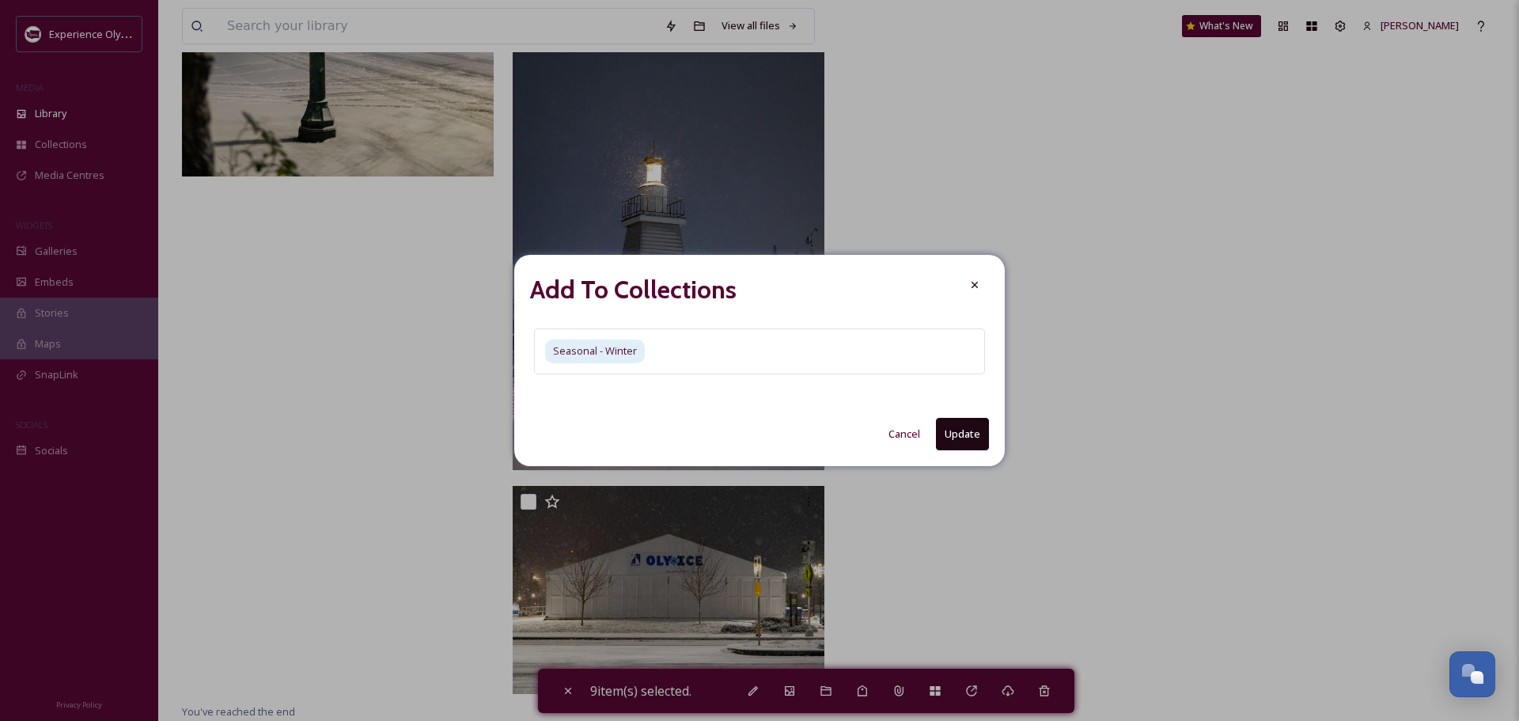
click at [957, 437] on button "Update" at bounding box center [962, 434] width 53 height 32
checkbox input "false"
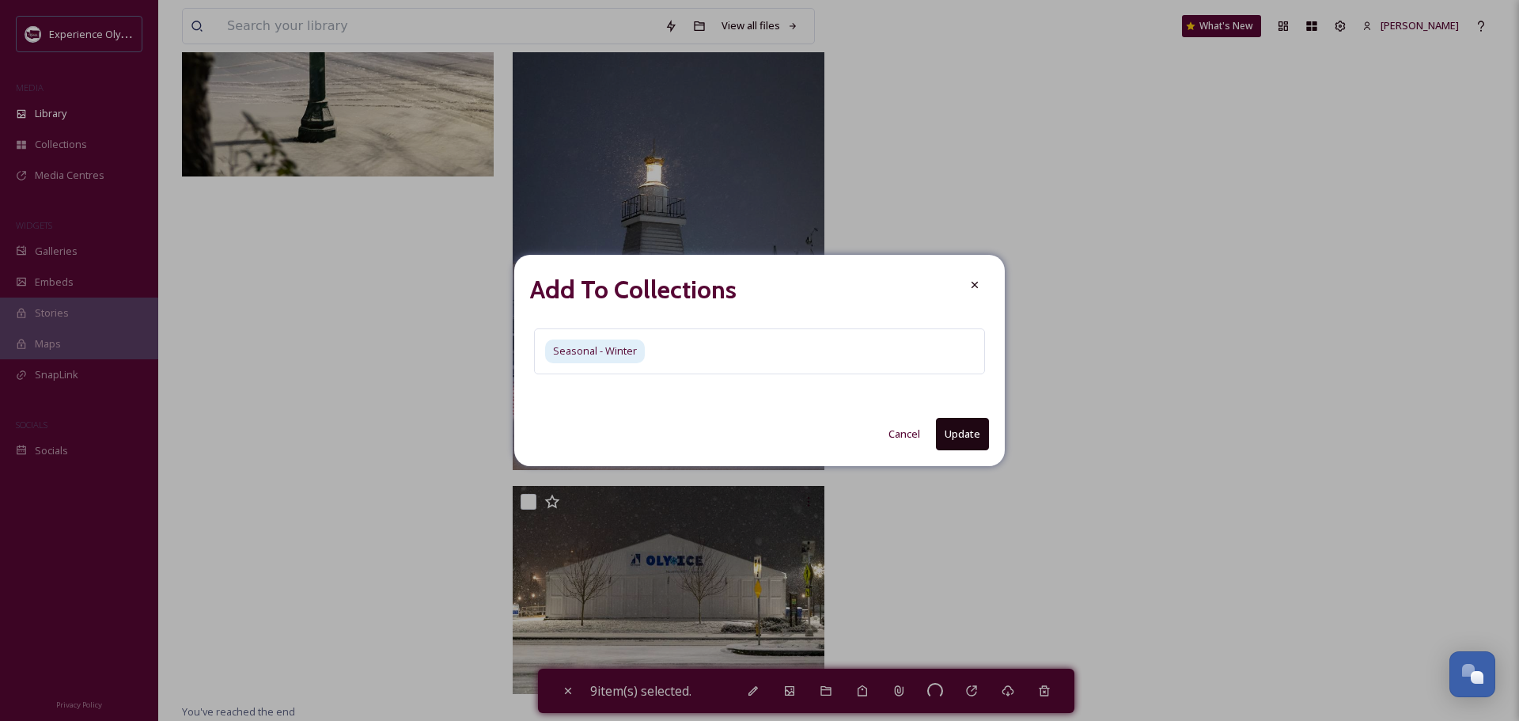
checkbox input "false"
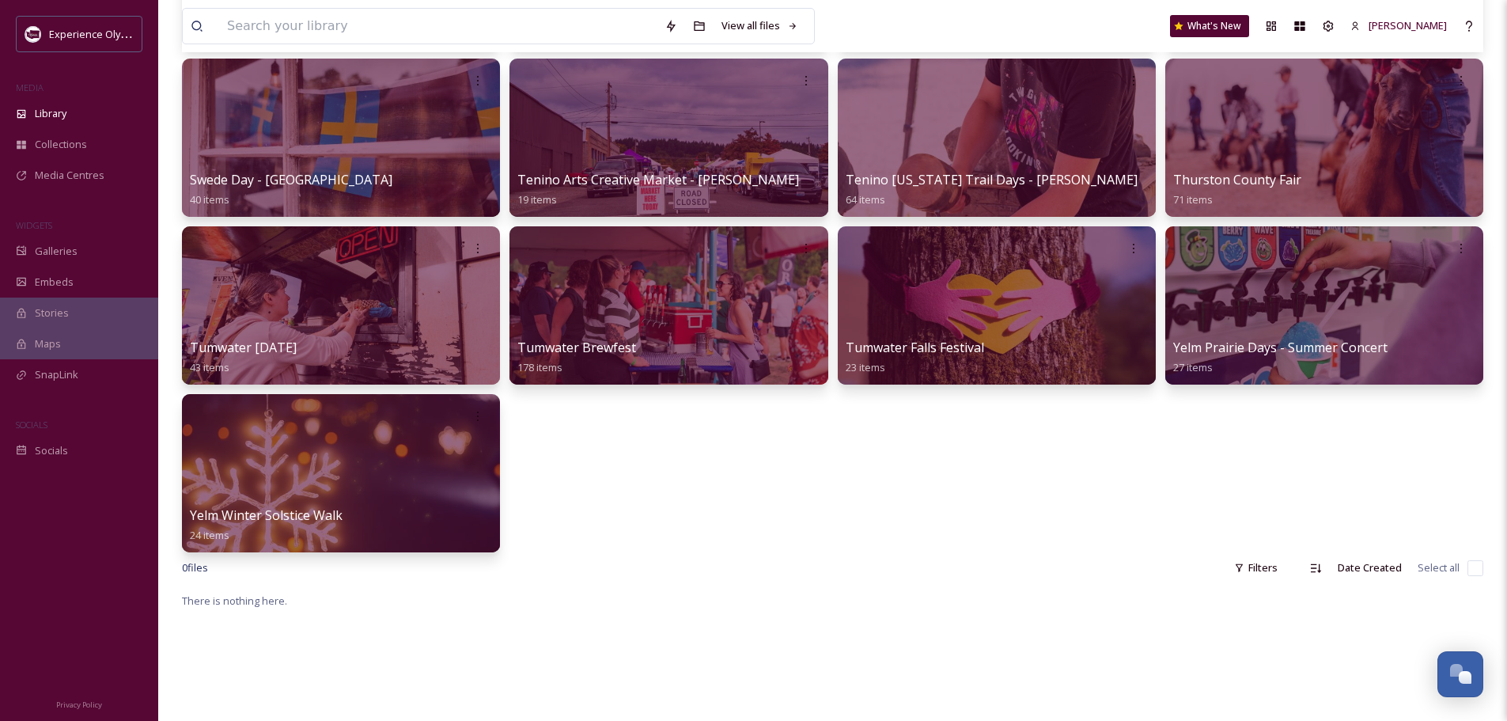
scroll to position [1661, 0]
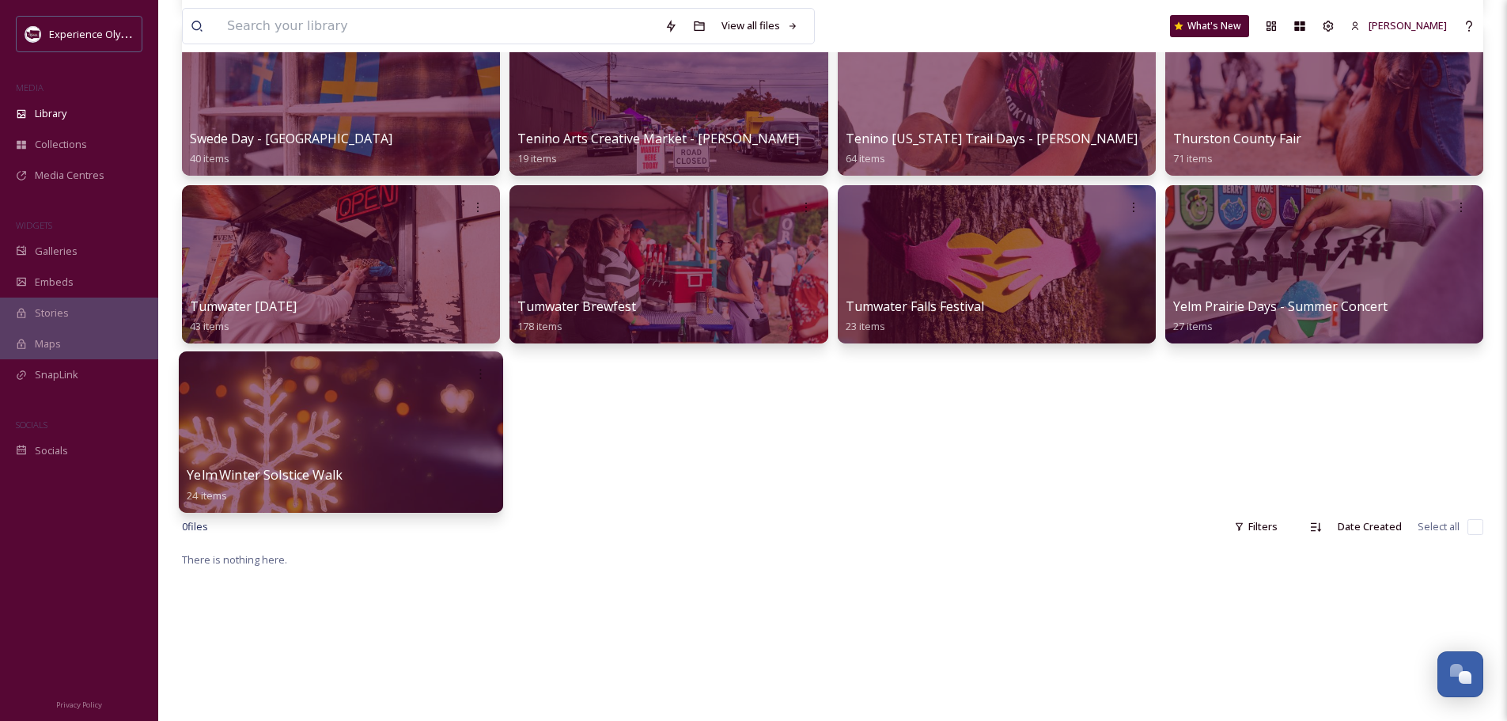
click at [290, 474] on span "Yelm Winter Solstice Walk" at bounding box center [265, 474] width 156 height 17
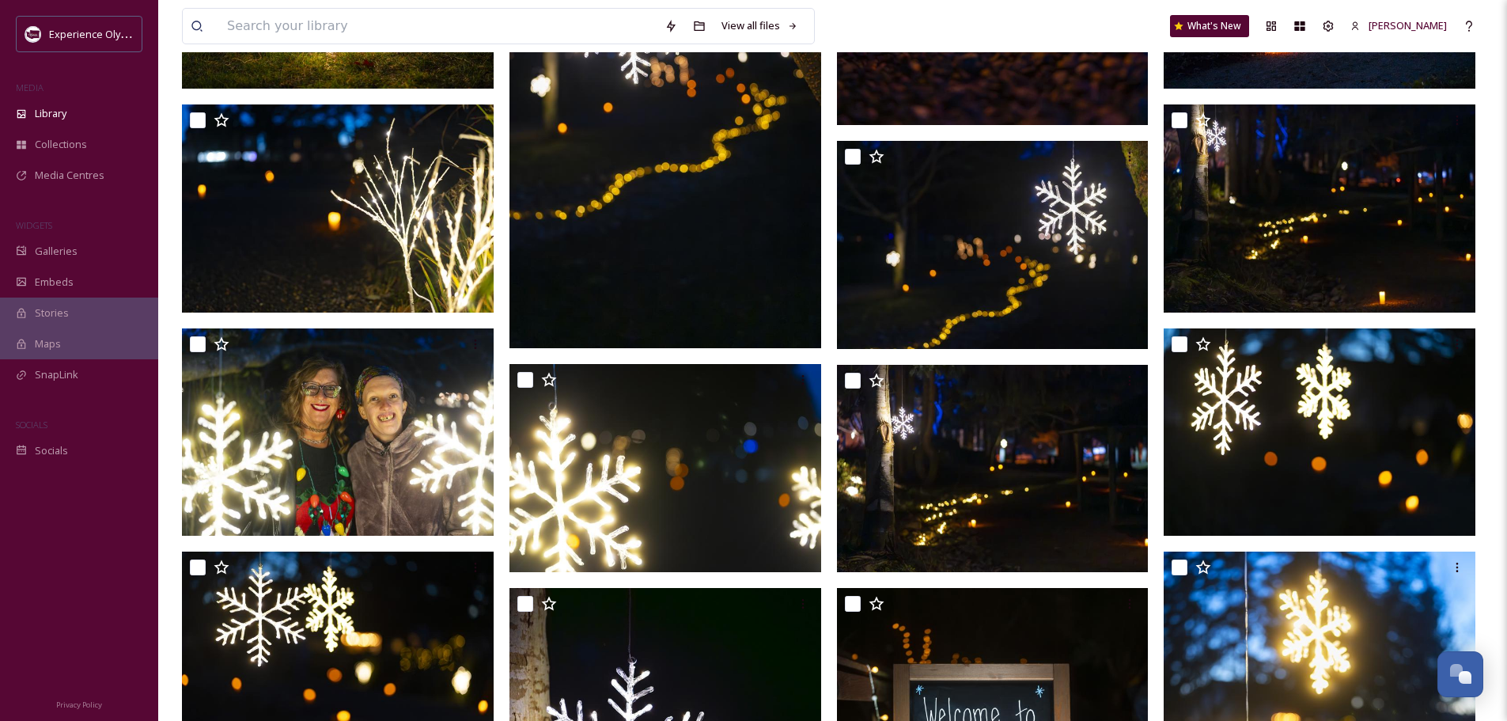
scroll to position [749, 0]
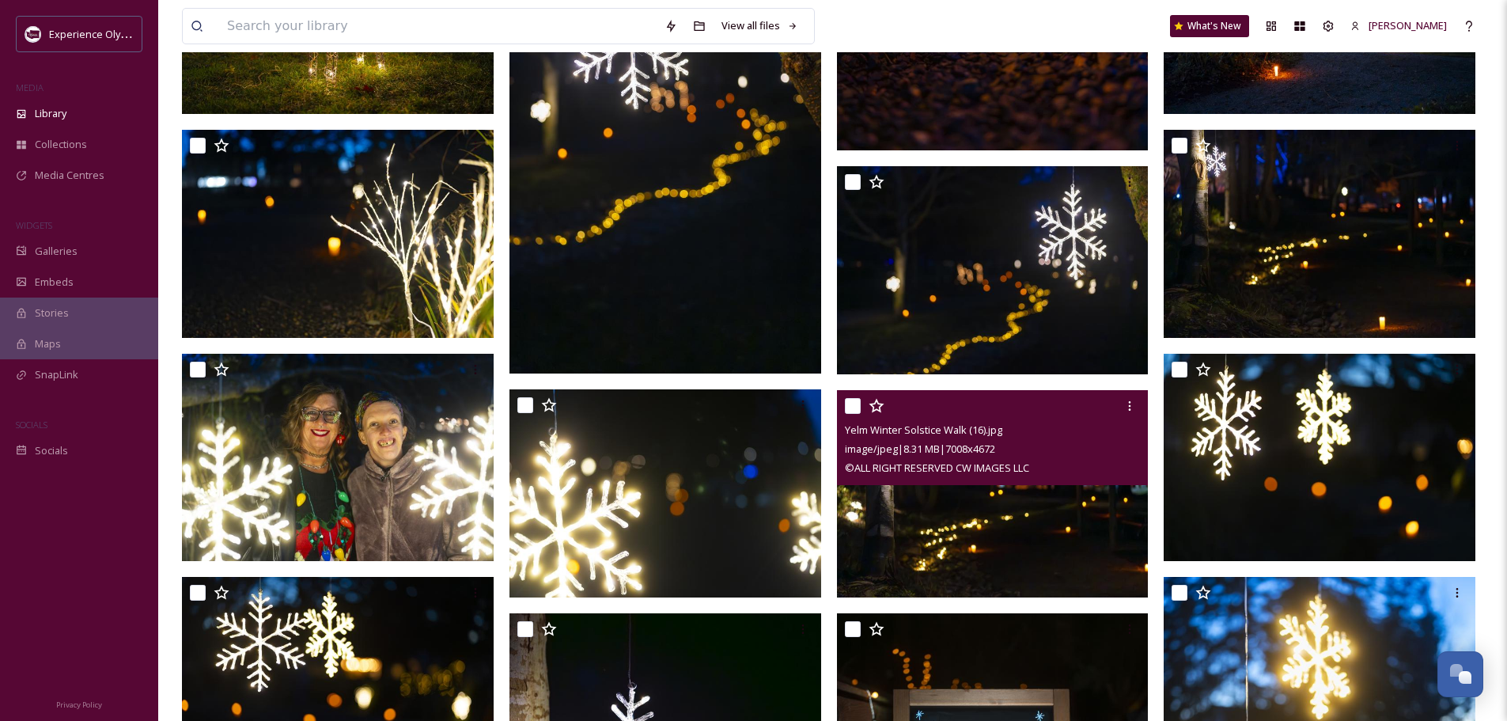
click at [925, 490] on img at bounding box center [993, 493] width 312 height 208
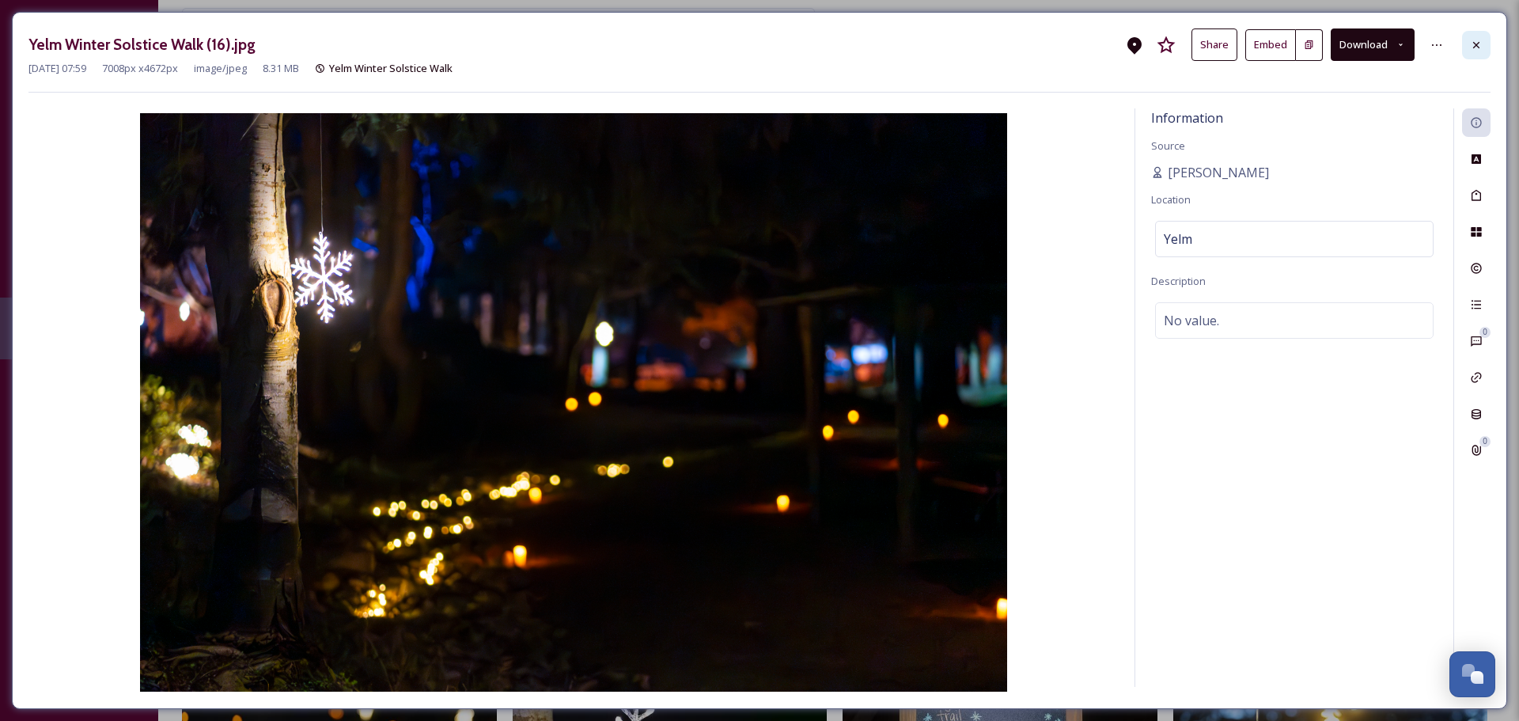
click at [1474, 40] on icon at bounding box center [1476, 45] width 13 height 13
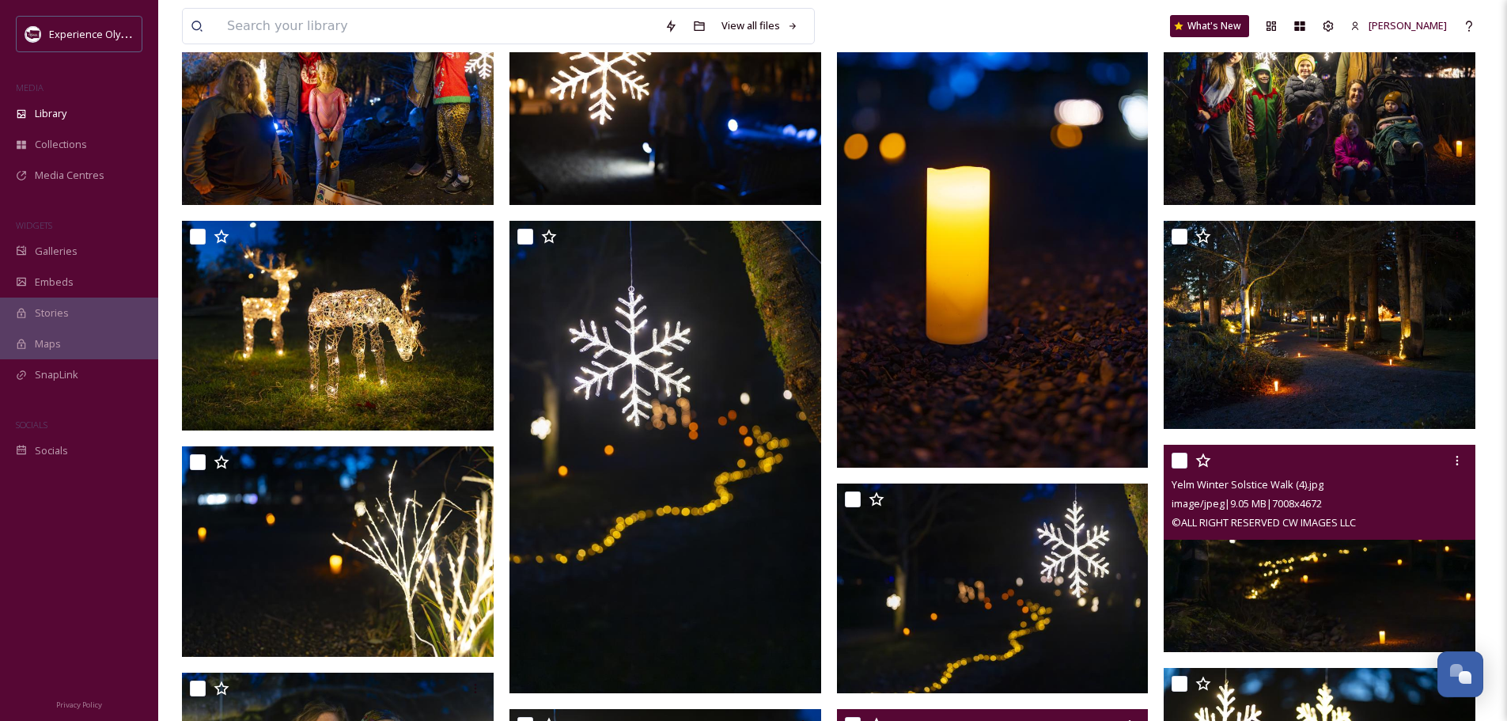
scroll to position [433, 0]
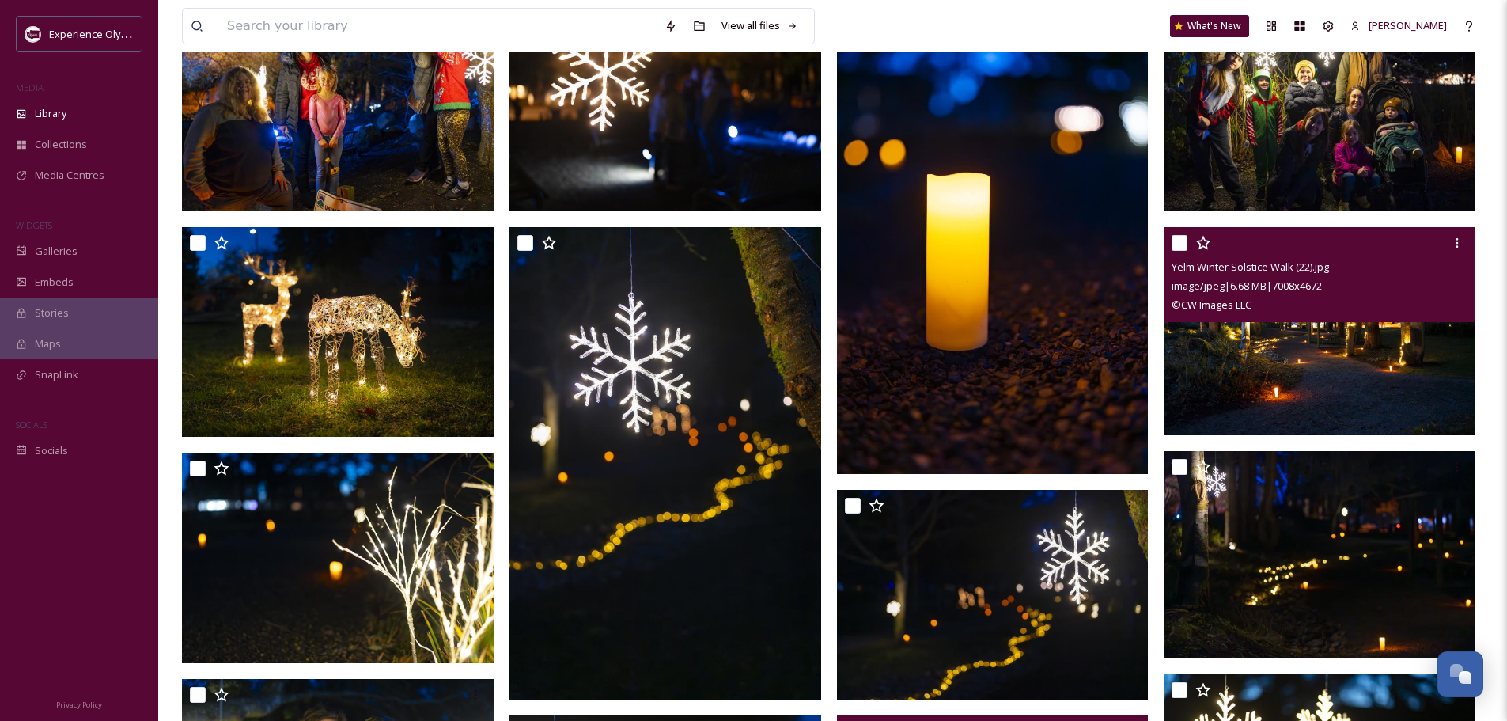
click at [1333, 357] on img at bounding box center [1320, 331] width 312 height 208
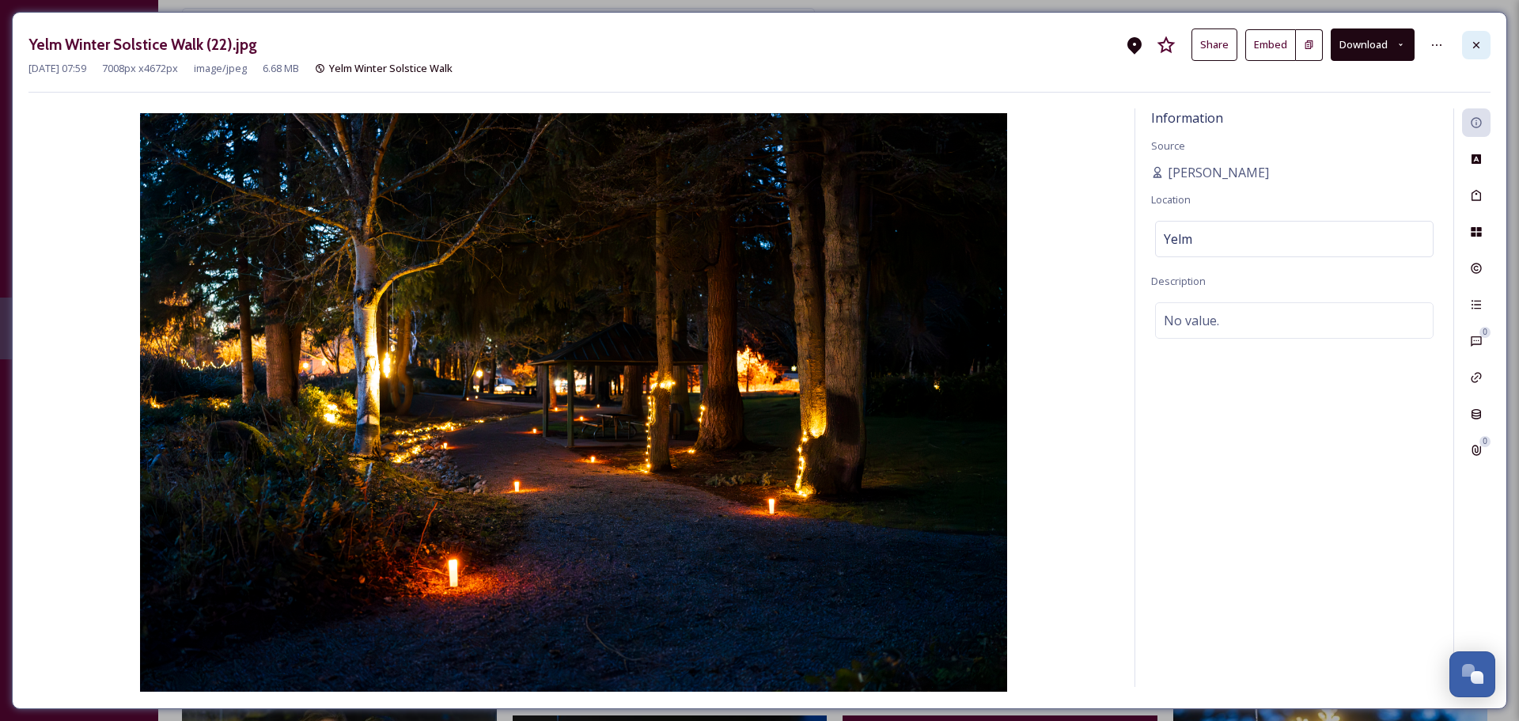
click at [1473, 47] on icon at bounding box center [1476, 44] width 6 height 6
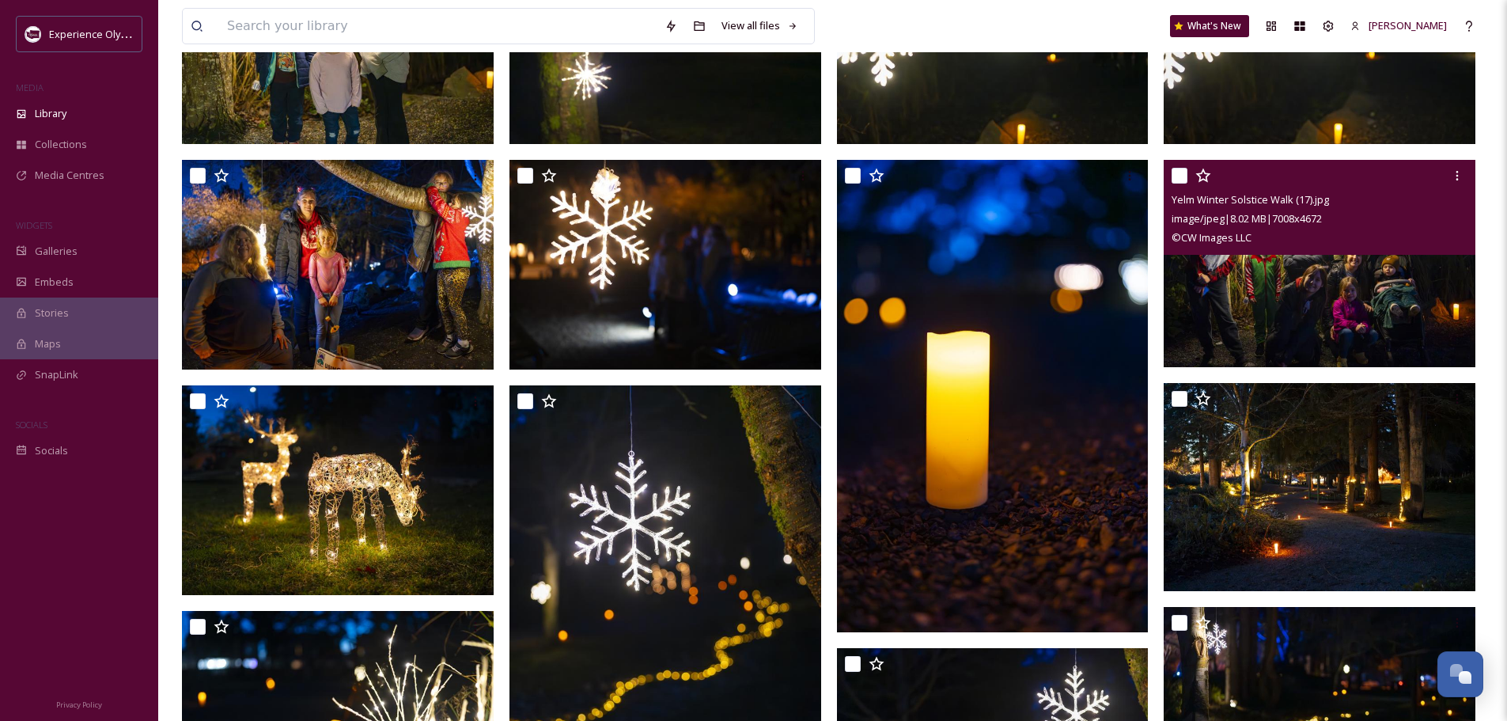
scroll to position [195, 0]
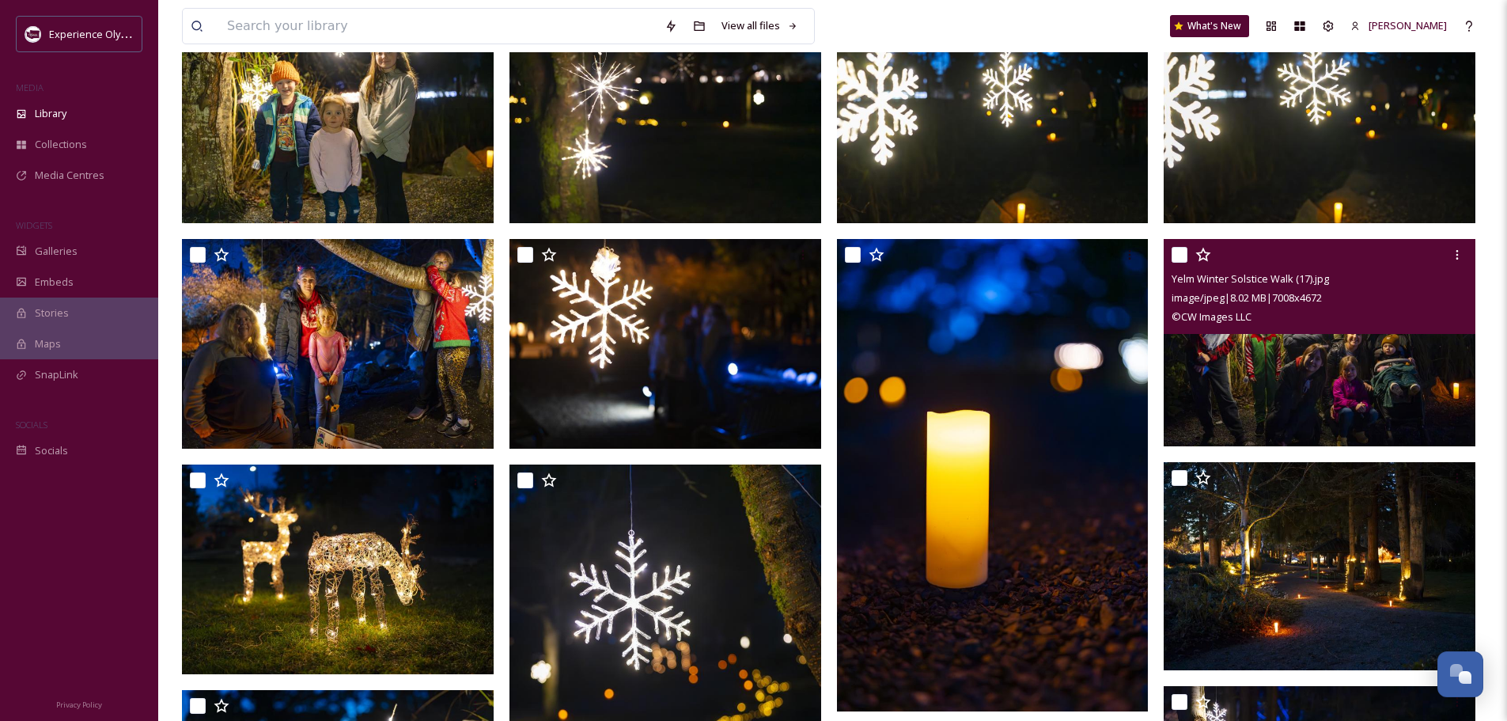
click at [1303, 361] on img at bounding box center [1320, 342] width 312 height 208
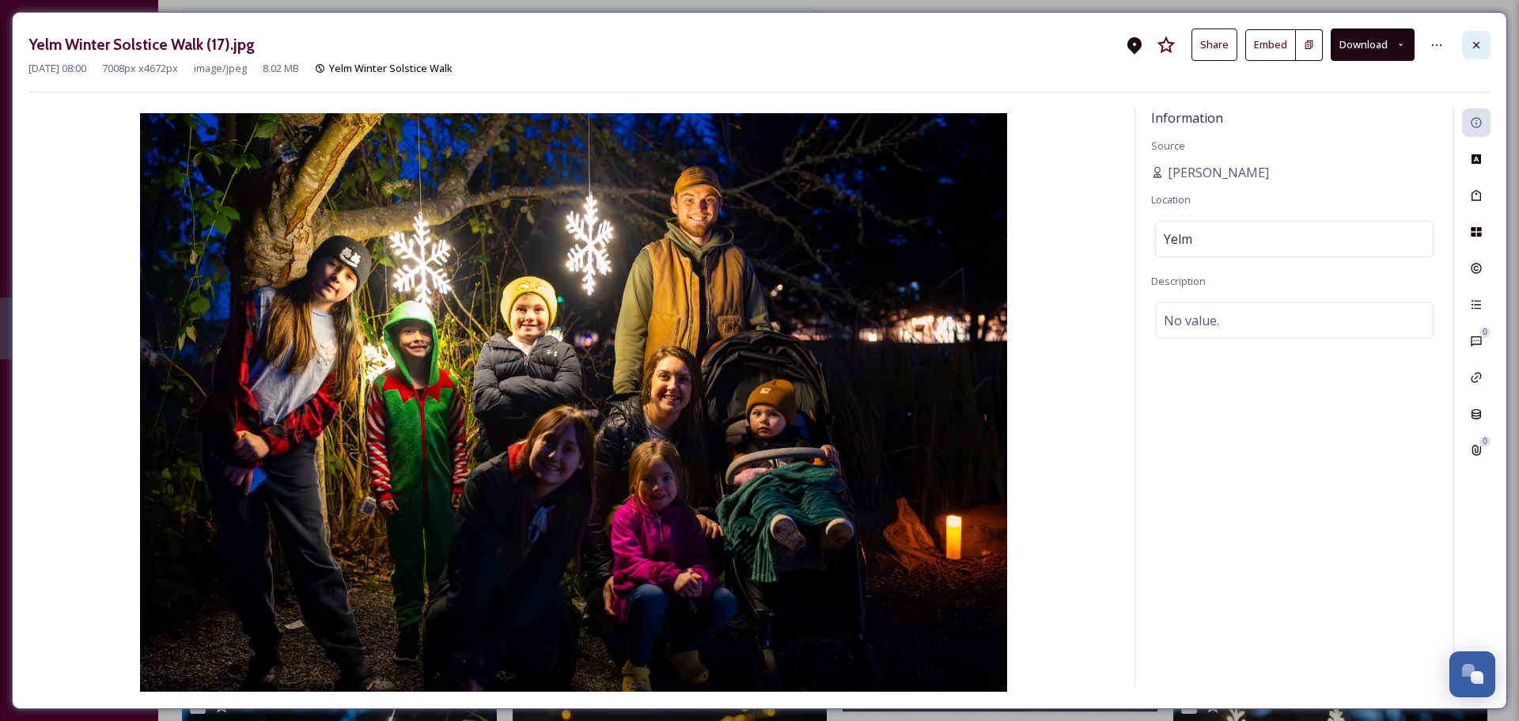
click at [1473, 47] on icon at bounding box center [1476, 44] width 6 height 6
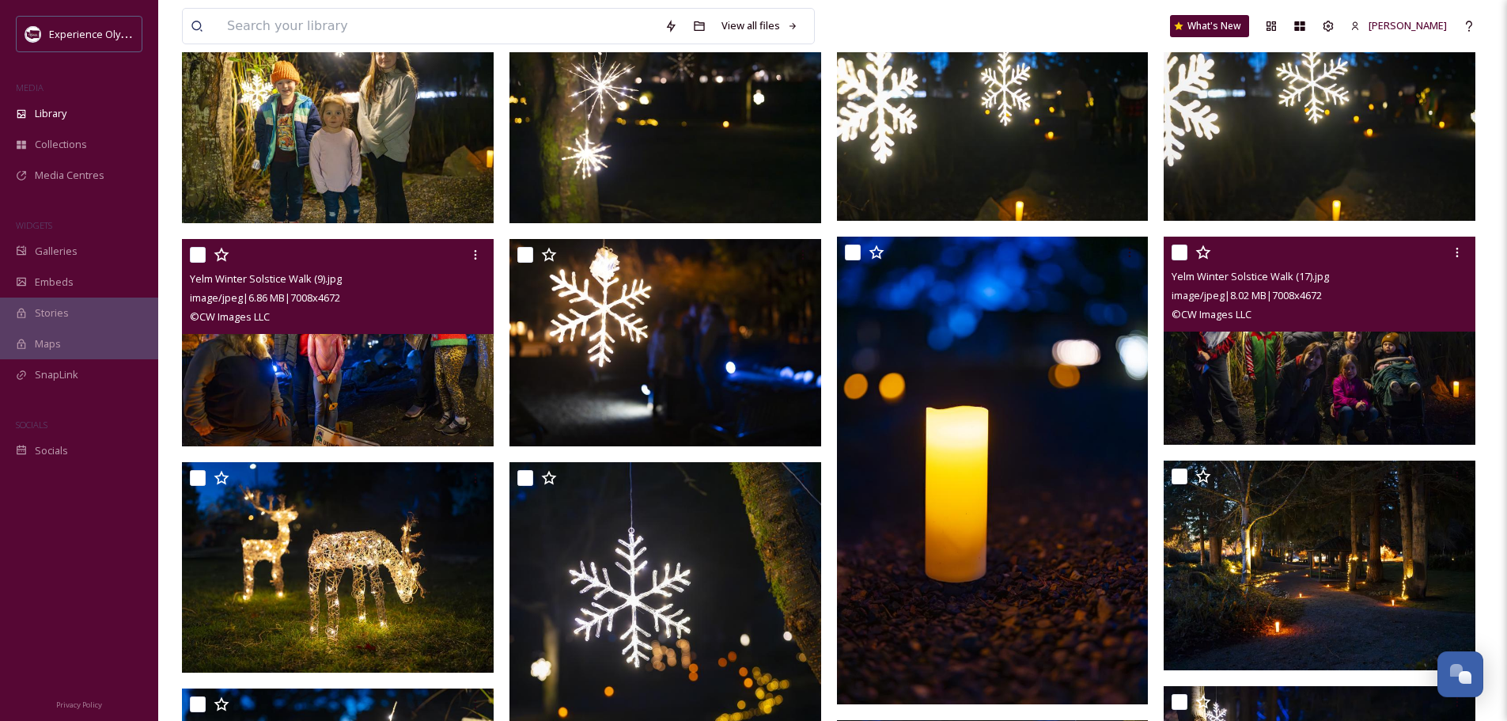
click at [392, 383] on img at bounding box center [338, 342] width 312 height 208
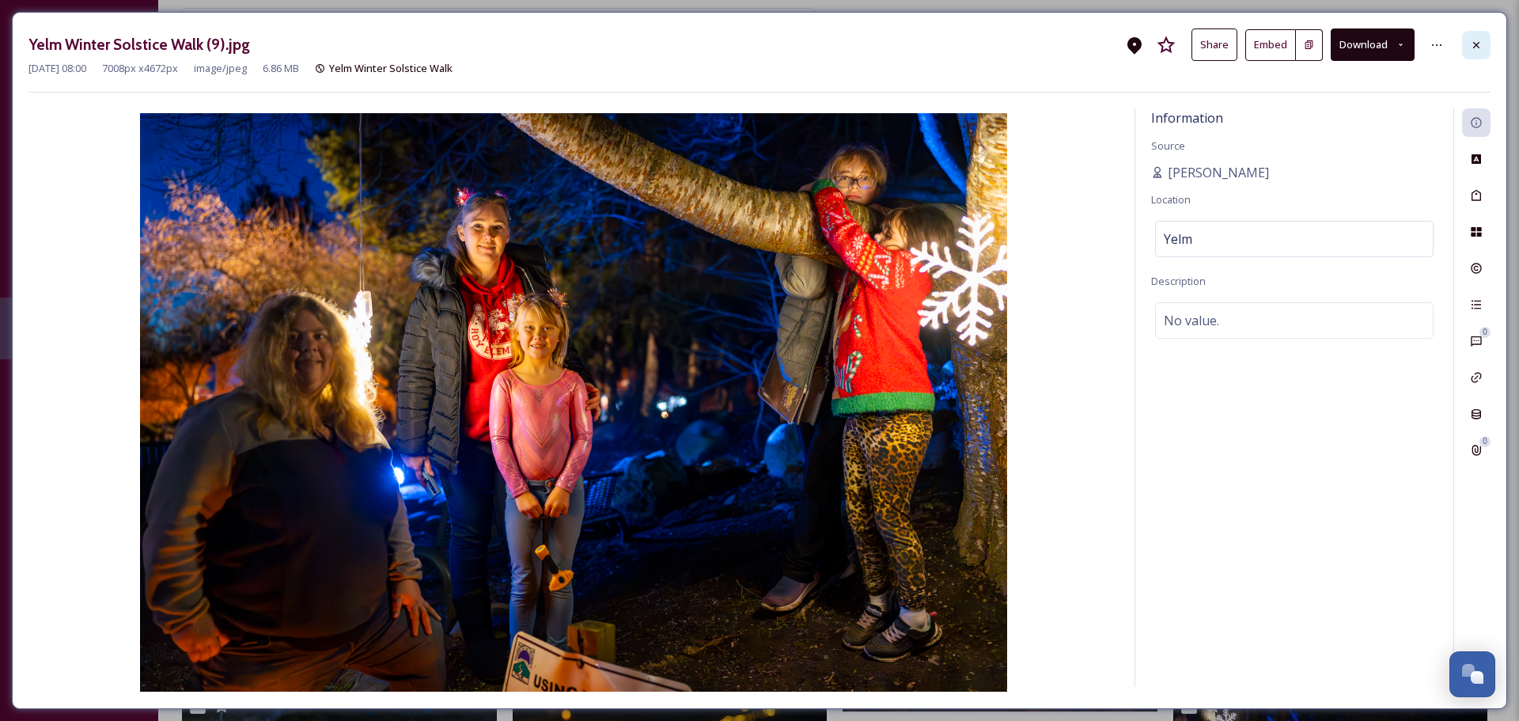
click at [1482, 45] on div at bounding box center [1476, 45] width 28 height 28
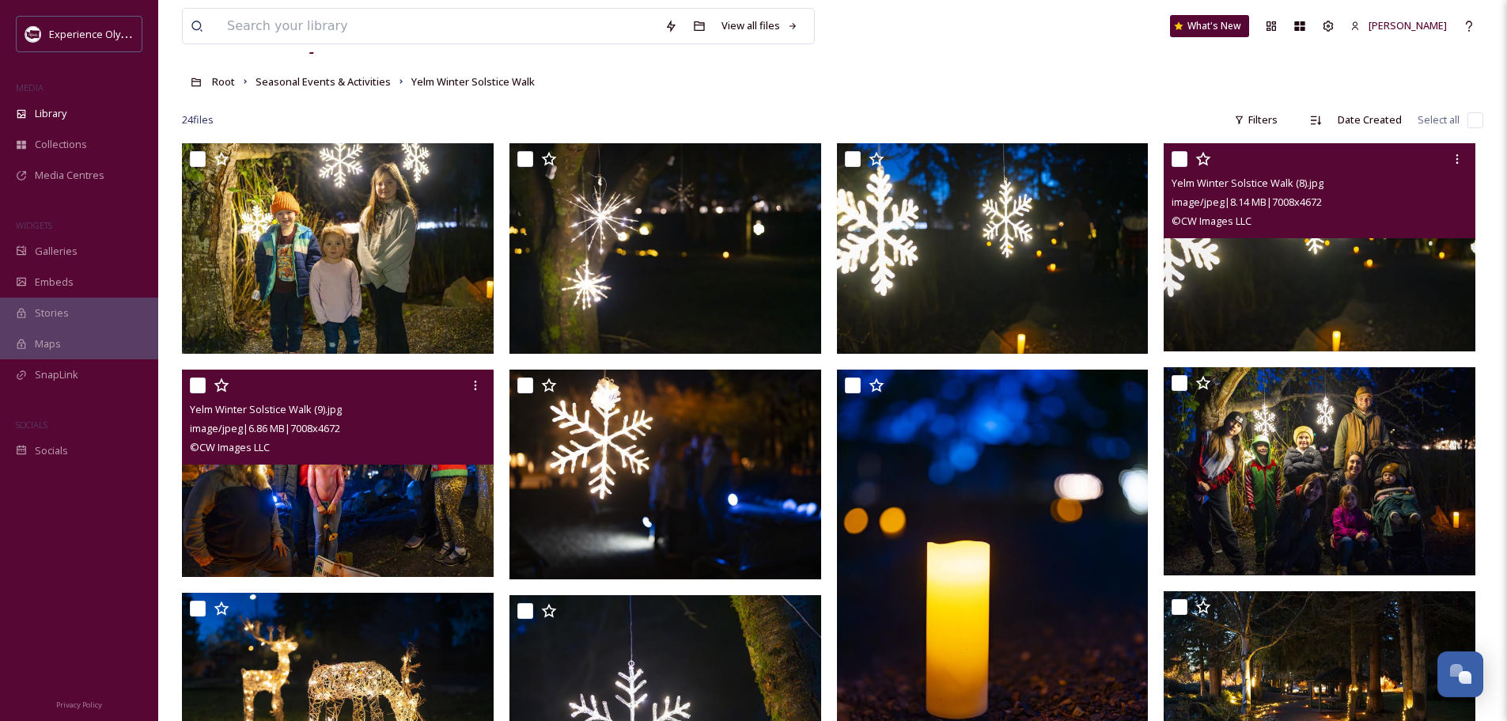
scroll to position [37, 0]
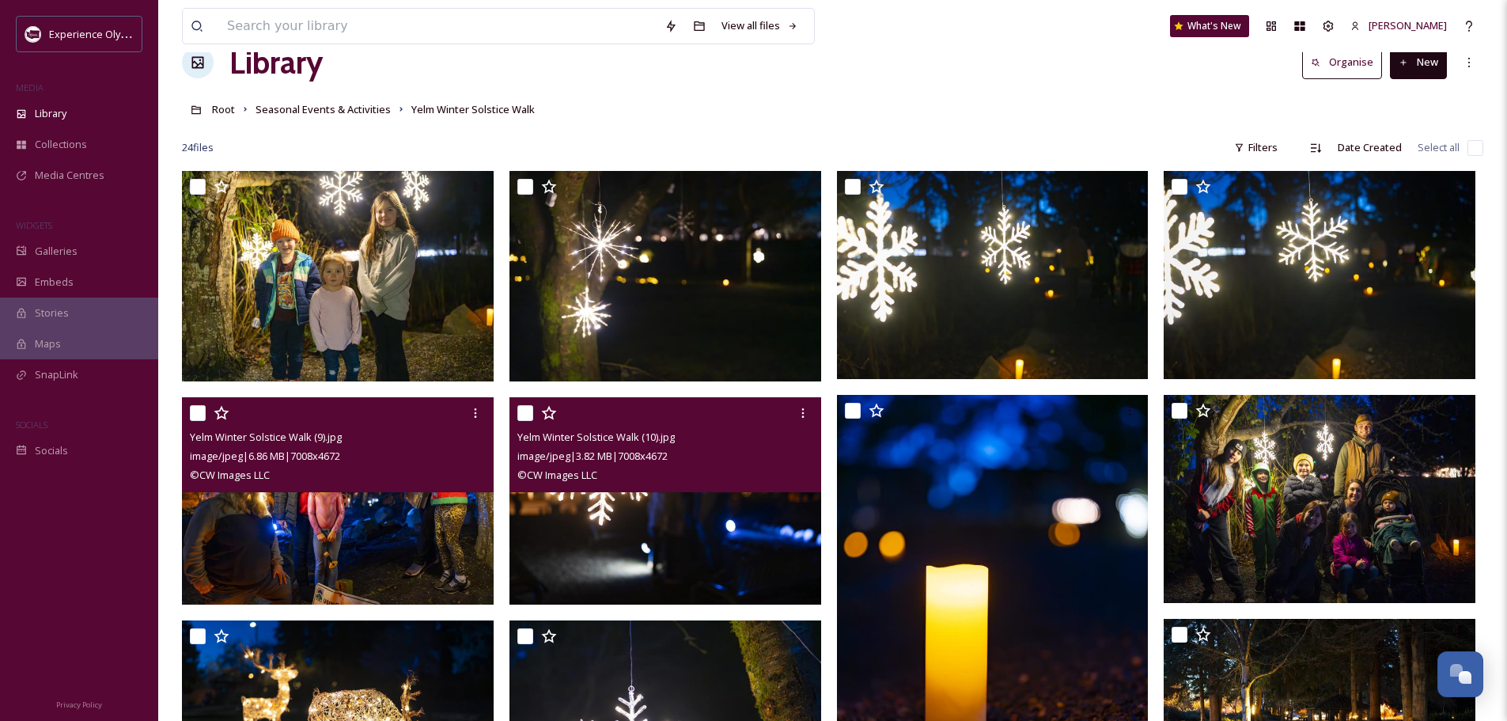
click at [733, 549] on img at bounding box center [665, 500] width 312 height 208
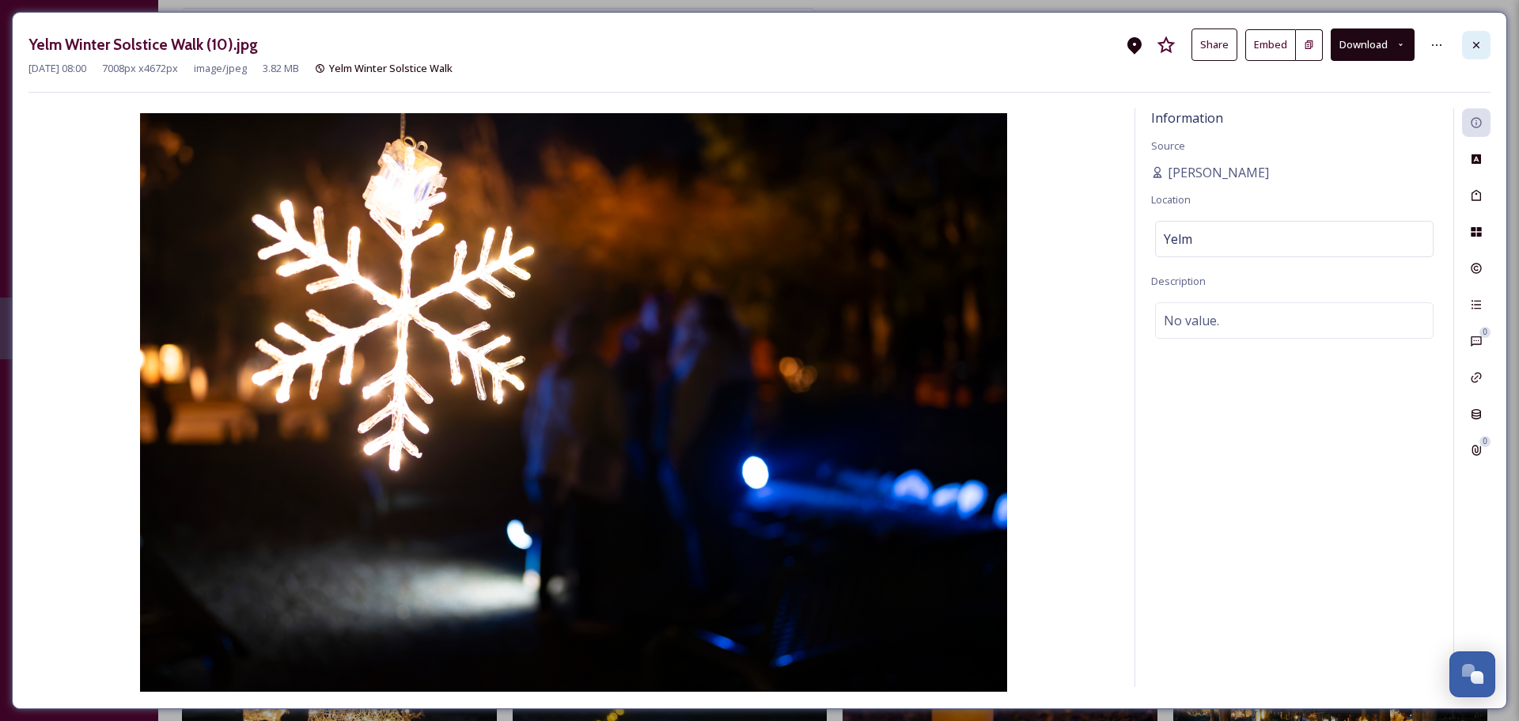
click at [1471, 42] on icon at bounding box center [1476, 45] width 13 height 13
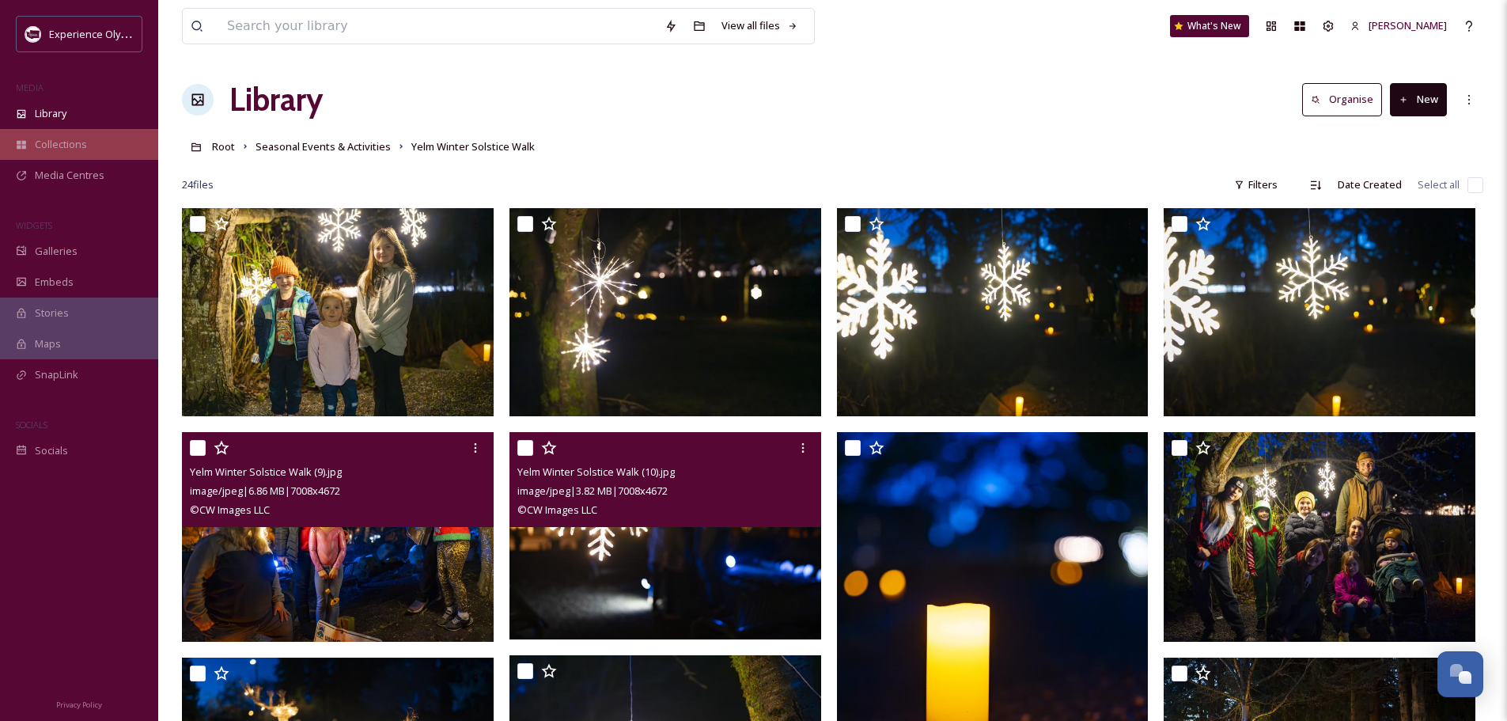
click at [45, 146] on span "Collections" at bounding box center [61, 144] width 52 height 15
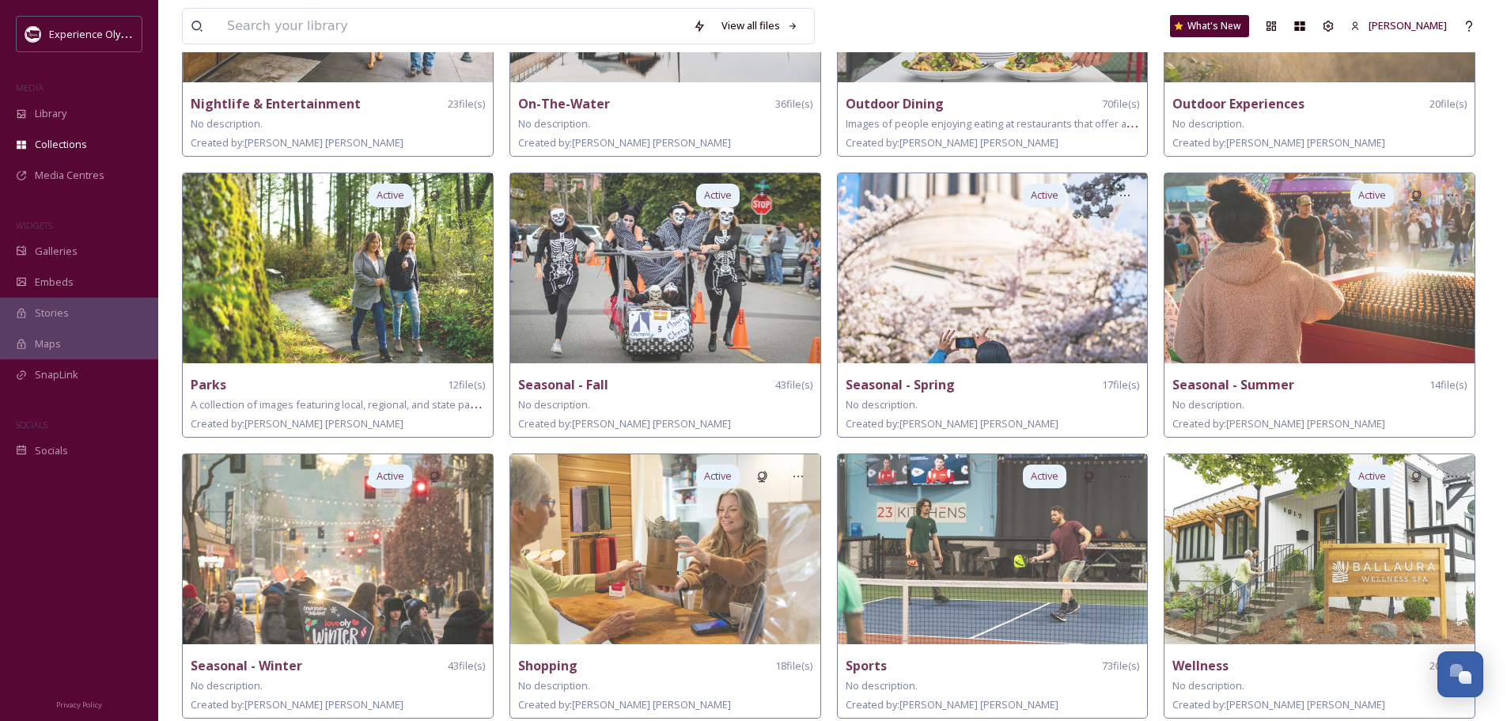
scroll to position [842, 0]
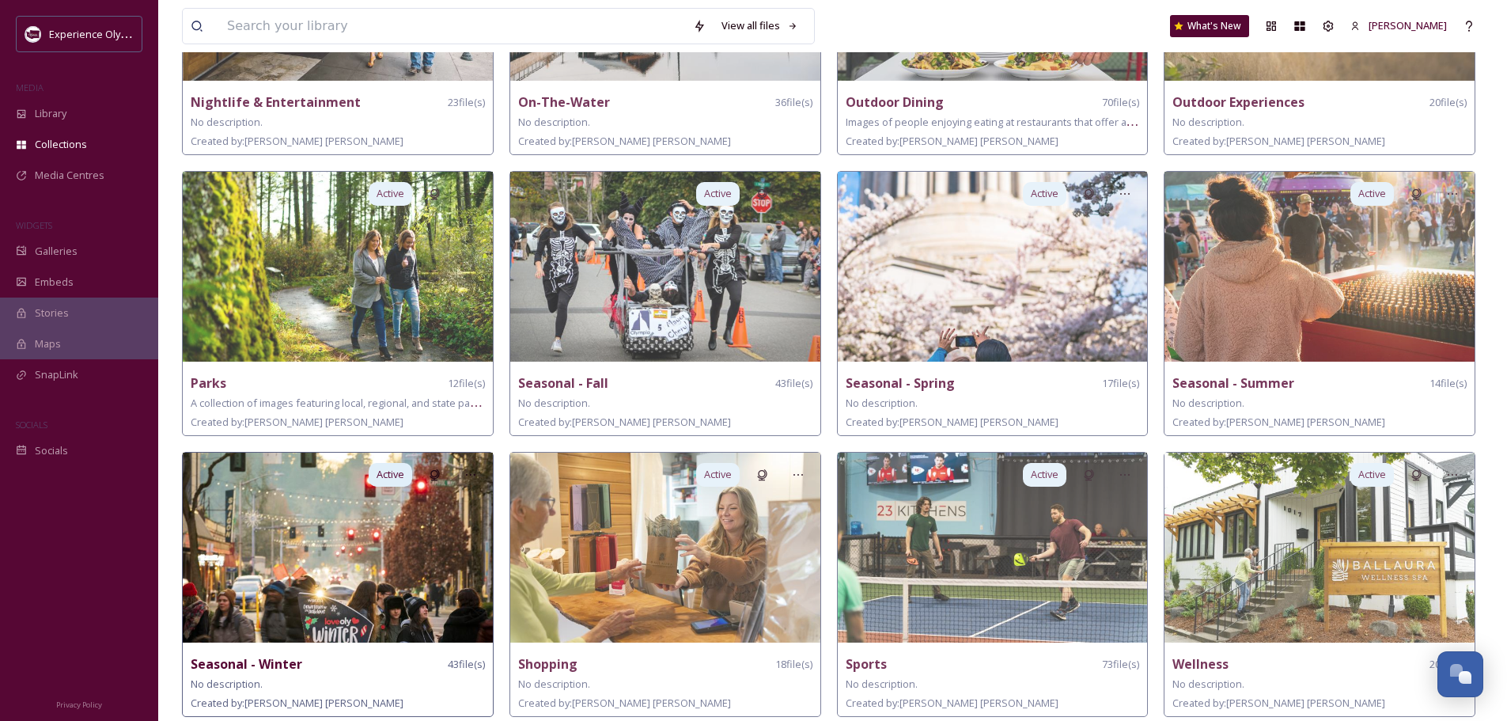
click at [307, 554] on img at bounding box center [338, 547] width 310 height 190
